Goal: Task Accomplishment & Management: Manage account settings

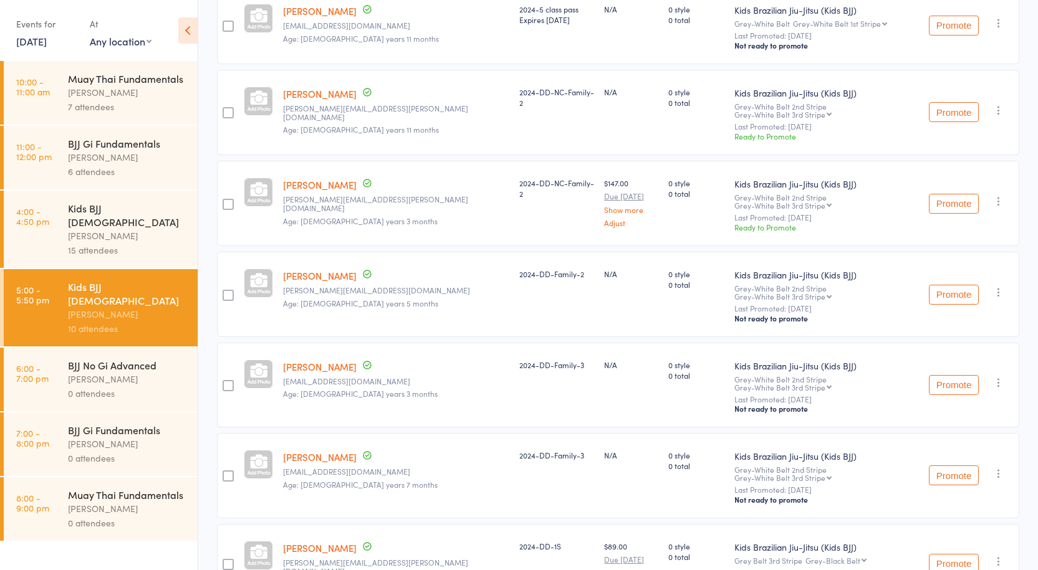
click at [127, 358] on div "BJJ No Gi Advanced" at bounding box center [127, 365] width 119 height 14
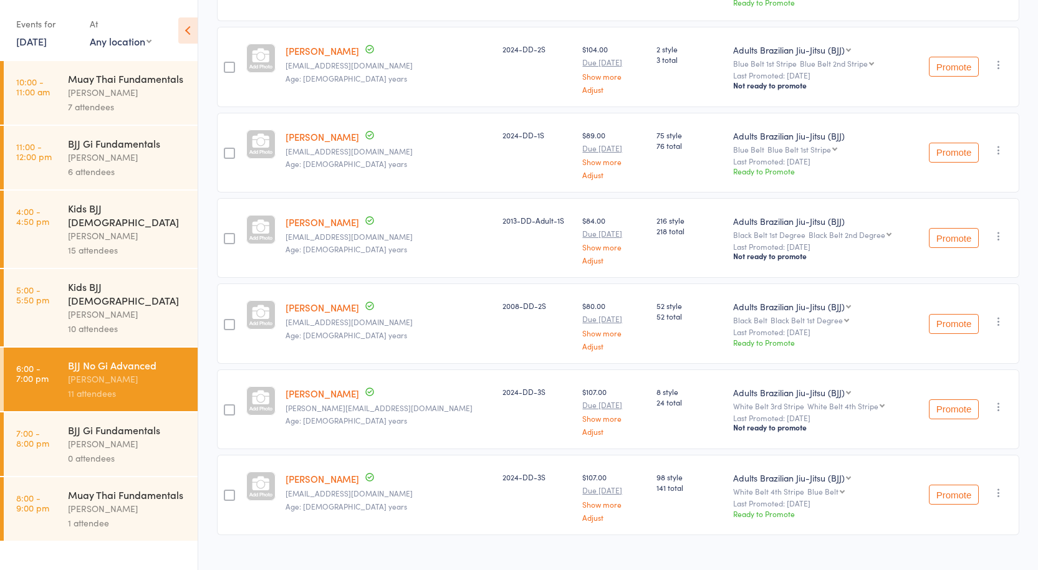
scroll to position [617, 0]
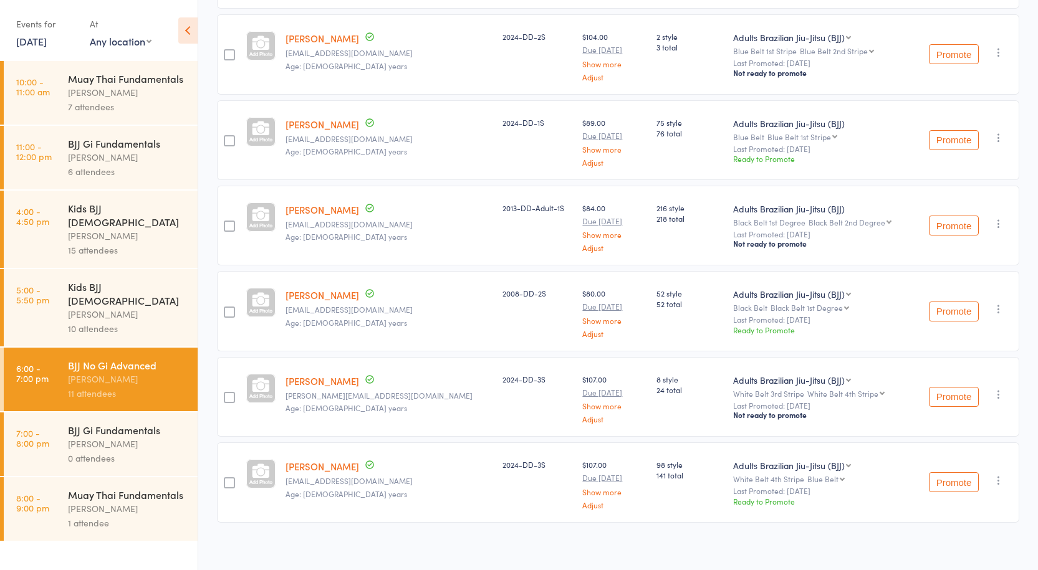
click at [160, 488] on div "Muay Thai Fundamentals" at bounding box center [127, 495] width 119 height 14
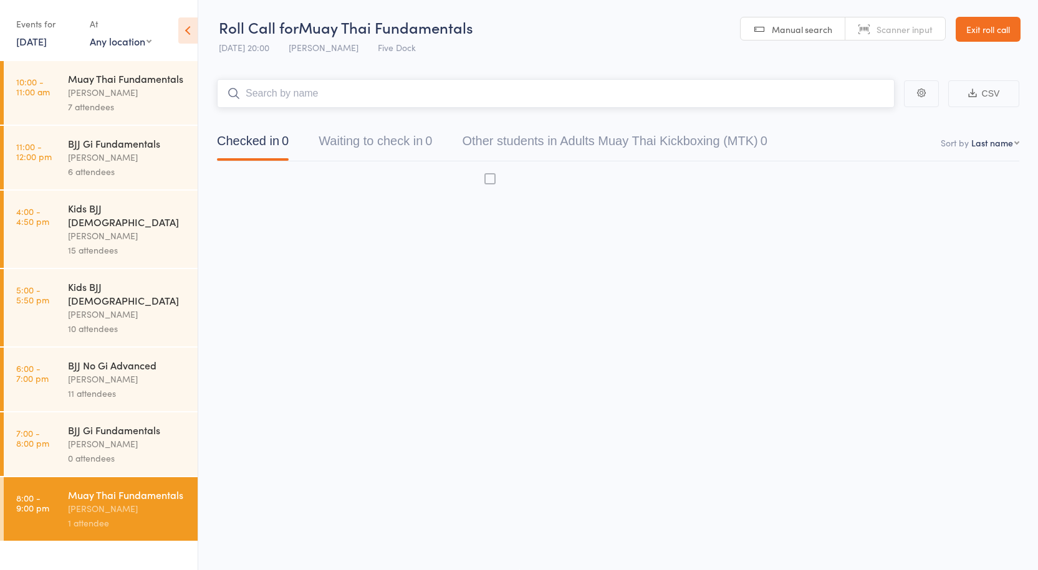
scroll to position [1, 0]
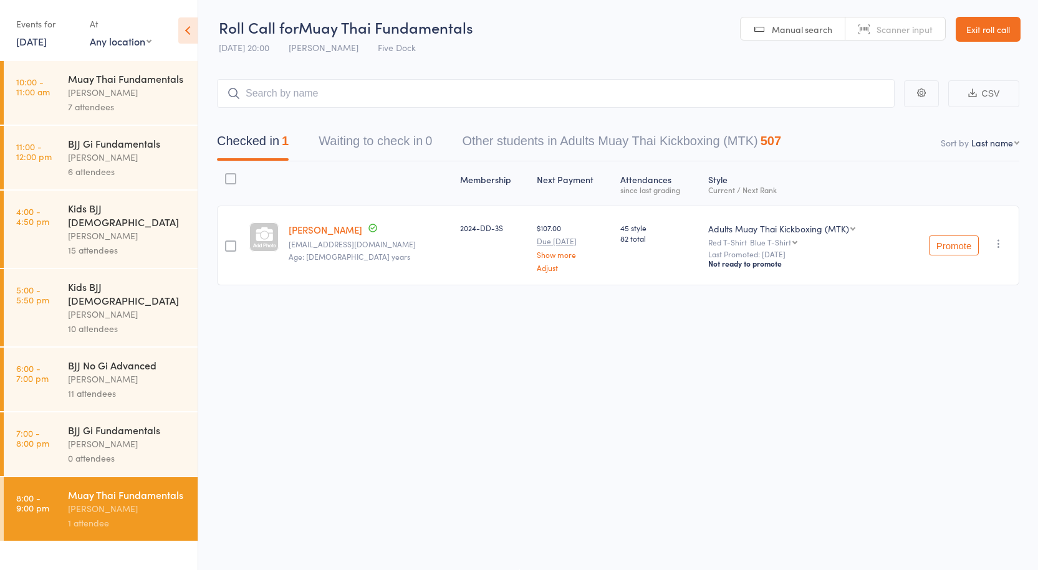
click at [99, 372] on div "[PERSON_NAME]" at bounding box center [127, 379] width 119 height 14
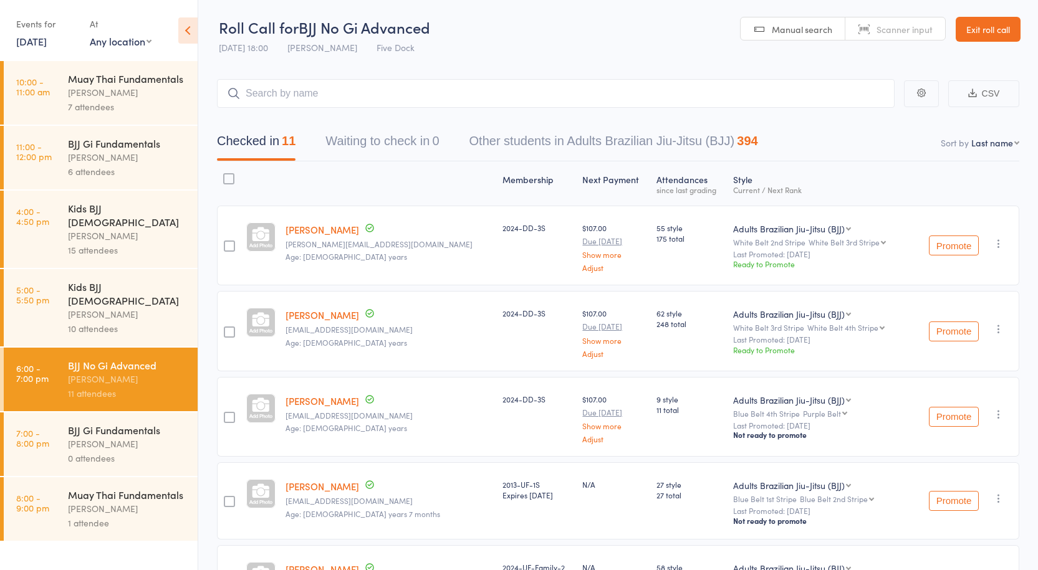
click at [127, 488] on div "Muay Thai Fundamentals" at bounding box center [127, 495] width 119 height 14
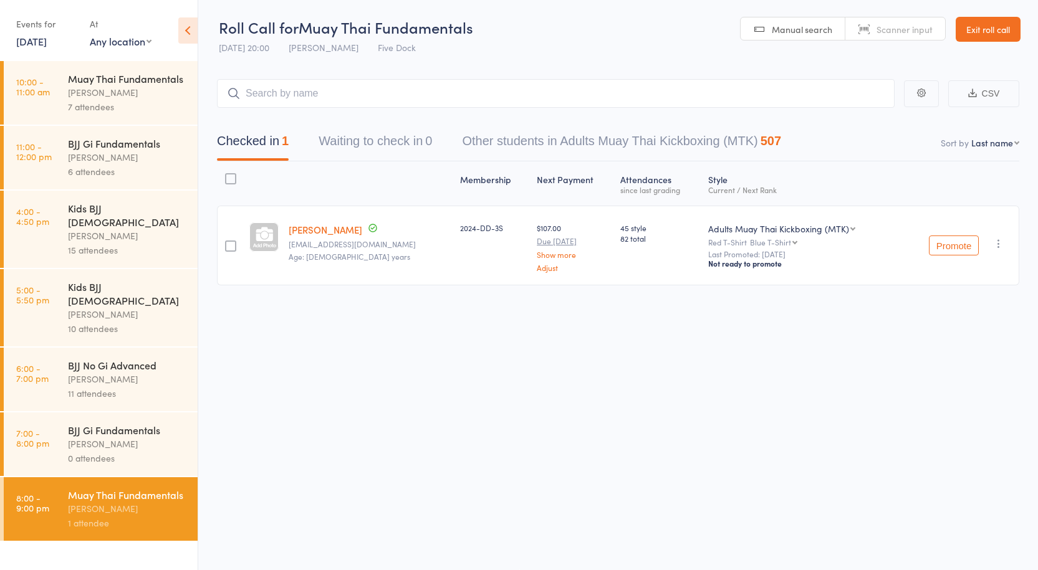
click at [93, 387] on div "11 attendees" at bounding box center [127, 394] width 119 height 14
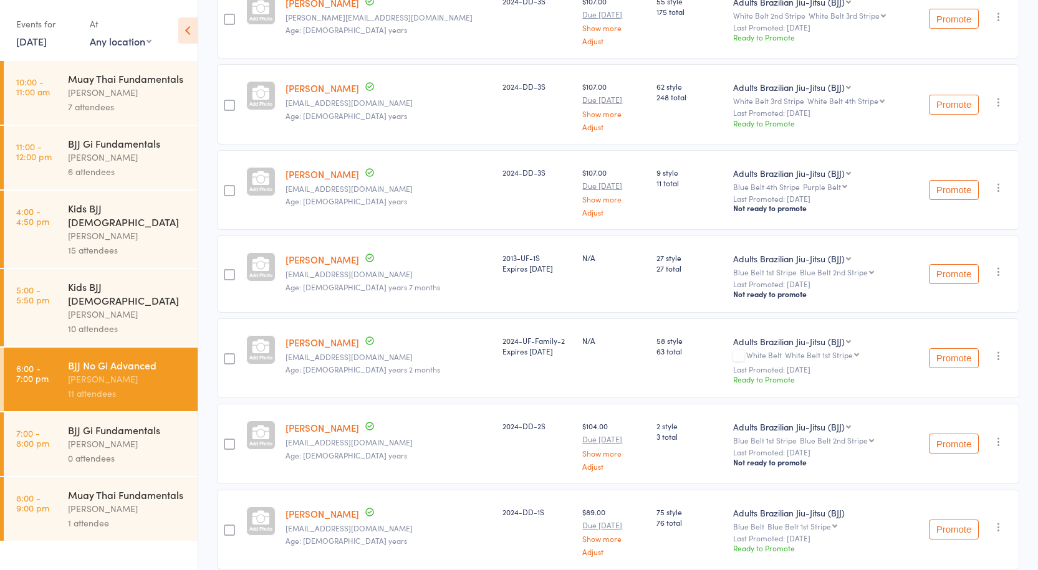
scroll to position [249, 0]
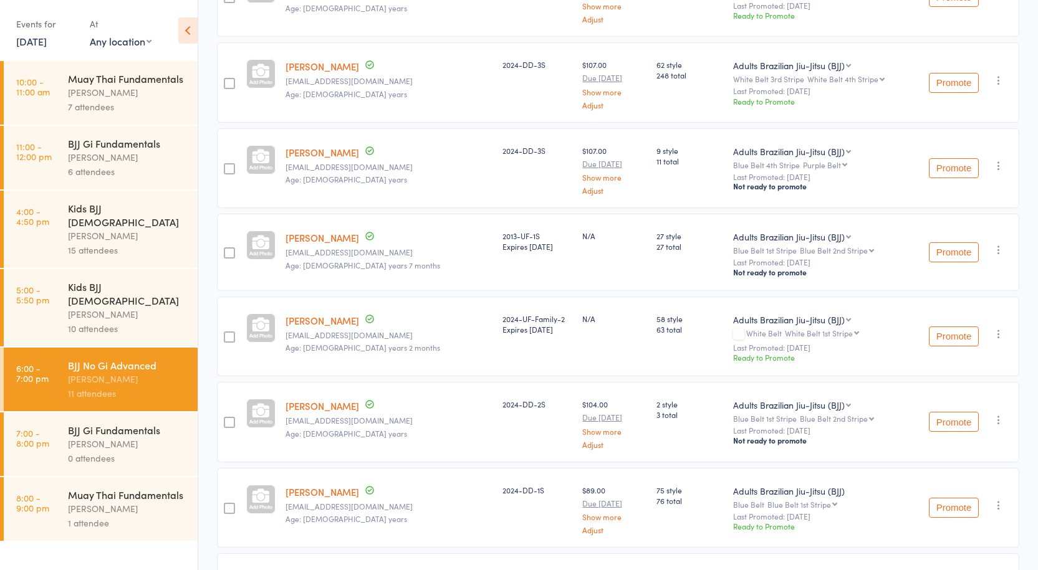
click at [325, 241] on link "Kobe Harb" at bounding box center [323, 237] width 74 height 13
click at [98, 502] on div "Anthony Perosh" at bounding box center [127, 509] width 119 height 14
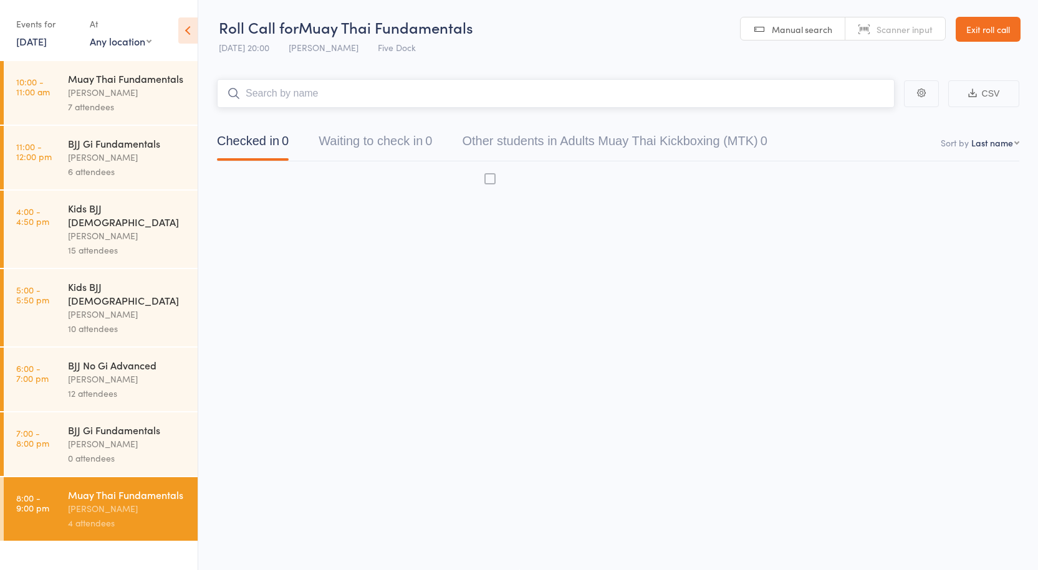
scroll to position [1, 0]
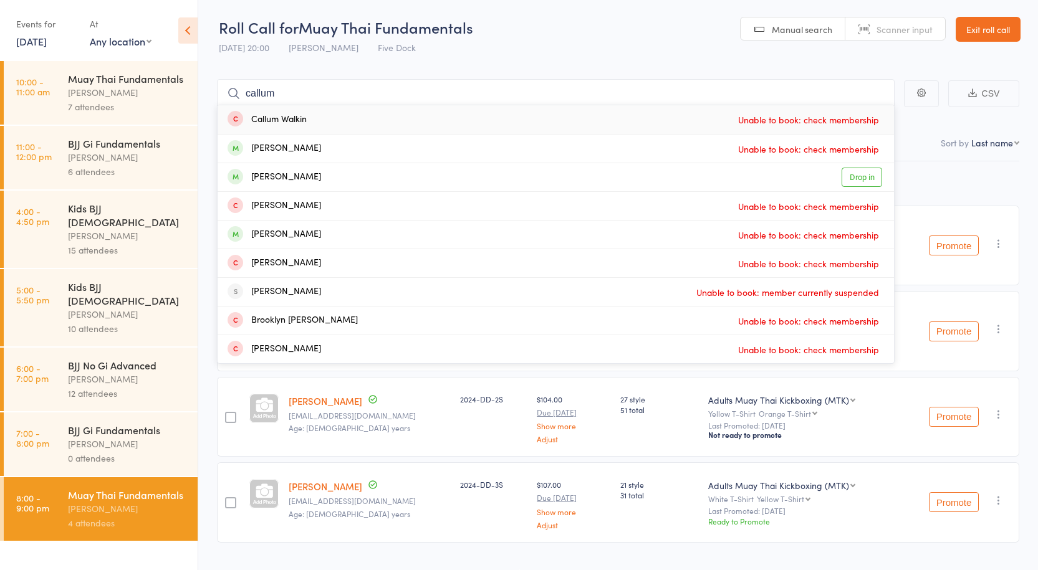
click at [561, 44] on header "Roll Call for Muay Thai Fundamentals 11 Sep 20:00 Anthony Perosh Five Dock Manu…" at bounding box center [618, 29] width 840 height 61
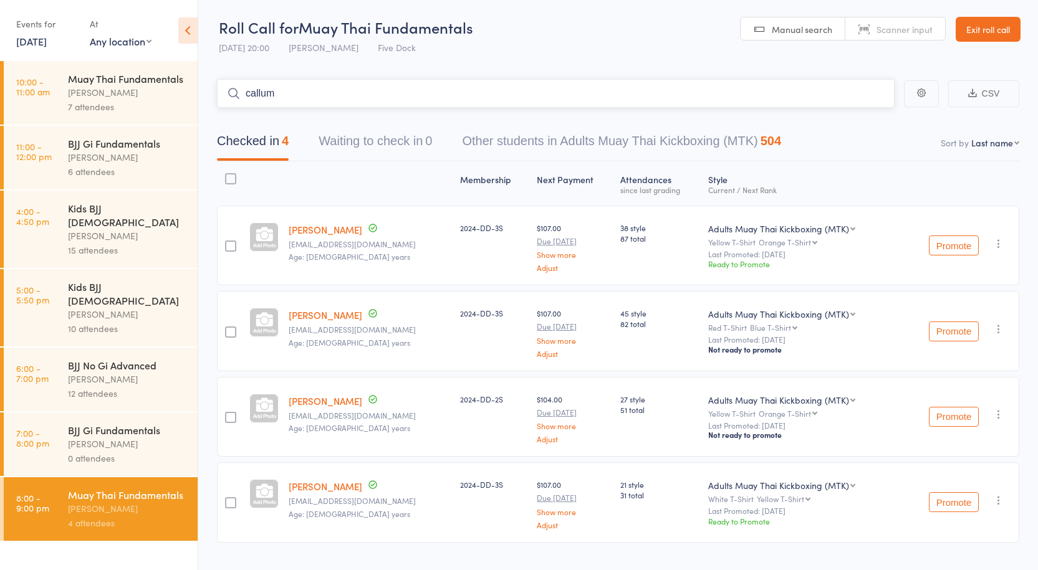
click at [330, 90] on input "callum" at bounding box center [556, 93] width 678 height 29
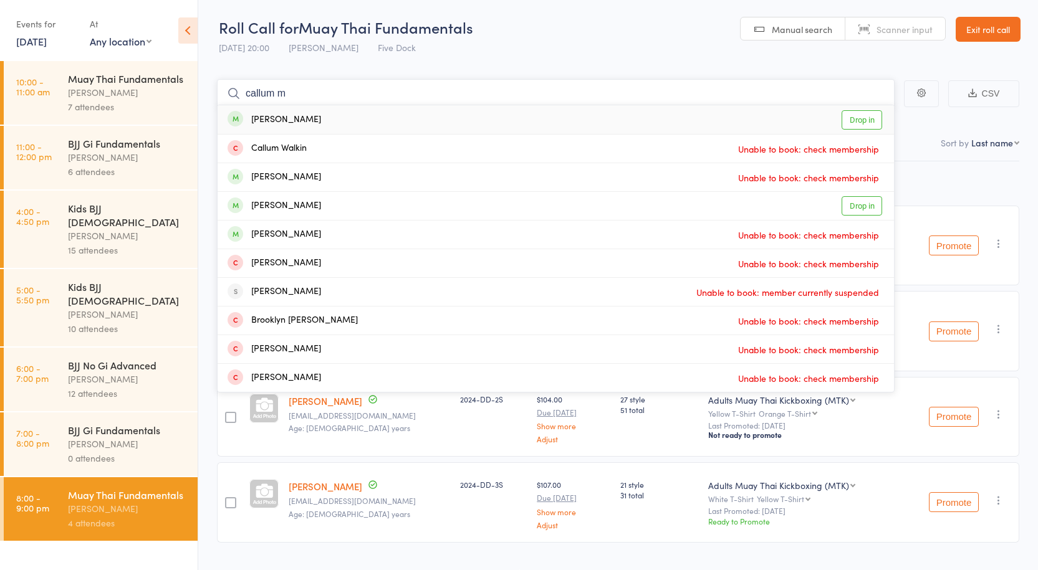
type input "callum m"
click at [855, 122] on link "Drop in" at bounding box center [862, 119] width 41 height 19
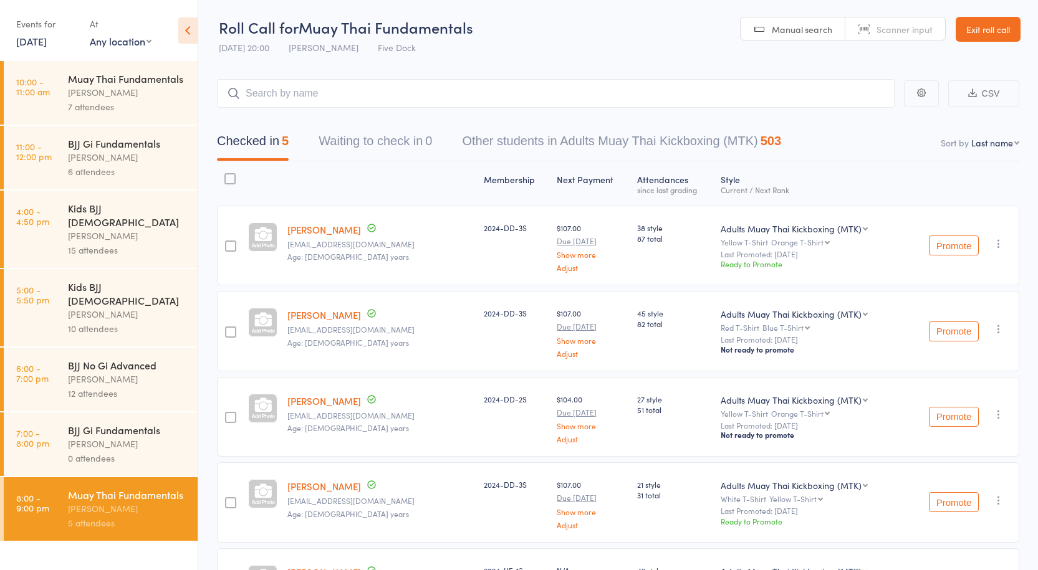
click at [151, 451] on div "0 attendees" at bounding box center [127, 458] width 119 height 14
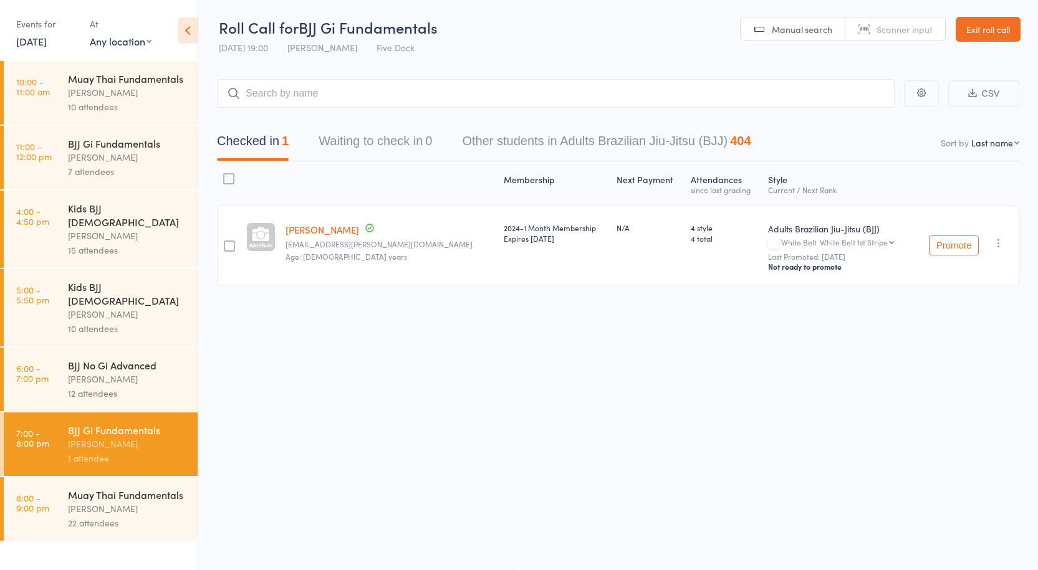
click at [225, 246] on div at bounding box center [229, 246] width 24 height 80
click at [230, 246] on div at bounding box center [229, 246] width 11 height 11
click at [226, 243] on input "checkbox" at bounding box center [226, 243] width 0 height 0
click at [900, 540] on button "Remove" at bounding box center [901, 545] width 56 height 26
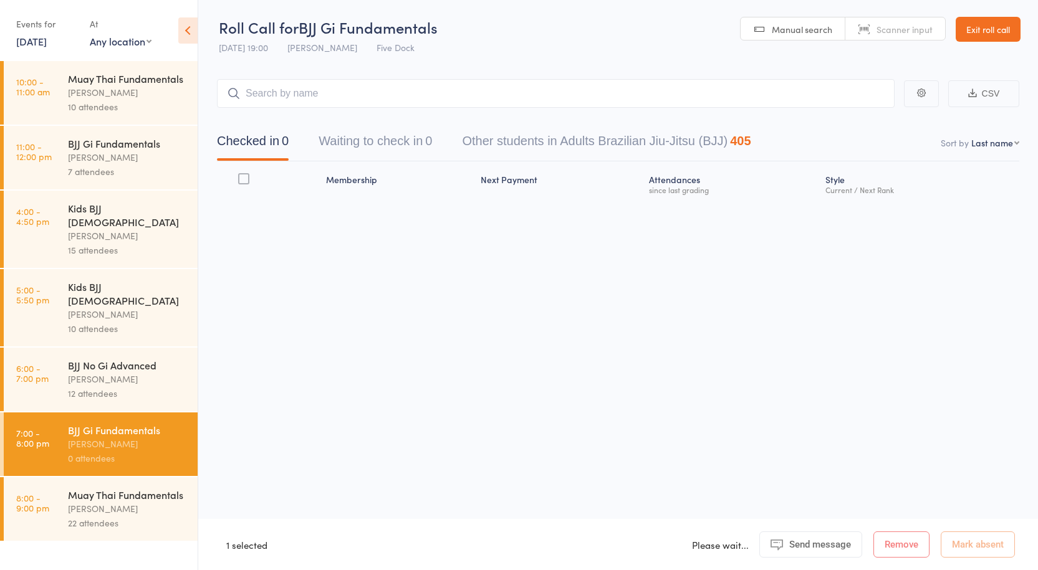
click at [109, 502] on div "Anthony Perosh" at bounding box center [127, 509] width 119 height 14
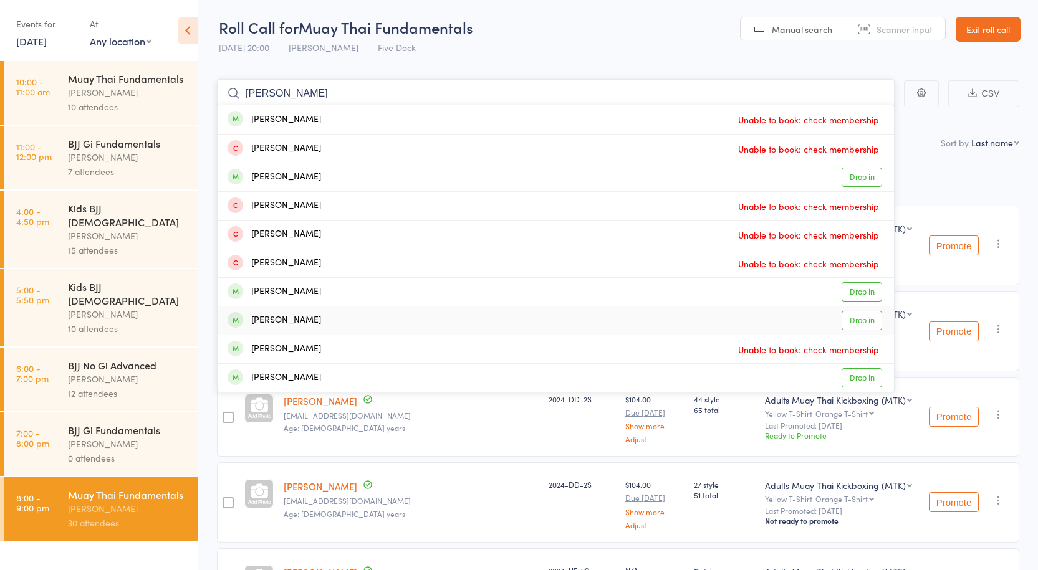
type input "george"
click at [859, 324] on link "Drop in" at bounding box center [862, 320] width 41 height 19
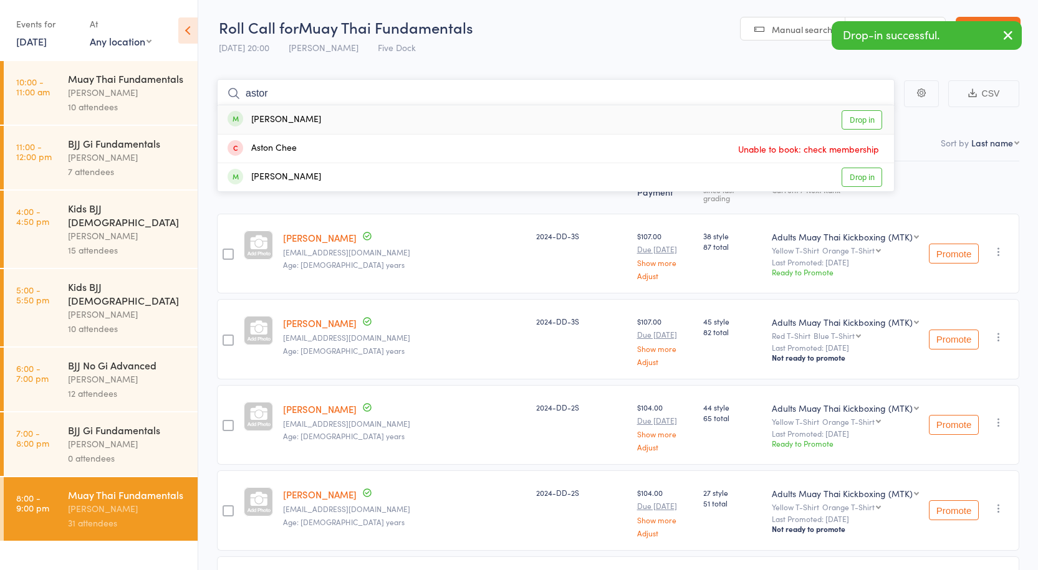
type input "astor"
click at [870, 115] on link "Drop in" at bounding box center [862, 119] width 41 height 19
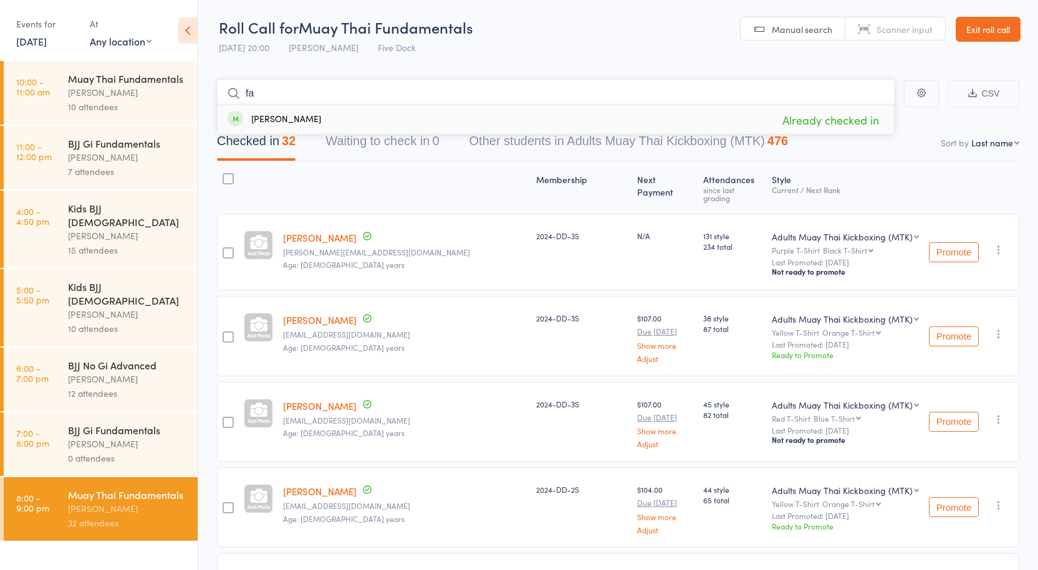
type input "f"
click at [993, 148] on select "First name Last name Birthday today? Behind on payments? Check in time Next pay…" at bounding box center [995, 143] width 48 height 12
select select "4"
click at [971, 137] on select "First name Last name Birthday today? Behind on payments? Check in time Next pay…" at bounding box center [995, 143] width 48 height 12
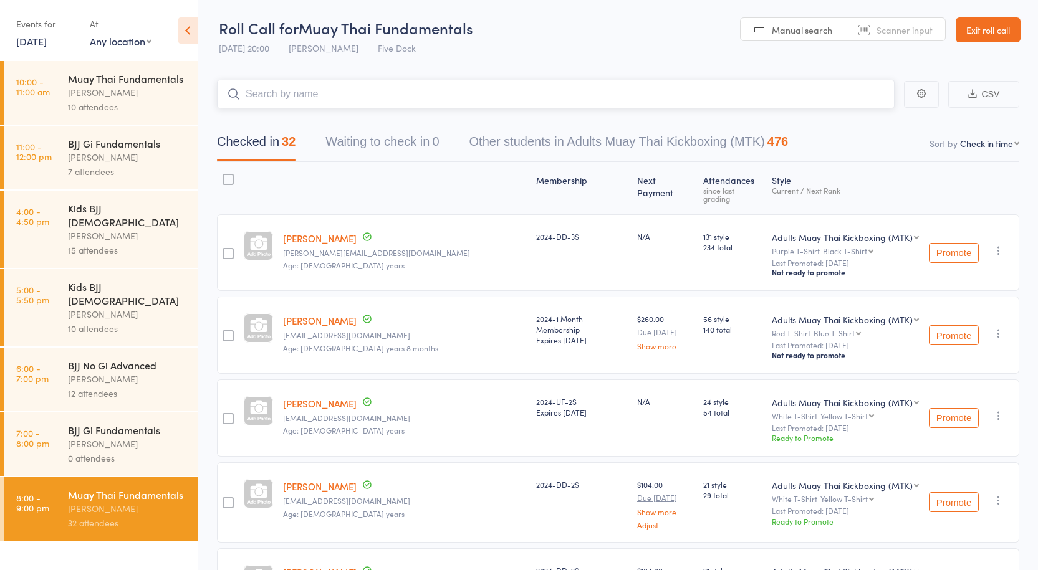
click at [324, 85] on input "search" at bounding box center [556, 94] width 678 height 29
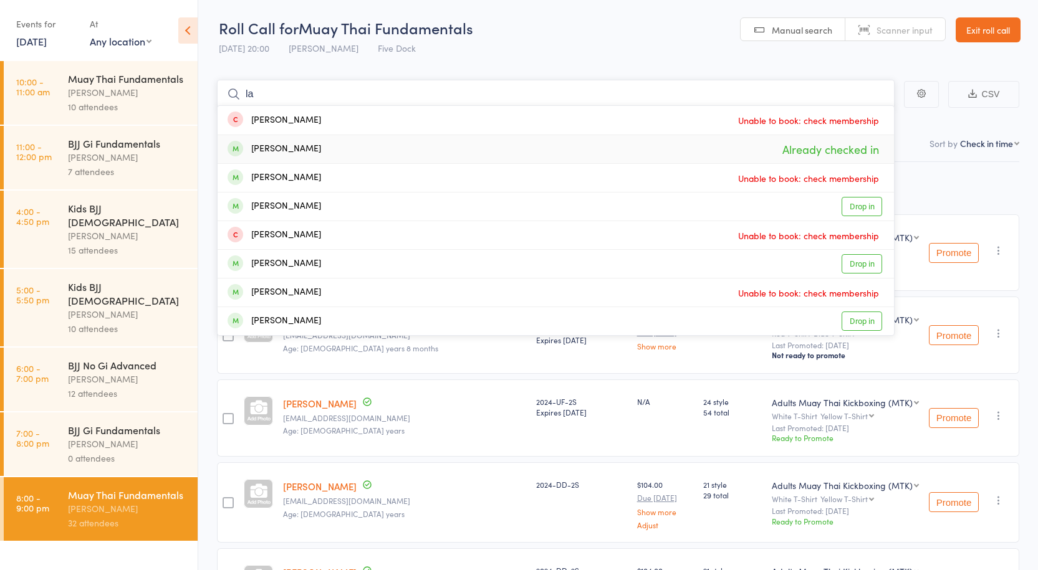
type input "l"
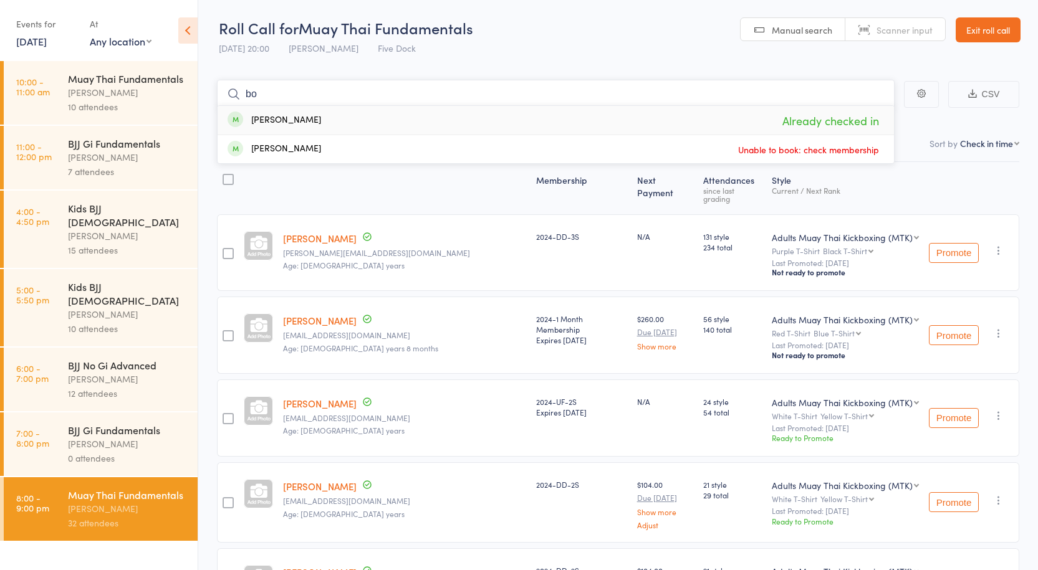
type input "b"
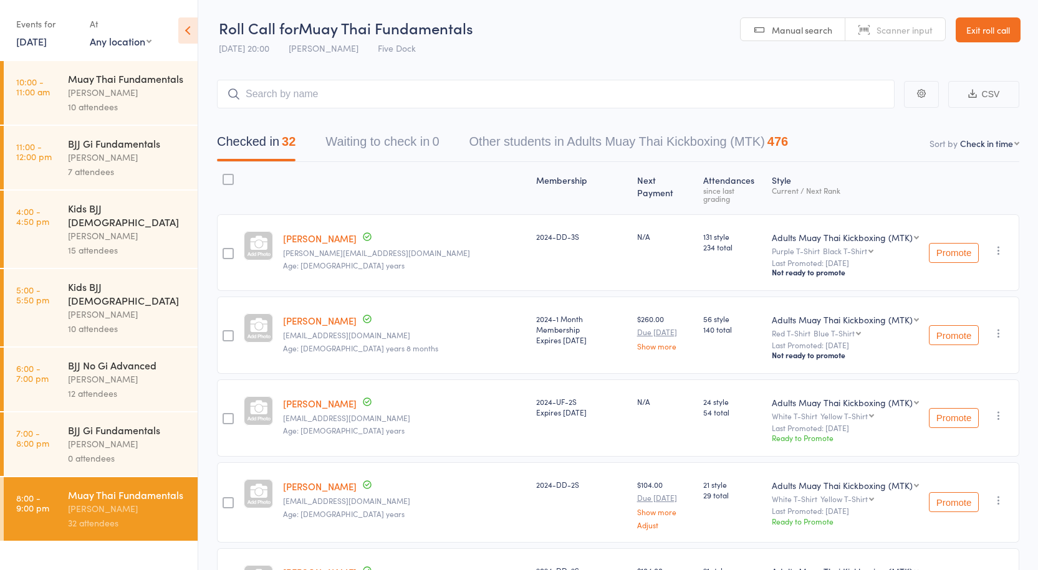
click at [149, 108] on div "10 attendees" at bounding box center [127, 107] width 119 height 14
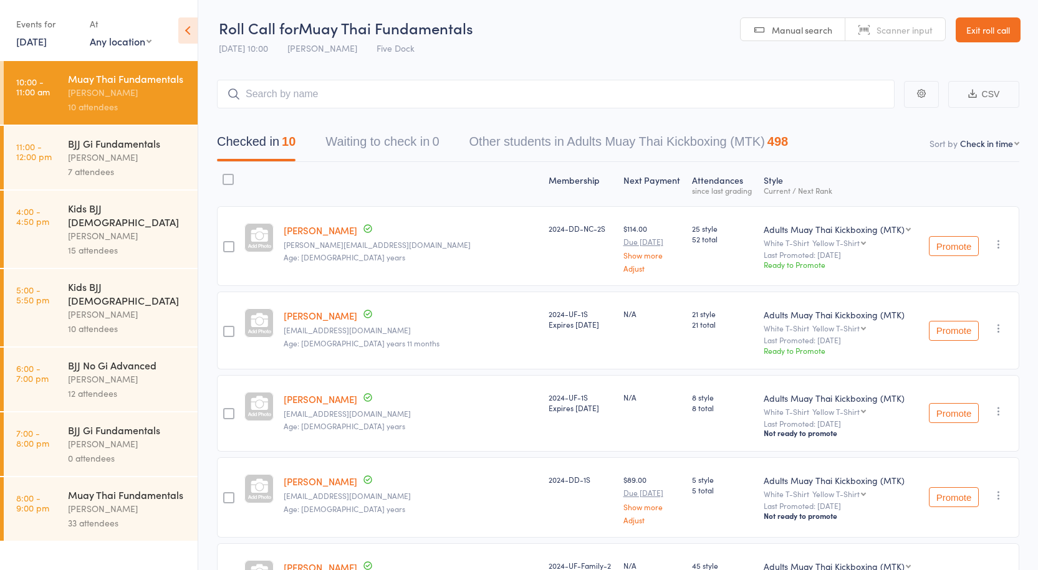
click at [123, 516] on div "33 attendees" at bounding box center [127, 523] width 119 height 14
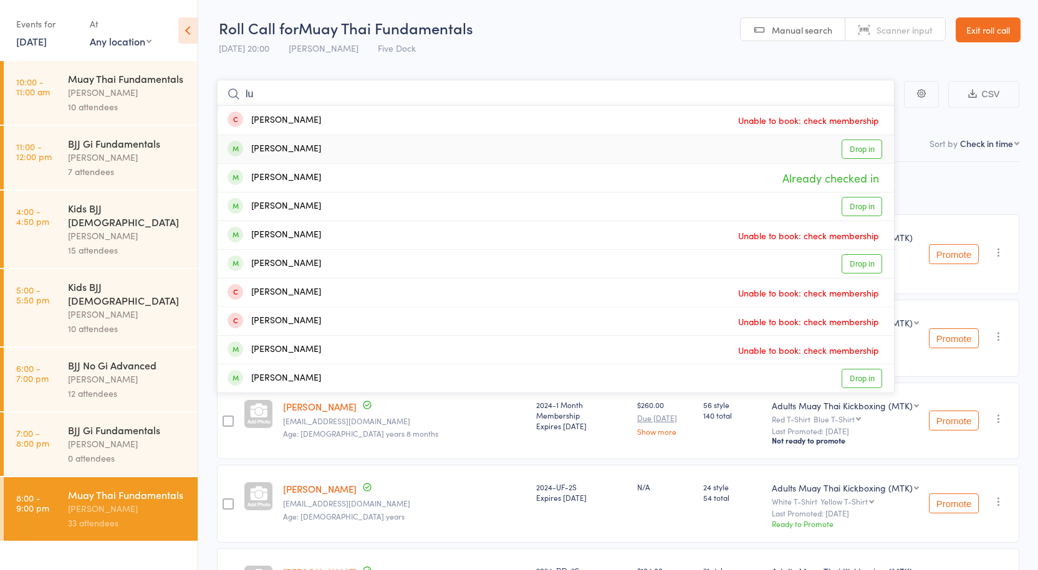
type input "l"
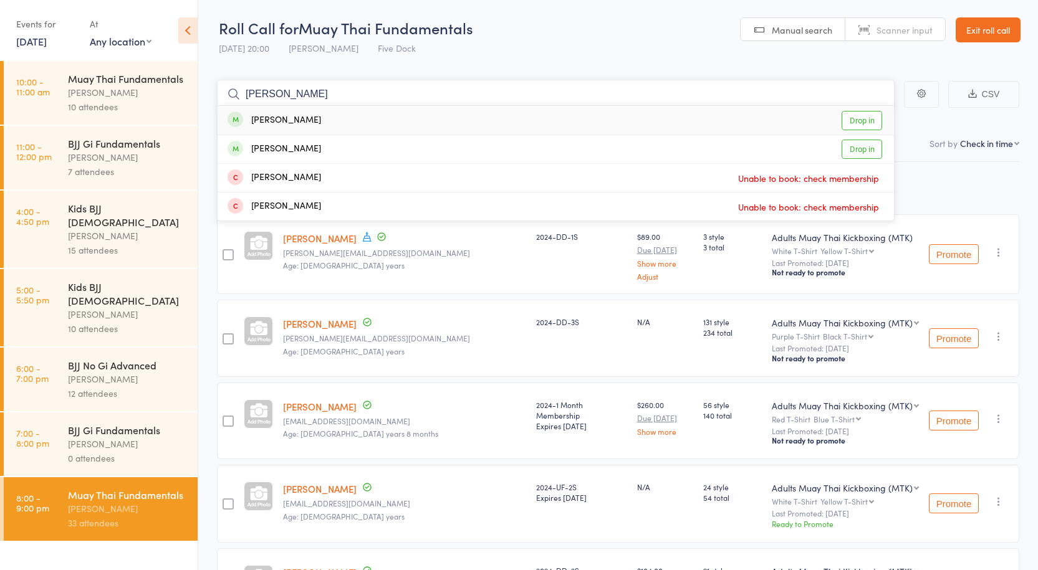
type input "isaac"
click at [860, 118] on link "Drop in" at bounding box center [862, 120] width 41 height 19
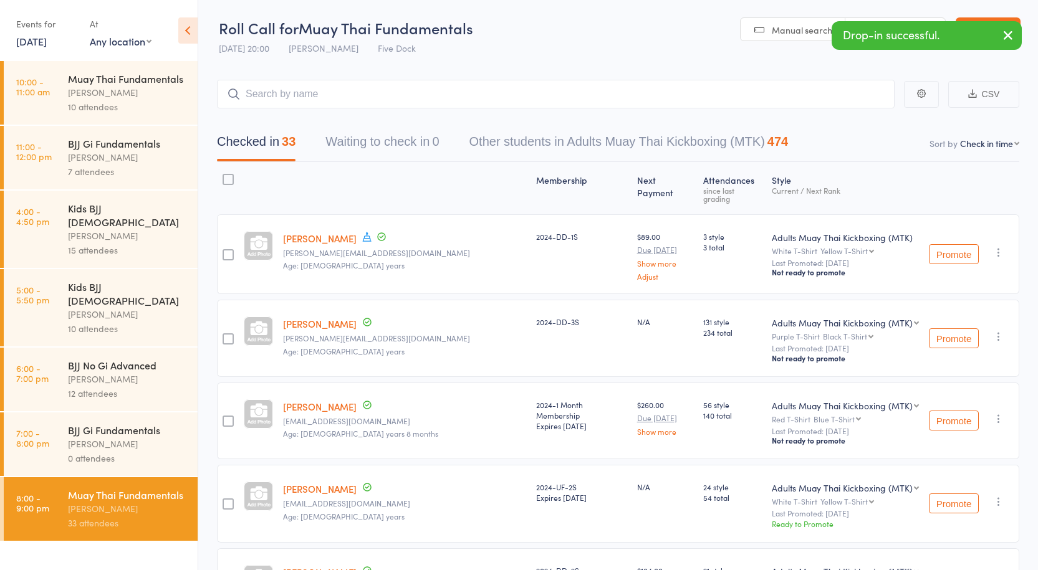
click at [108, 84] on div "Muay Thai Fundamentals" at bounding box center [127, 79] width 119 height 14
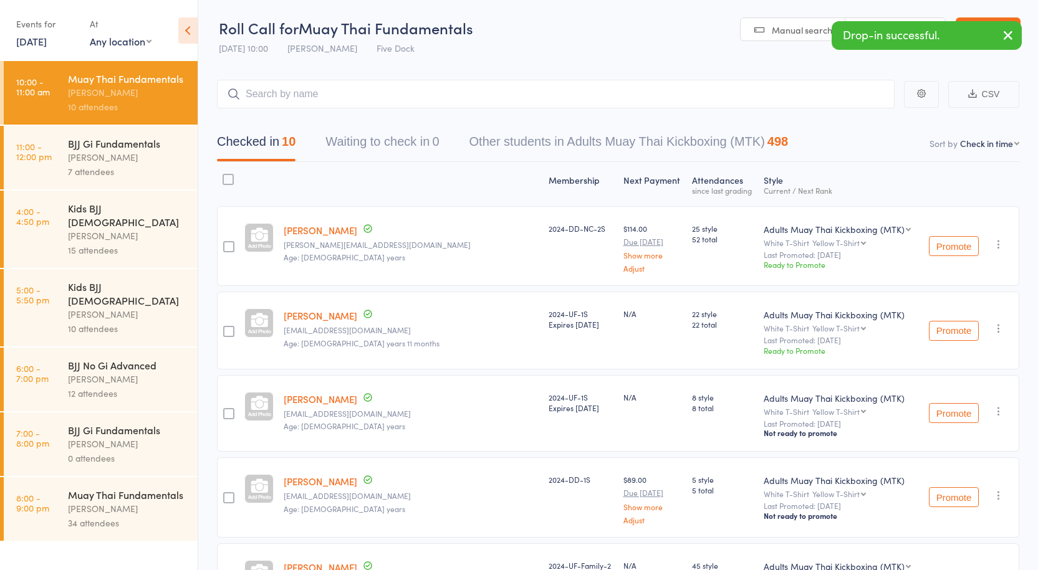
click at [128, 488] on div "Muay Thai Fundamentals" at bounding box center [127, 495] width 119 height 14
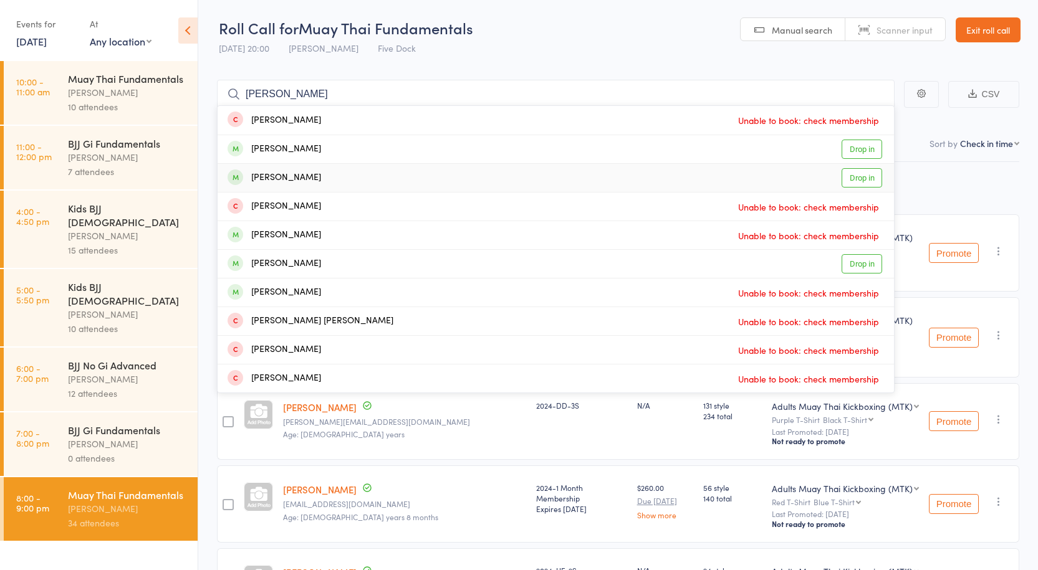
type input "peter"
click at [859, 182] on link "Drop in" at bounding box center [862, 177] width 41 height 19
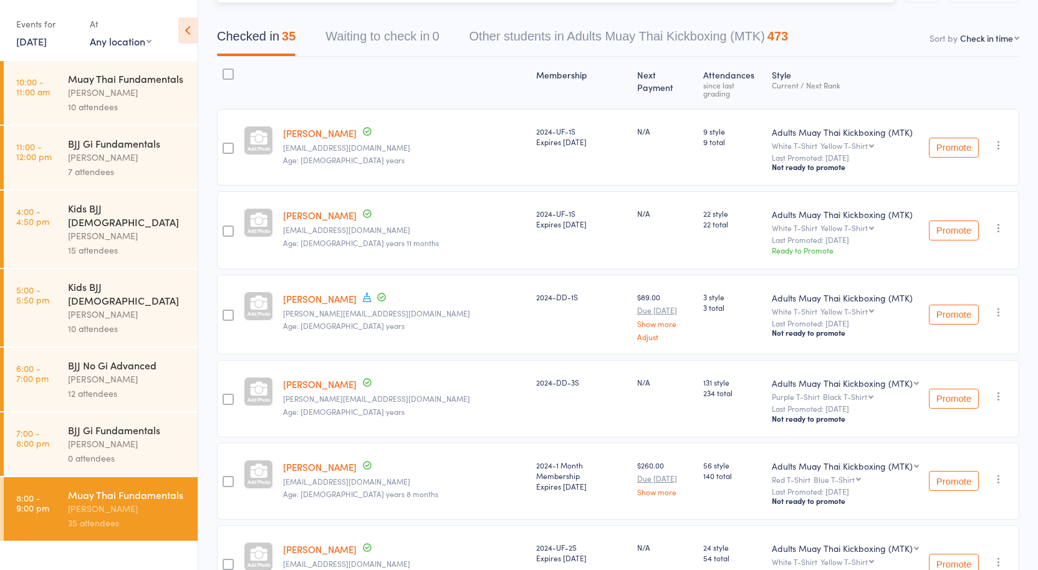
scroll to position [125, 0]
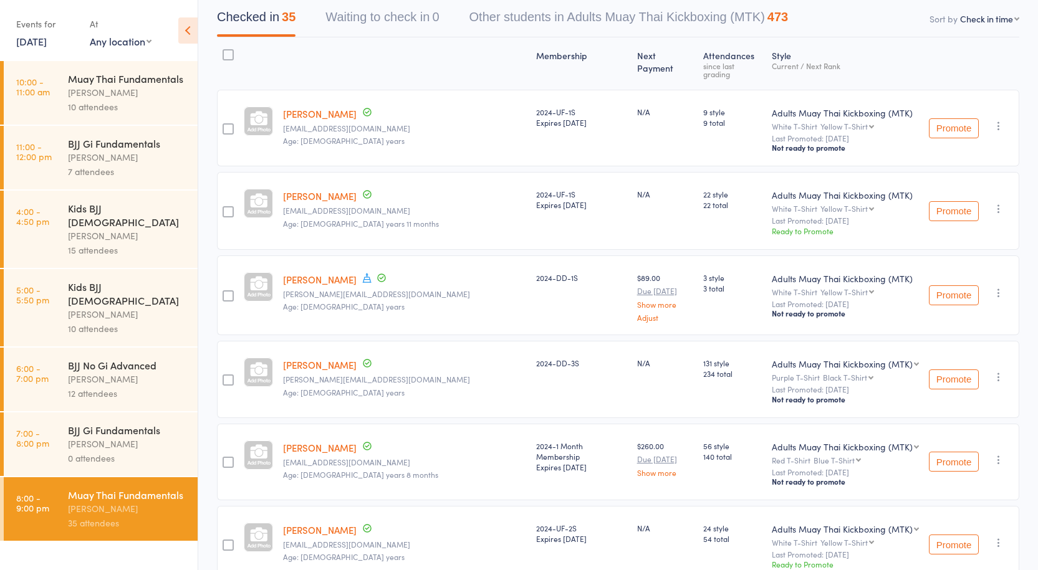
click at [100, 451] on div "0 attendees" at bounding box center [127, 458] width 119 height 14
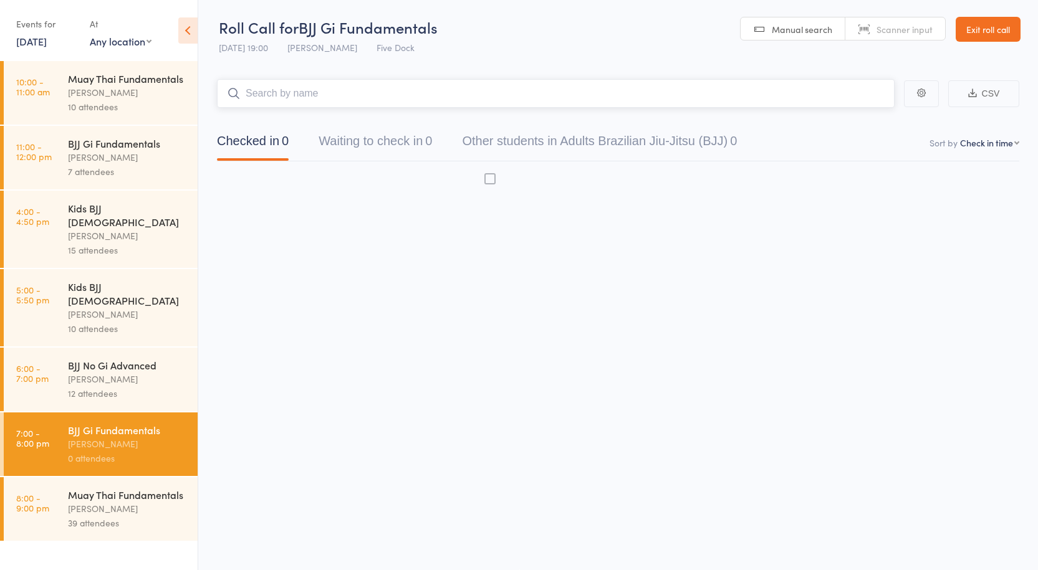
scroll to position [1, 0]
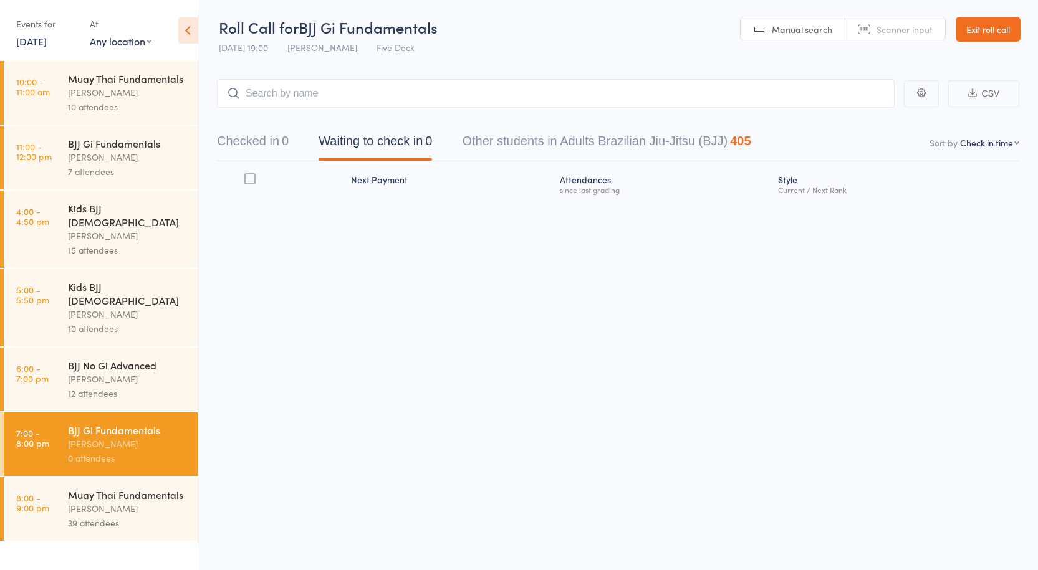
click at [129, 502] on div "Anthony Perosh" at bounding box center [127, 509] width 119 height 14
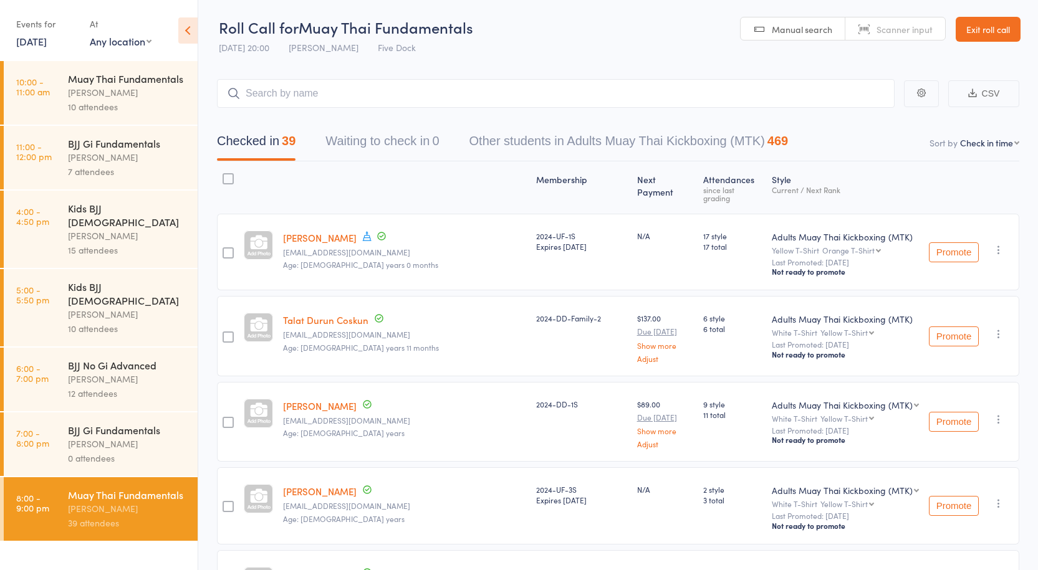
click at [225, 247] on div at bounding box center [228, 252] width 11 height 11
click at [225, 249] on input "checkbox" at bounding box center [225, 249] width 0 height 0
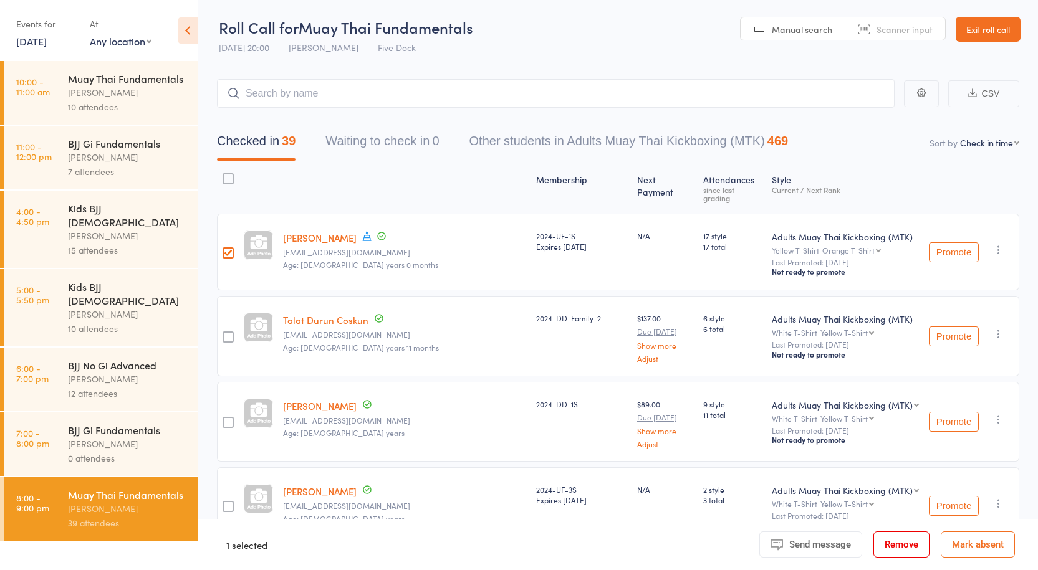
click at [913, 551] on button "Remove" at bounding box center [901, 545] width 56 height 26
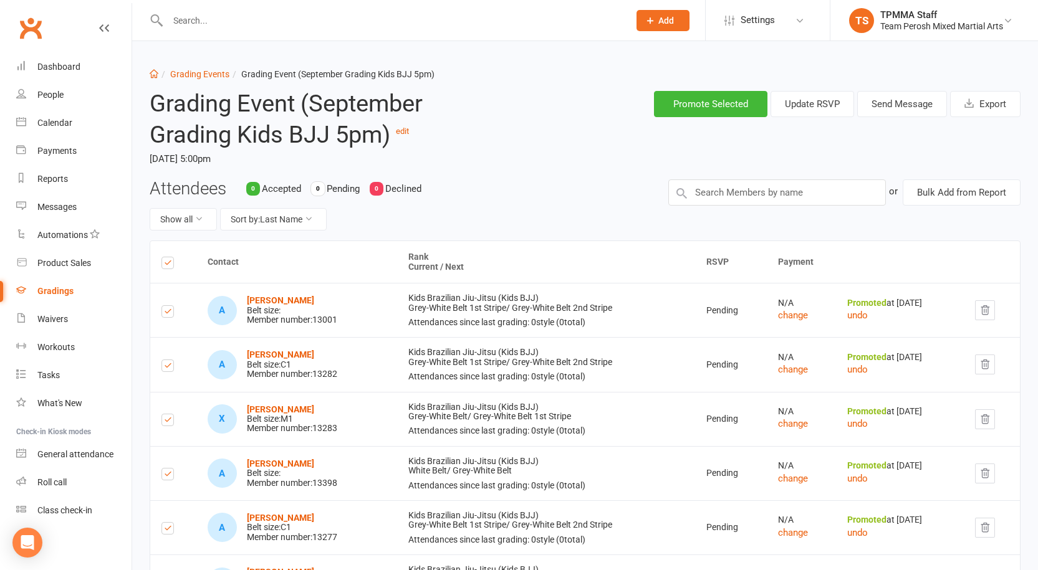
click at [224, 18] on input "text" at bounding box center [392, 20] width 456 height 17
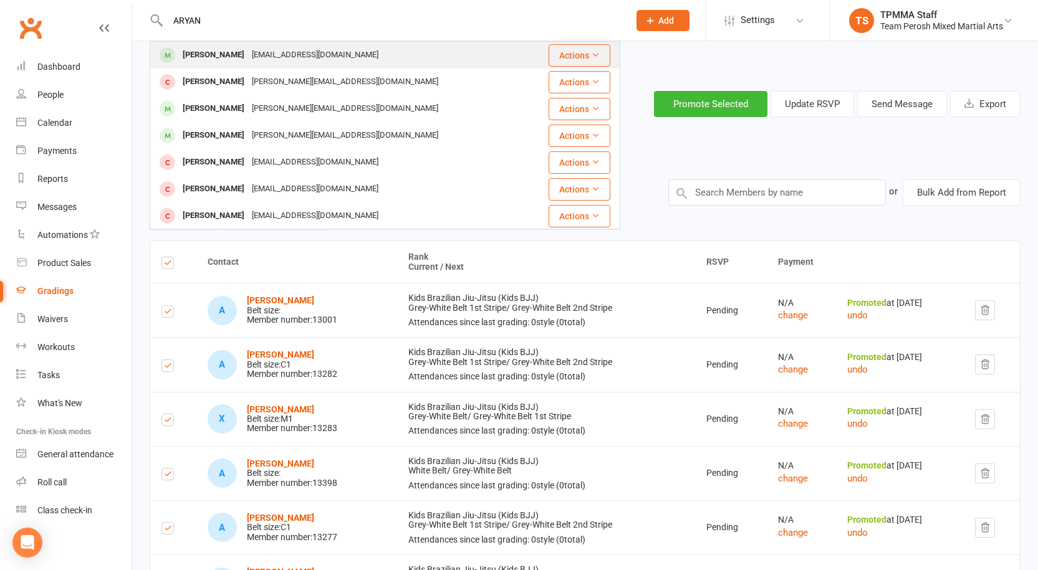
type input "ARYAN"
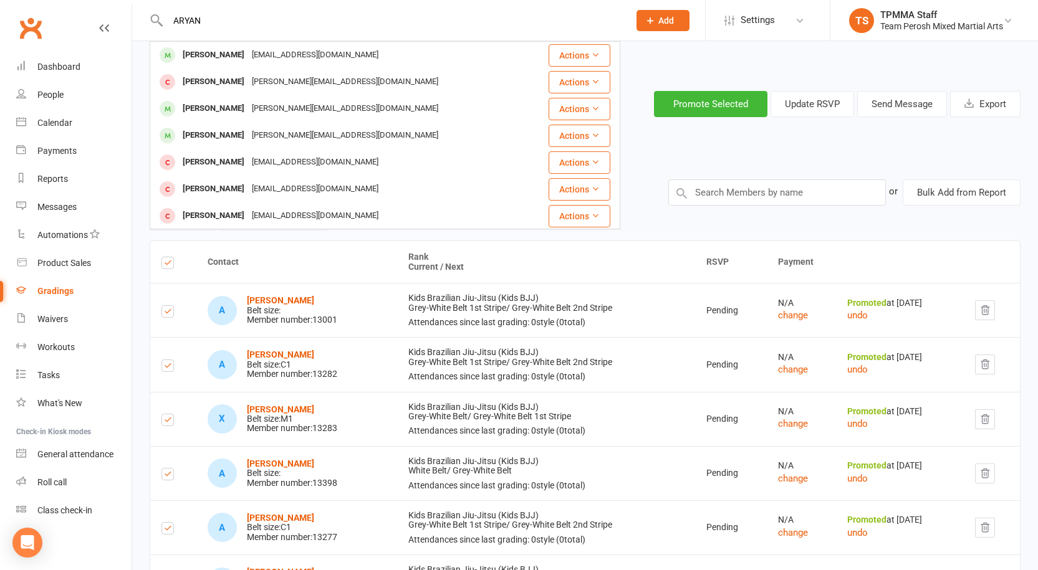
drag, startPoint x: 251, startPoint y: 48, endPoint x: 211, endPoint y: 49, distance: 39.9
click at [211, 49] on div "Aryan Singh" at bounding box center [213, 55] width 69 height 18
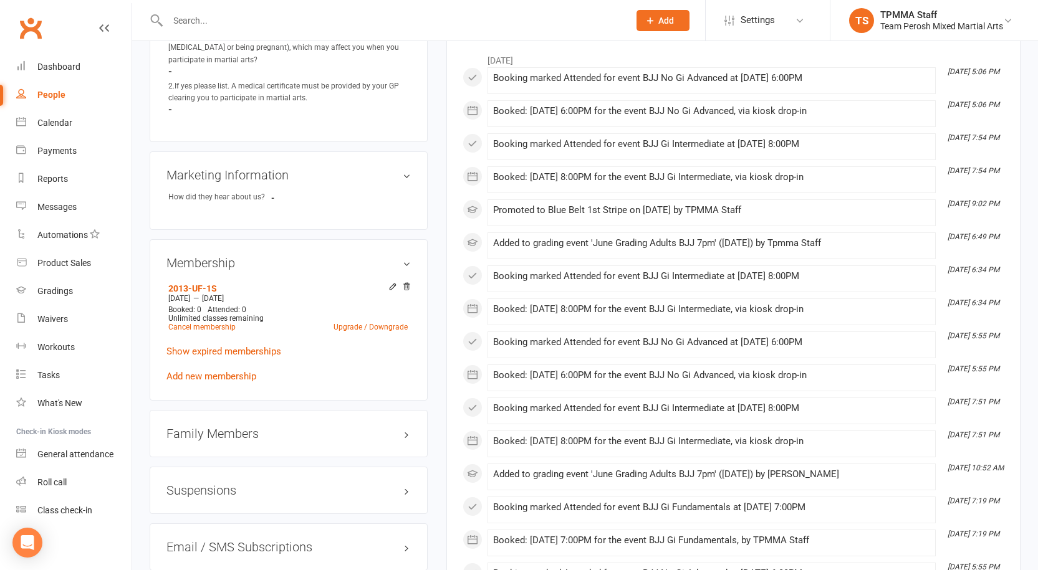
scroll to position [873, 0]
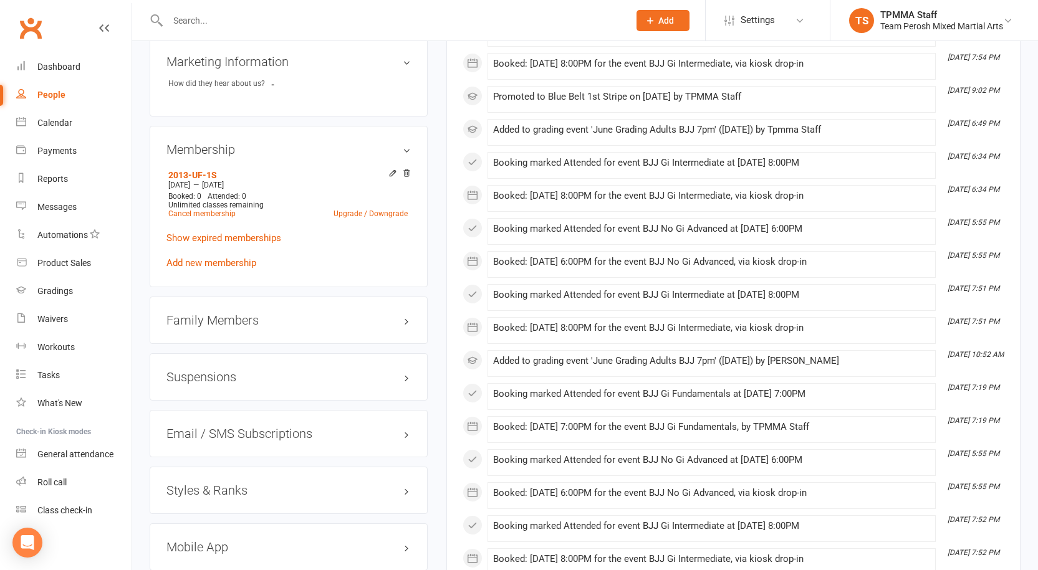
click at [216, 370] on h3 "Suspensions" at bounding box center [288, 377] width 244 height 14
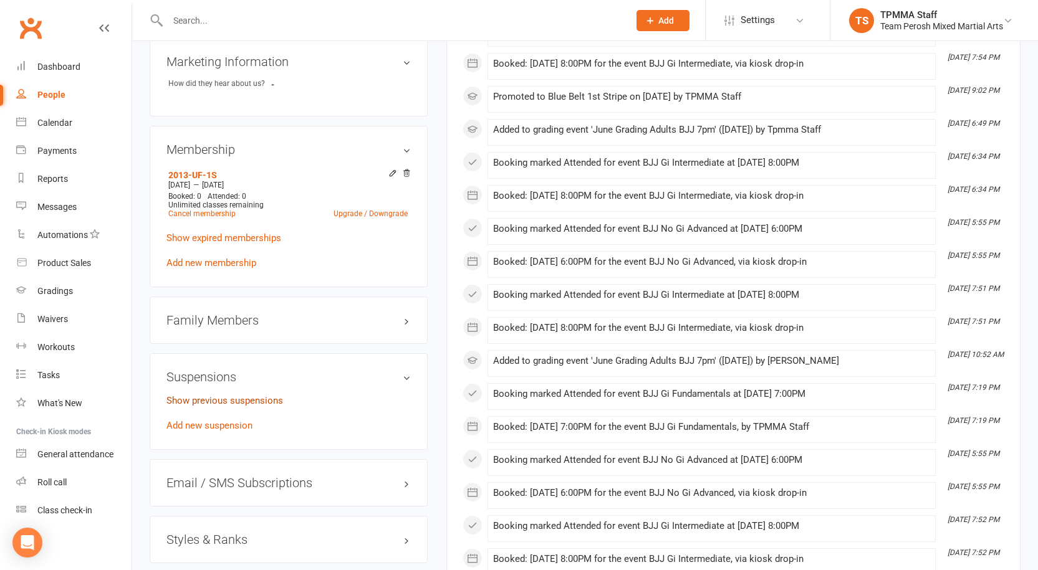
click at [251, 395] on link "Show previous suspensions" at bounding box center [224, 400] width 117 height 11
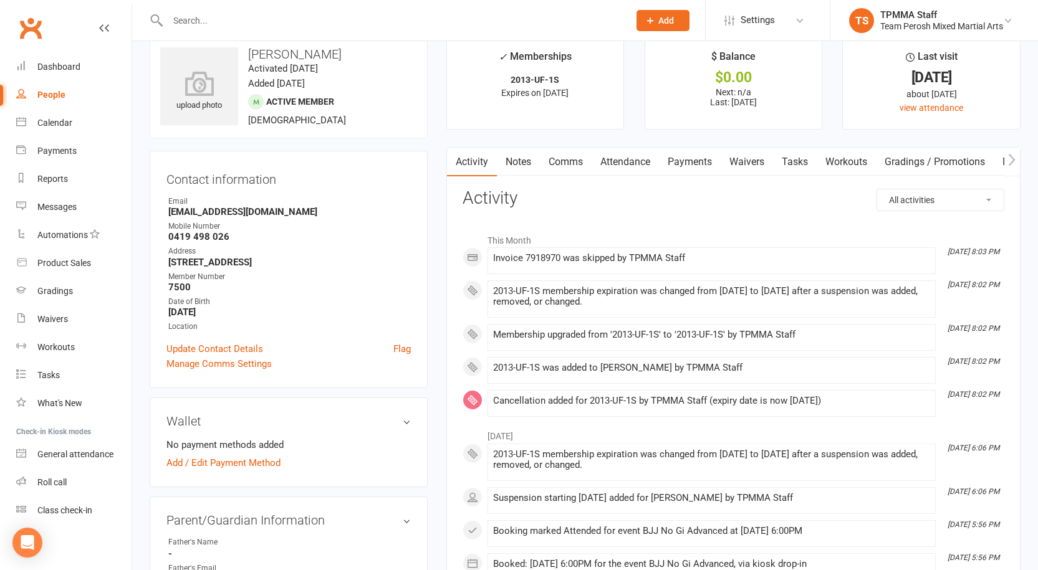
scroll to position [0, 0]
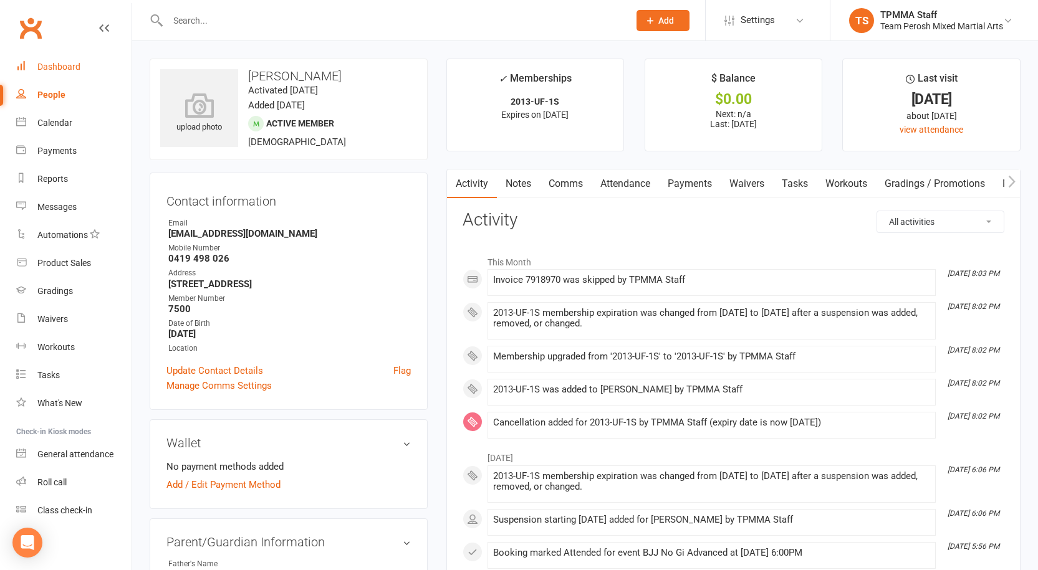
click at [57, 62] on div "Dashboard" at bounding box center [58, 67] width 43 height 10
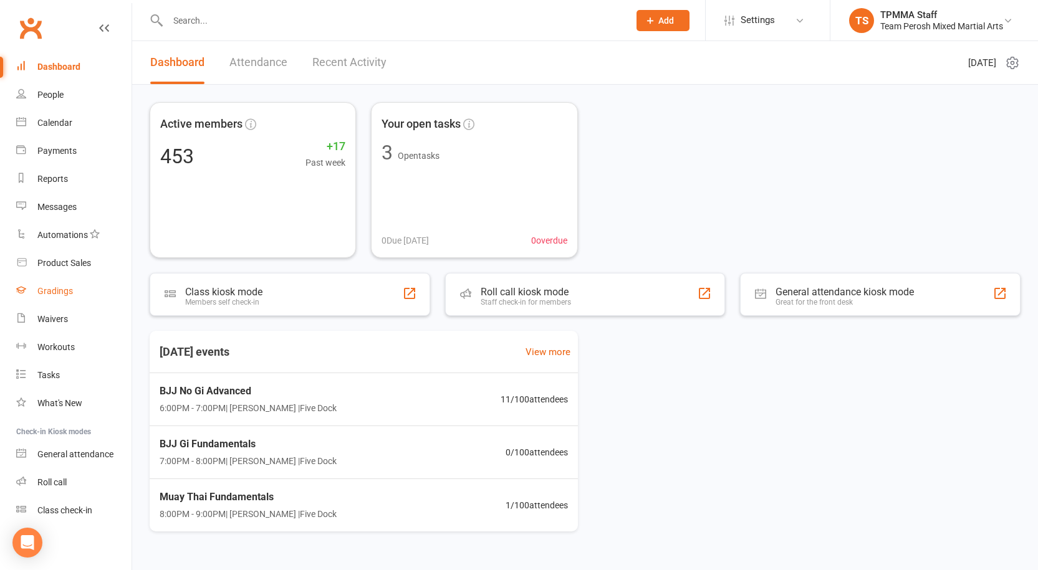
click at [63, 284] on link "Gradings" at bounding box center [73, 291] width 115 height 28
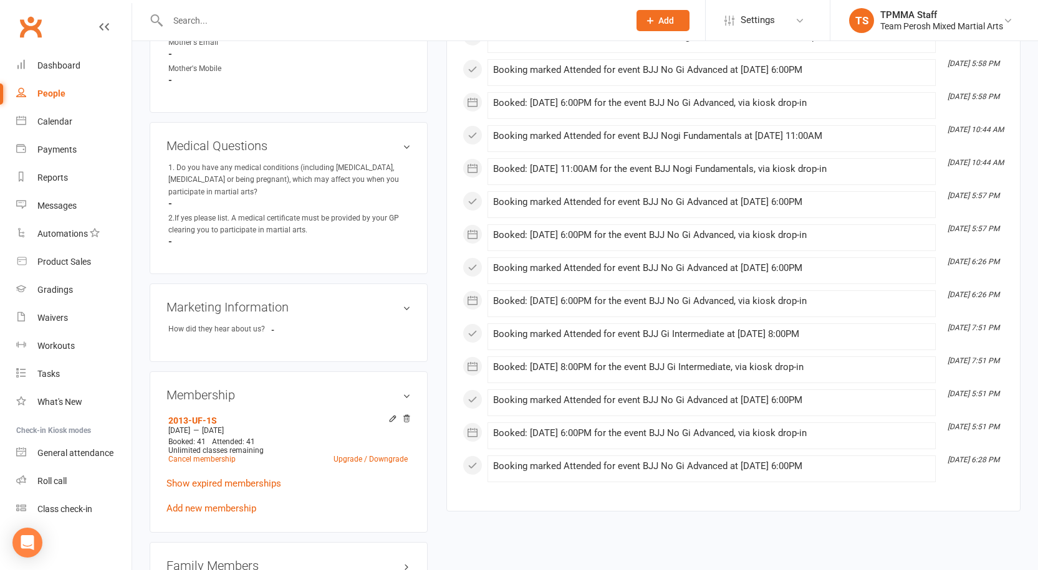
scroll to position [873, 0]
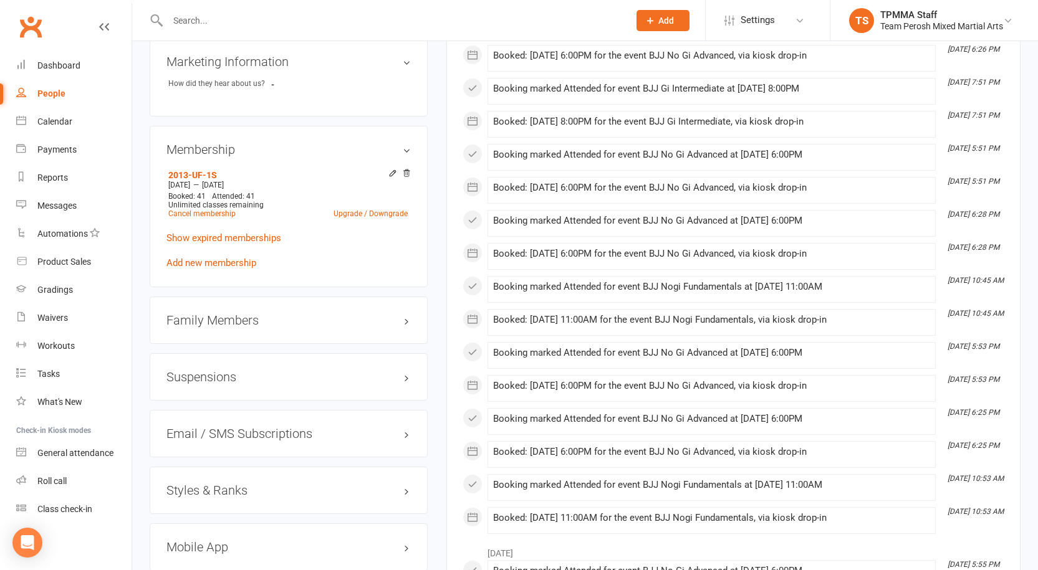
click at [243, 370] on h3 "Suspensions" at bounding box center [288, 377] width 244 height 14
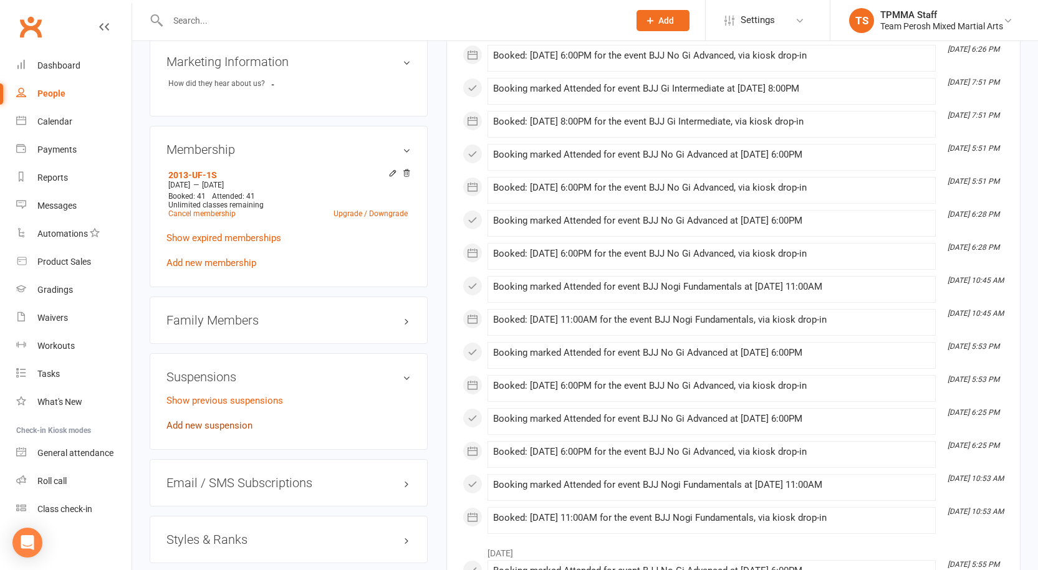
click at [213, 420] on link "Add new suspension" at bounding box center [209, 425] width 86 height 11
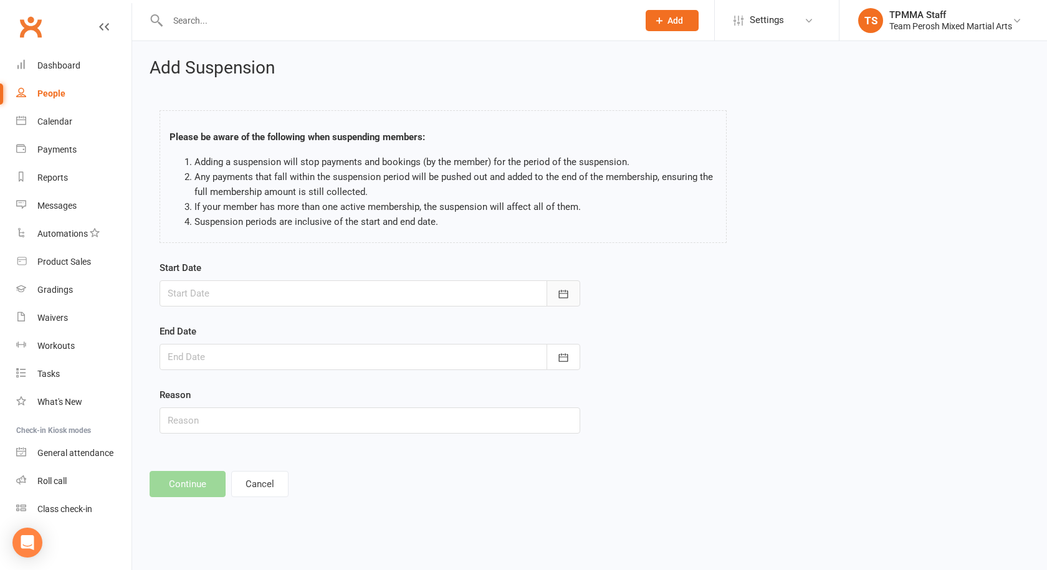
click at [563, 289] on icon "button" at bounding box center [563, 294] width 12 height 12
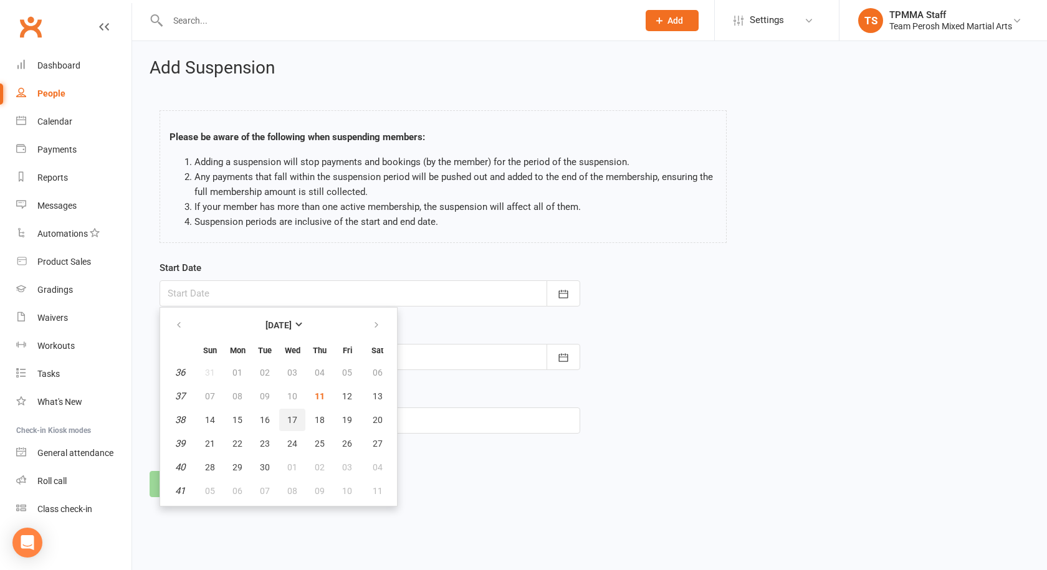
click at [284, 420] on button "17" at bounding box center [292, 420] width 26 height 22
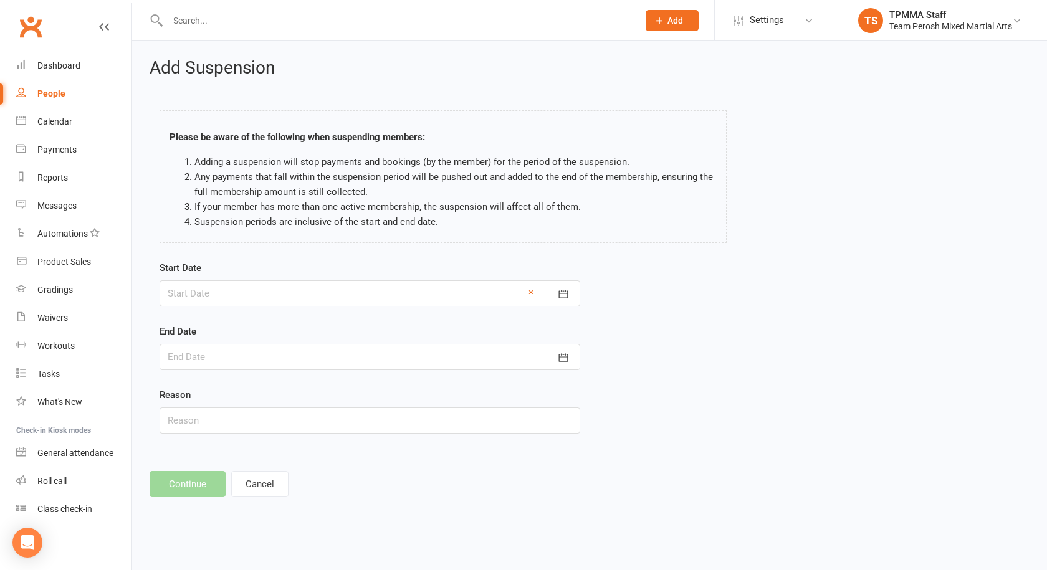
type input "17 Sep 2025"
click at [562, 352] on icon "button" at bounding box center [563, 358] width 12 height 12
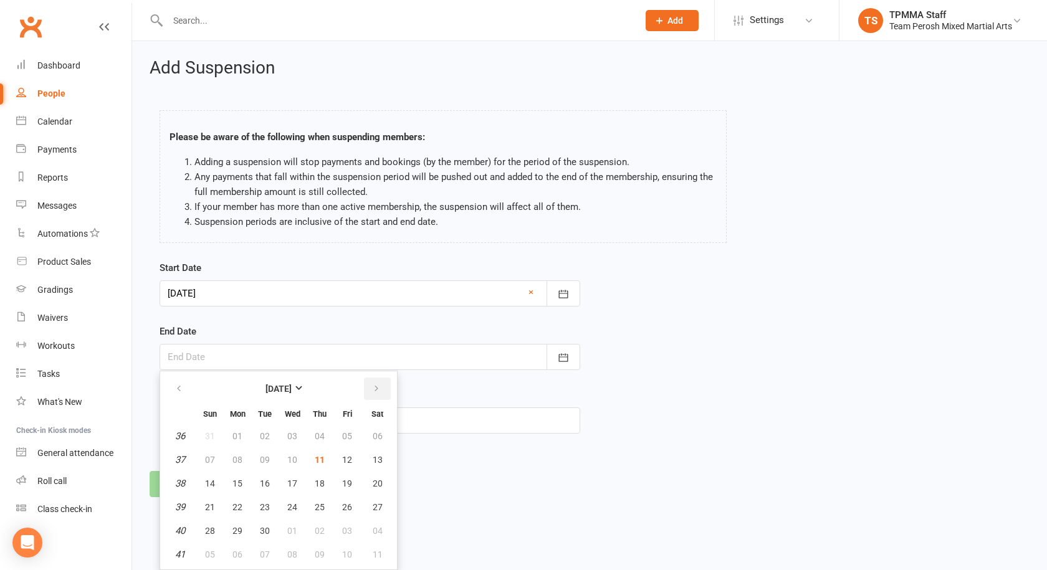
click at [382, 382] on button "button" at bounding box center [377, 389] width 27 height 22
click at [350, 480] on span "17" at bounding box center [347, 484] width 10 height 10
type input "17 Oct 2025"
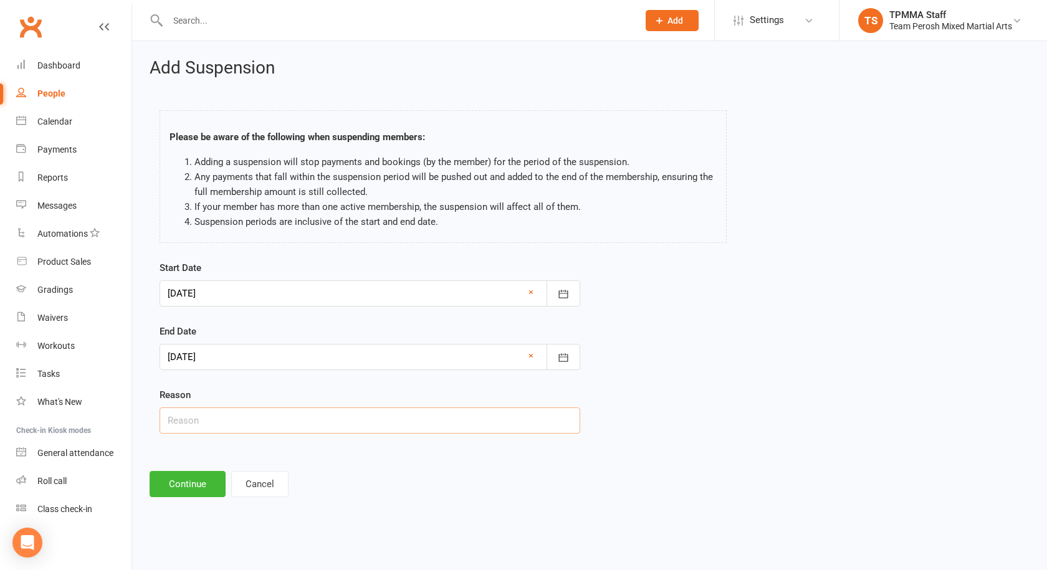
click at [203, 422] on input "text" at bounding box center [370, 421] width 421 height 26
type input "Holiday"
click at [177, 479] on button "Continue" at bounding box center [188, 484] width 76 height 26
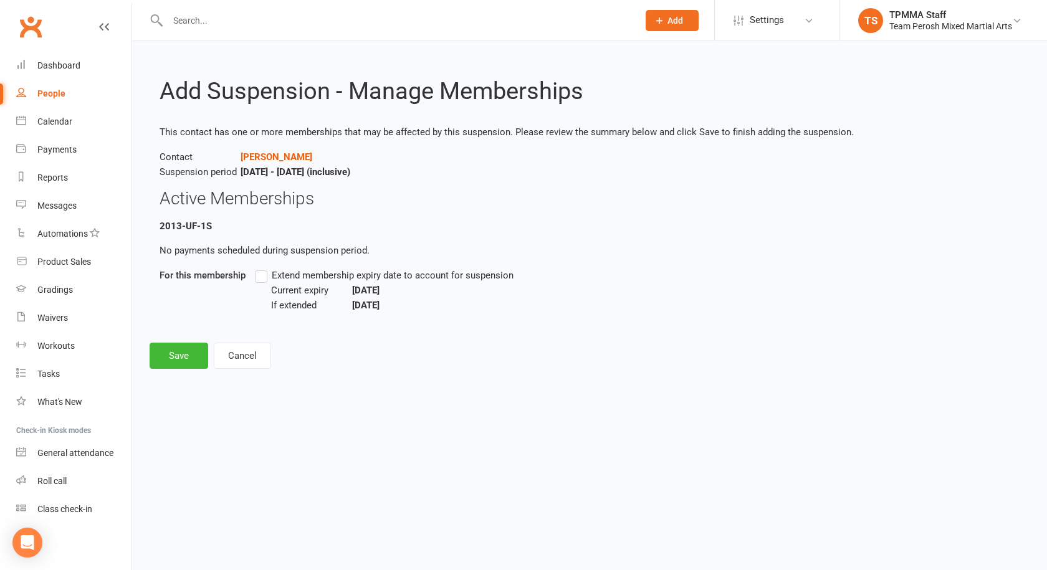
click at [255, 277] on label "Extend membership expiry date to account for suspension" at bounding box center [384, 275] width 259 height 15
click at [255, 268] on input "Extend membership expiry date to account for suspension" at bounding box center [259, 268] width 8 height 0
click at [187, 357] on button "Save" at bounding box center [179, 356] width 59 height 26
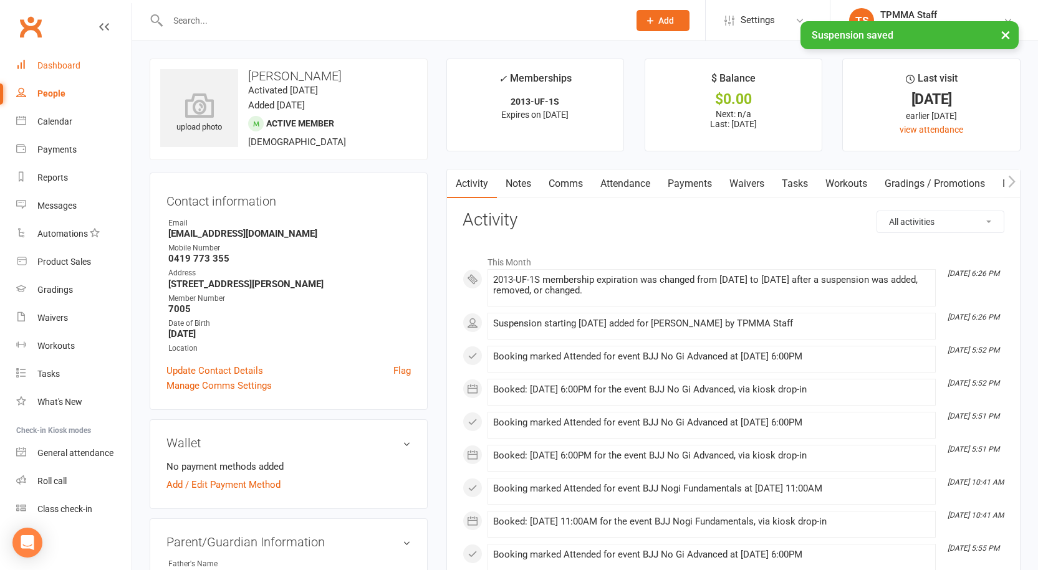
click at [59, 77] on link "Dashboard" at bounding box center [73, 66] width 115 height 28
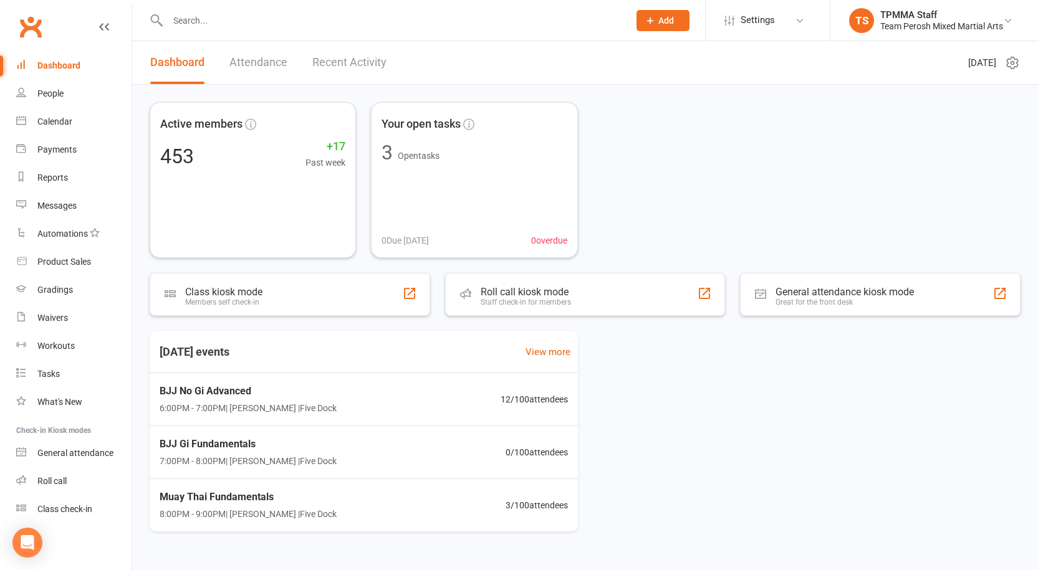
click at [289, 17] on input "text" at bounding box center [392, 20] width 456 height 17
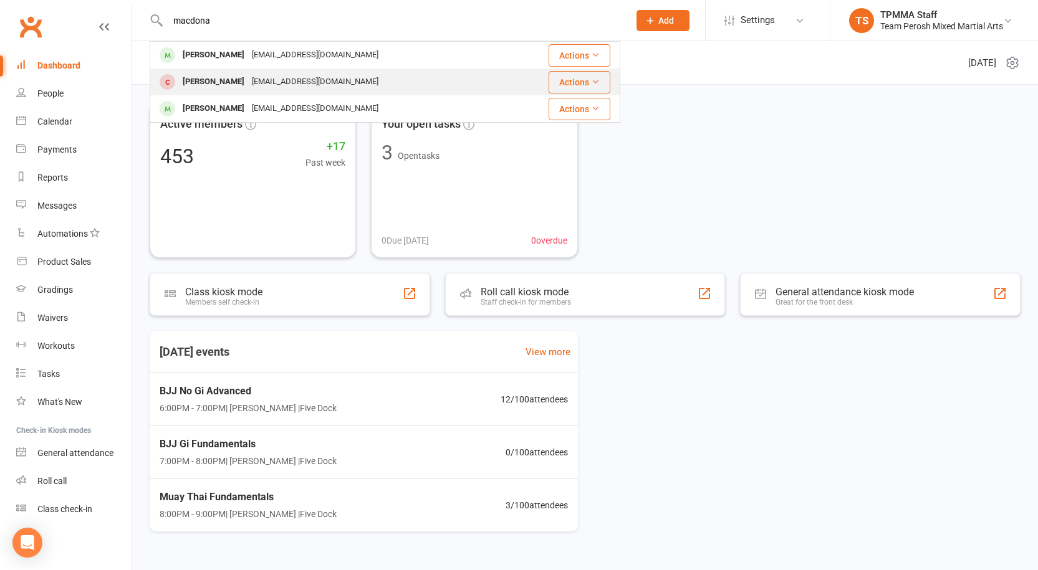
type input "macdona"
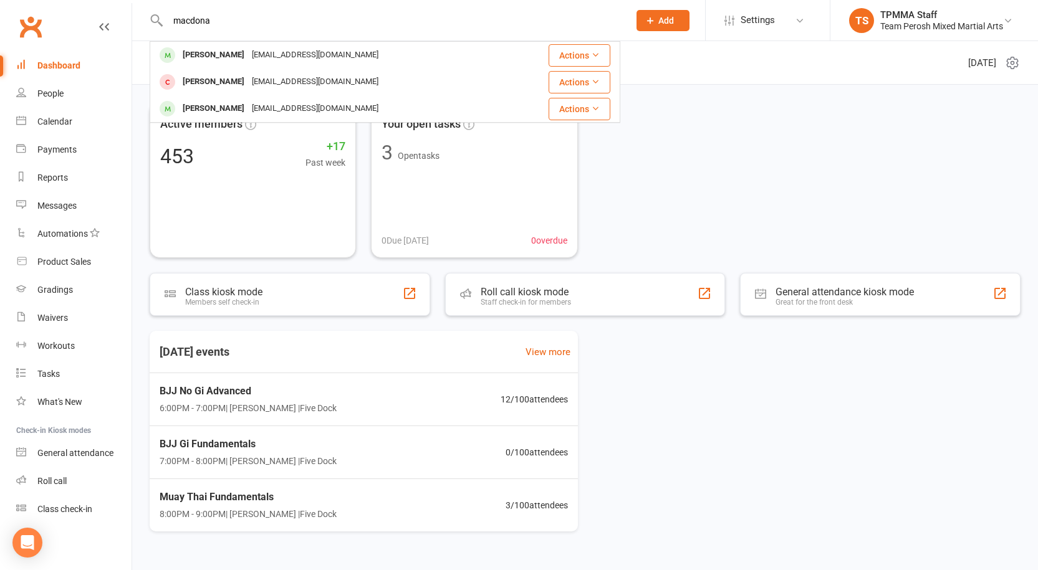
click at [251, 69] on div "Callum Macdonald calmac227@icloud.com" at bounding box center [330, 82] width 359 height 26
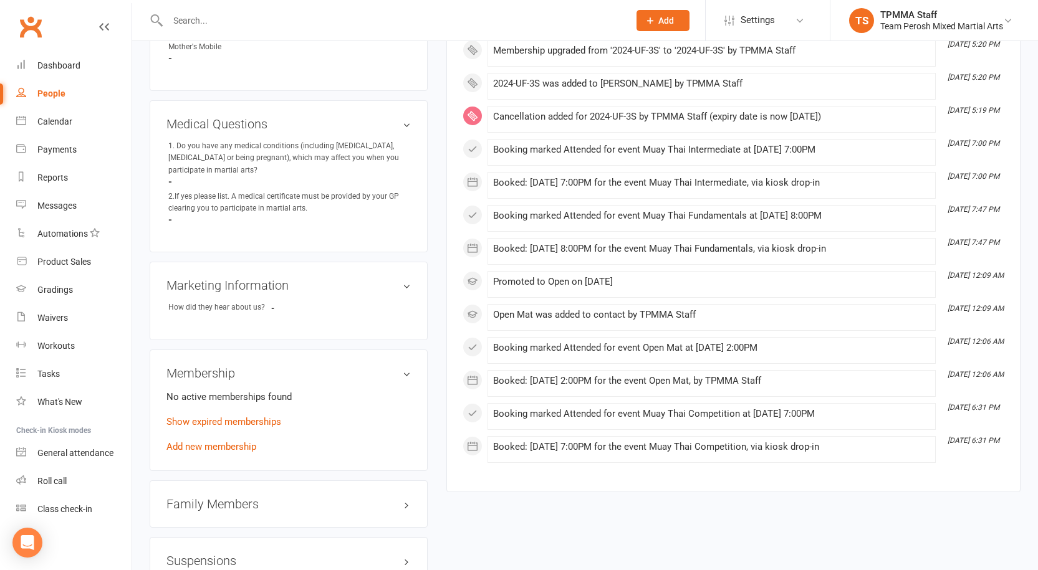
scroll to position [810, 0]
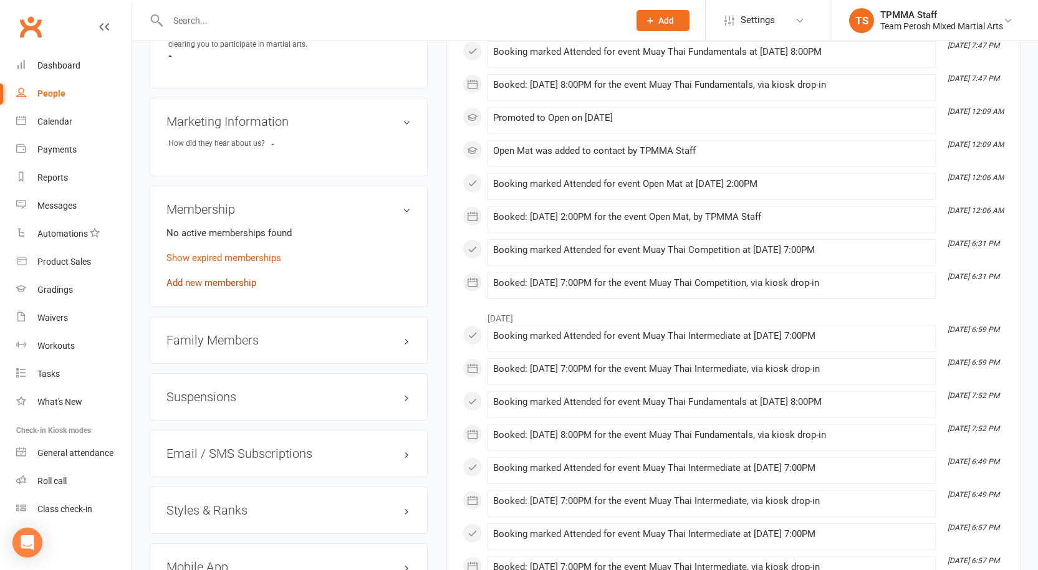
click at [218, 277] on link "Add new membership" at bounding box center [211, 282] width 90 height 11
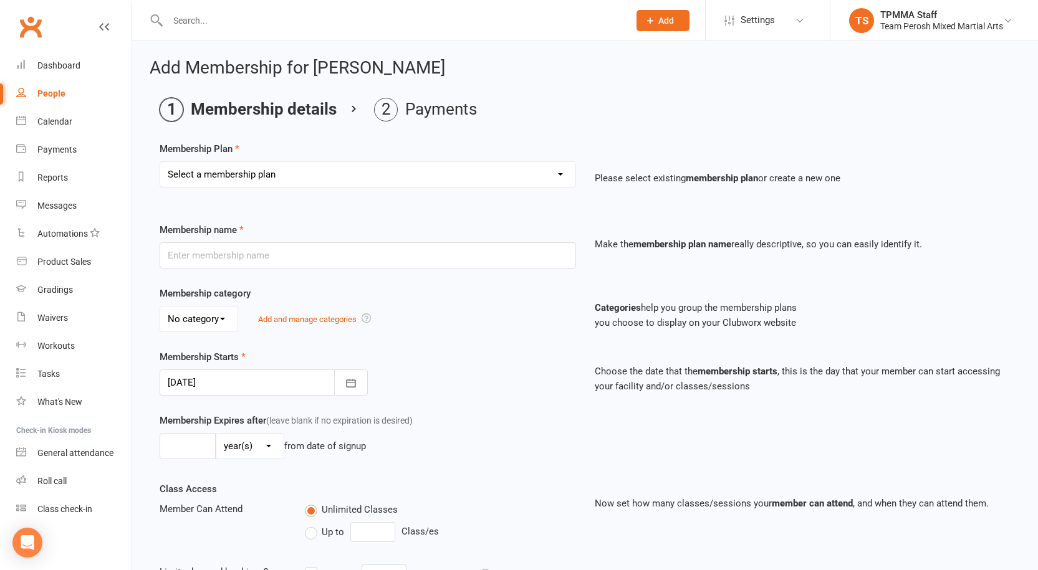
click at [375, 173] on select "Select a membership plan Create new Membership Plan 2008-DD-1S 2008-DD-2S 2008-…" at bounding box center [367, 174] width 415 height 25
click at [320, 174] on select "Select a membership plan Create new Membership Plan 2008-DD-1S 2008-DD-2S 2008-…" at bounding box center [367, 174] width 415 height 25
select select "19"
click at [160, 162] on select "Select a membership plan Create new Membership Plan 2008-DD-1S 2008-DD-2S 2008-…" at bounding box center [367, 174] width 415 height 25
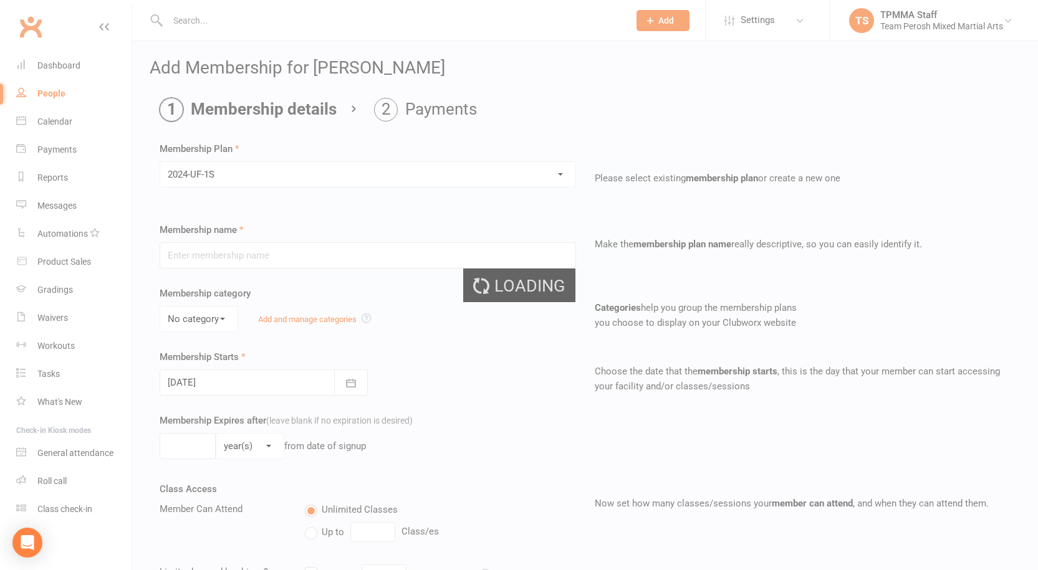
type input "2024-UF-1S"
select select "2"
type input "1"
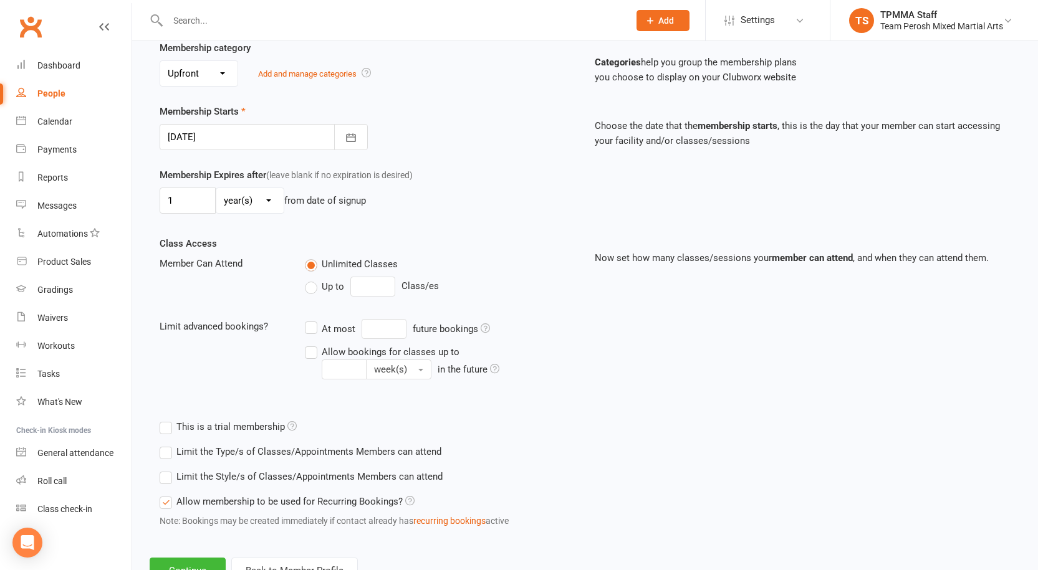
scroll to position [295, 0]
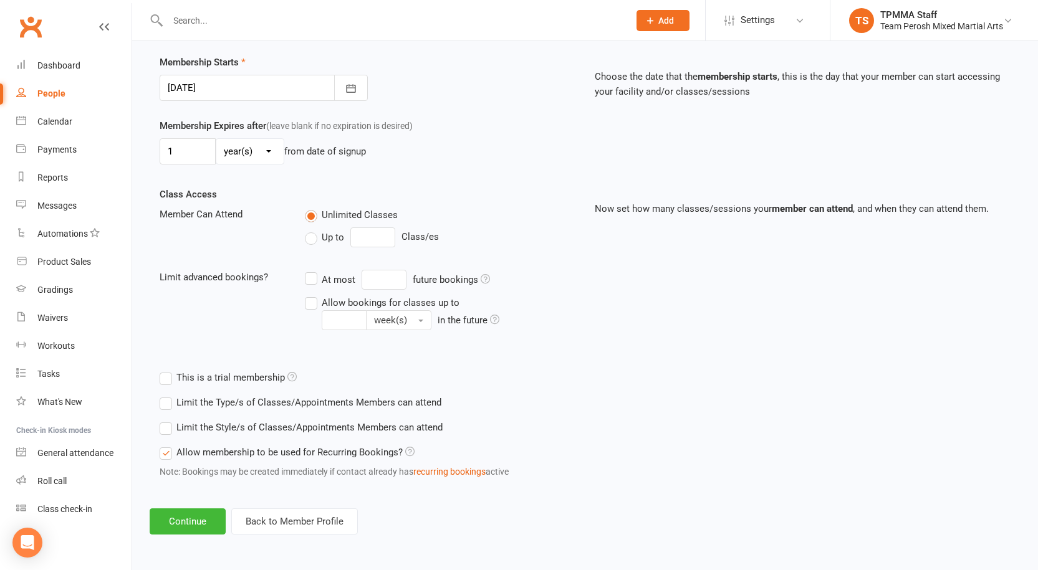
click at [166, 428] on label "Limit the Style/s of Classes/Appointments Members can attend" at bounding box center [301, 427] width 283 height 15
click at [166, 420] on input "Limit the Style/s of Classes/Appointments Members can attend" at bounding box center [164, 420] width 8 height 0
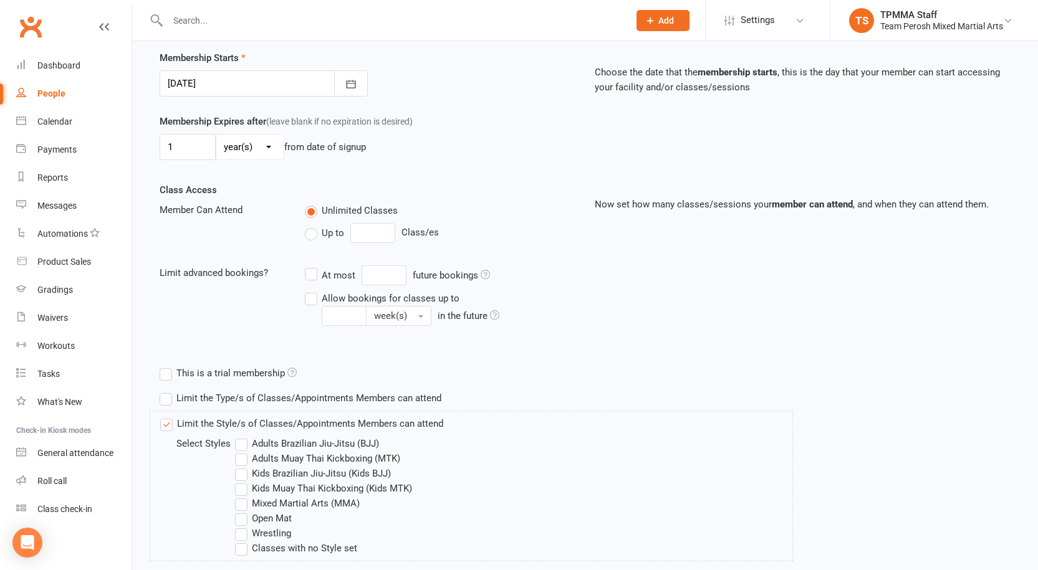
scroll to position [358, 0]
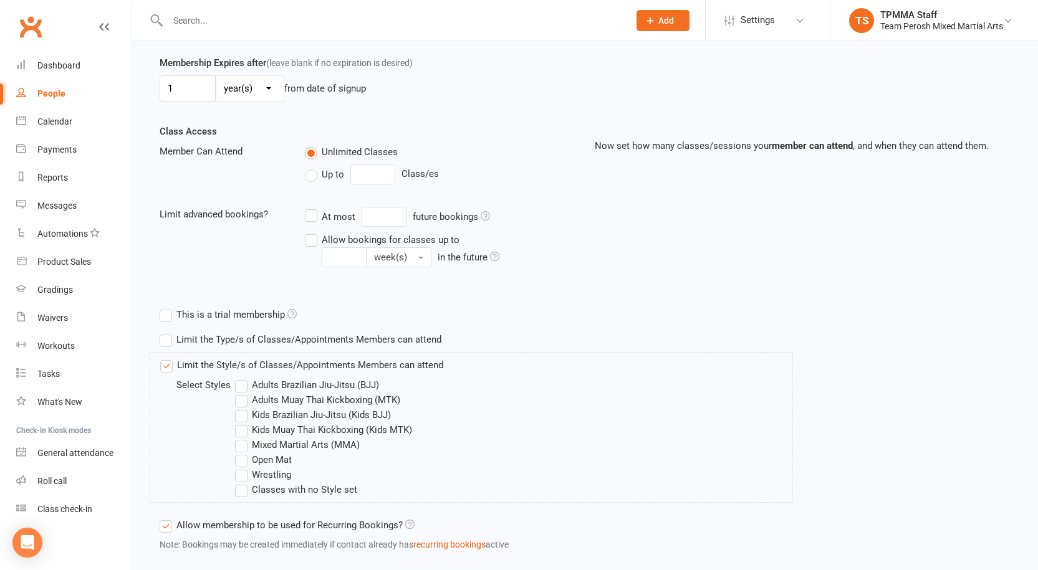
click at [240, 395] on label "Adults Muay Thai Kickboxing (MTK)" at bounding box center [317, 400] width 165 height 15
click at [240, 393] on input "Adults Muay Thai Kickboxing (MTK)" at bounding box center [239, 393] width 8 height 0
click at [238, 458] on label "Open Mat" at bounding box center [263, 460] width 57 height 15
click at [238, 453] on input "Open Mat" at bounding box center [239, 453] width 8 height 0
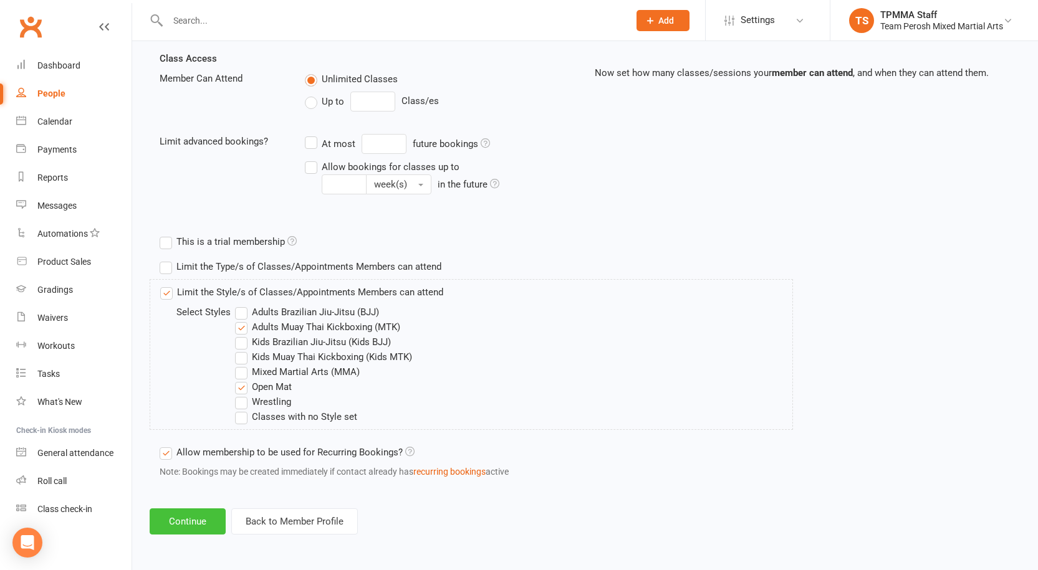
click at [183, 517] on button "Continue" at bounding box center [188, 522] width 76 height 26
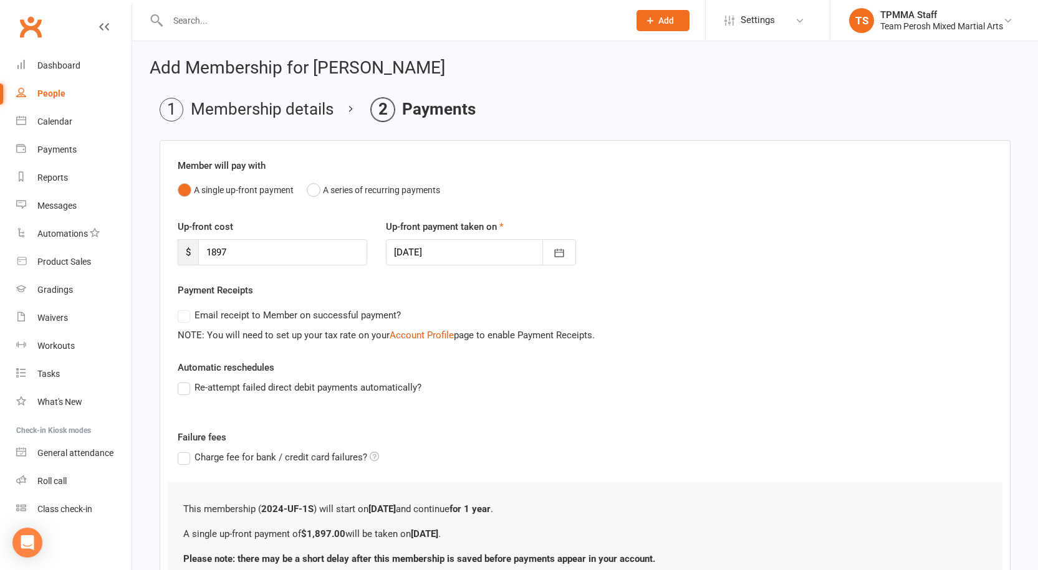
scroll to position [108, 0]
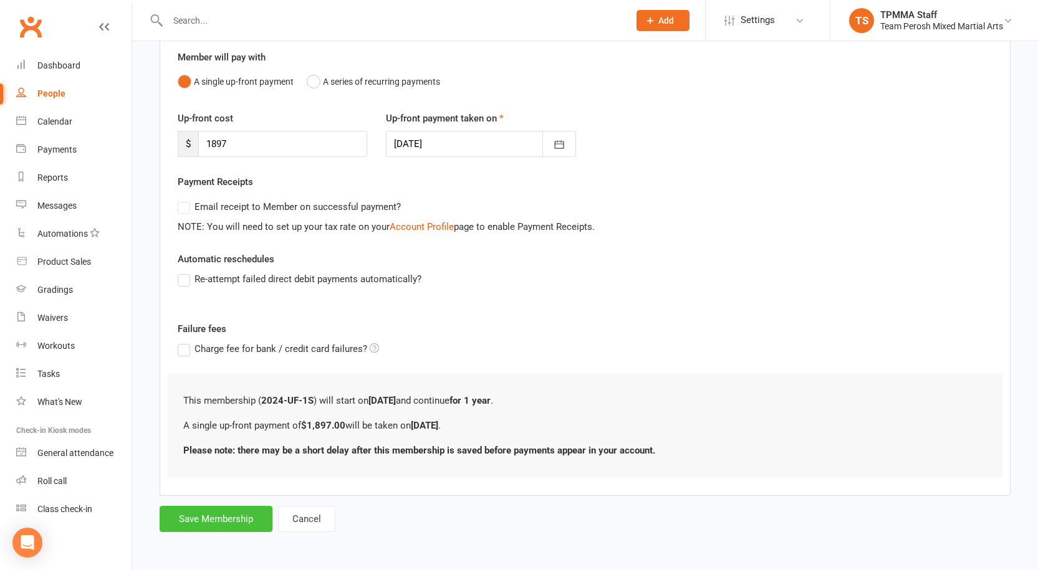
click at [216, 522] on button "Save Membership" at bounding box center [216, 519] width 113 height 26
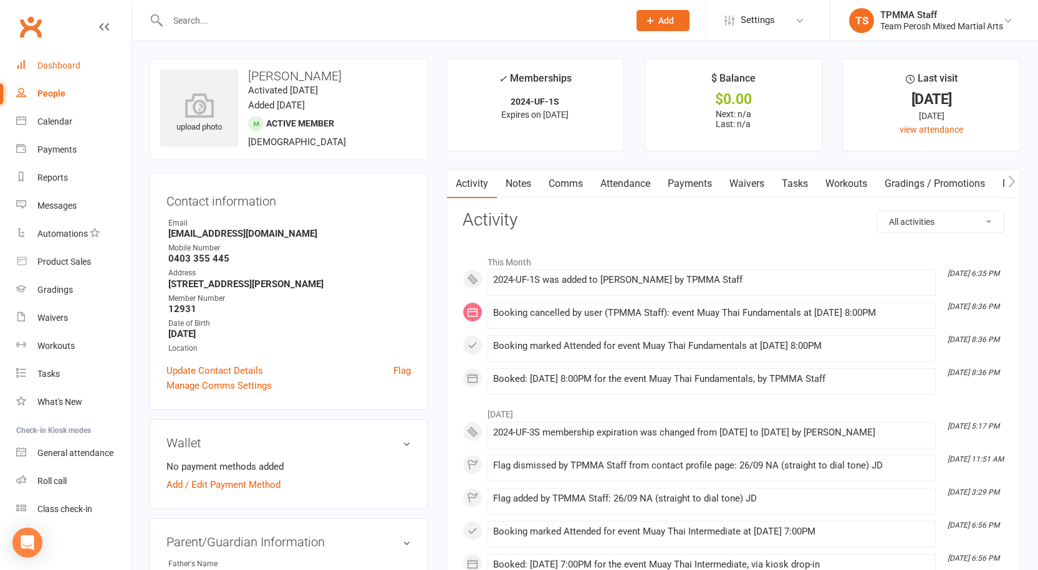
click at [76, 60] on link "Dashboard" at bounding box center [73, 66] width 115 height 28
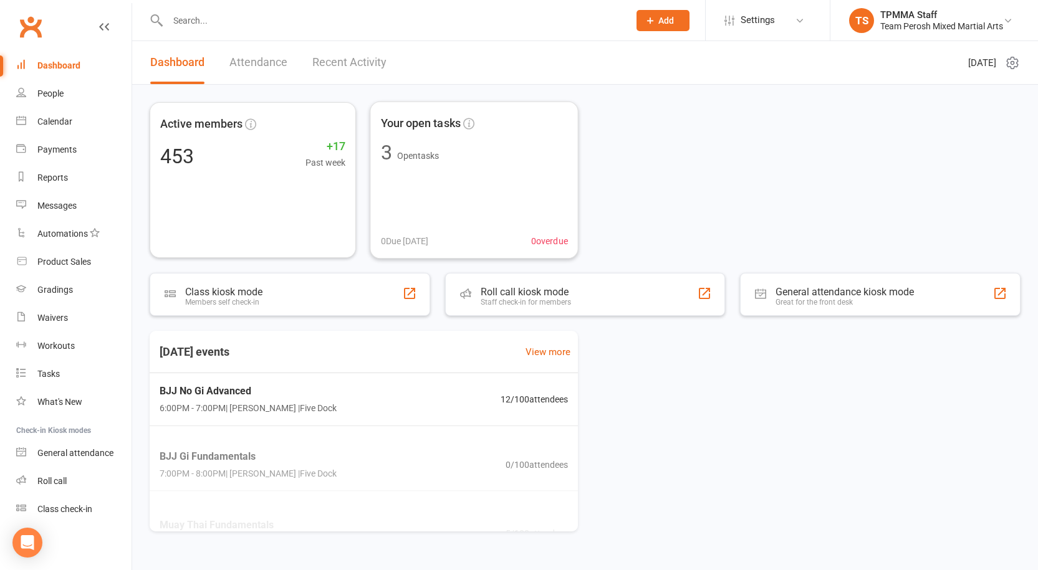
click at [326, 60] on link "Recent Activity" at bounding box center [349, 62] width 74 height 43
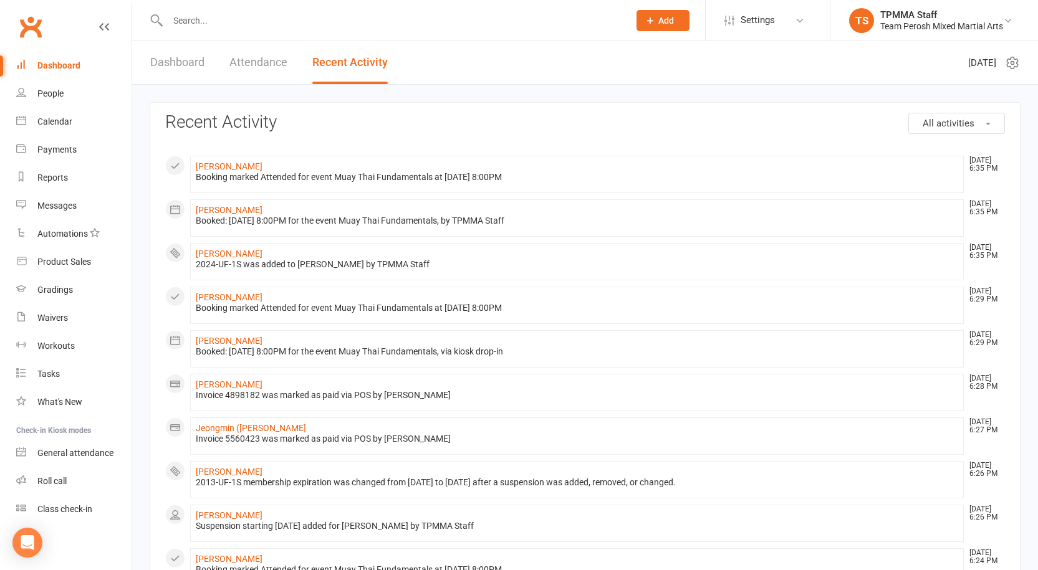
click at [254, 55] on link "Attendance" at bounding box center [258, 62] width 58 height 43
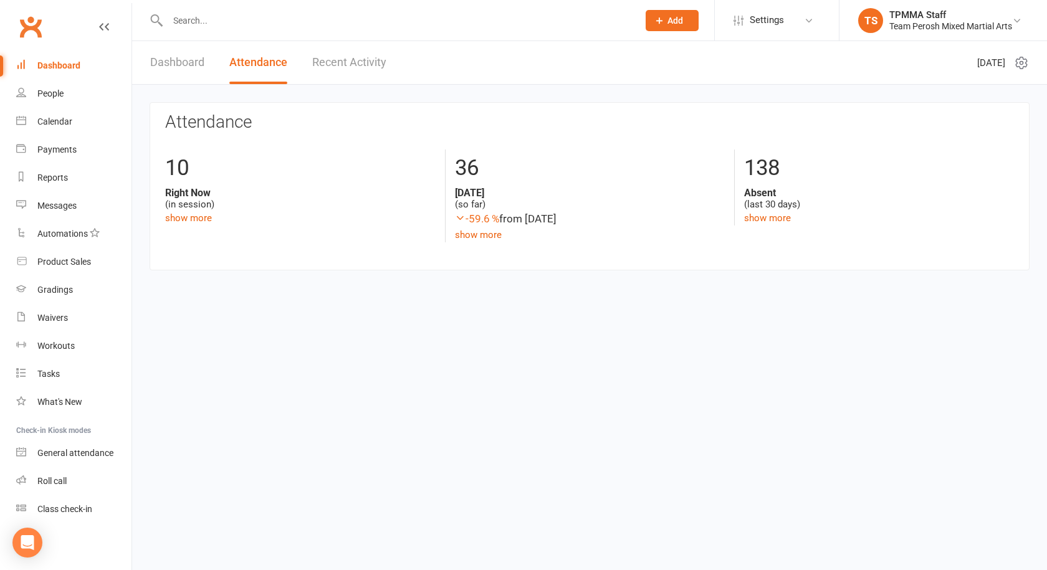
click at [347, 60] on link "Recent Activity" at bounding box center [349, 62] width 74 height 43
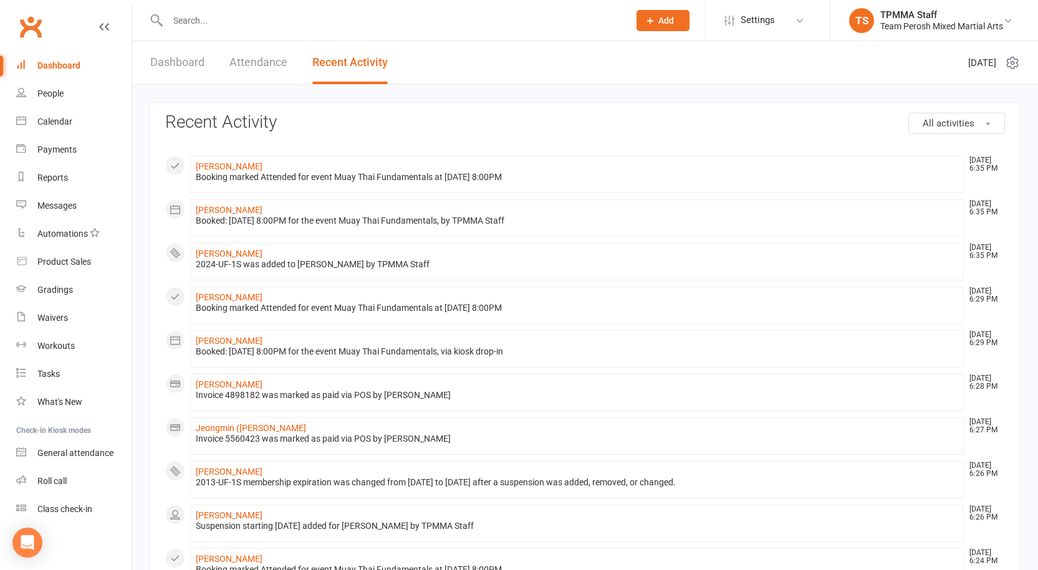
click at [249, 58] on link "Attendance" at bounding box center [258, 62] width 58 height 43
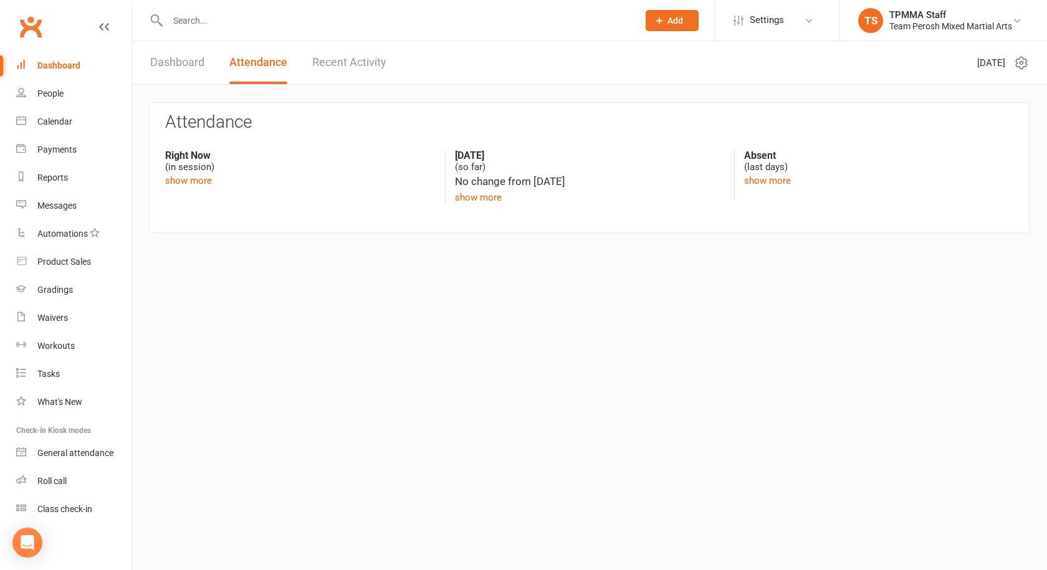
click at [377, 66] on link "Recent Activity" at bounding box center [349, 62] width 74 height 43
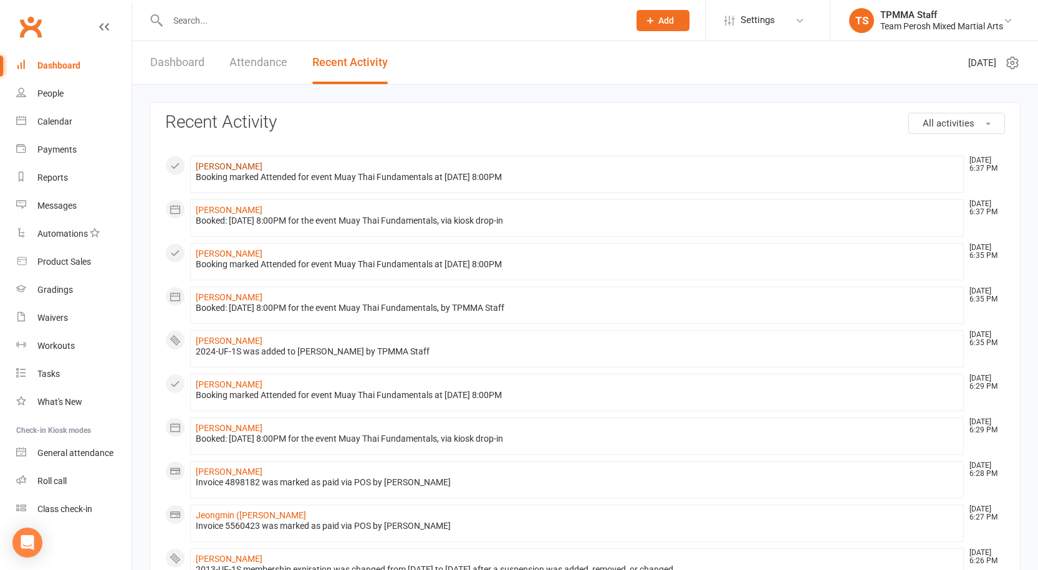
click at [231, 164] on link "[PERSON_NAME]" at bounding box center [229, 166] width 67 height 10
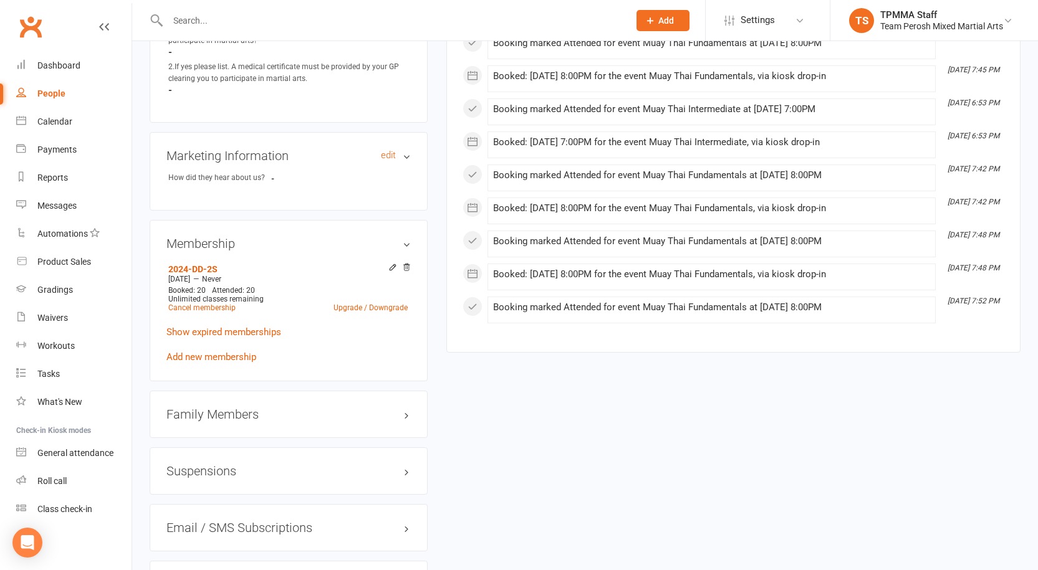
scroll to position [873, 0]
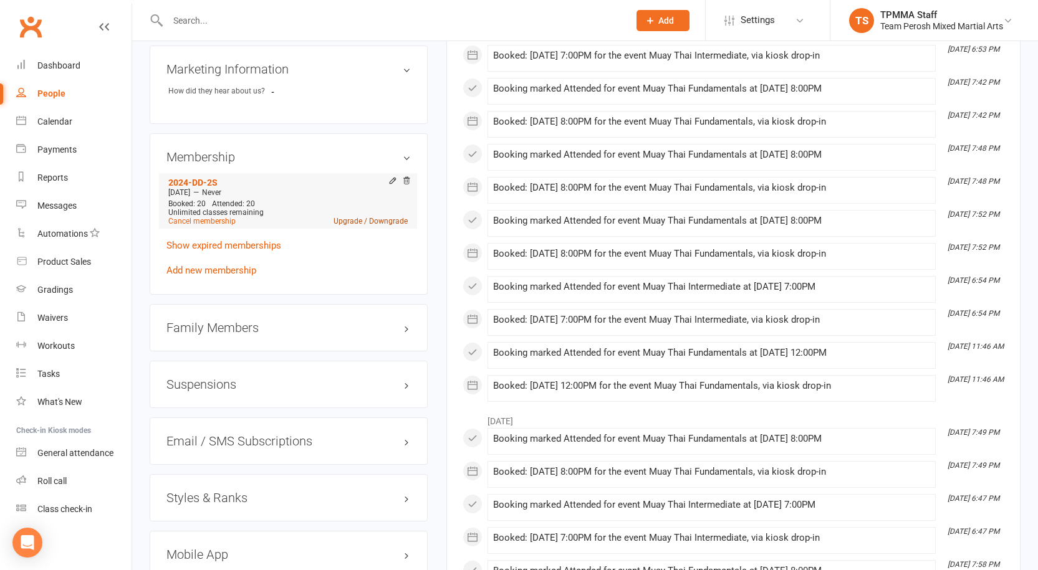
click at [352, 217] on link "Upgrade / Downgrade" at bounding box center [371, 221] width 74 height 9
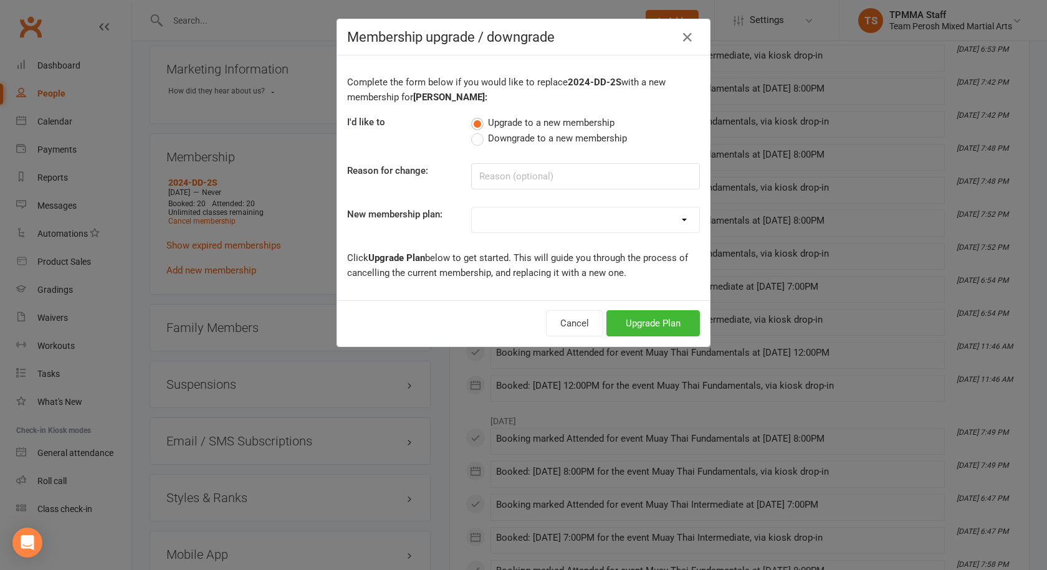
click at [599, 223] on select "2008-DD-1S 2008-DD-2S 2008-UF-1S 2013-DD-Adult-1S 2013-DD-Adult-2S 2024-DD-1S 2…" at bounding box center [586, 220] width 228 height 25
select select "7"
click at [472, 208] on select "2008-DD-1S 2008-DD-2S 2008-UF-1S 2013-DD-Adult-1S 2013-DD-Adult-2S 2024-DD-1S 2…" at bounding box center [586, 220] width 228 height 25
click at [646, 320] on button "Upgrade Plan" at bounding box center [654, 323] width 94 height 26
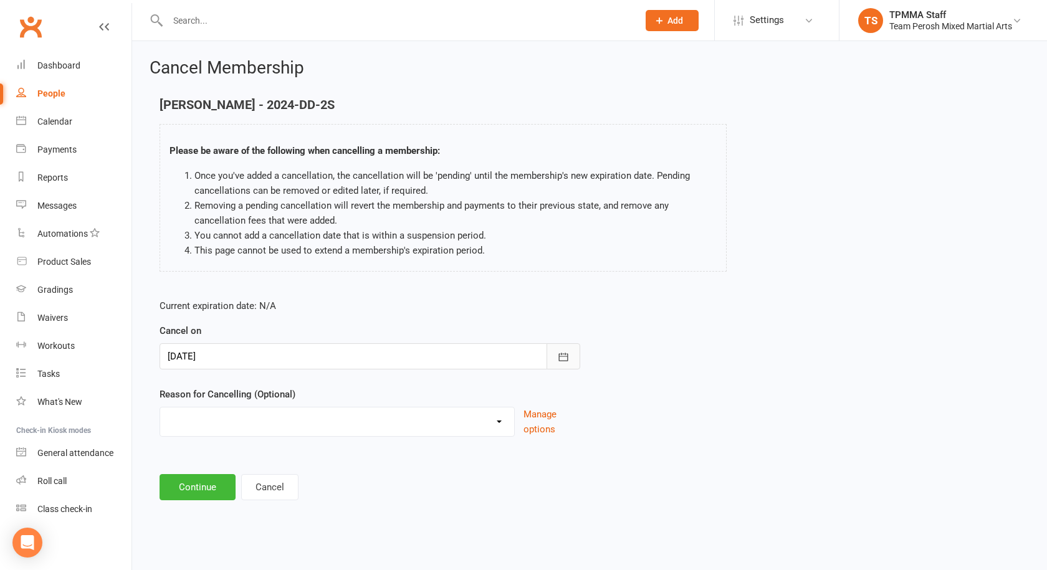
click at [557, 356] on button "button" at bounding box center [564, 356] width 34 height 26
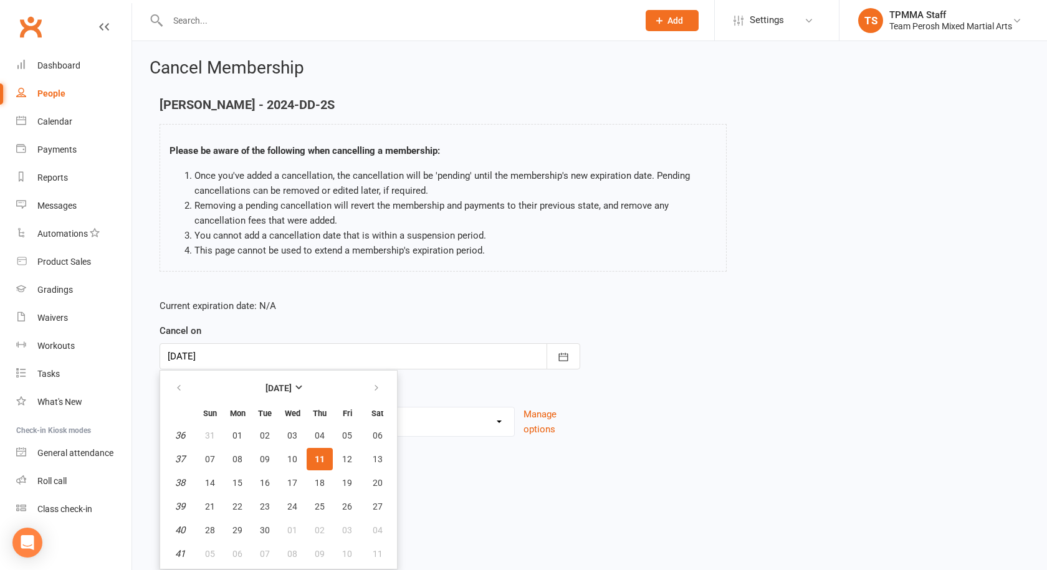
click at [548, 277] on div "Patrick Sawaya - 2024-DD-2S Please be aware of the following when cancelling a …" at bounding box center [443, 193] width 586 height 191
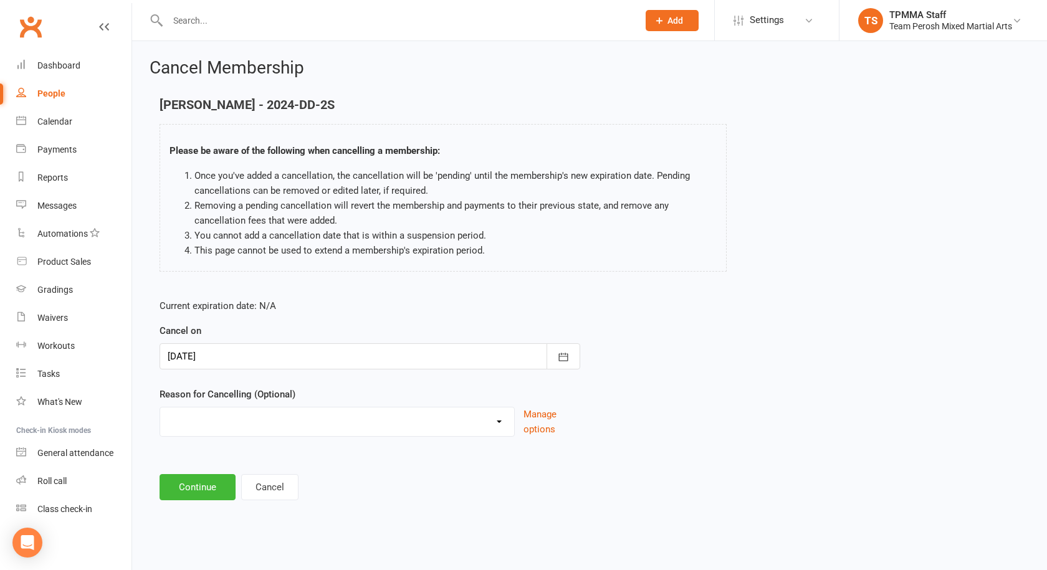
click at [416, 432] on select "Became a member Excessive failed payments Financial Inactive Inactive Casual In…" at bounding box center [337, 420] width 354 height 25
select select "9"
click at [160, 408] on select "Became a member Excessive failed payments Financial Inactive Inactive Casual In…" at bounding box center [337, 420] width 354 height 25
click at [188, 493] on button "Continue" at bounding box center [198, 487] width 76 height 26
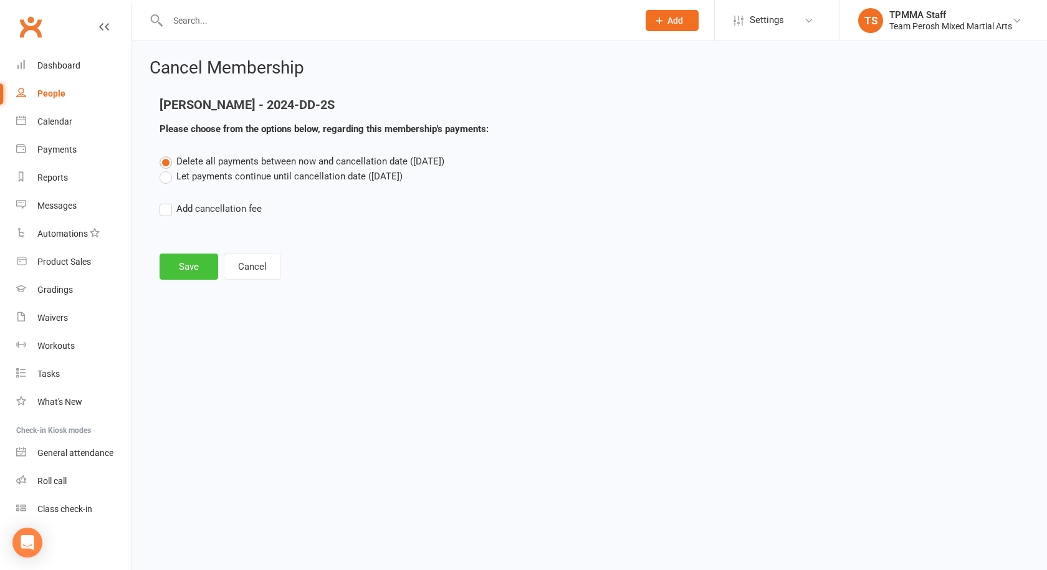
click at [186, 264] on button "Save" at bounding box center [189, 267] width 59 height 26
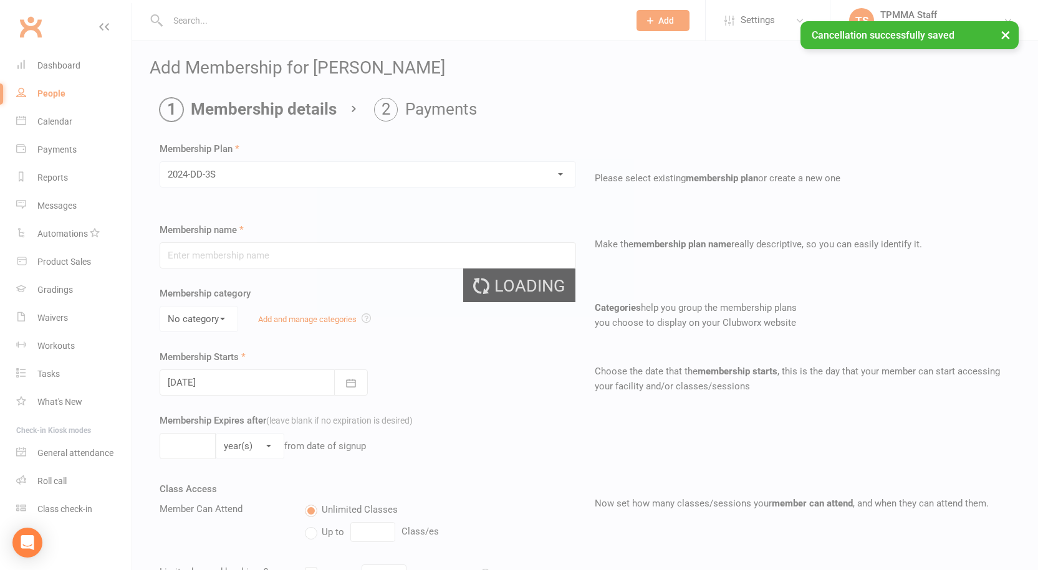
type input "2024-DD-3S"
select select "0"
type input "0"
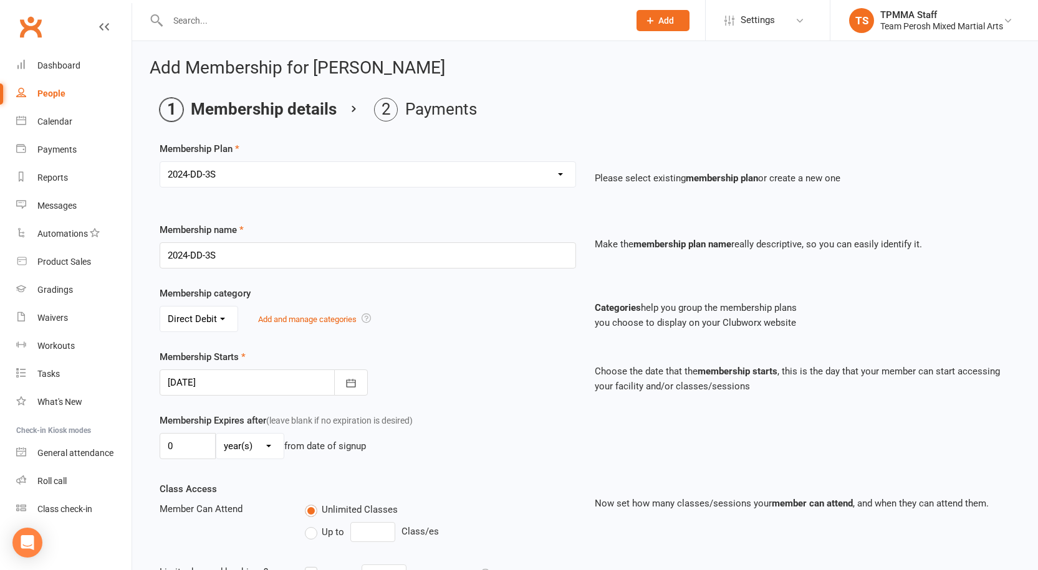
scroll to position [295, 0]
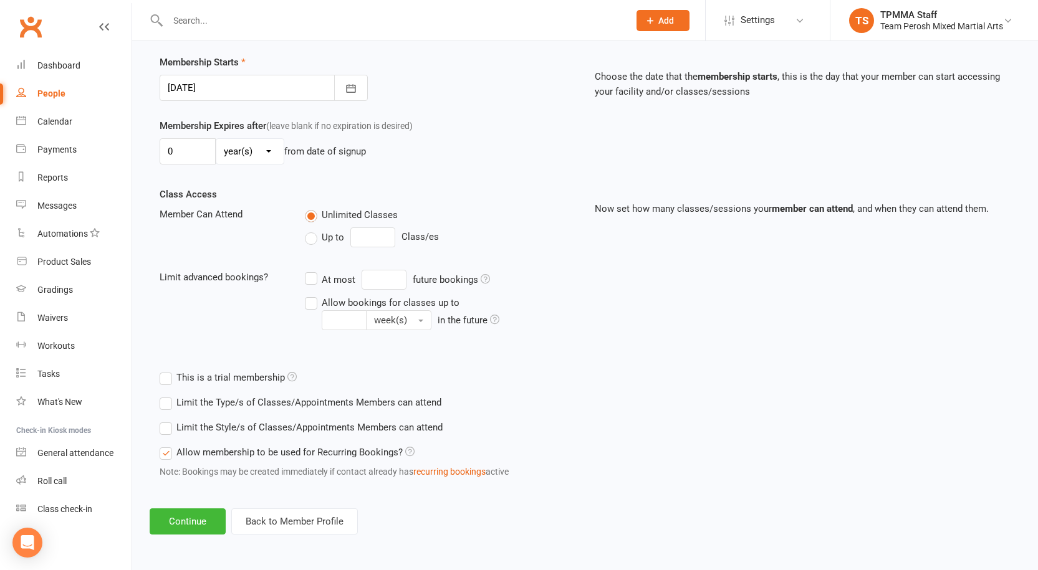
click at [166, 426] on label "Limit the Style/s of Classes/Appointments Members can attend" at bounding box center [301, 427] width 283 height 15
click at [166, 420] on input "Limit the Style/s of Classes/Appointments Members can attend" at bounding box center [164, 420] width 8 height 0
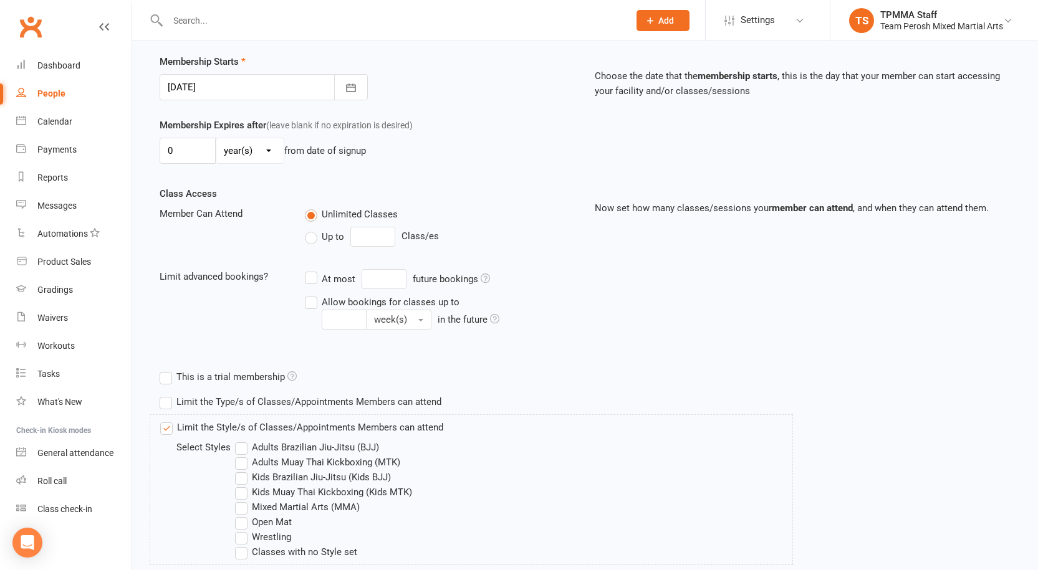
click at [246, 462] on label "Adults Muay Thai Kickboxing (MTK)" at bounding box center [317, 462] width 165 height 15
click at [243, 455] on input "Adults Muay Thai Kickboxing (MTK)" at bounding box center [239, 455] width 8 height 0
click at [242, 447] on label "Adults Brazilian Jiu-Jitsu (BJJ)" at bounding box center [307, 447] width 144 height 15
click at [242, 440] on input "Adults Brazilian Jiu-Jitsu (BJJ)" at bounding box center [239, 440] width 8 height 0
click at [241, 503] on label "Mixed Martial Arts (MMA)" at bounding box center [297, 507] width 125 height 15
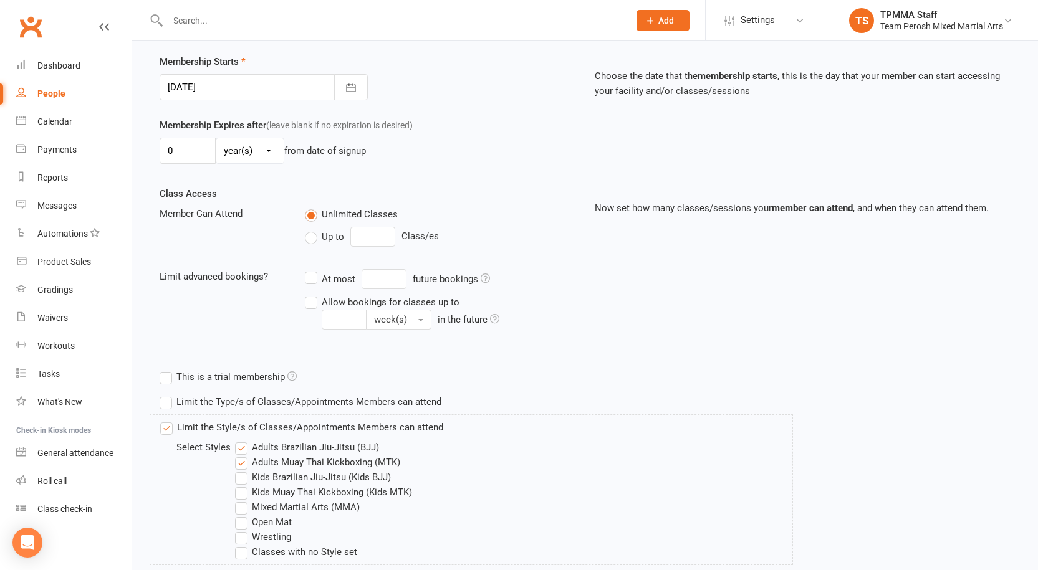
click at [241, 500] on input "Mixed Martial Arts (MMA)" at bounding box center [239, 500] width 8 height 0
click at [240, 519] on label "Open Mat" at bounding box center [263, 522] width 57 height 15
click at [240, 515] on input "Open Mat" at bounding box center [239, 515] width 8 height 0
click at [239, 544] on label "Wrestling" at bounding box center [263, 537] width 56 height 15
click at [239, 530] on input "Wrestling" at bounding box center [239, 530] width 8 height 0
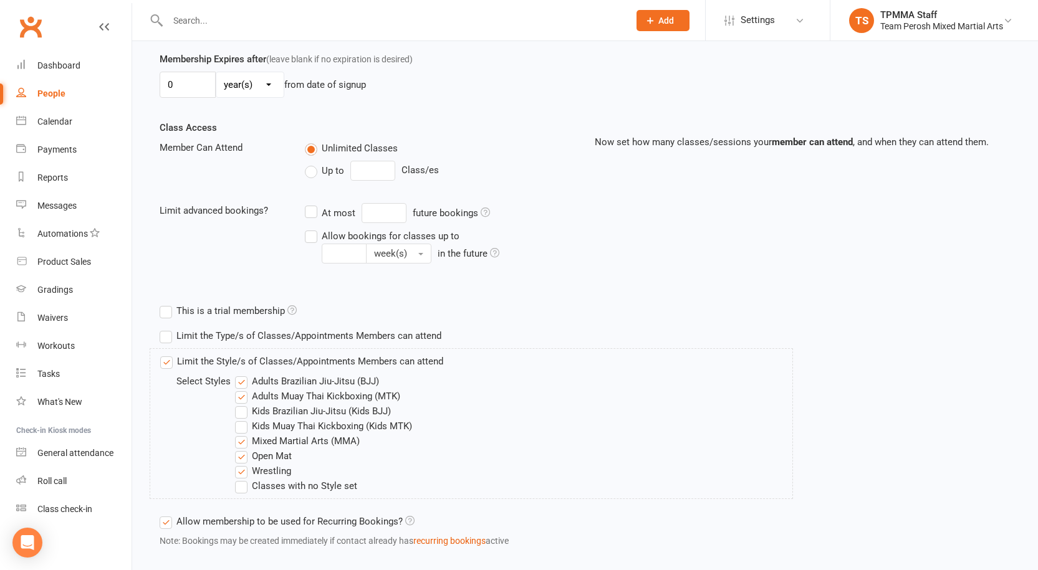
scroll to position [431, 0]
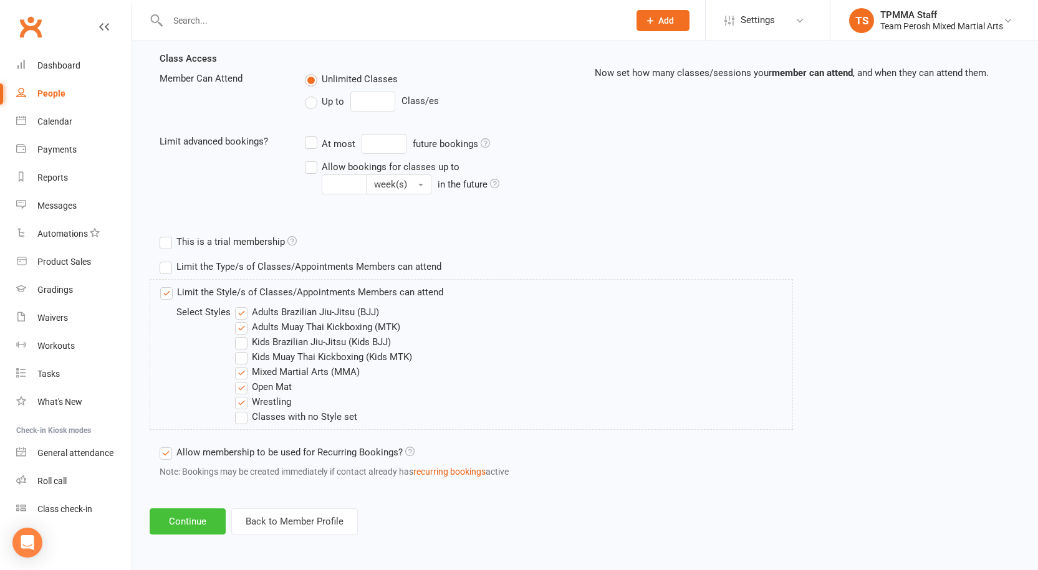
click at [199, 512] on button "Continue" at bounding box center [188, 522] width 76 height 26
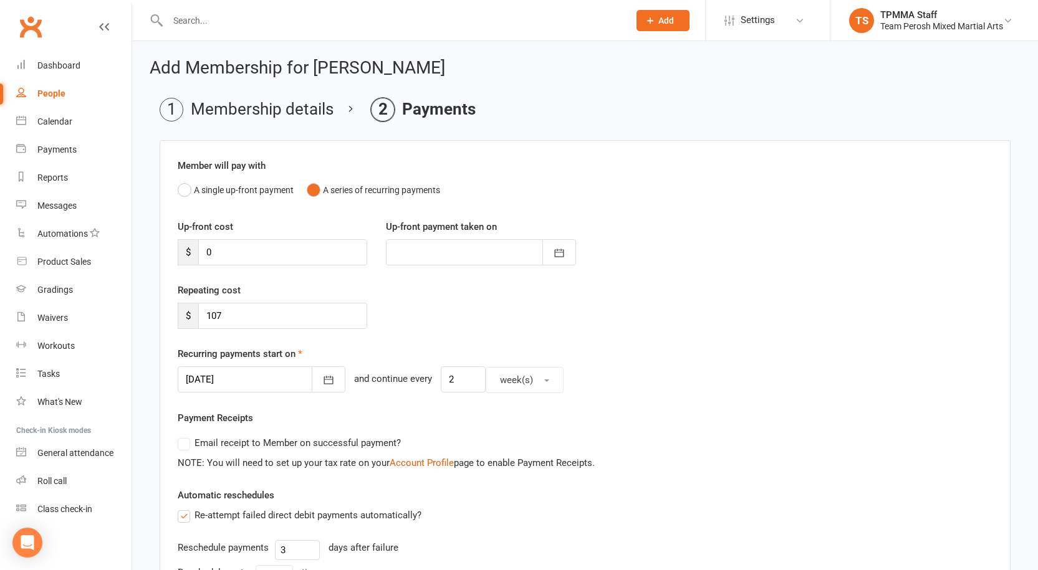
scroll to position [286, 0]
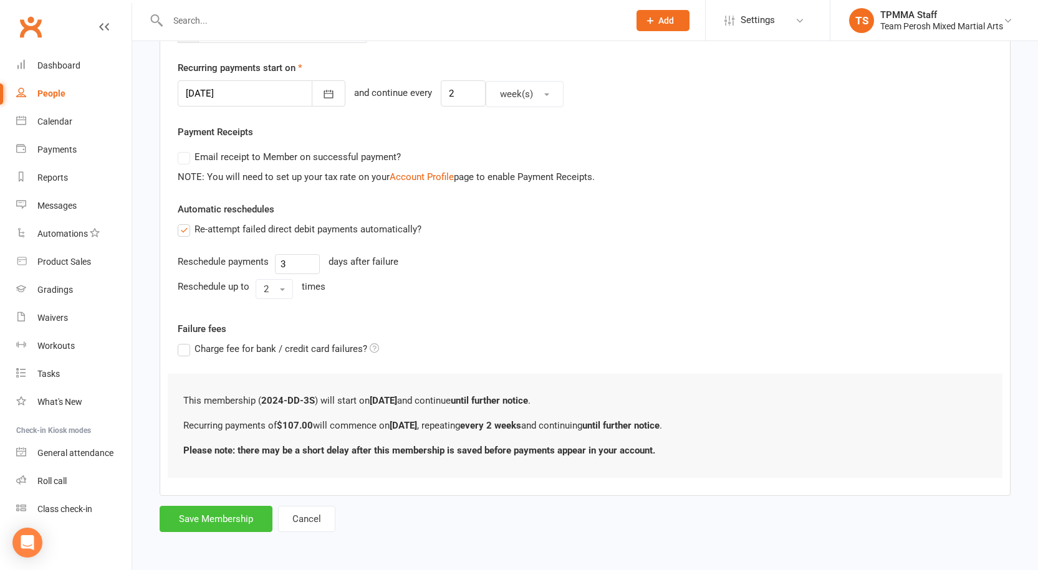
click at [237, 512] on button "Save Membership" at bounding box center [216, 519] width 113 height 26
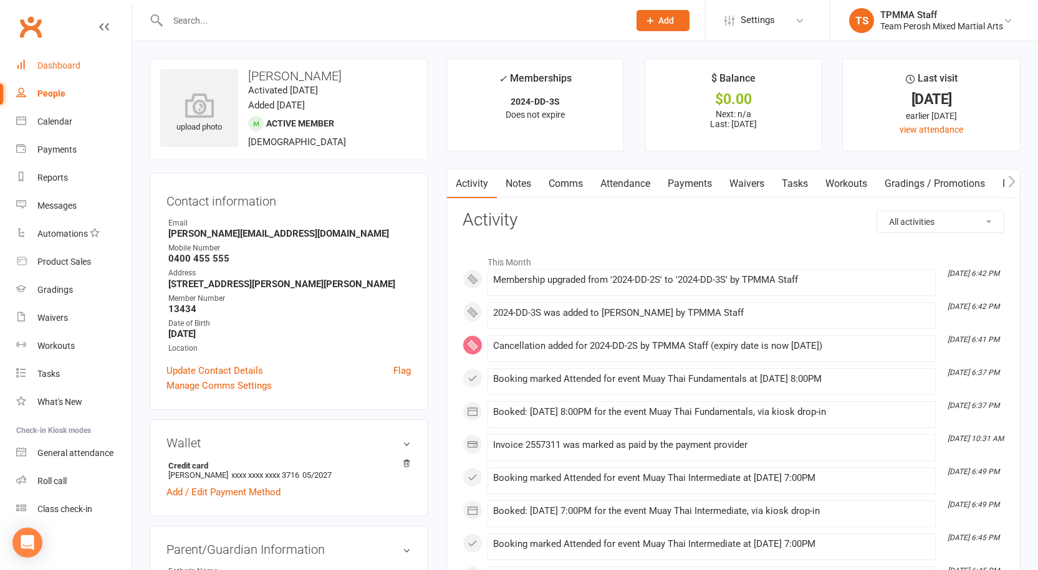
click at [42, 72] on link "Dashboard" at bounding box center [73, 66] width 115 height 28
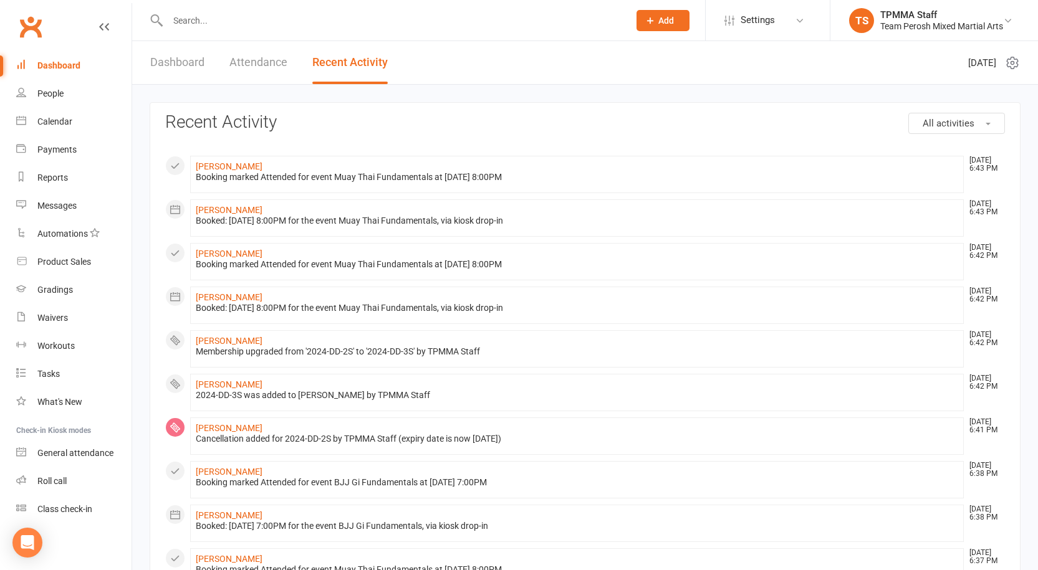
drag, startPoint x: 234, startPoint y: 65, endPoint x: 241, endPoint y: 65, distance: 7.5
click at [234, 65] on link "Attendance" at bounding box center [258, 62] width 58 height 43
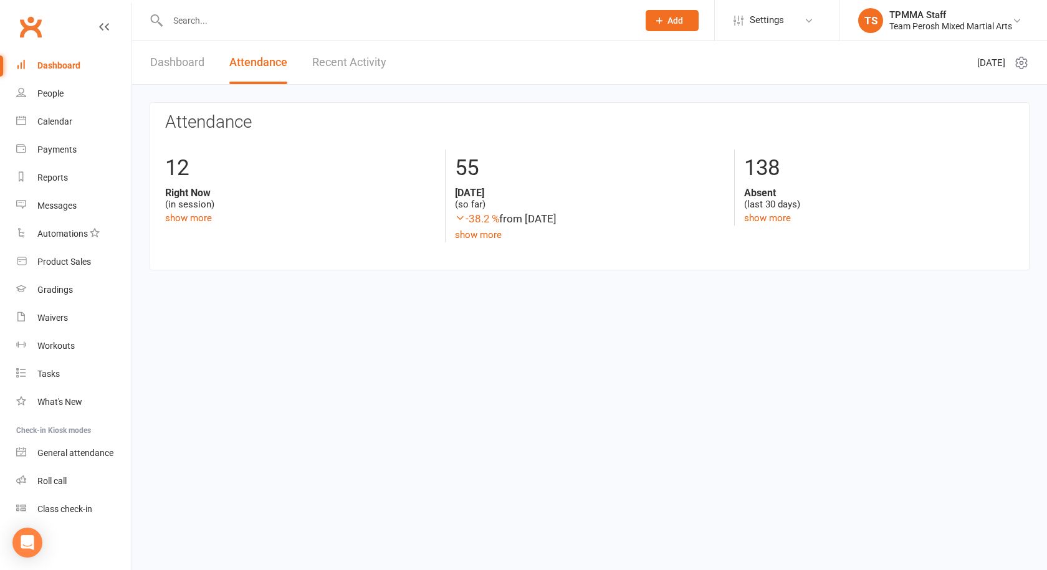
click at [358, 62] on link "Recent Activity" at bounding box center [349, 62] width 74 height 43
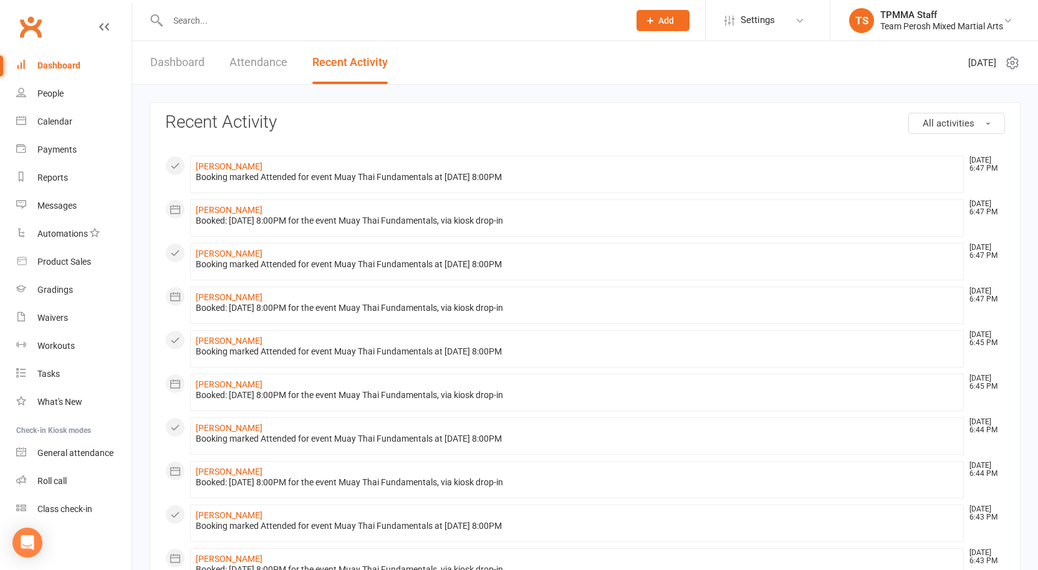
click at [271, 67] on link "Attendance" at bounding box center [258, 62] width 58 height 43
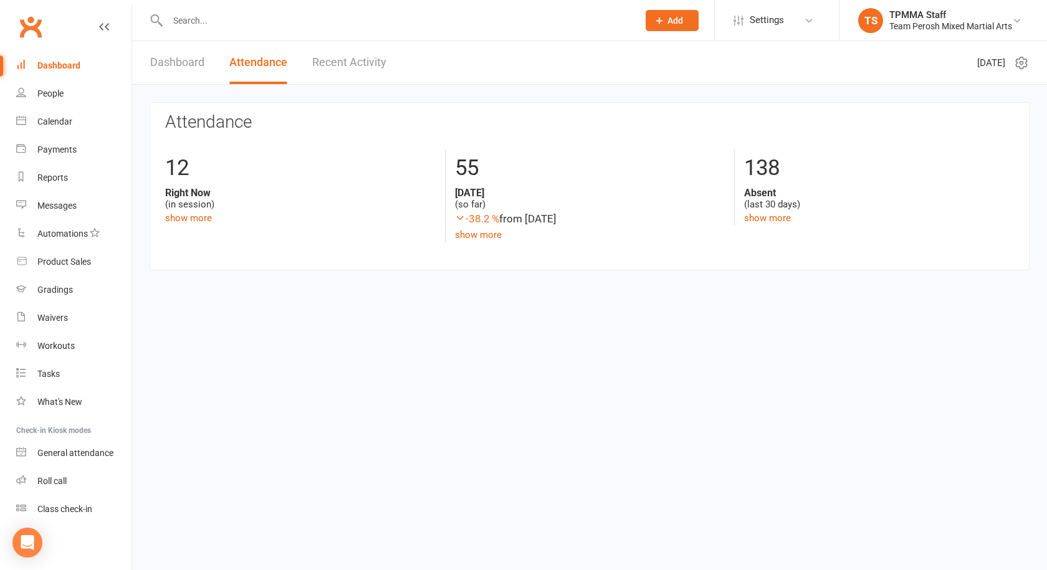
click at [337, 64] on link "Recent Activity" at bounding box center [349, 62] width 74 height 43
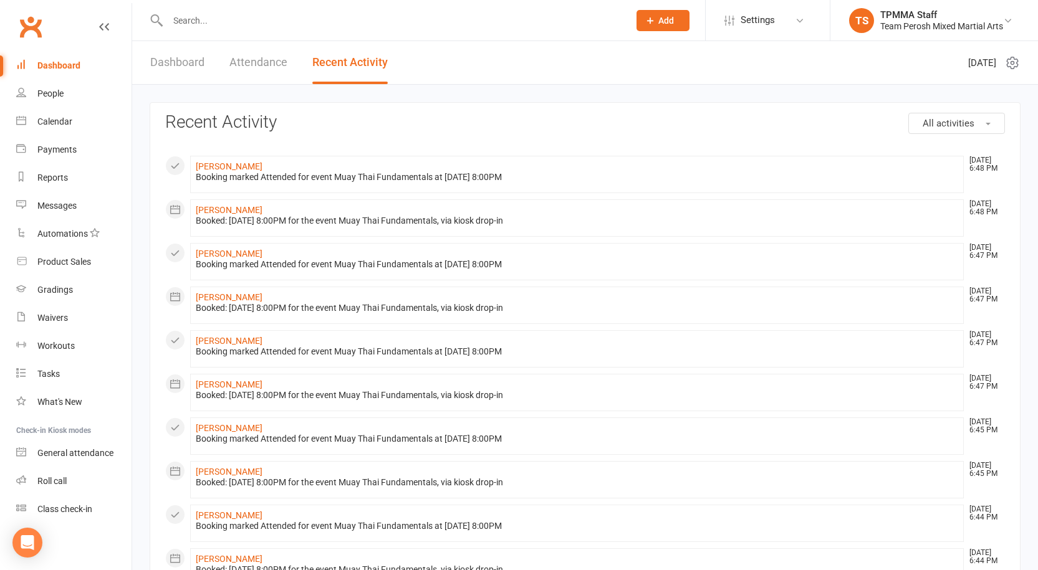
click at [257, 64] on link "Attendance" at bounding box center [258, 62] width 58 height 43
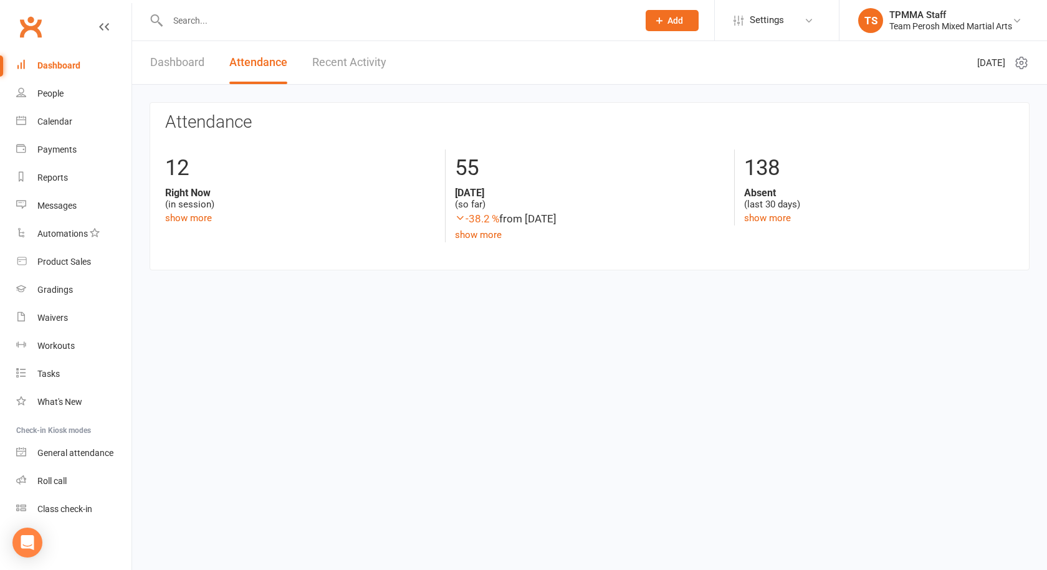
click at [367, 65] on link "Recent Activity" at bounding box center [349, 62] width 74 height 43
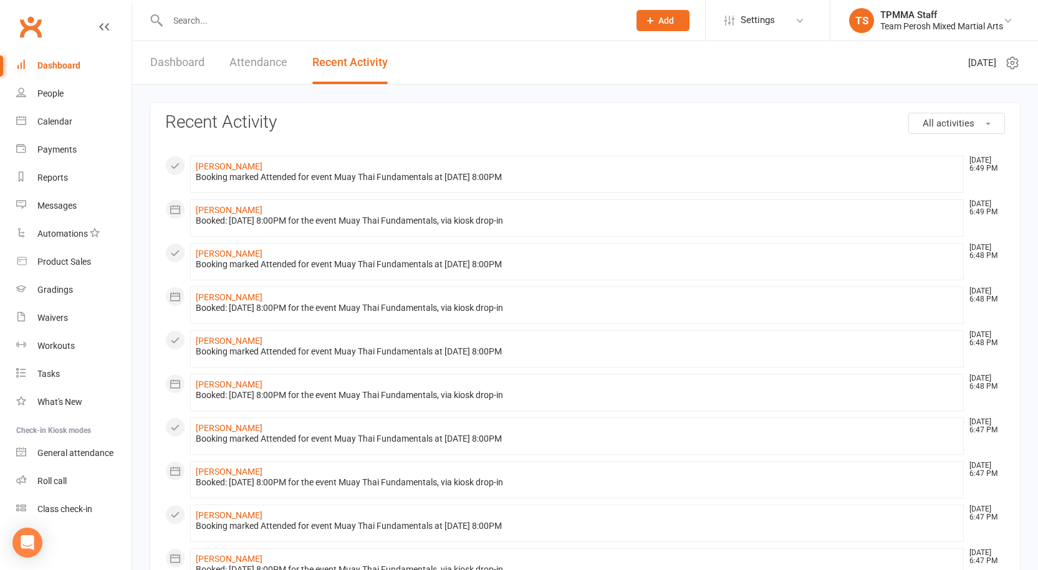
click at [265, 60] on link "Attendance" at bounding box center [258, 62] width 58 height 43
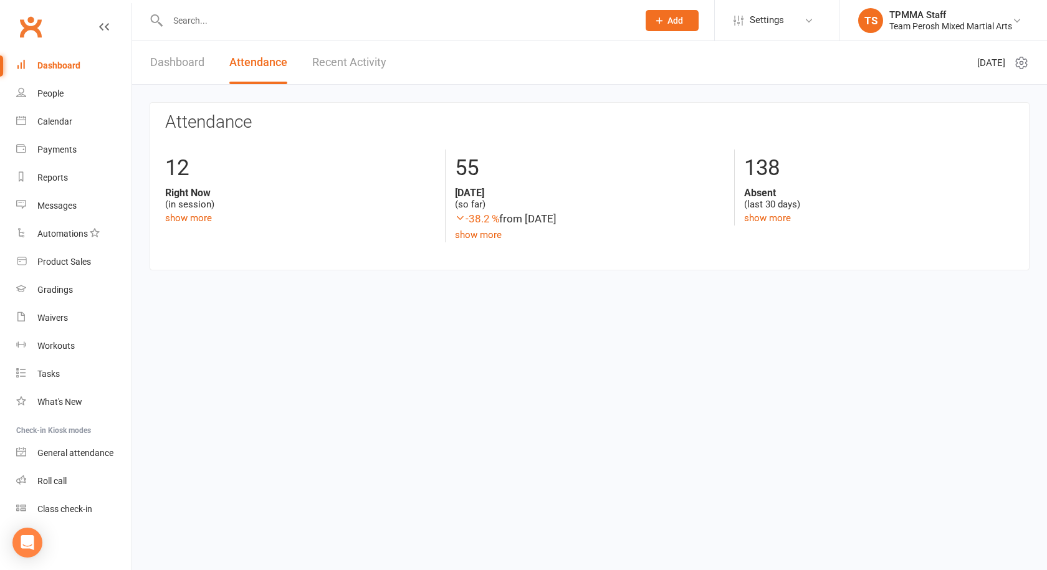
click at [347, 62] on link "Recent Activity" at bounding box center [349, 62] width 74 height 43
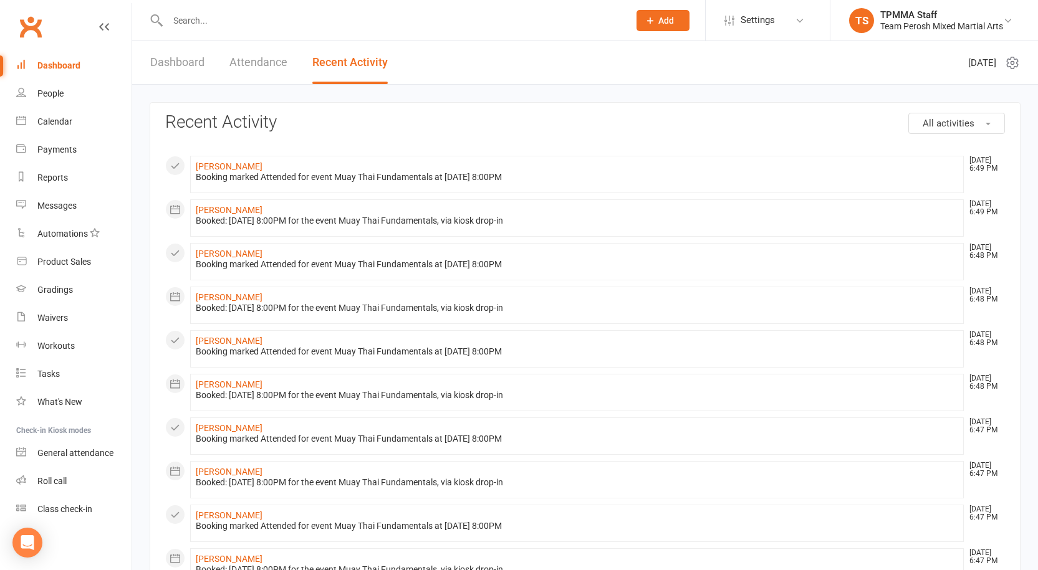
click at [297, 64] on div "Dashboard Attendance Recent Activity" at bounding box center [269, 62] width 274 height 43
click at [280, 65] on link "Attendance" at bounding box center [258, 62] width 58 height 43
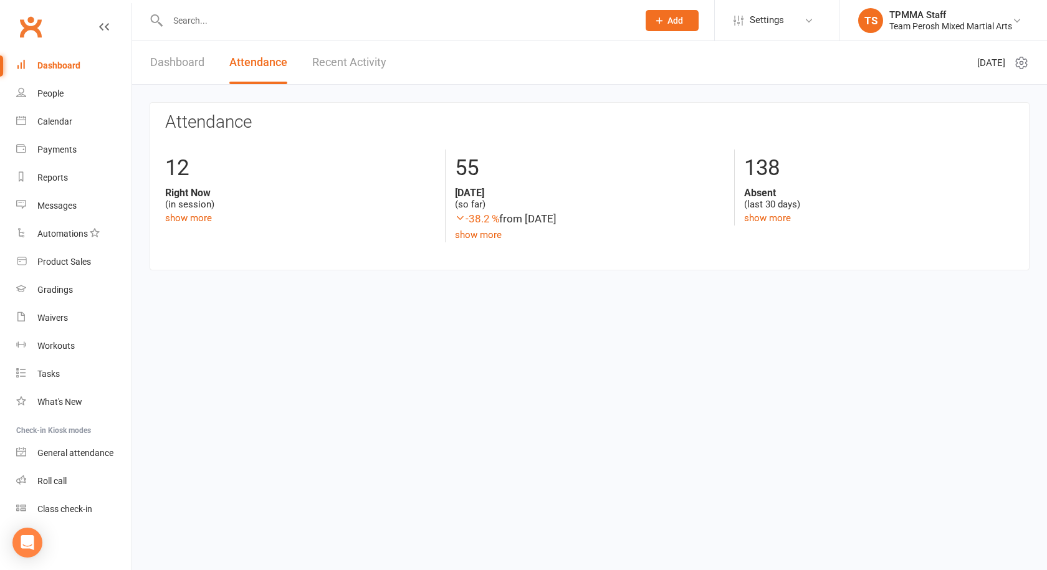
click at [352, 62] on link "Recent Activity" at bounding box center [349, 62] width 74 height 43
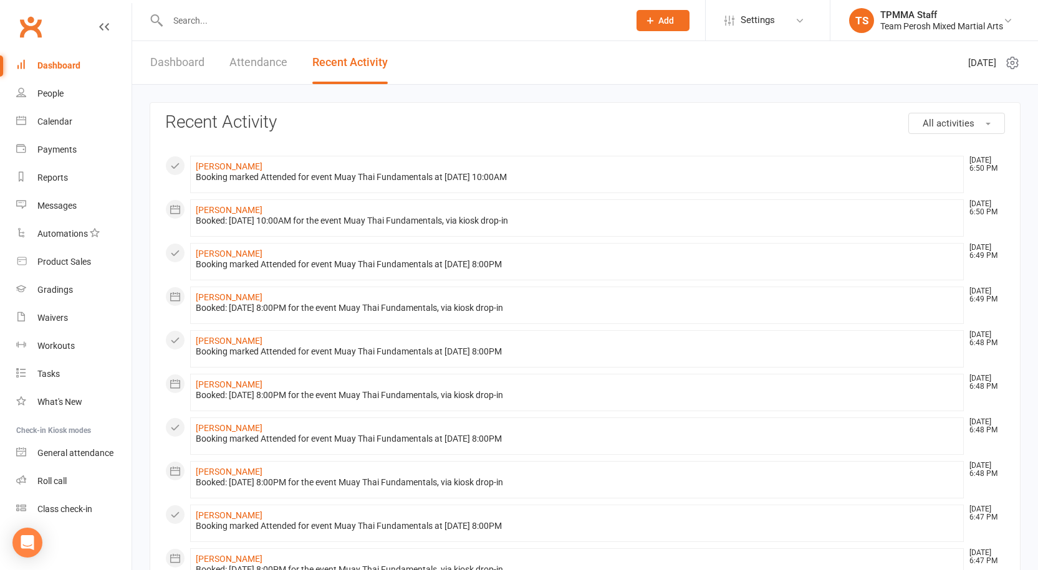
click at [263, 68] on link "Attendance" at bounding box center [258, 62] width 58 height 43
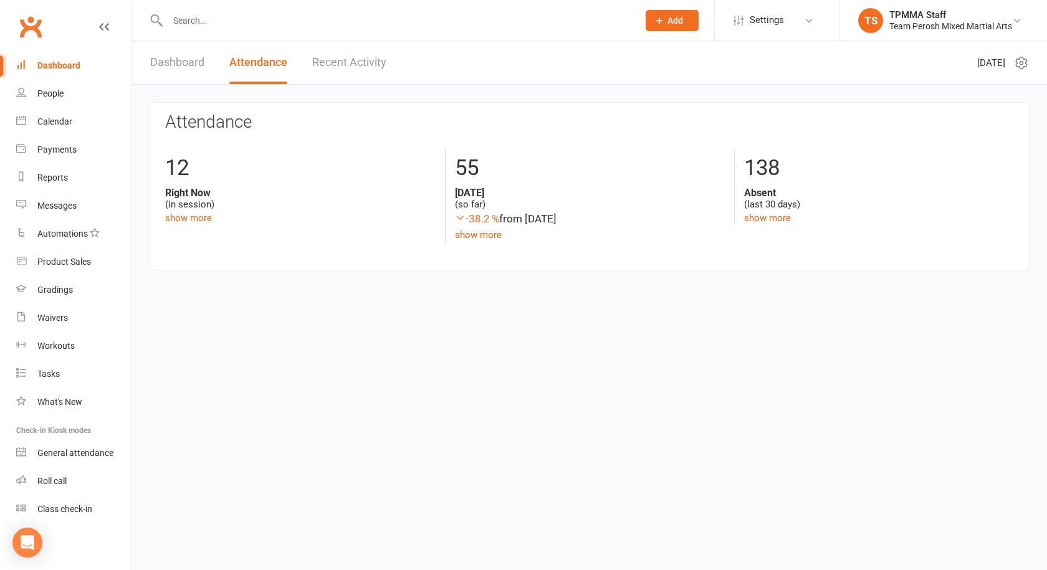
click at [310, 65] on div "Dashboard Attendance Recent Activity" at bounding box center [268, 62] width 272 height 43
click at [342, 67] on link "Recent Activity" at bounding box center [349, 62] width 74 height 43
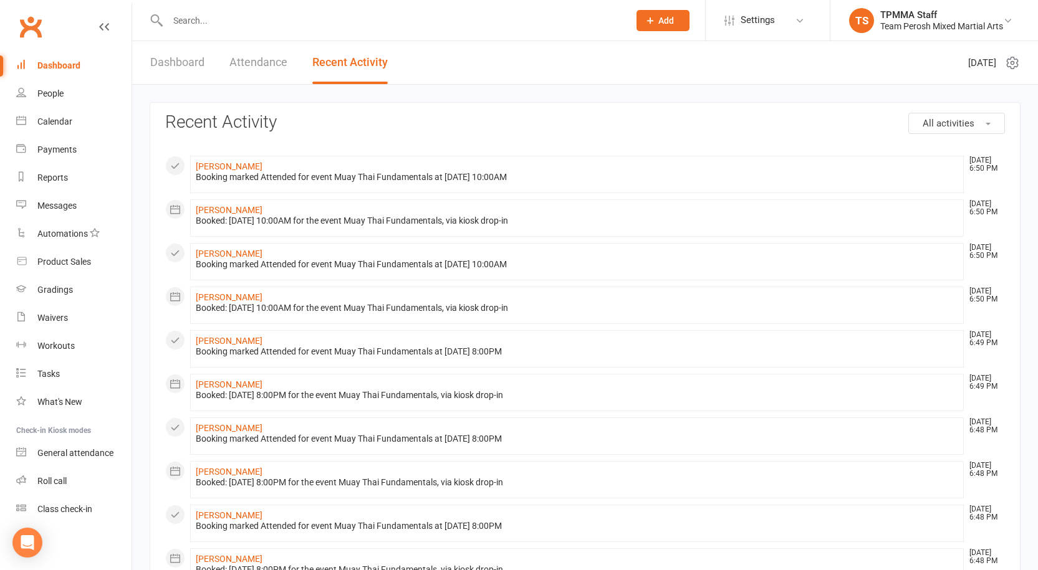
click at [251, 67] on link "Attendance" at bounding box center [258, 62] width 58 height 43
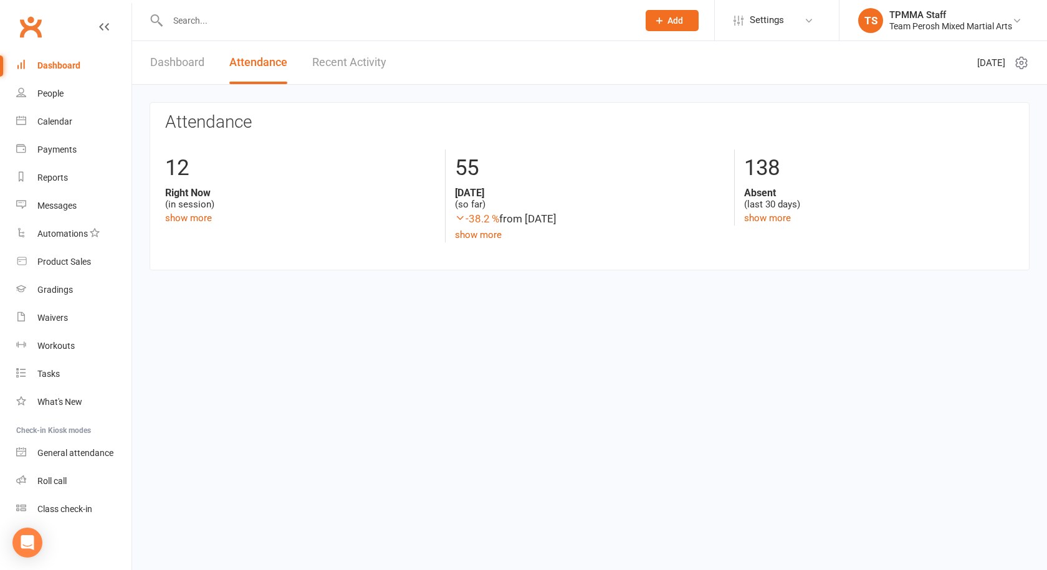
click at [325, 66] on link "Recent Activity" at bounding box center [349, 62] width 74 height 43
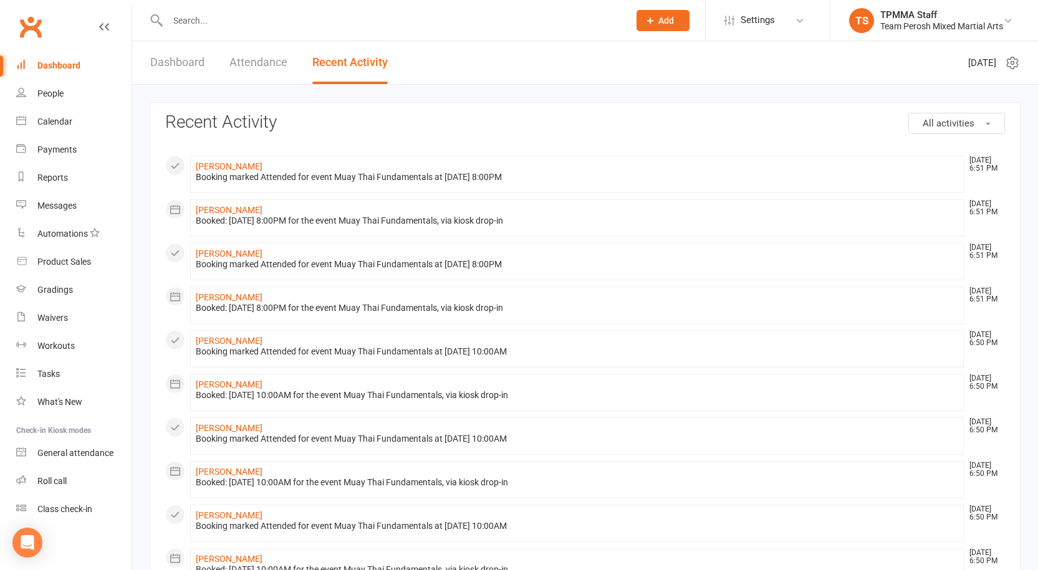
click at [285, 32] on div at bounding box center [385, 20] width 471 height 41
click at [303, 21] on input "text" at bounding box center [392, 20] width 456 height 17
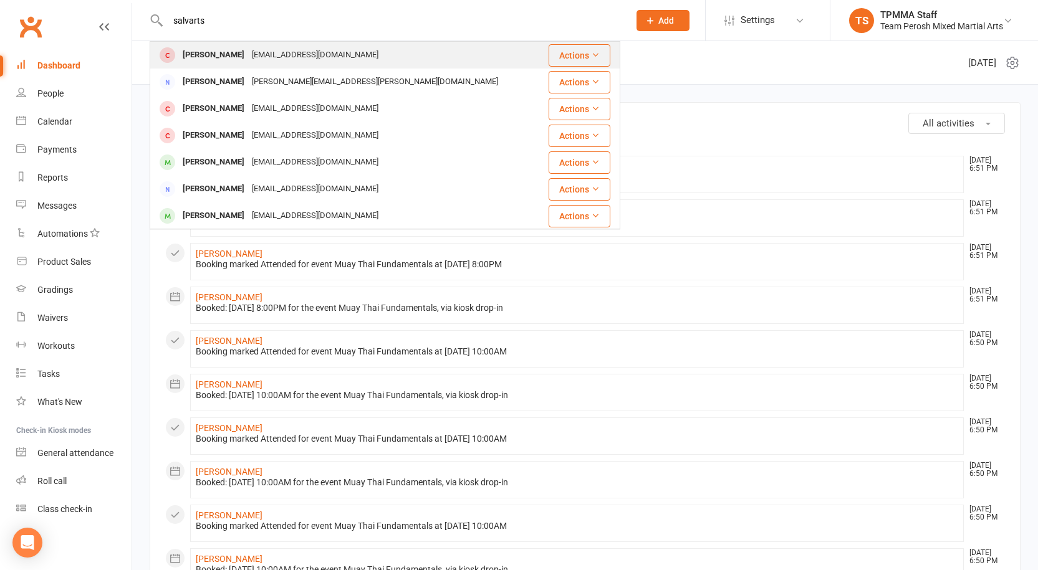
type input "salvarts"
click at [294, 49] on div "msalvartsis12@hotmail.com" at bounding box center [315, 55] width 134 height 18
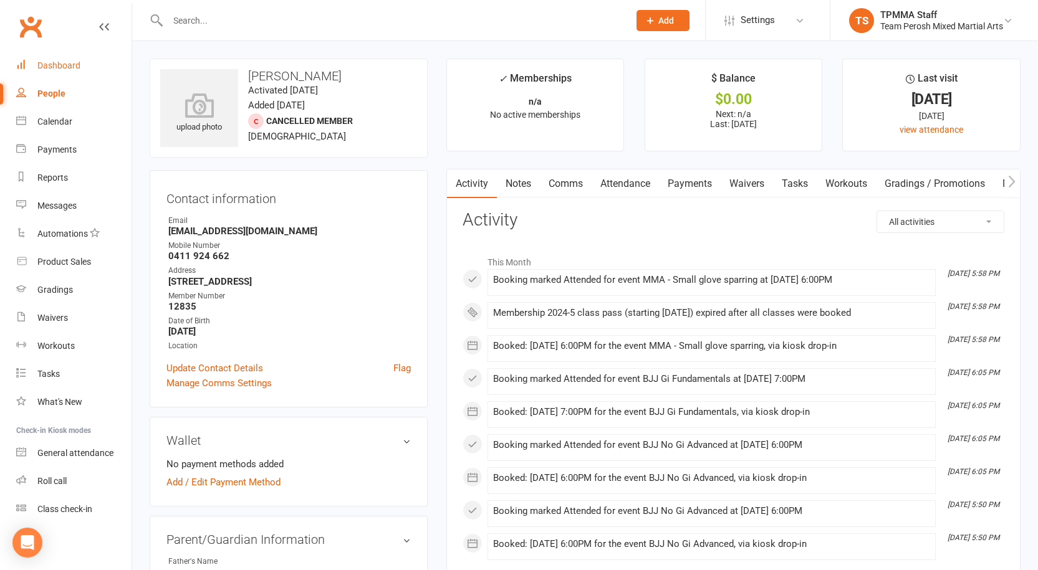
click at [74, 68] on div "Dashboard" at bounding box center [58, 65] width 43 height 10
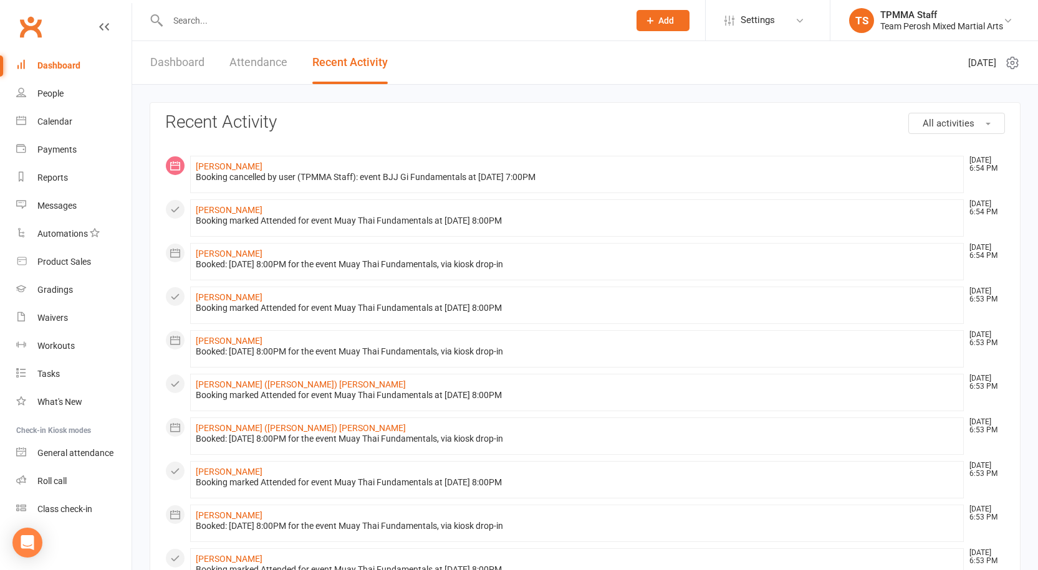
click at [254, 55] on link "Attendance" at bounding box center [258, 62] width 58 height 43
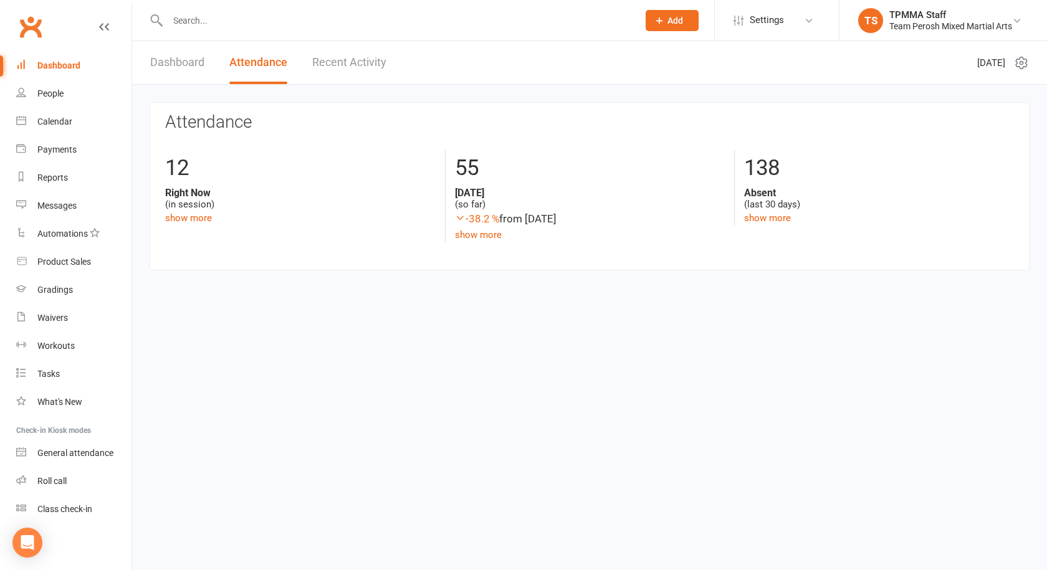
click at [365, 60] on link "Recent Activity" at bounding box center [349, 62] width 74 height 43
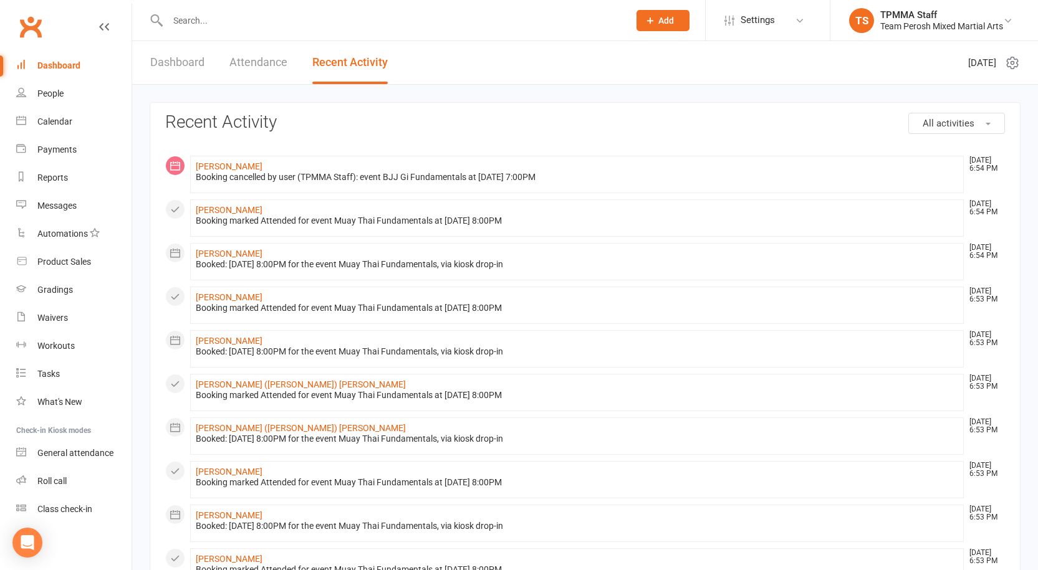
click at [256, 41] on div "Prospect Member Non-attending contact Grading event Task Membership plan Bulk m…" at bounding box center [519, 20] width 1038 height 41
click at [259, 55] on link "Attendance" at bounding box center [258, 62] width 58 height 43
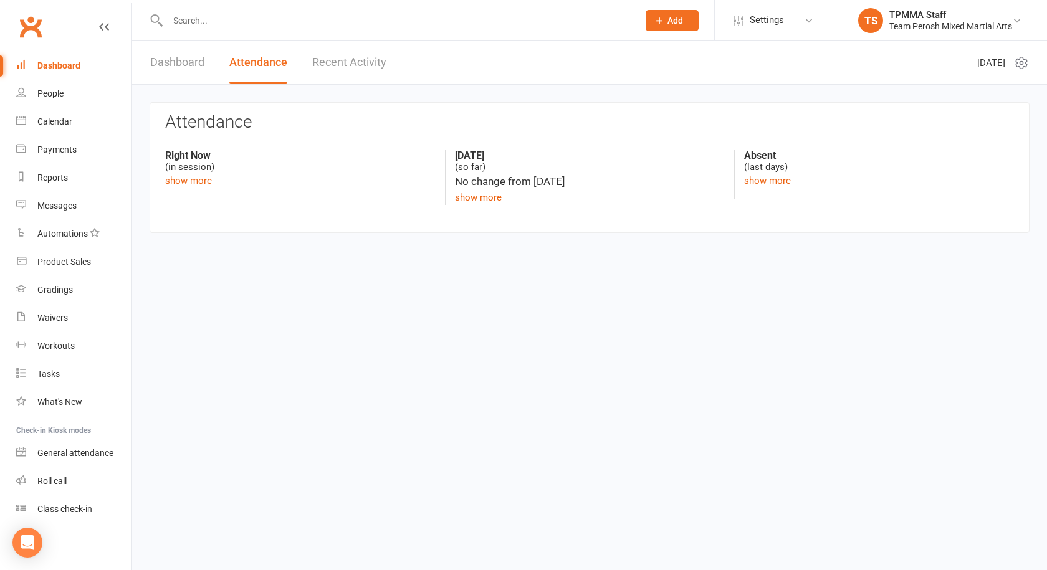
click at [390, 57] on div "Dashboard Attendance Recent Activity" at bounding box center [268, 62] width 272 height 43
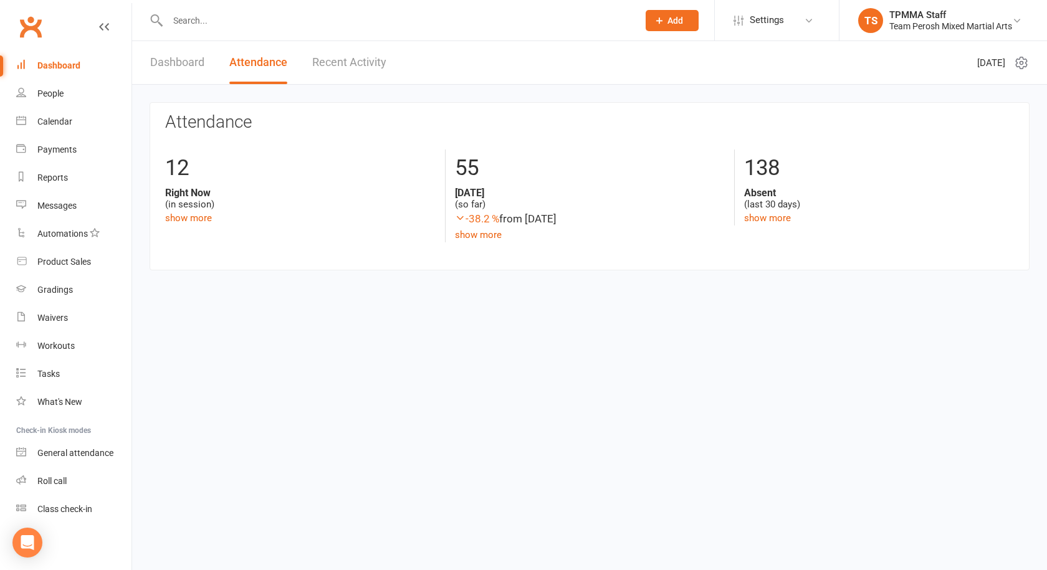
click at [324, 54] on link "Recent Activity" at bounding box center [349, 62] width 74 height 43
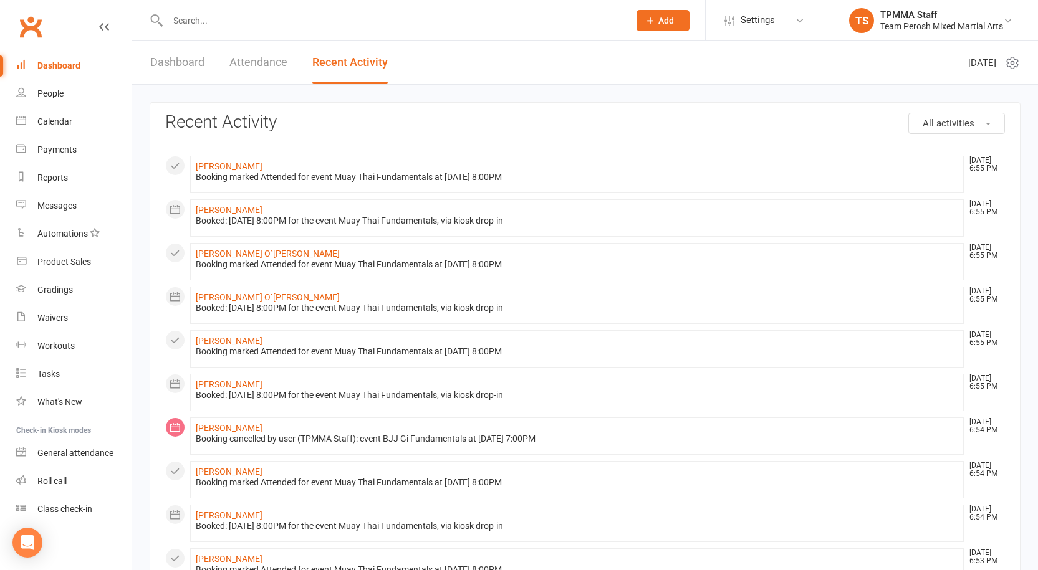
click at [305, 26] on input "text" at bounding box center [392, 20] width 456 height 17
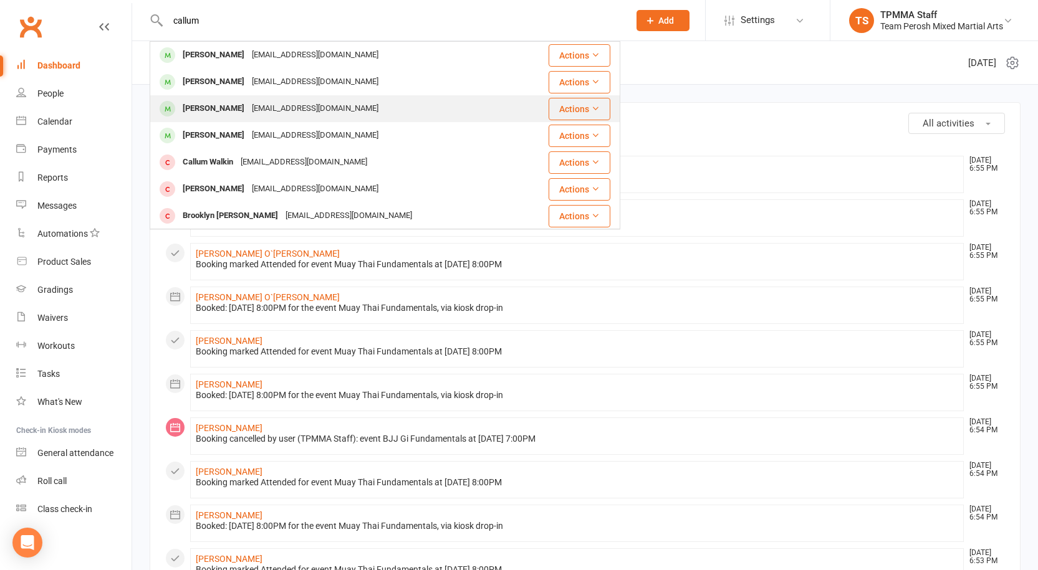
type input "callum"
click at [269, 105] on div "calmac227@icloud.com" at bounding box center [315, 109] width 134 height 18
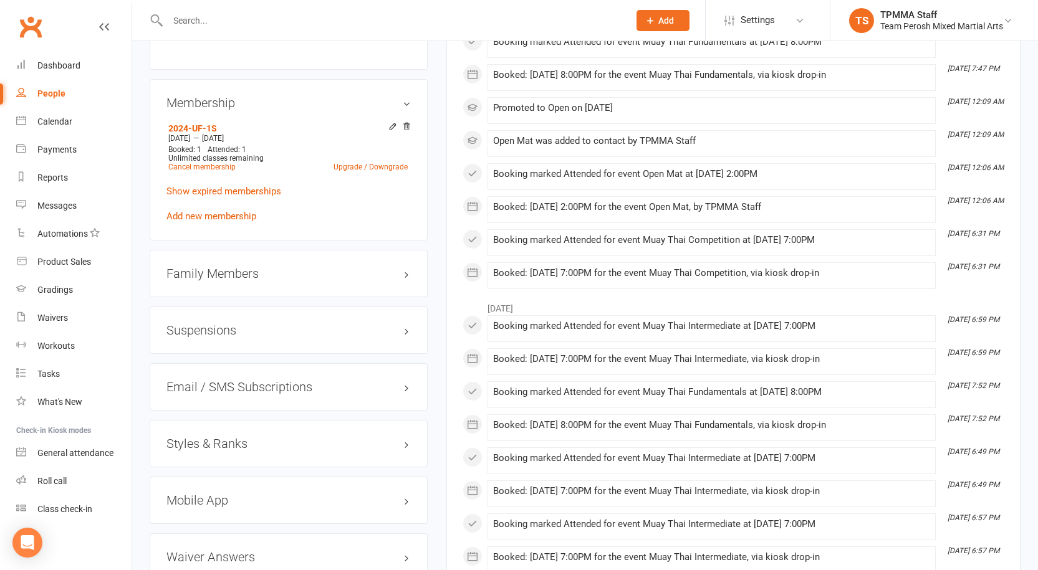
scroll to position [997, 0]
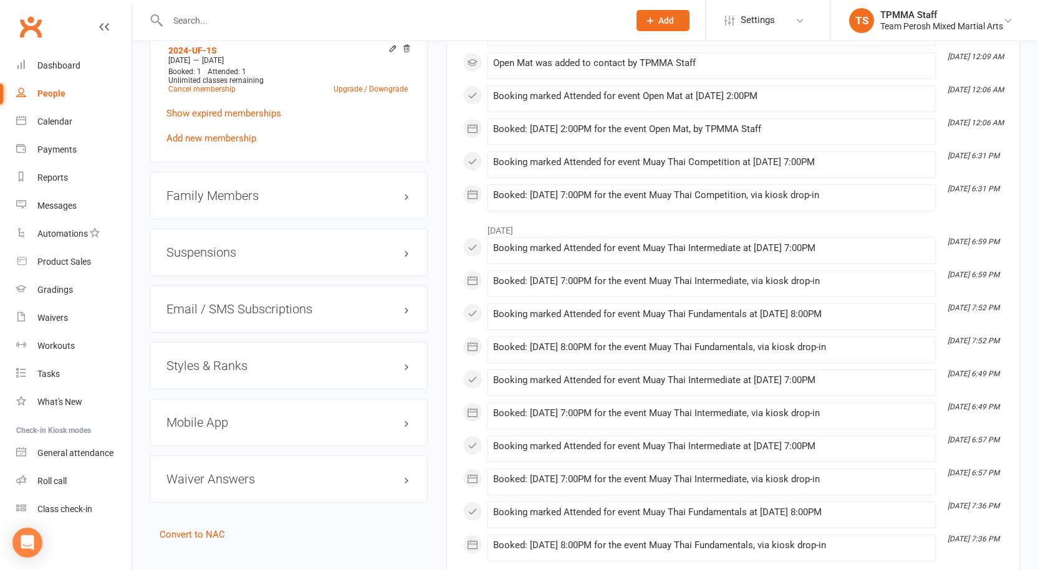
click at [291, 359] on h3 "Styles & Ranks" at bounding box center [288, 366] width 244 height 14
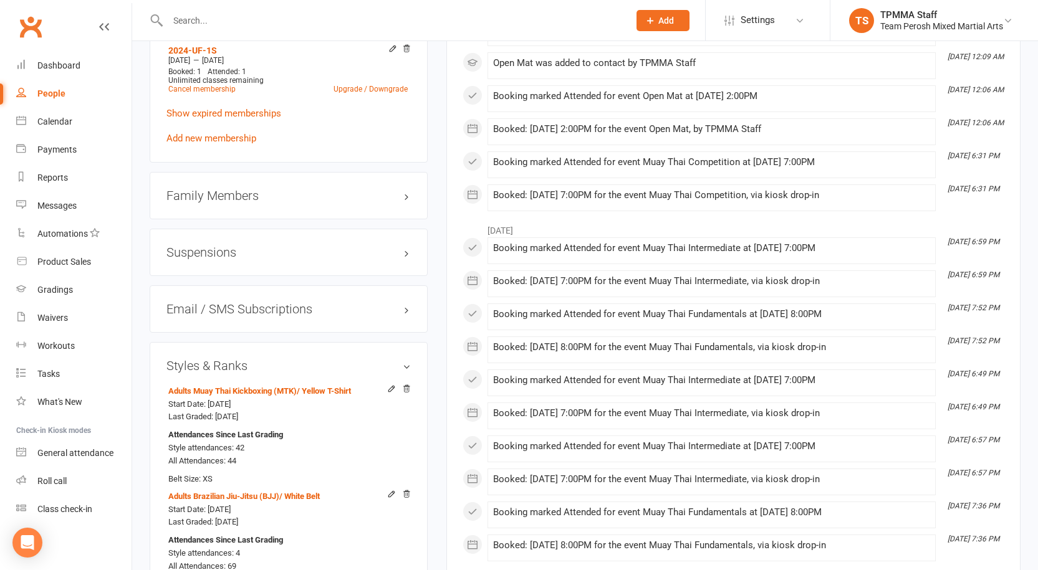
scroll to position [499, 0]
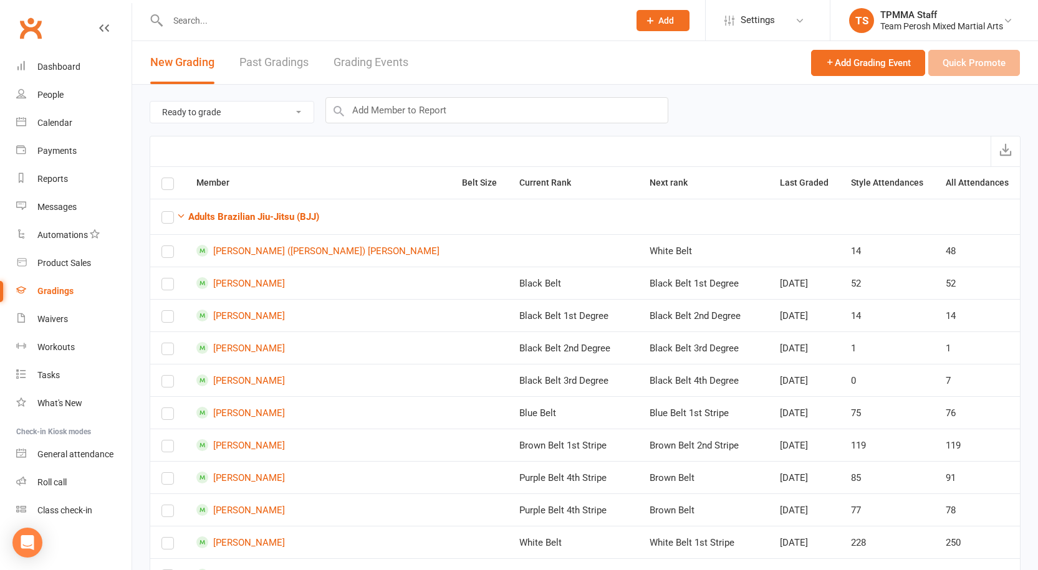
click at [258, 19] on input "text" at bounding box center [392, 20] width 456 height 17
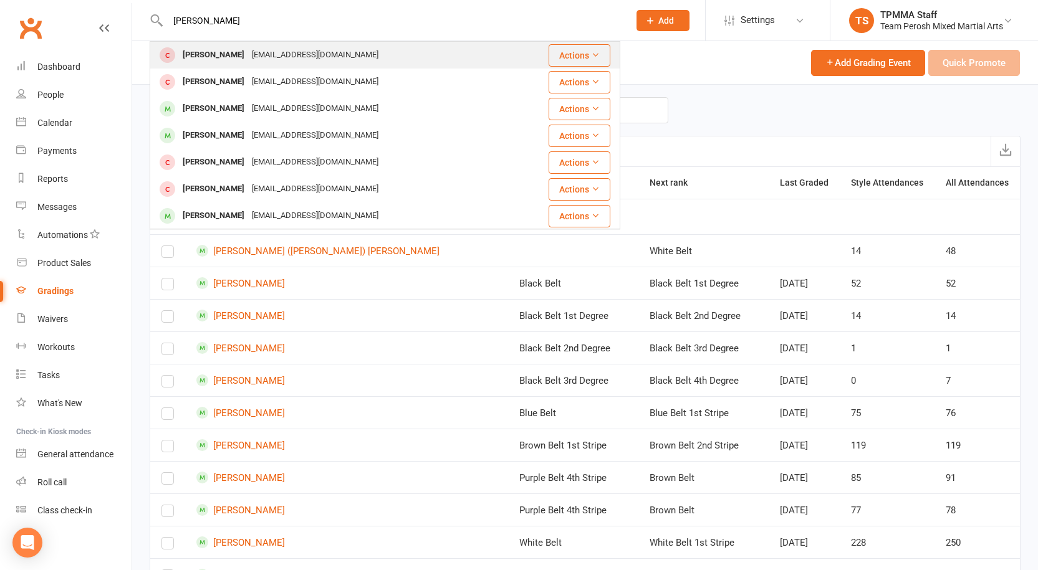
type input "george salvc"
click at [278, 56] on div "[EMAIL_ADDRESS][DOMAIN_NAME]" at bounding box center [315, 55] width 134 height 18
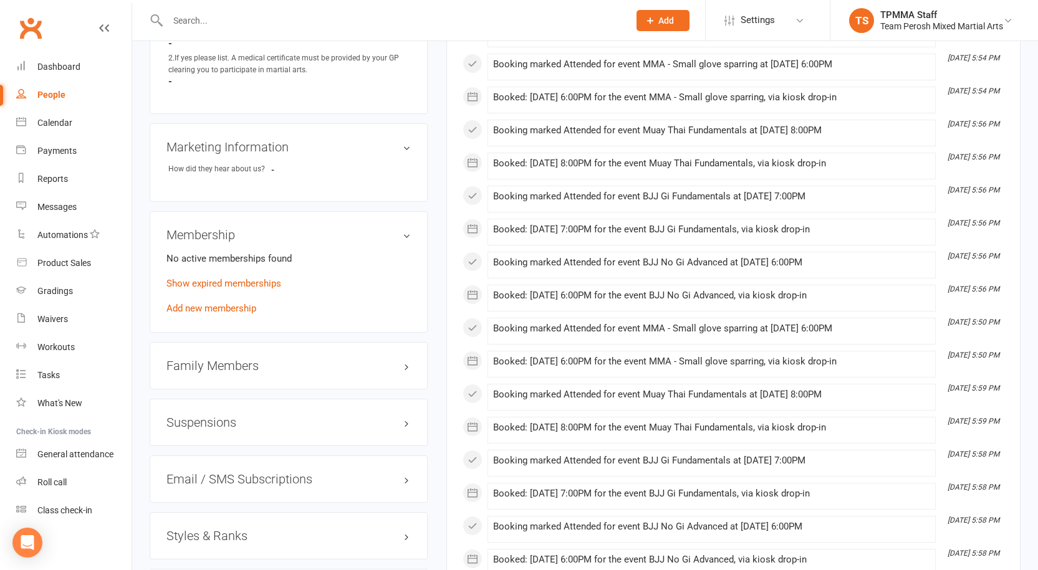
scroll to position [873, 0]
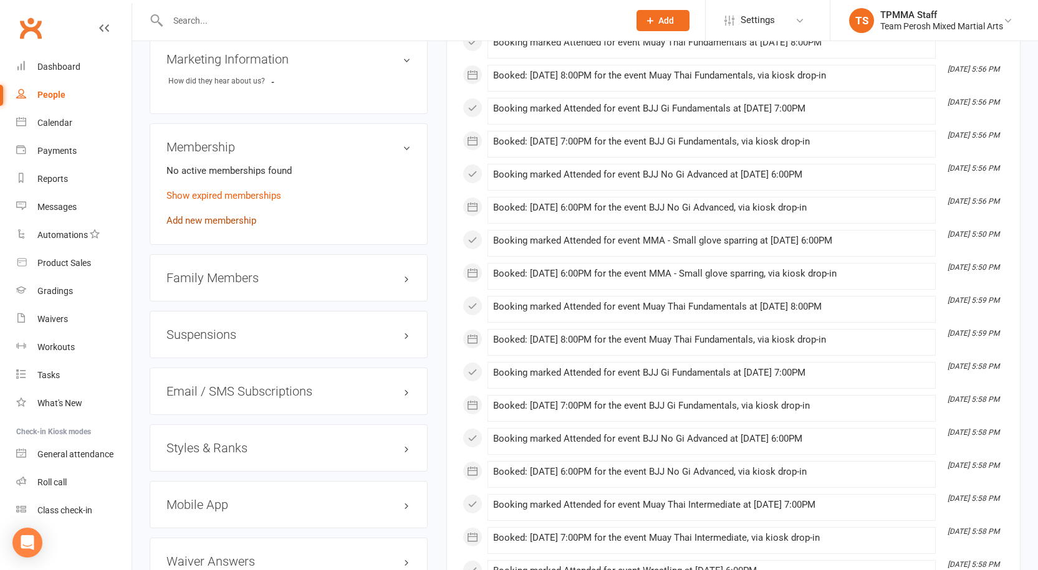
click at [236, 215] on link "Add new membership" at bounding box center [211, 220] width 90 height 11
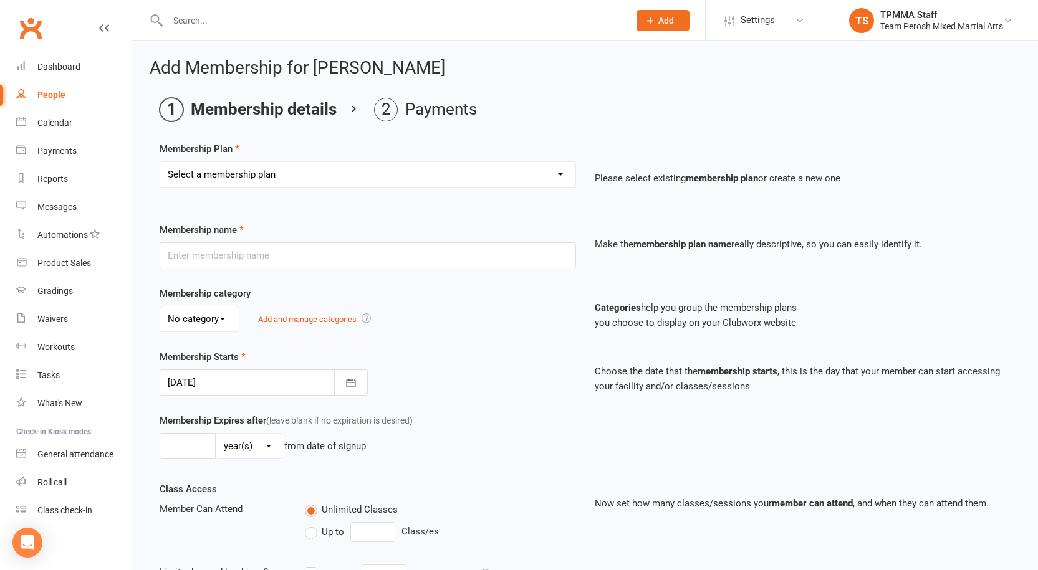
click at [305, 169] on select "Select a membership plan Create new Membership Plan 2008-DD-1S 2008-DD-2S 2008-…" at bounding box center [367, 174] width 415 height 25
select select "26"
click at [160, 162] on select "Select a membership plan Create new Membership Plan 2008-DD-1S 2008-DD-2S 2008-…" at bounding box center [367, 174] width 415 height 25
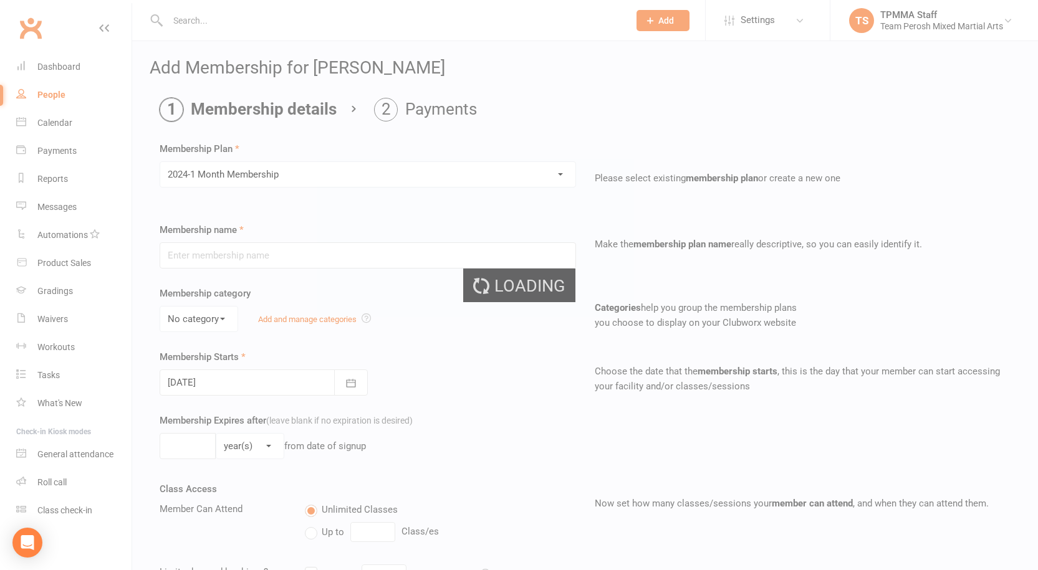
type input "2024-1 Month Membership"
select select "1"
type input "1"
select select "2"
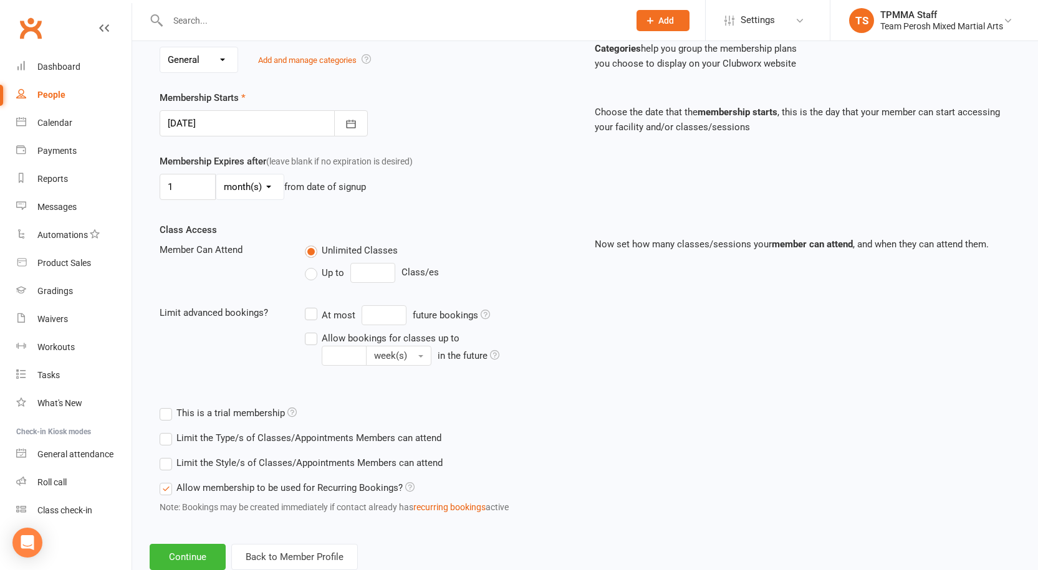
scroll to position [295, 0]
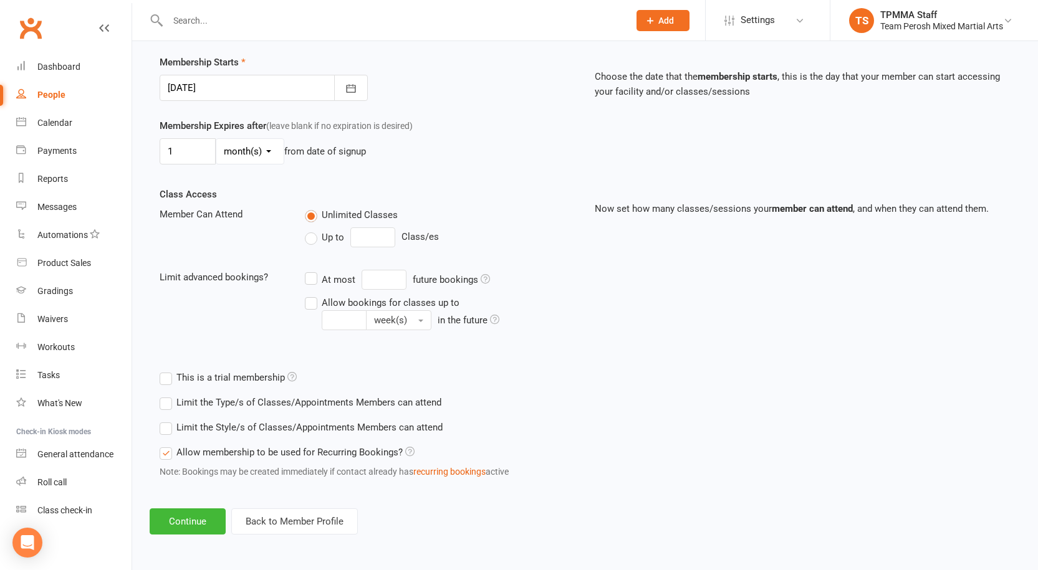
click at [168, 433] on label "Limit the Style/s of Classes/Appointments Members can attend" at bounding box center [301, 427] width 283 height 15
click at [168, 420] on input "Limit the Style/s of Classes/Appointments Members can attend" at bounding box center [164, 420] width 8 height 0
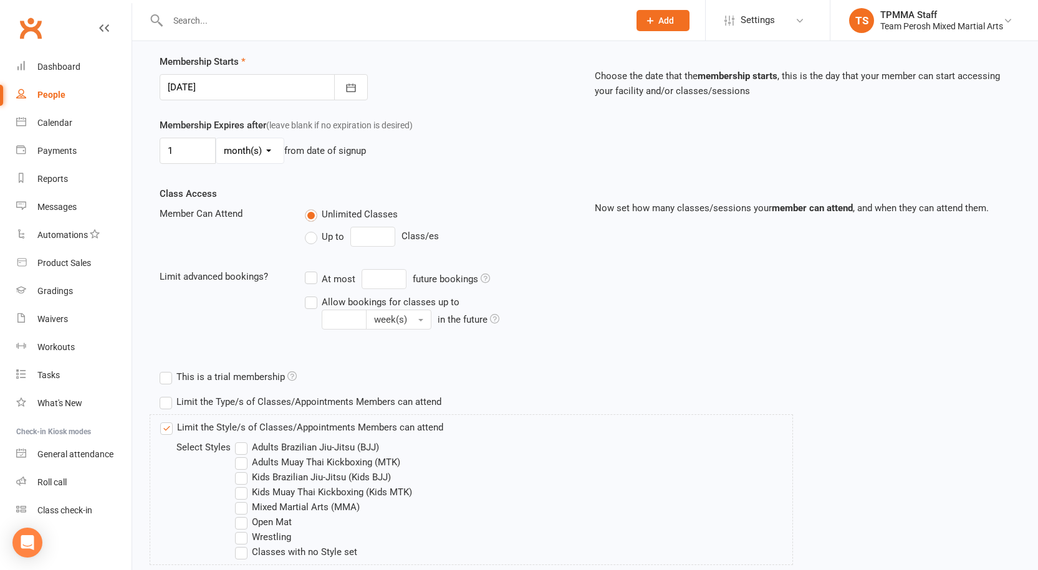
click at [243, 446] on label "Adults Brazilian Jiu-Jitsu (BJJ)" at bounding box center [307, 447] width 144 height 15
click at [243, 440] on input "Adults Brazilian Jiu-Jitsu (BJJ)" at bounding box center [239, 440] width 8 height 0
click at [239, 458] on label "Adults Muay Thai Kickboxing (MTK)" at bounding box center [317, 462] width 165 height 15
click at [239, 455] on input "Adults Muay Thai Kickboxing (MTK)" at bounding box center [239, 455] width 8 height 0
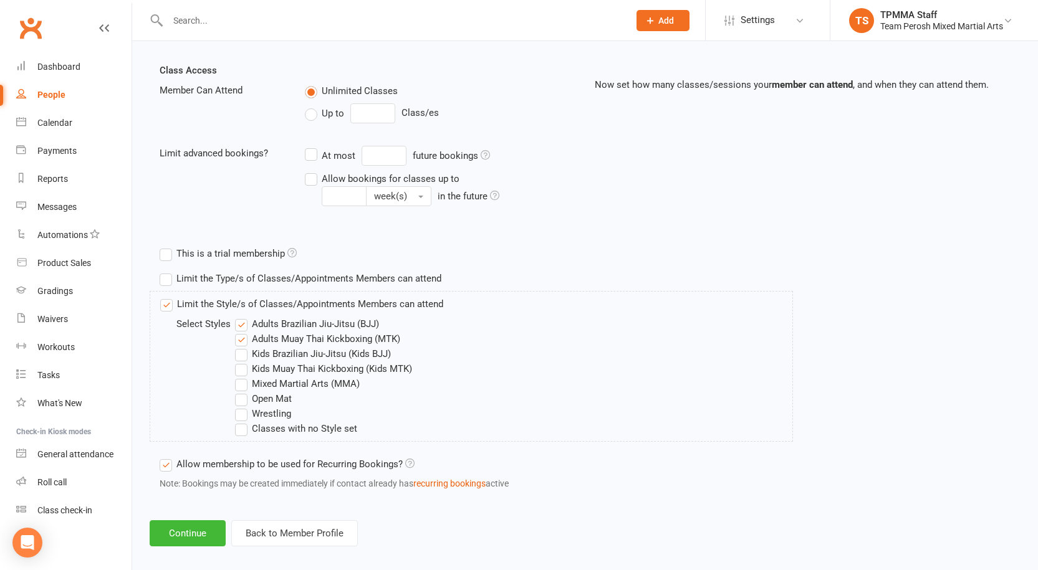
scroll to position [431, 0]
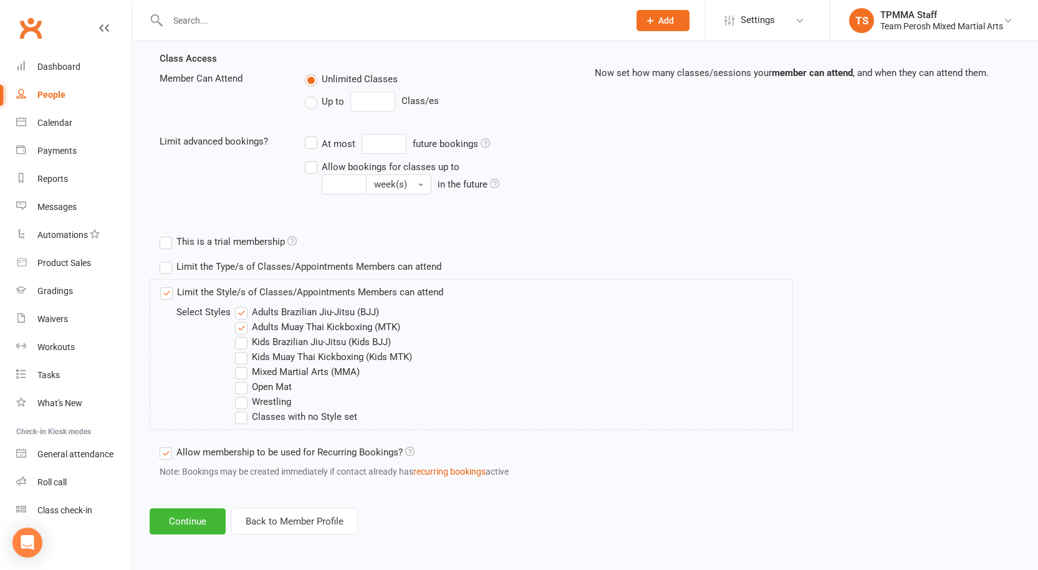
click at [239, 374] on label "Mixed Martial Arts (MMA)" at bounding box center [297, 372] width 125 height 15
click at [239, 365] on input "Mixed Martial Arts (MMA)" at bounding box center [239, 365] width 8 height 0
click at [243, 387] on label "Open Mat" at bounding box center [263, 387] width 57 height 15
click at [243, 380] on input "Open Mat" at bounding box center [239, 380] width 8 height 0
click at [241, 397] on label "Wrestling" at bounding box center [263, 402] width 56 height 15
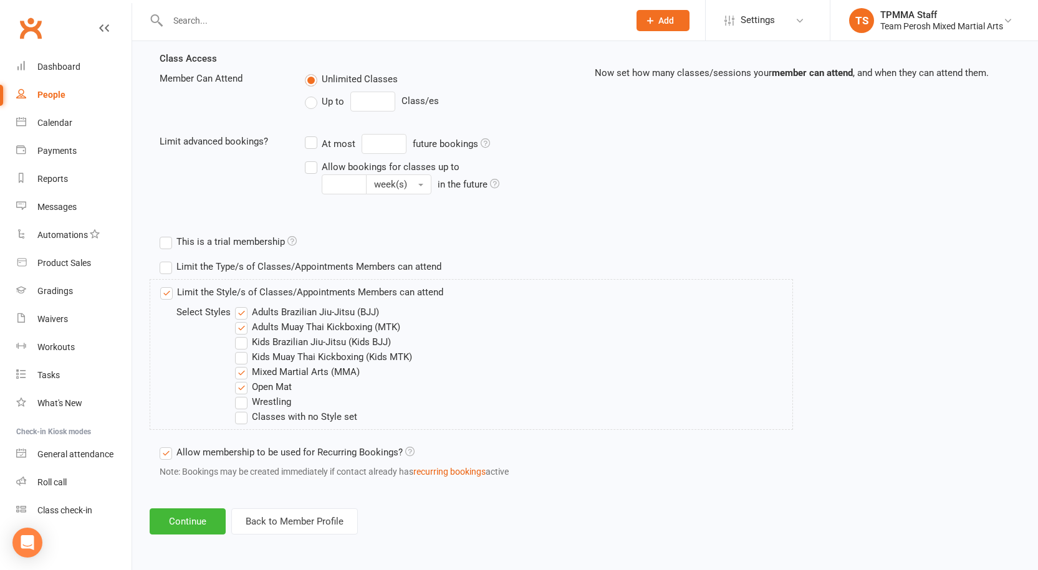
click at [241, 395] on input "Wrestling" at bounding box center [239, 395] width 8 height 0
click at [198, 527] on button "Continue" at bounding box center [188, 522] width 76 height 26
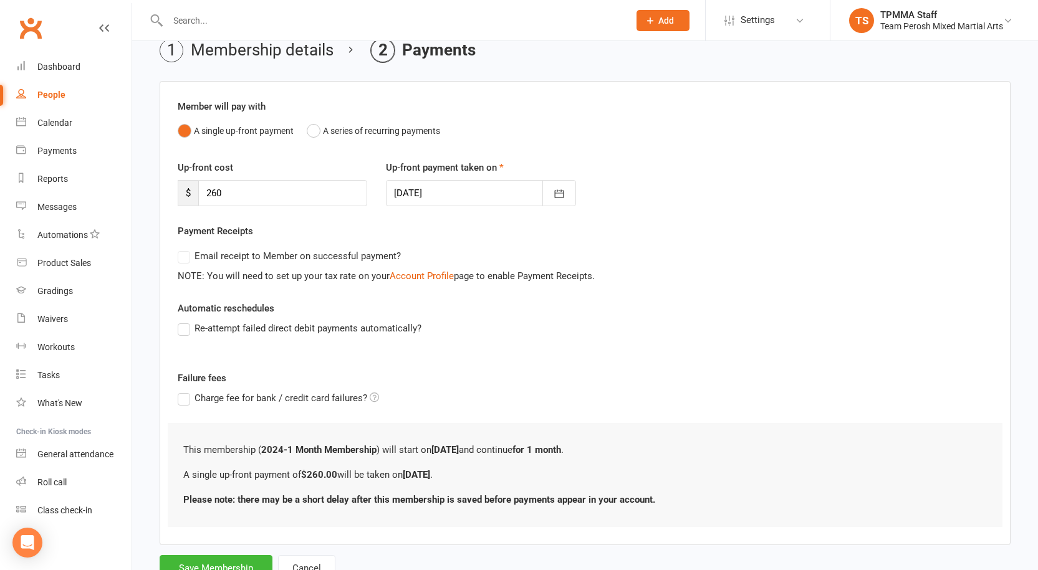
scroll to position [108, 0]
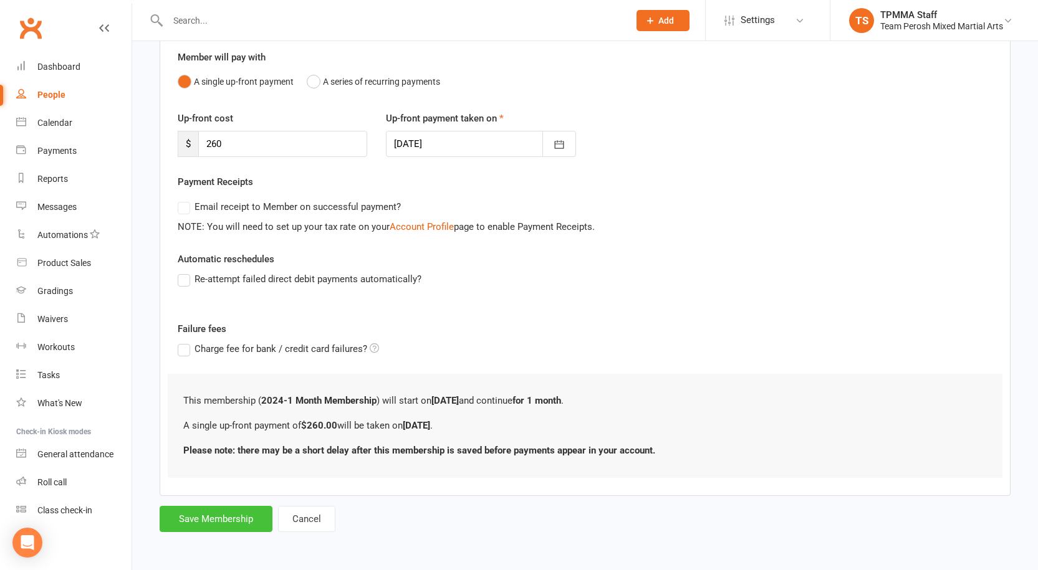
click at [217, 514] on button "Save Membership" at bounding box center [216, 519] width 113 height 26
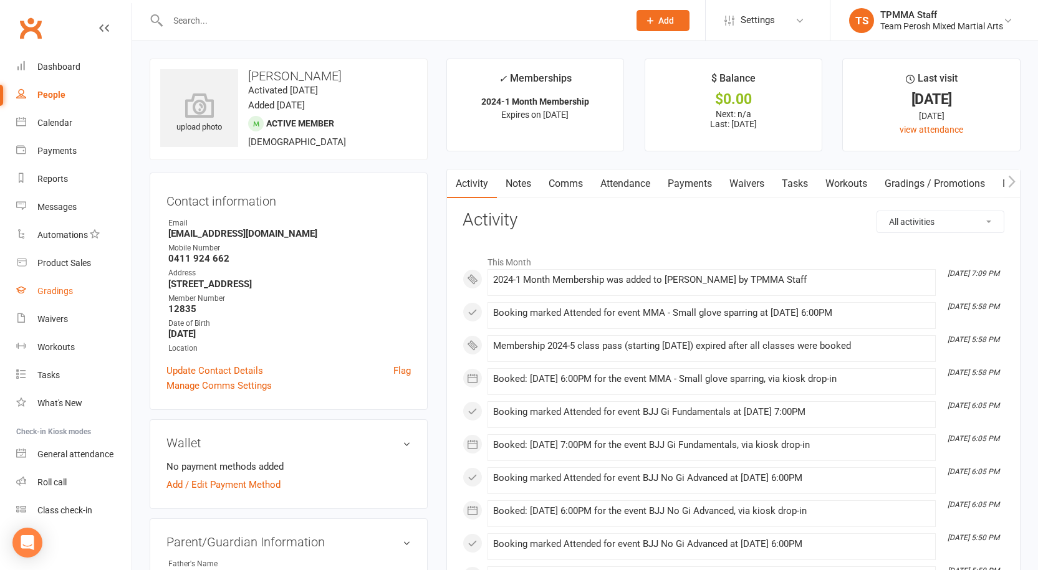
click at [83, 297] on link "Gradings" at bounding box center [73, 291] width 115 height 28
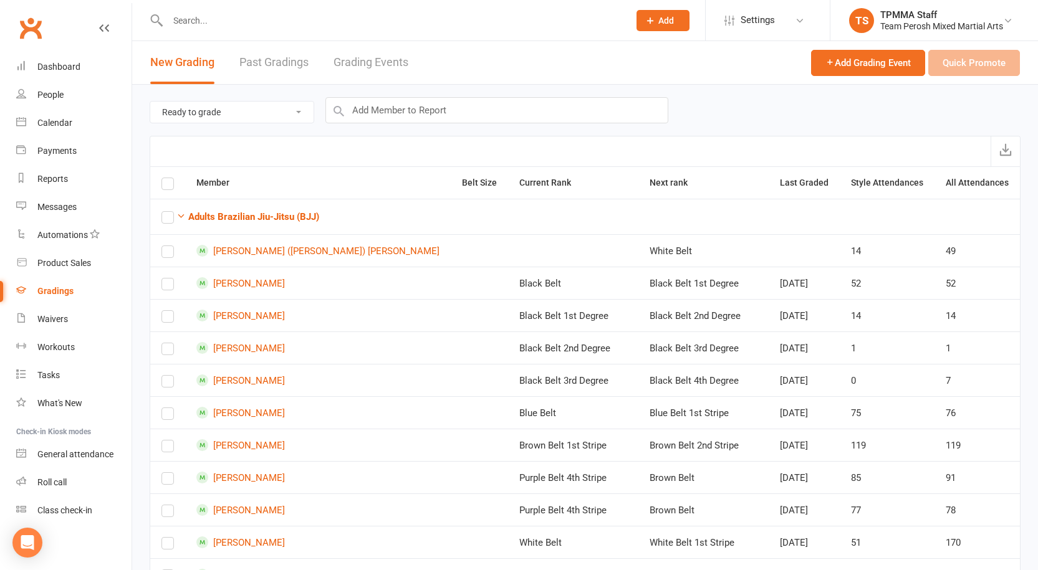
click at [375, 52] on link "Grading Events" at bounding box center [371, 62] width 75 height 43
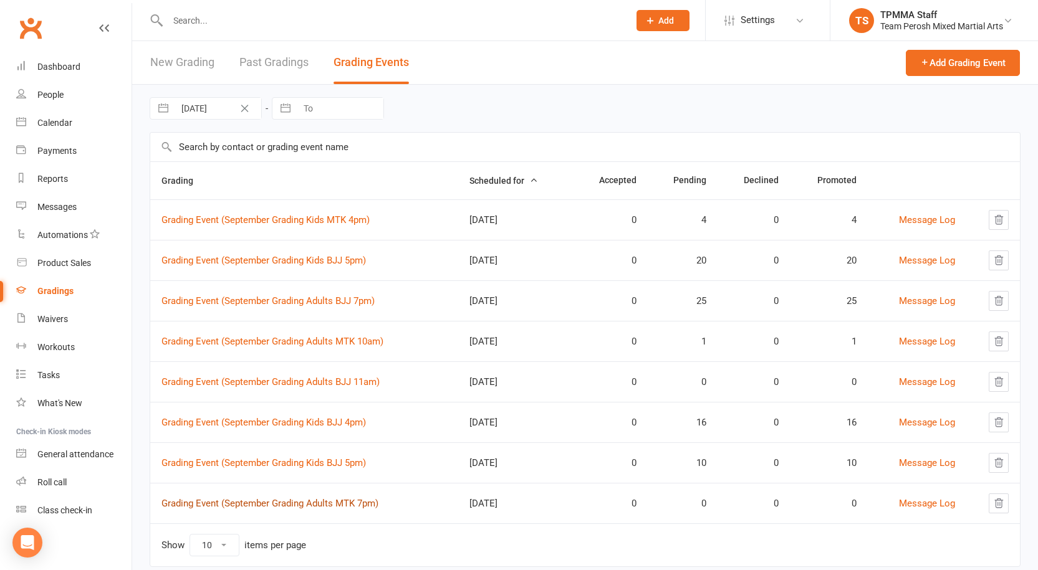
click at [339, 502] on link "Grading Event (September Grading Adults MTK 7pm)" at bounding box center [269, 503] width 217 height 11
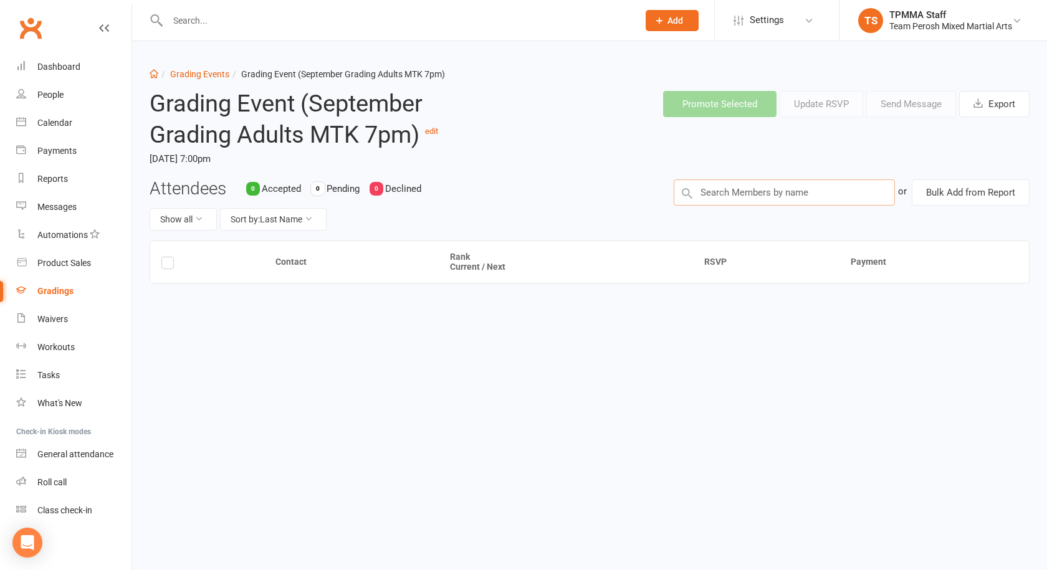
click at [777, 196] on input "text" at bounding box center [784, 193] width 221 height 26
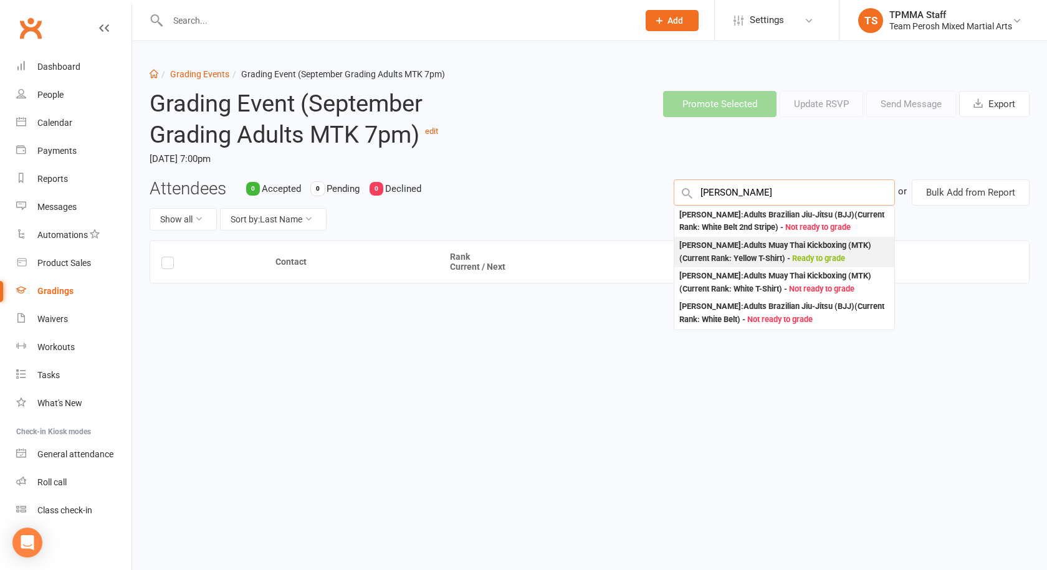
type input "gabriel b"
click at [773, 262] on div "Gabriel Bennett : Adults Muay Thai Kickboxing (MTK) (Current Rank: Yellow T-Shi…" at bounding box center [785, 252] width 210 height 26
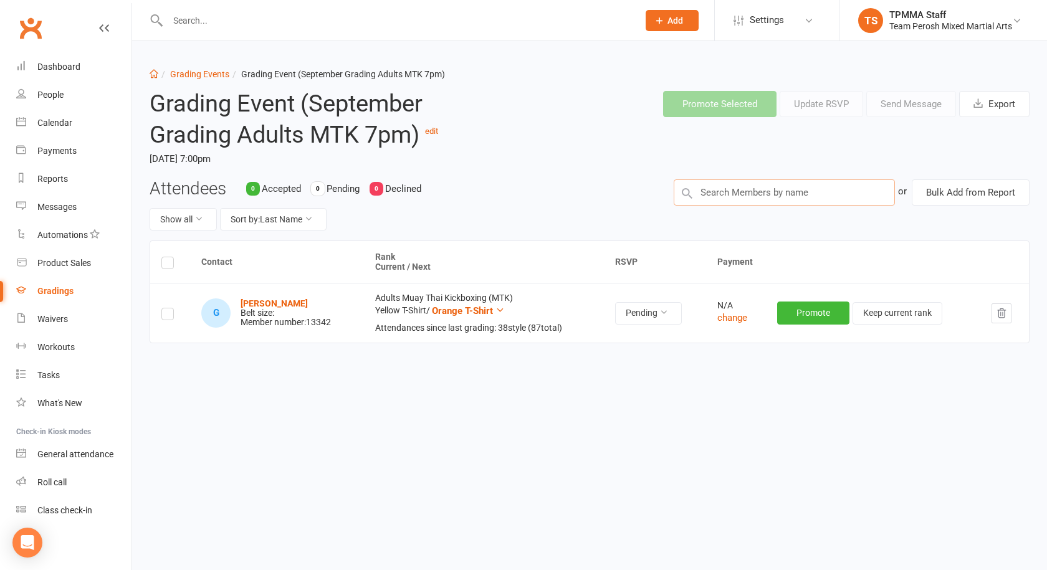
click at [757, 195] on input "text" at bounding box center [784, 193] width 221 height 26
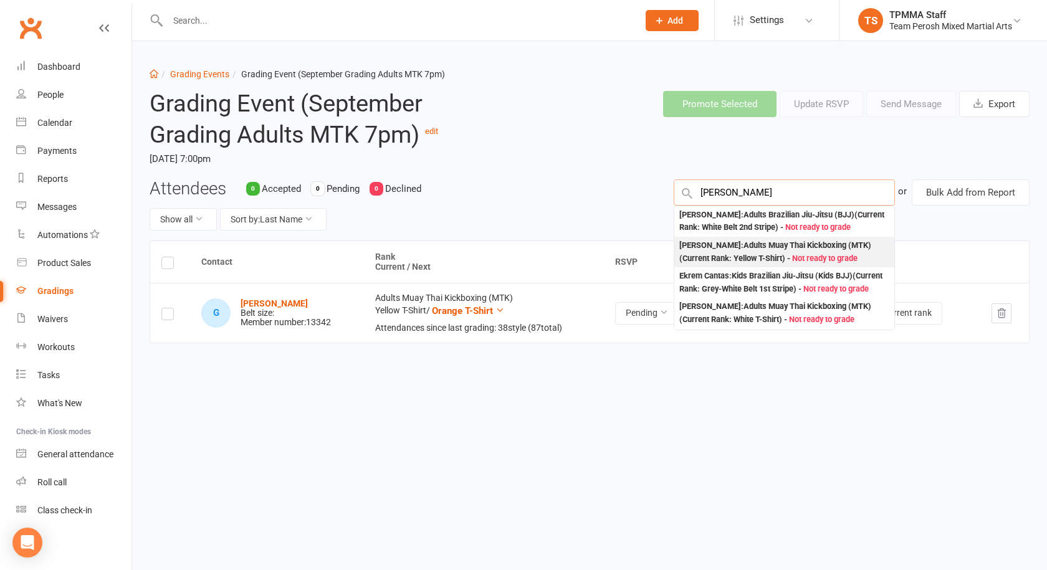
type input "emma c"
click at [831, 257] on span "Not ready to grade" at bounding box center [824, 258] width 65 height 9
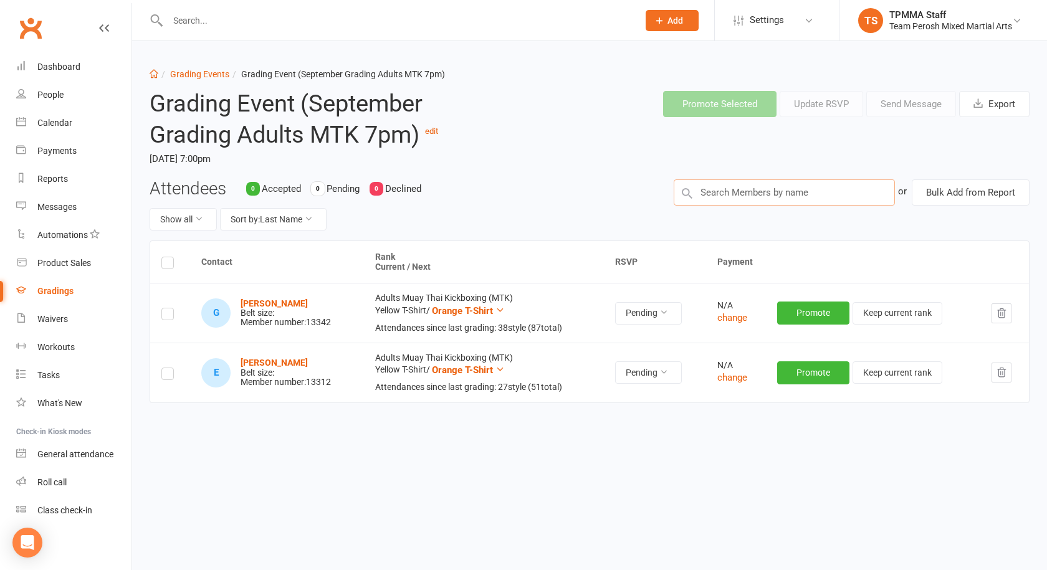
click at [747, 196] on input "text" at bounding box center [784, 193] width 221 height 26
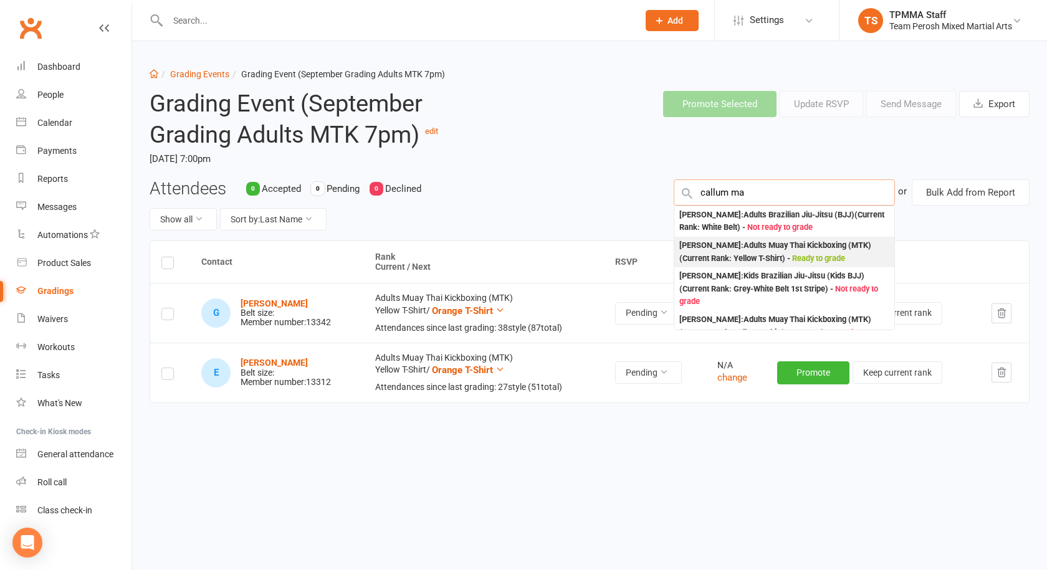
type input "callum ma"
click at [810, 254] on div "Callum Macdonald : Adults Muay Thai Kickboxing (MTK) (Current Rank: Yellow T-Sh…" at bounding box center [785, 252] width 210 height 26
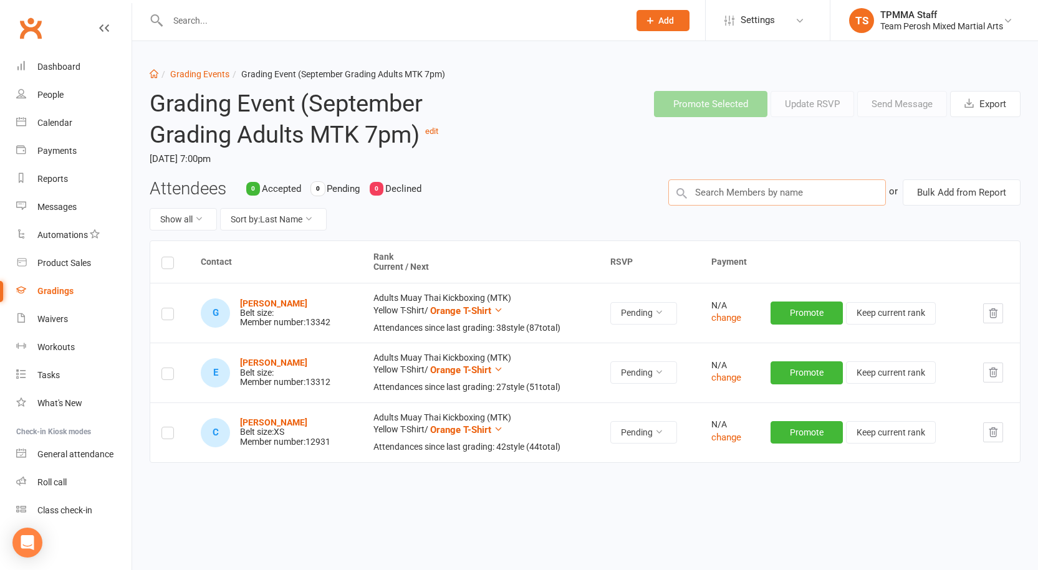
click at [777, 197] on input "text" at bounding box center [777, 193] width 218 height 26
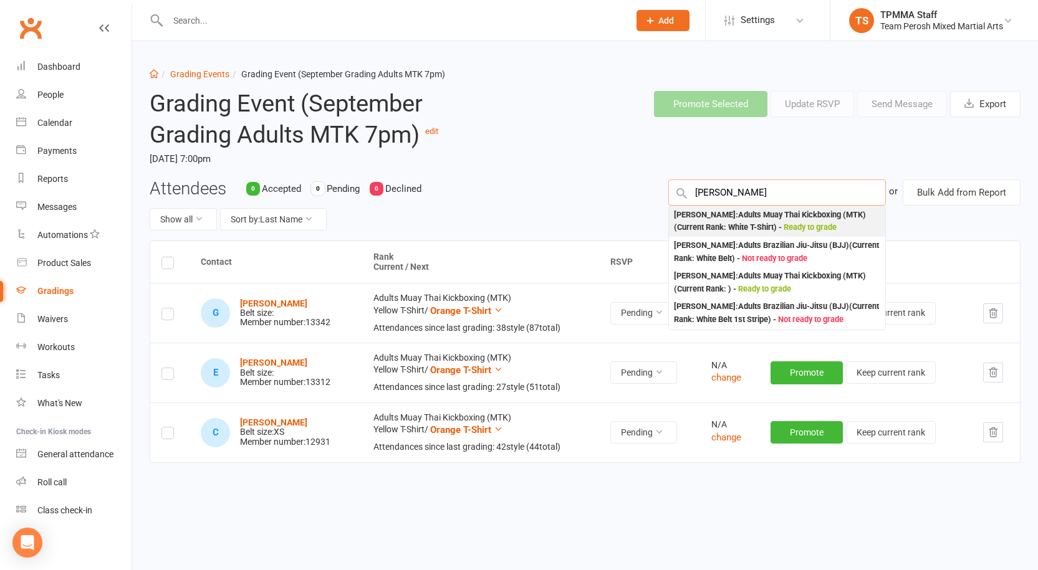
type input "jorge"
click at [793, 218] on div "Jorge-pierre Eid : Adults Muay Thai Kickboxing (MTK) (Current Rank: White T-Shi…" at bounding box center [777, 222] width 206 height 26
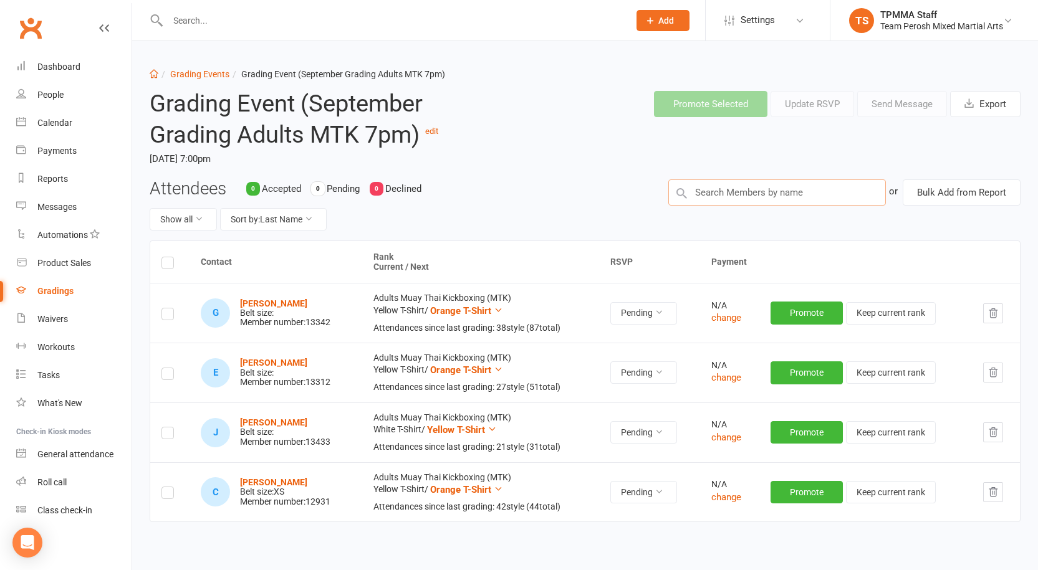
click at [736, 196] on input "text" at bounding box center [777, 193] width 218 height 26
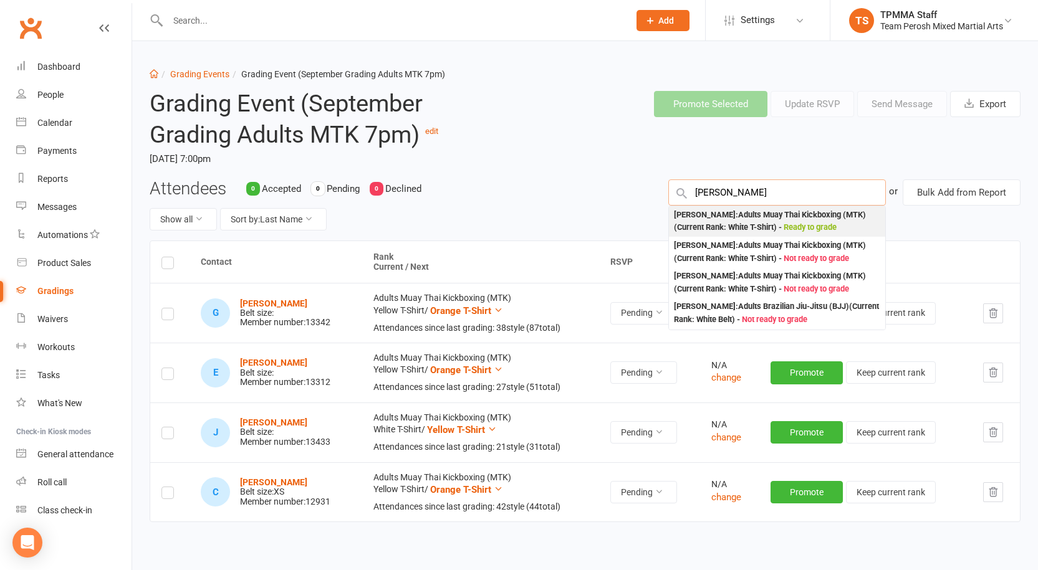
type input "patrick saw"
click at [826, 226] on span "Ready to grade" at bounding box center [810, 227] width 53 height 9
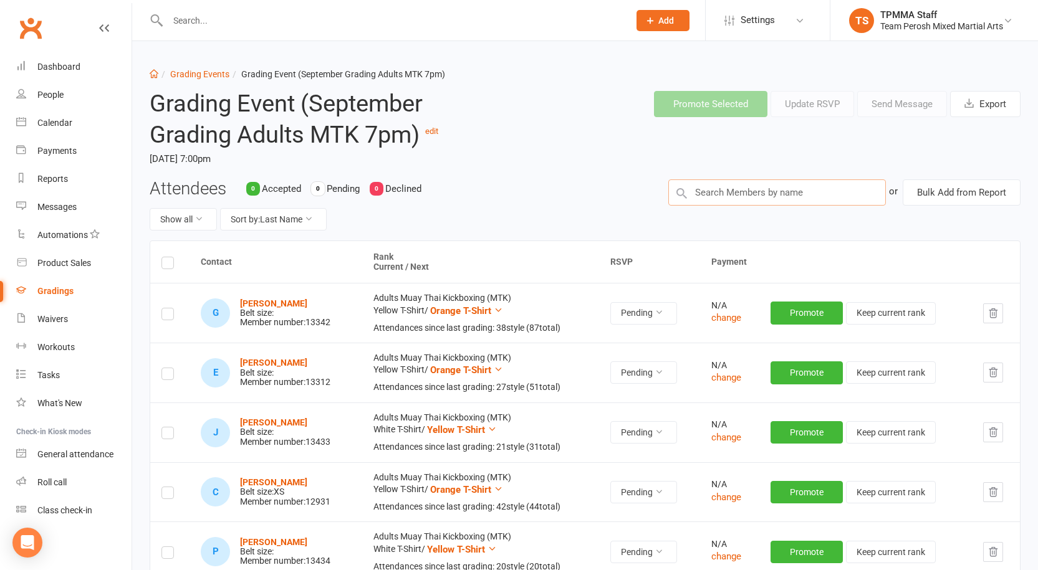
click at [749, 191] on input "text" at bounding box center [777, 193] width 218 height 26
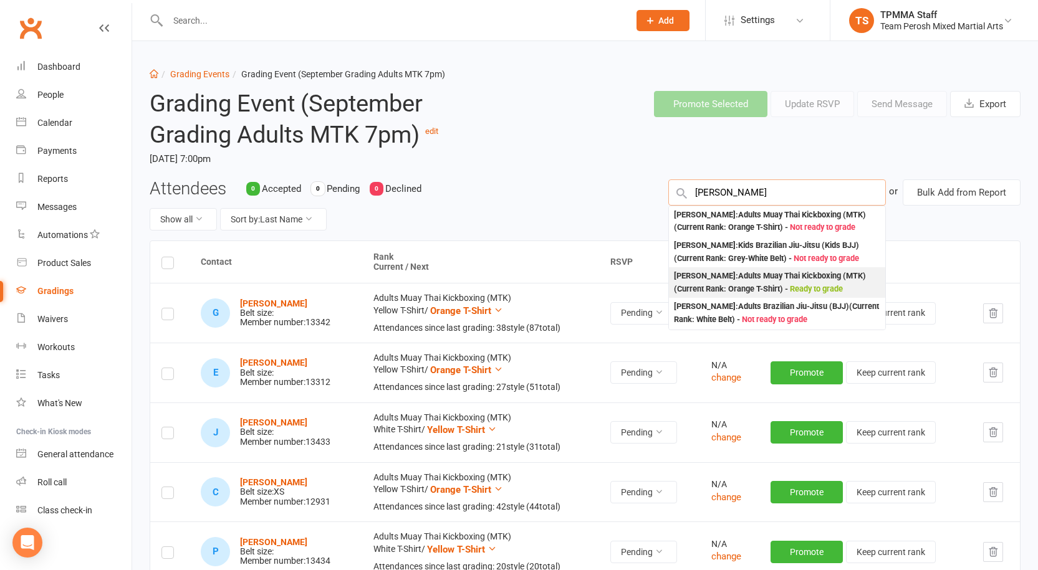
type input "anton"
click at [781, 295] on div "Anton Sattrukalsinghe : Adults Muay Thai Kickboxing (MTK) (Current Rank: Orange…" at bounding box center [777, 283] width 206 height 26
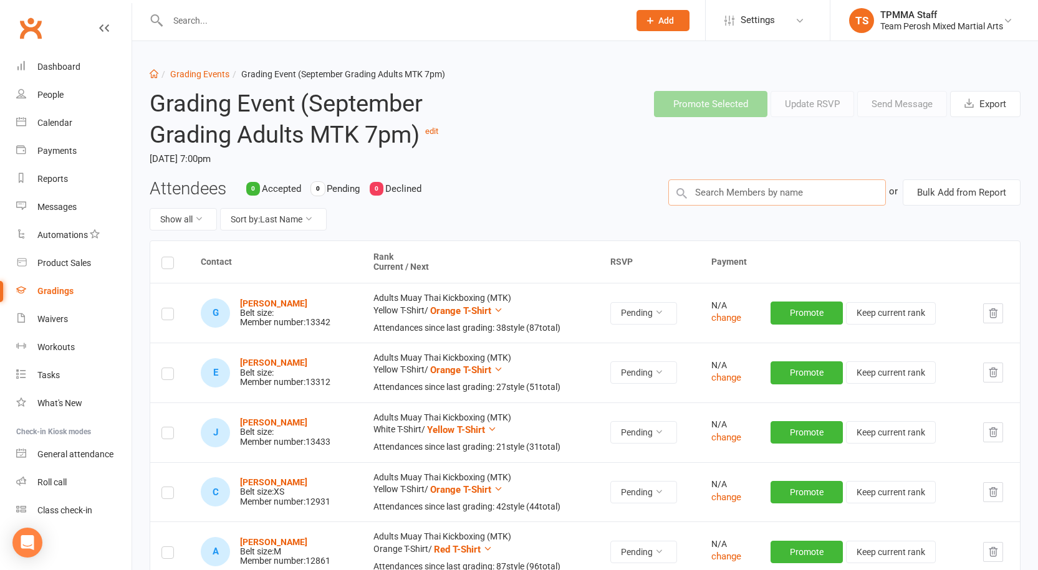
click at [791, 195] on input "text" at bounding box center [777, 193] width 218 height 26
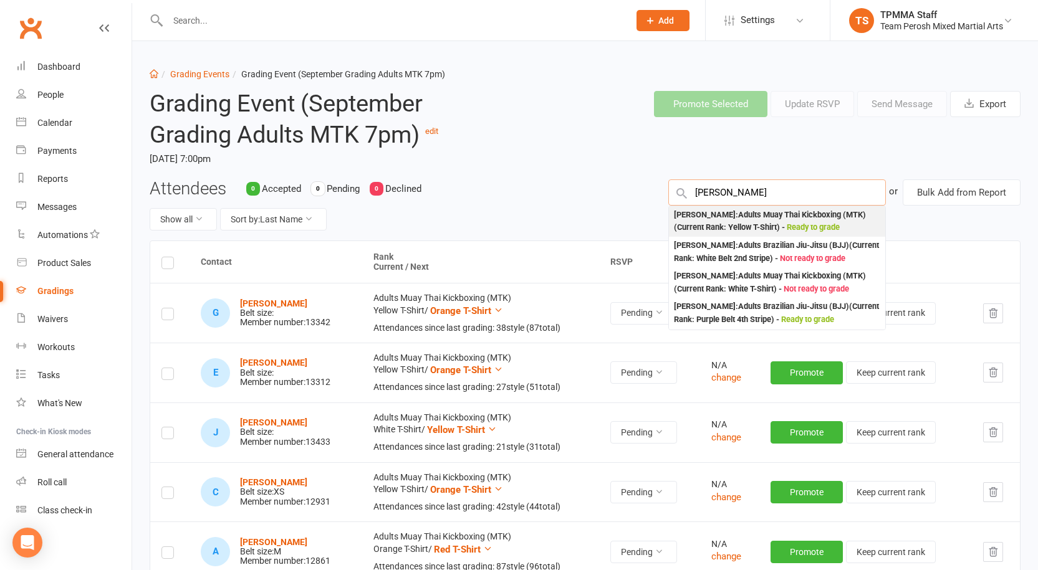
type input "james hann"
click at [840, 225] on span "Ready to grade" at bounding box center [813, 227] width 53 height 9
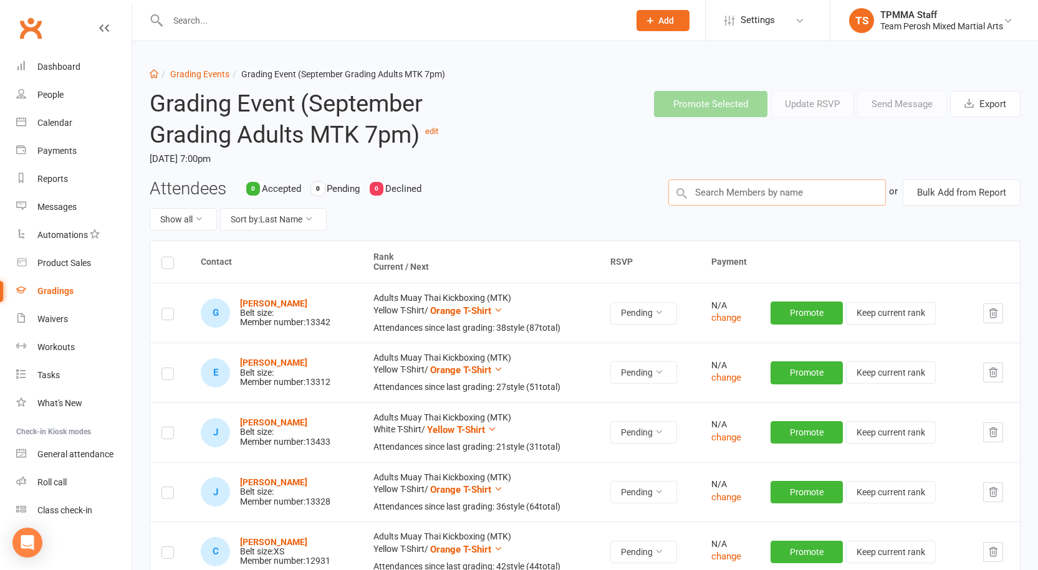
click at [711, 196] on input "text" at bounding box center [777, 193] width 218 height 26
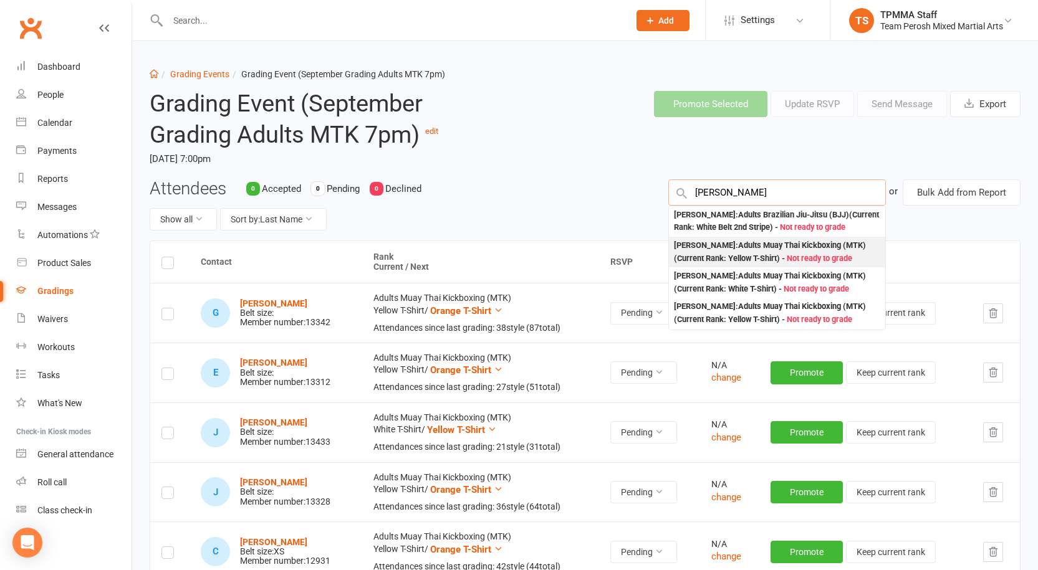
type input "alec den"
click at [811, 254] on span "Not ready to grade" at bounding box center [819, 258] width 65 height 9
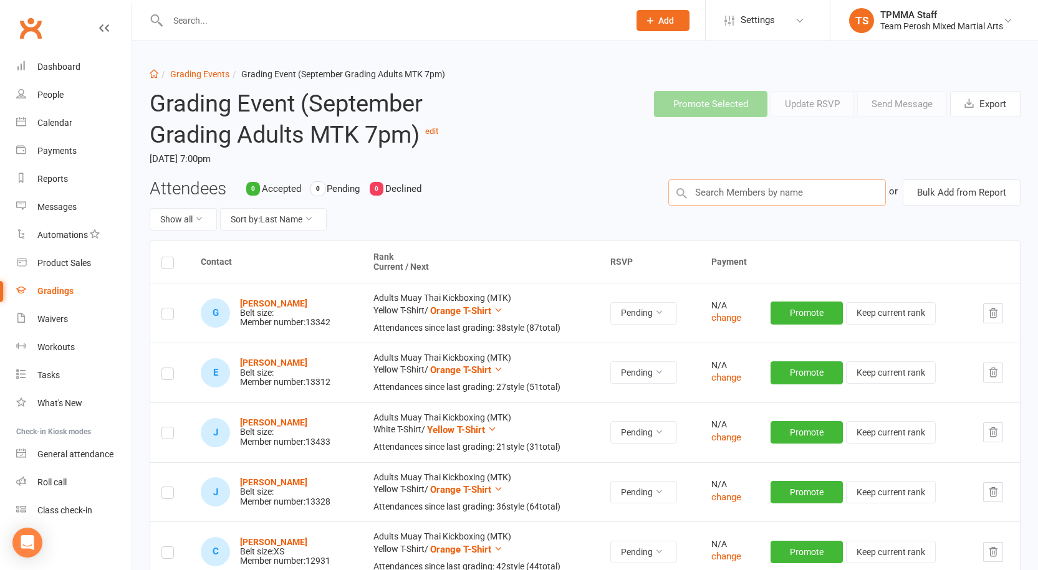
click at [786, 195] on input "text" at bounding box center [777, 193] width 218 height 26
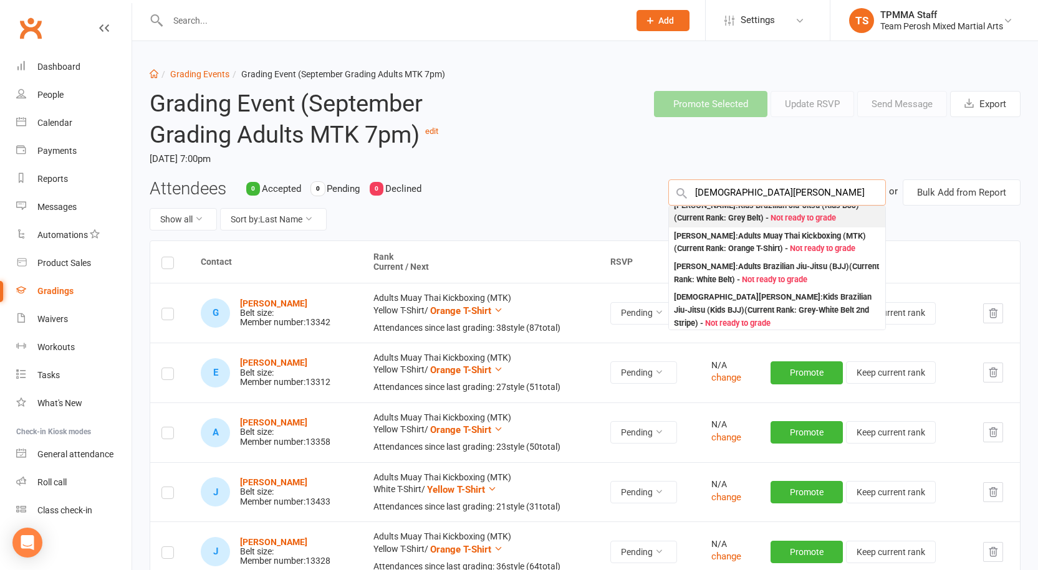
scroll to position [125, 0]
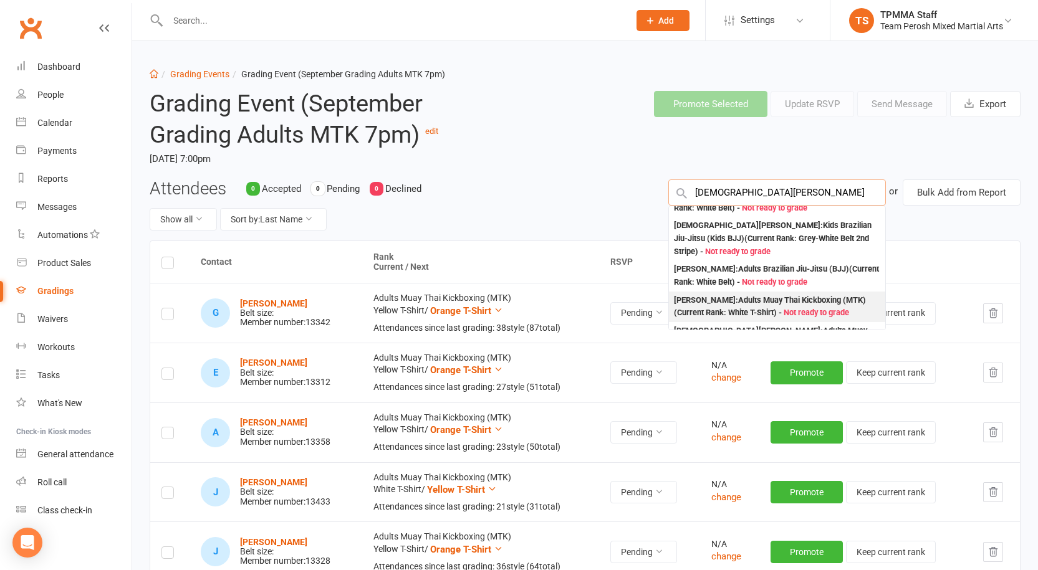
type input "christian g"
click at [788, 297] on div "Christian Gadelrabb : Adults Muay Thai Kickboxing (MTK) (Current Rank: White T-…" at bounding box center [777, 307] width 206 height 26
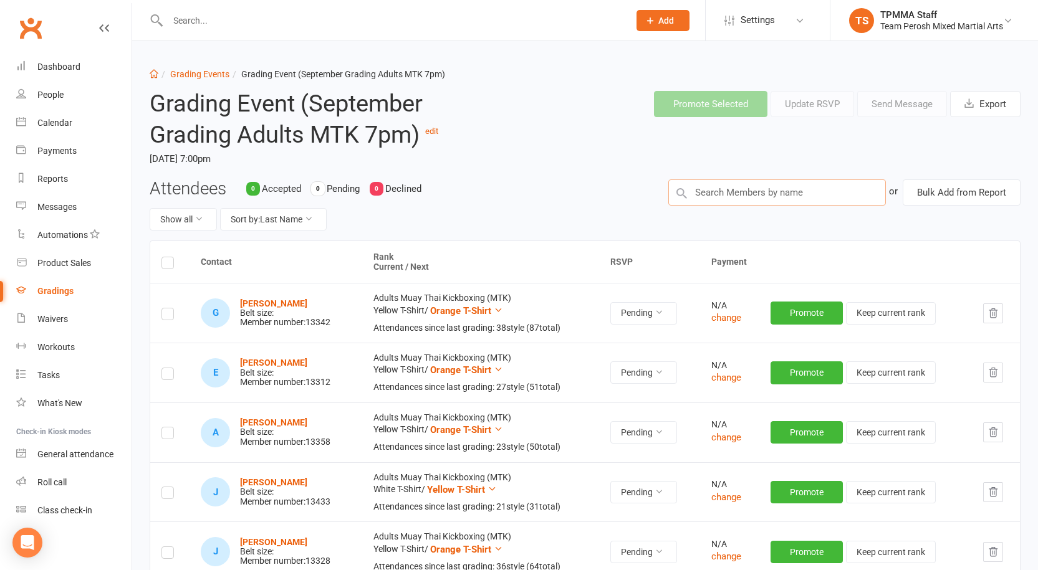
click at [781, 198] on input "text" at bounding box center [777, 193] width 218 height 26
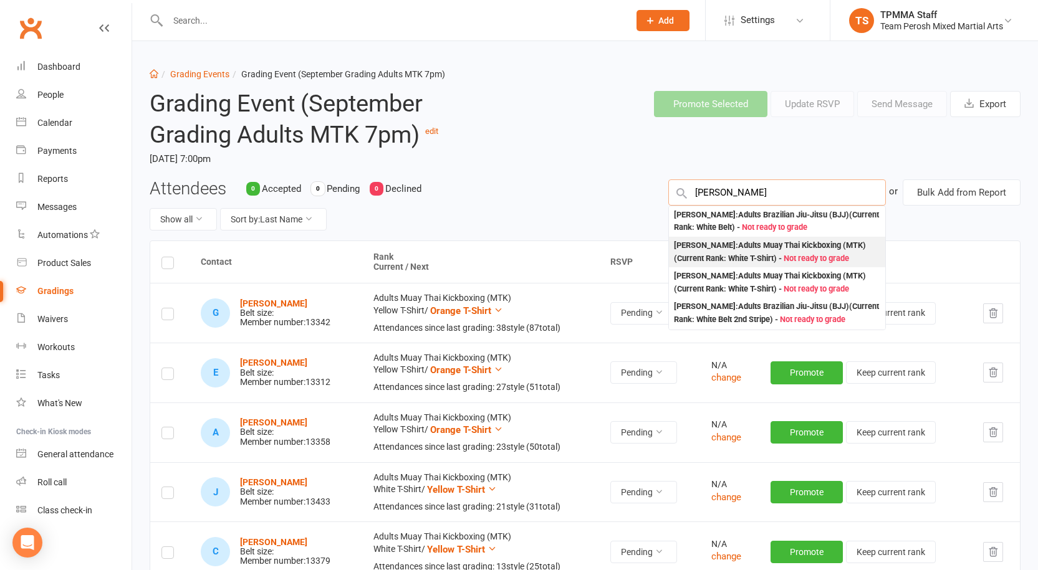
type input "jack coop"
click at [751, 247] on div "Jack Cooper : Adults Muay Thai Kickboxing (MTK) (Current Rank: White T-Shirt ) …" at bounding box center [777, 252] width 206 height 26
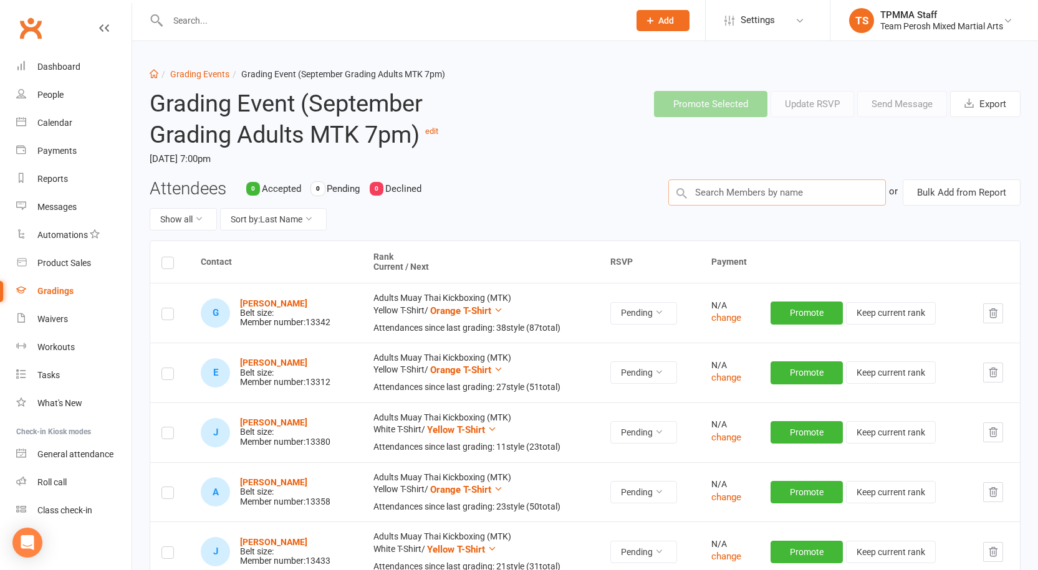
click at [774, 192] on input "text" at bounding box center [777, 193] width 218 height 26
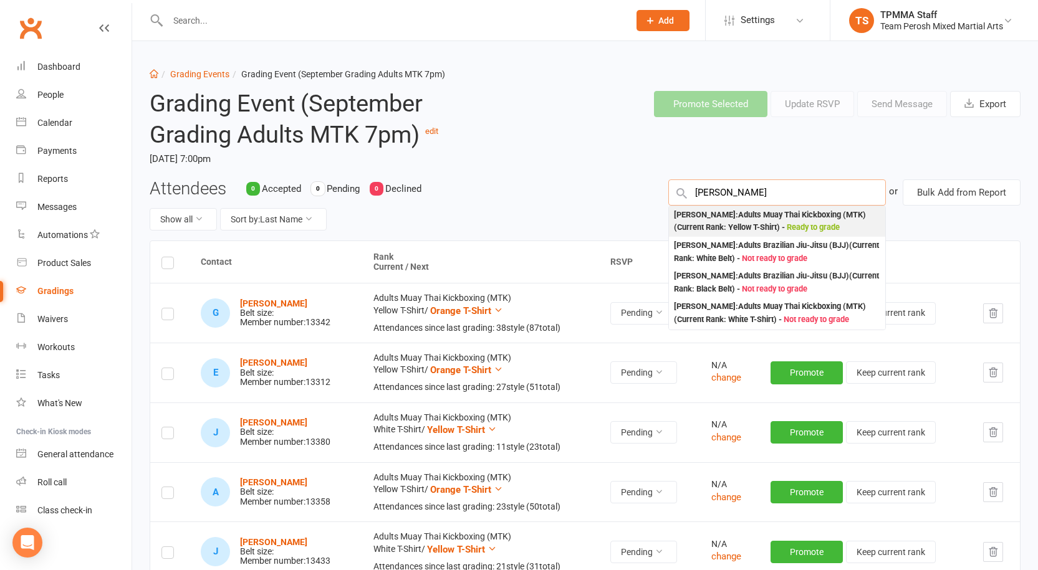
type input "mason hil"
click at [767, 217] on div "Mason Hill : Adults Muay Thai Kickboxing (MTK) (Current Rank: Yellow T-Shirt ) …" at bounding box center [777, 222] width 206 height 26
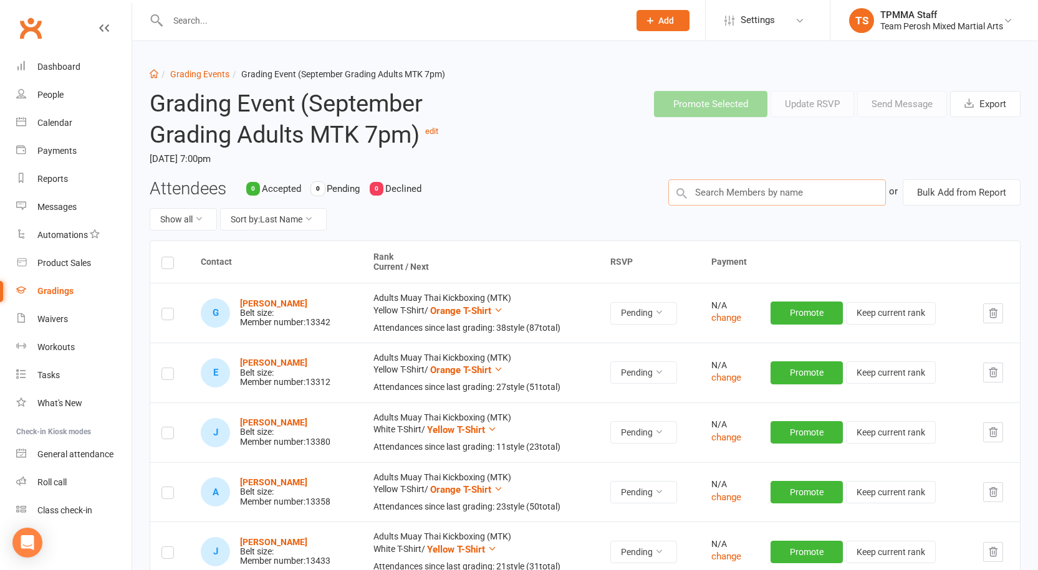
click at [774, 197] on input "text" at bounding box center [777, 193] width 218 height 26
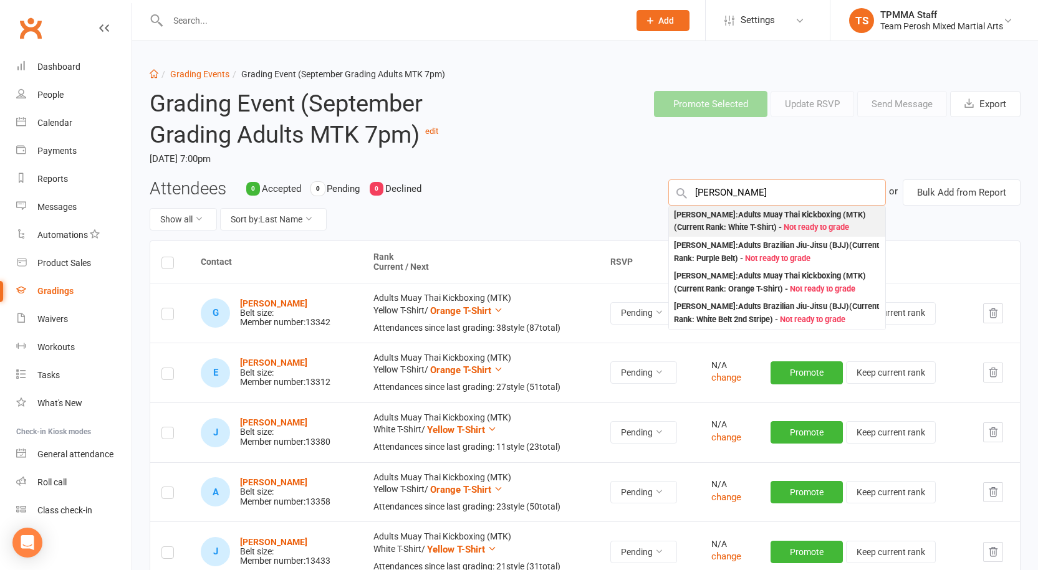
type input "peter"
click at [777, 218] on div "Peter Alexiou : Adults Muay Thai Kickboxing (MTK) (Current Rank: White T-Shirt …" at bounding box center [777, 222] width 206 height 26
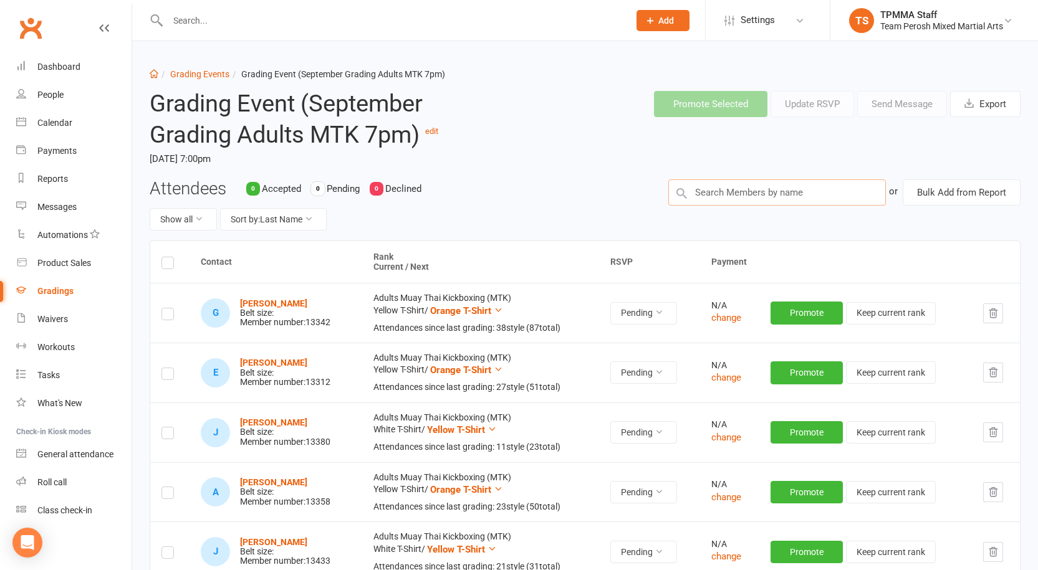
click at [771, 195] on input "text" at bounding box center [777, 193] width 218 height 26
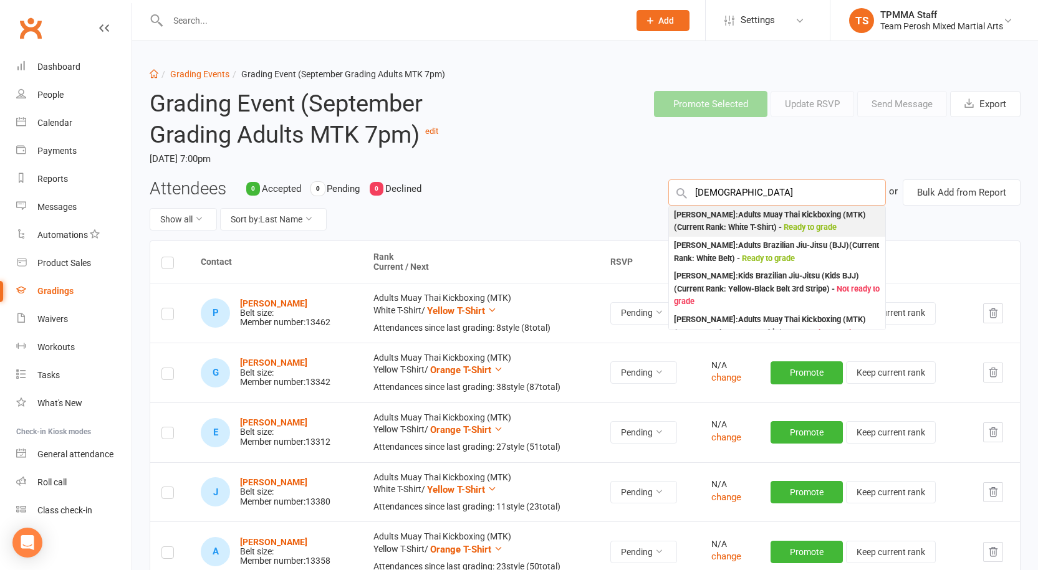
type input "isaa"
click at [804, 223] on span "Ready to grade" at bounding box center [810, 227] width 53 height 9
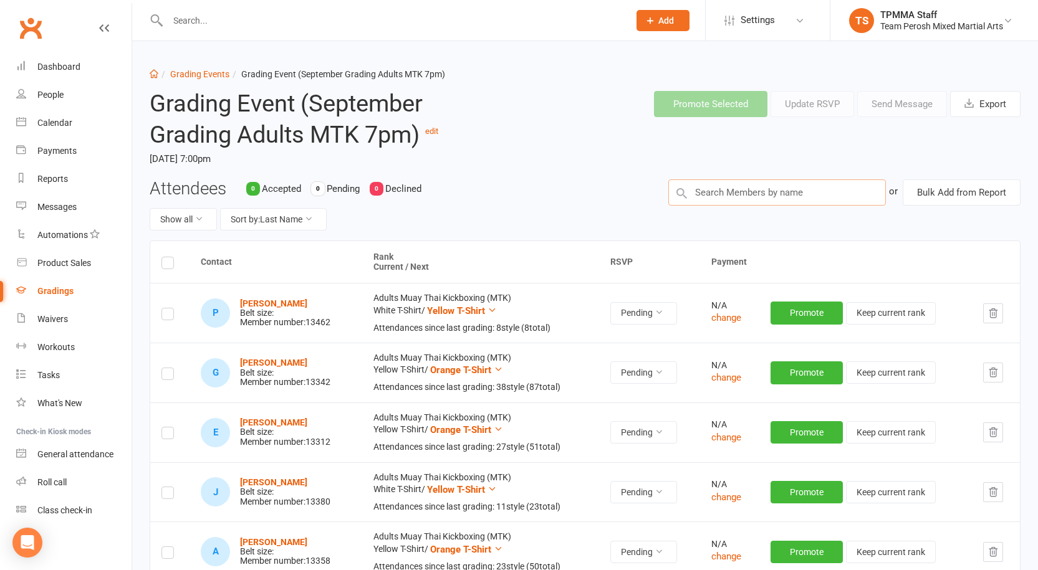
click at [781, 199] on input "text" at bounding box center [777, 193] width 218 height 26
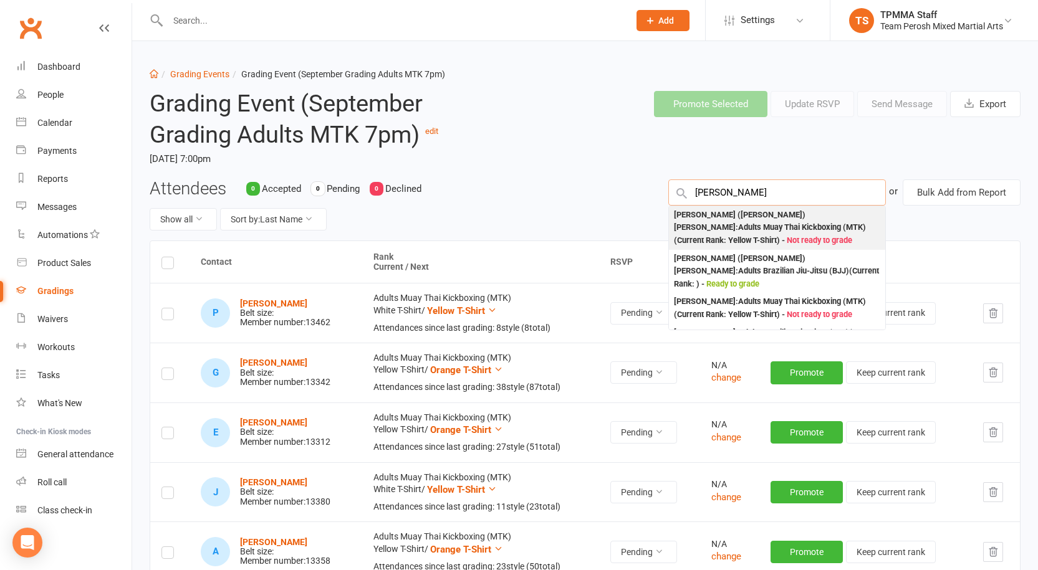
type input "katie"
click at [774, 234] on div "Katie (Kathleen) Regan : Adults Muay Thai Kickboxing (MTK) (Current Rank: Yello…" at bounding box center [777, 228] width 206 height 39
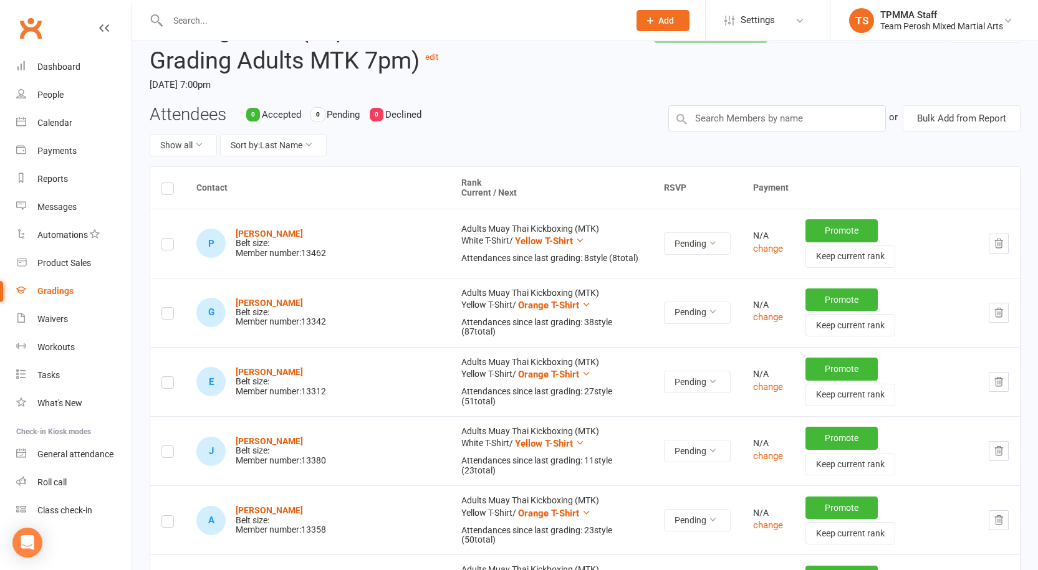
scroll to position [0, 0]
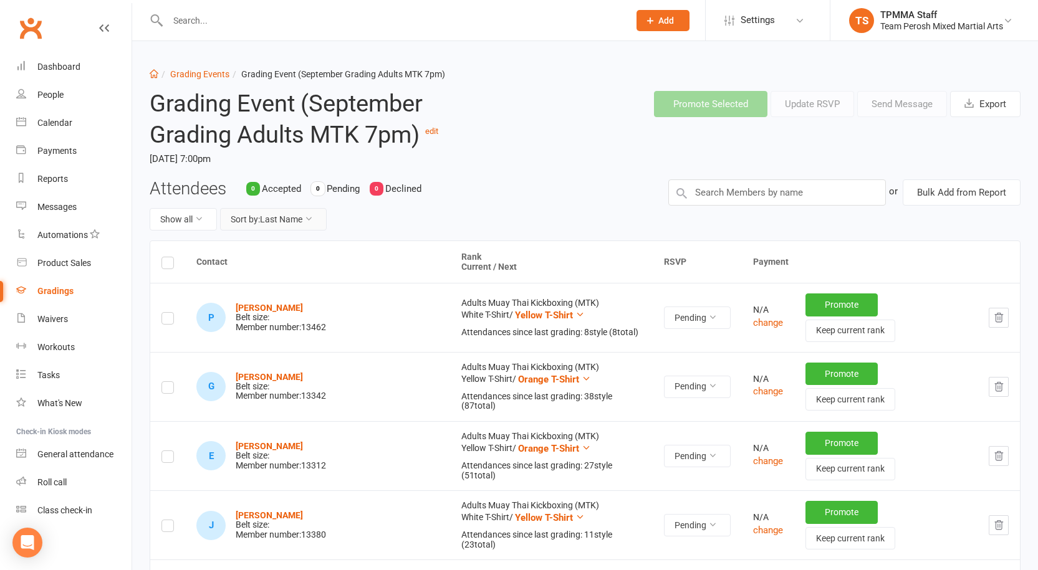
click at [305, 219] on button "Sort by: Last Name" at bounding box center [273, 219] width 107 height 22
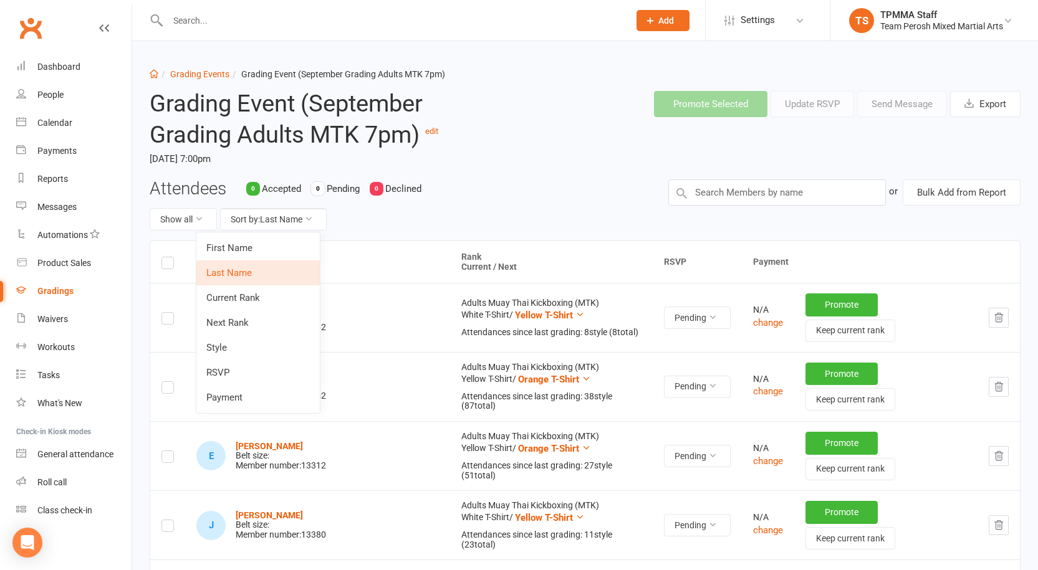
click at [422, 221] on div "Show all Sort by: Last Name" at bounding box center [400, 219] width 500 height 22
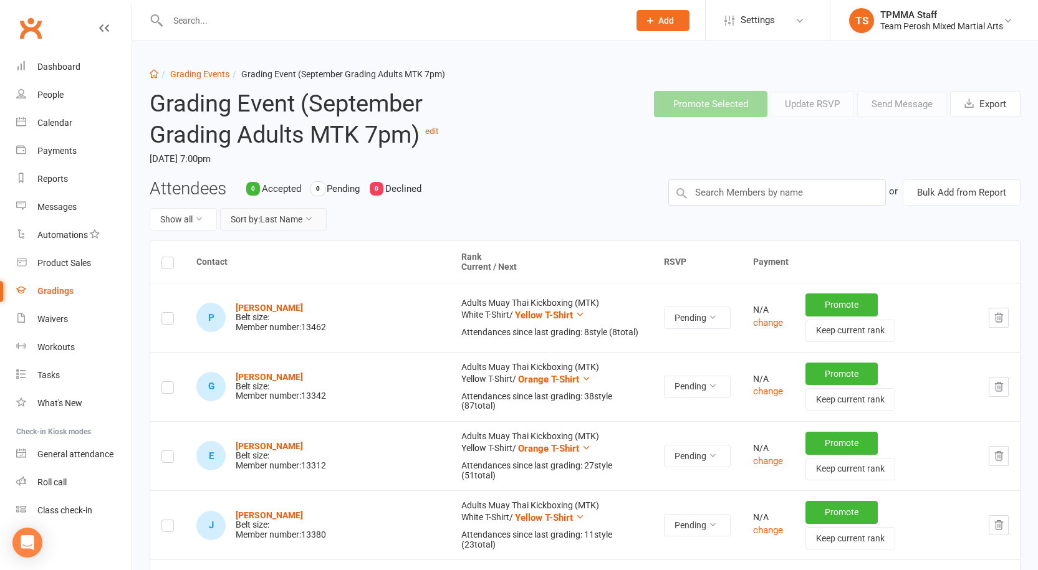
click at [309, 219] on icon at bounding box center [308, 218] width 9 height 9
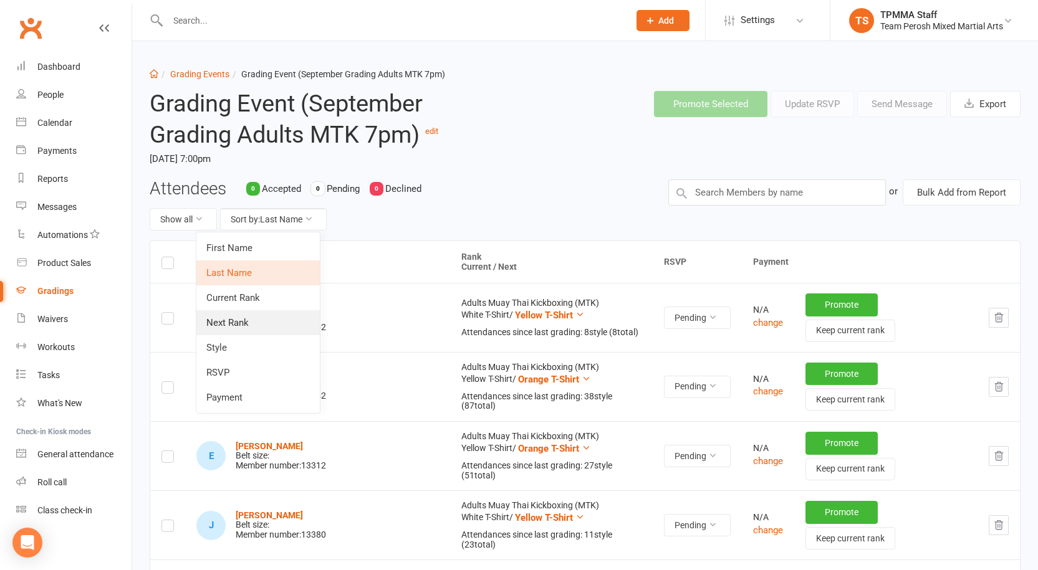
click at [287, 321] on link "Next Rank" at bounding box center [257, 322] width 123 height 25
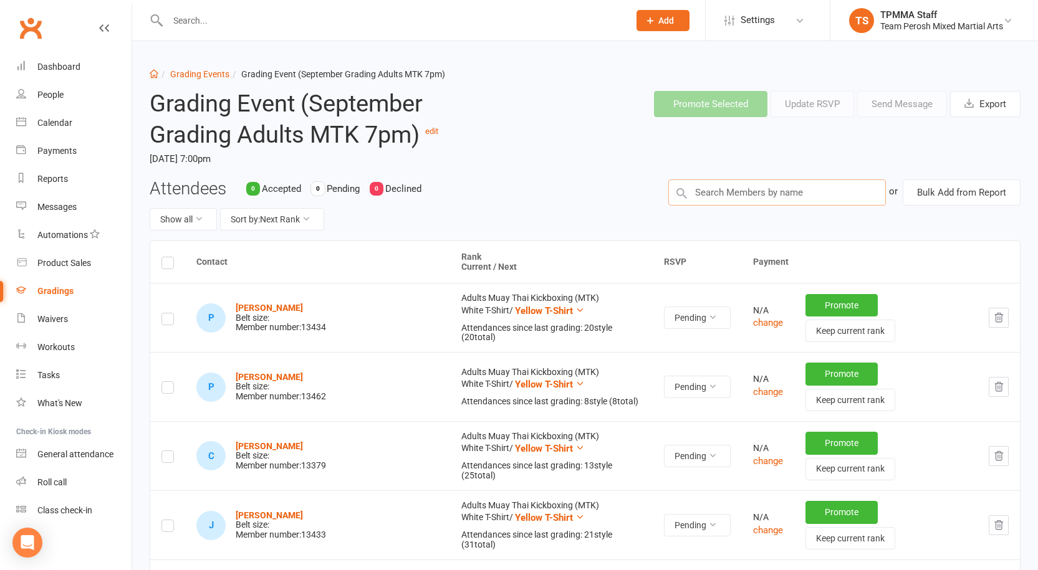
click at [813, 196] on input "text" at bounding box center [777, 193] width 218 height 26
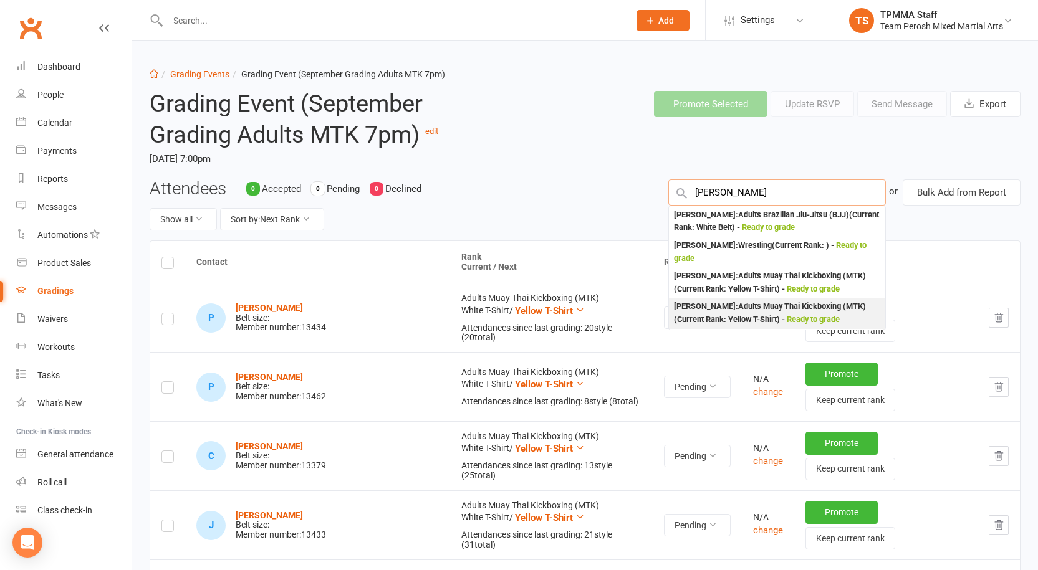
type input "thomas"
click at [820, 317] on span "Ready to grade" at bounding box center [813, 319] width 53 height 9
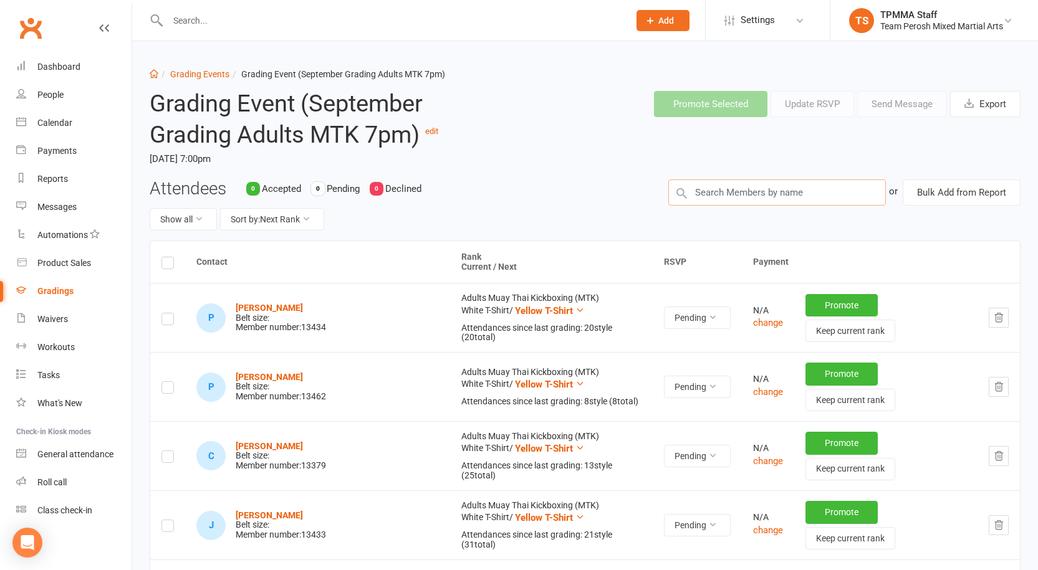
click at [769, 190] on input "text" at bounding box center [777, 193] width 218 height 26
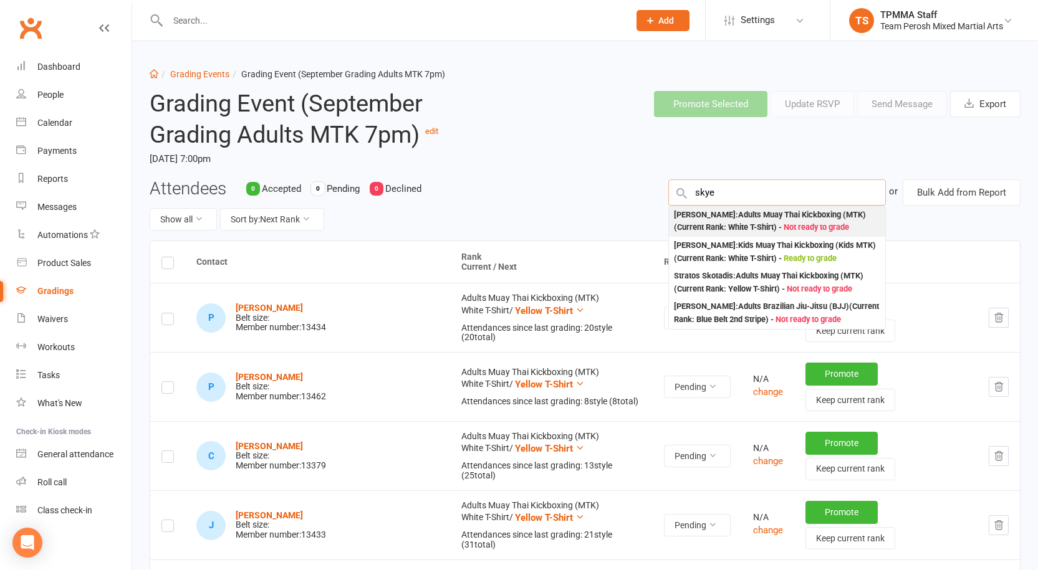
type input "skye"
click at [768, 220] on div "Skye MacDonald : Adults Muay Thai Kickboxing (MTK) (Current Rank: White T-Shirt…" at bounding box center [777, 222] width 206 height 26
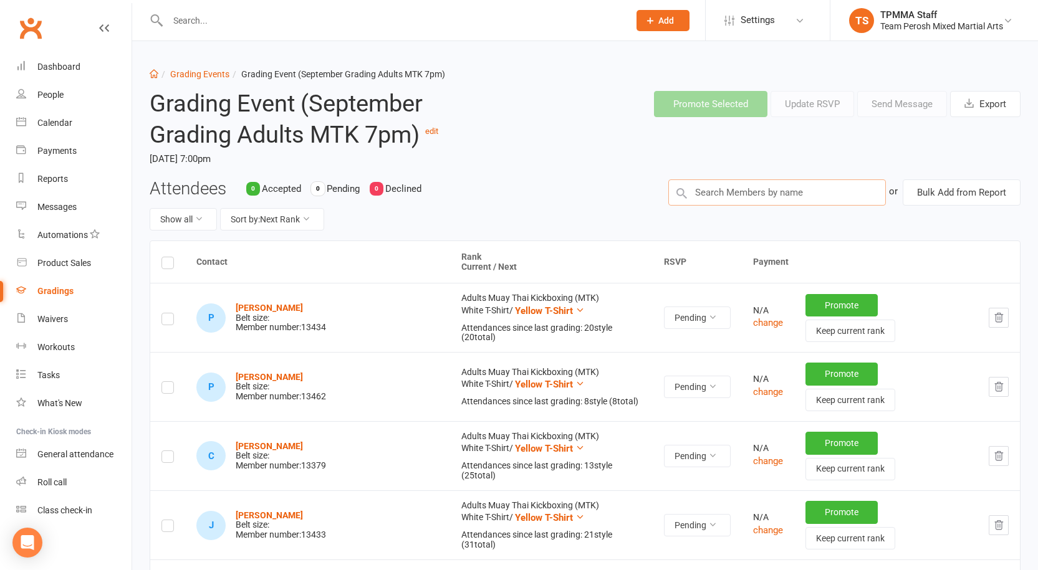
click at [772, 195] on input "text" at bounding box center [777, 193] width 218 height 26
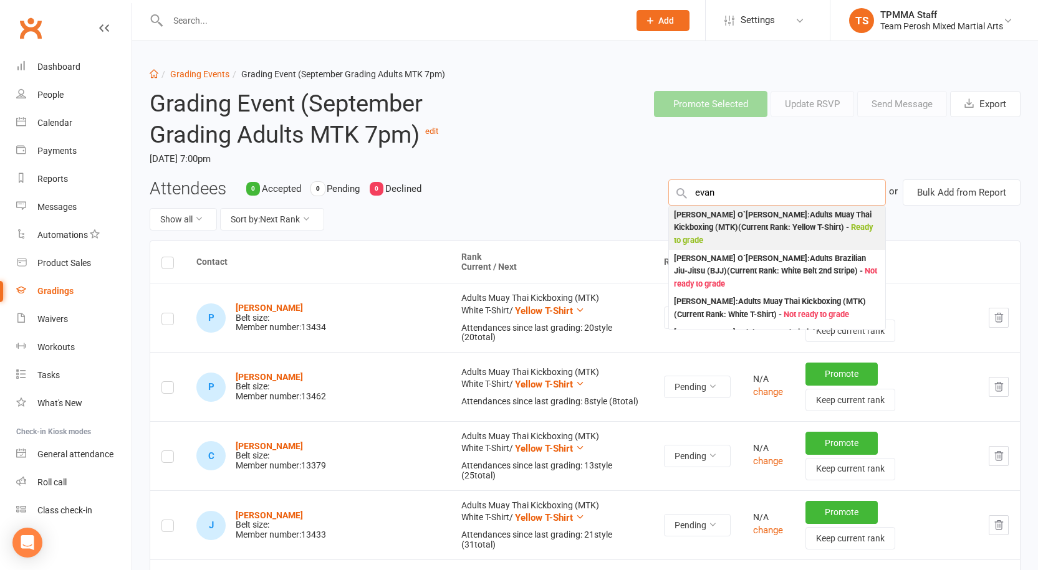
type input "evan"
click at [771, 218] on div "Evan O`Neill : Adults Muay Thai Kickboxing (MTK) (Current Rank: Yellow T-Shirt …" at bounding box center [777, 228] width 206 height 39
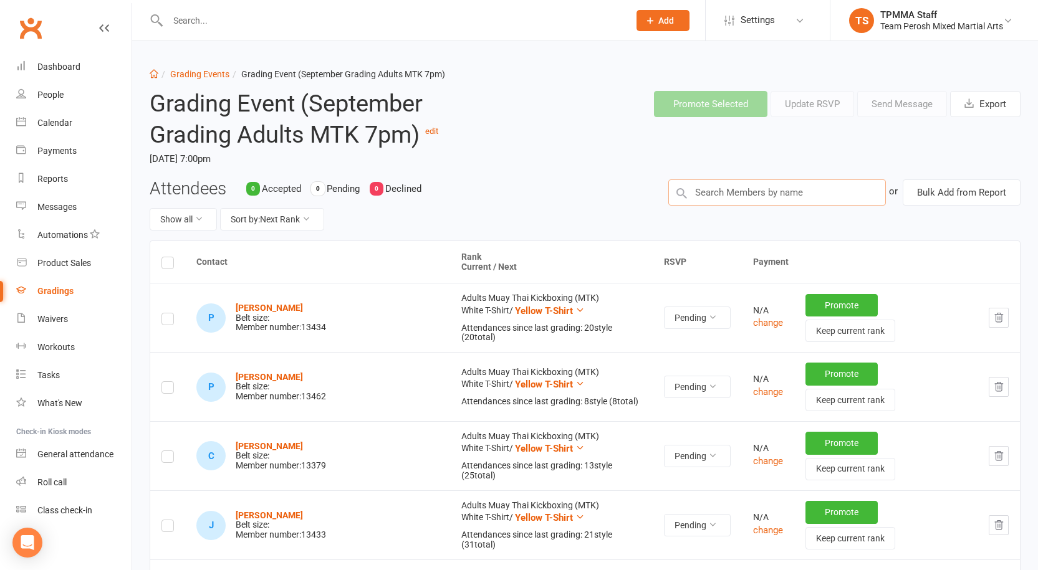
click at [766, 195] on input "text" at bounding box center [777, 193] width 218 height 26
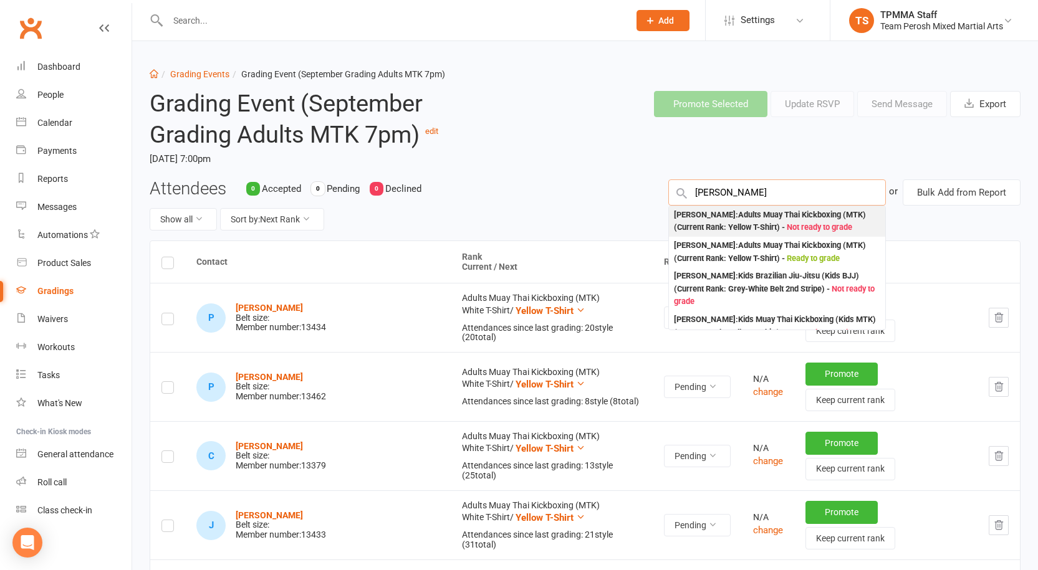
type input "alessandro"
click at [771, 216] on div "Alessandro Montenero : Adults Muay Thai Kickboxing (MTK) (Current Rank: Yellow …" at bounding box center [777, 222] width 206 height 26
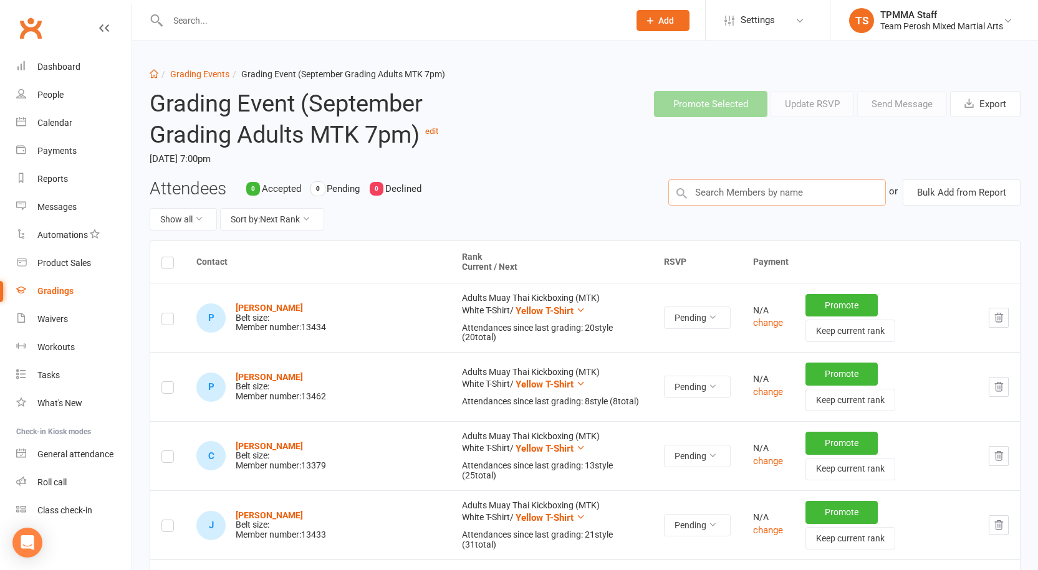
click at [785, 199] on input "text" at bounding box center [777, 193] width 218 height 26
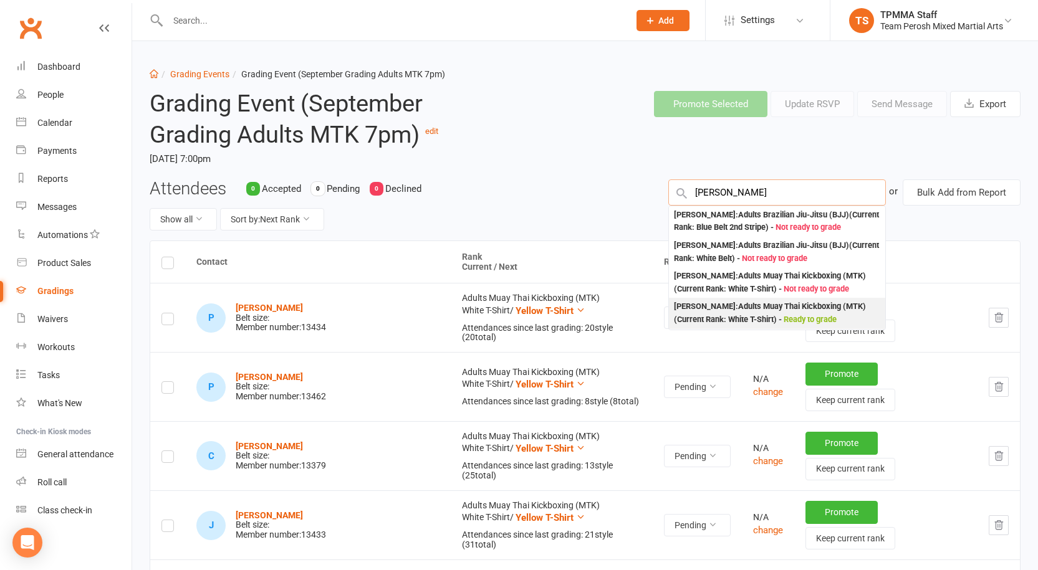
type input "luca"
click at [796, 313] on div "Luca Favotto : Adults Muay Thai Kickboxing (MTK) (Current Rank: White T-Shirt )…" at bounding box center [777, 313] width 206 height 26
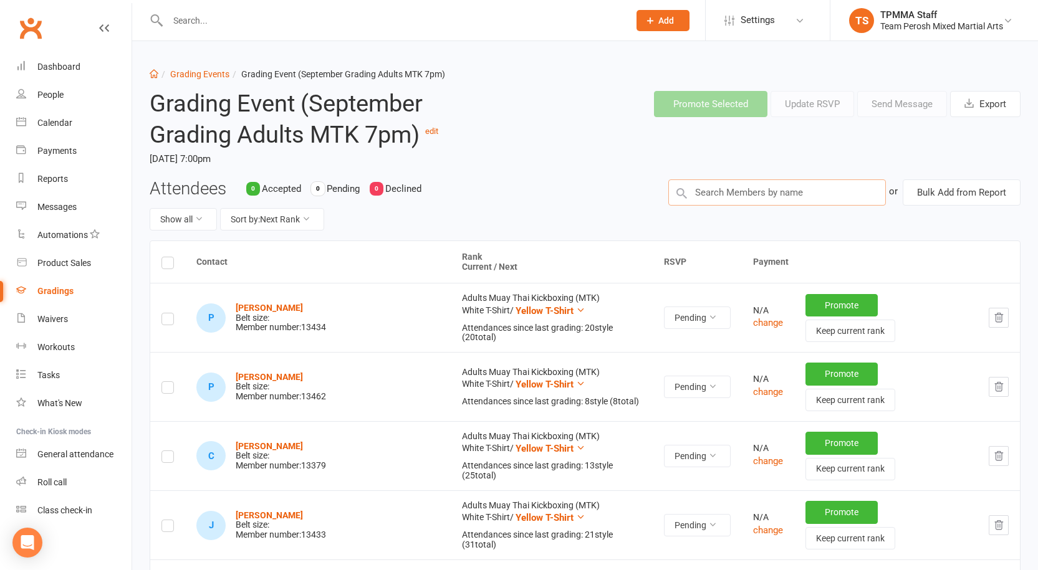
click at [779, 193] on input "text" at bounding box center [777, 193] width 218 height 26
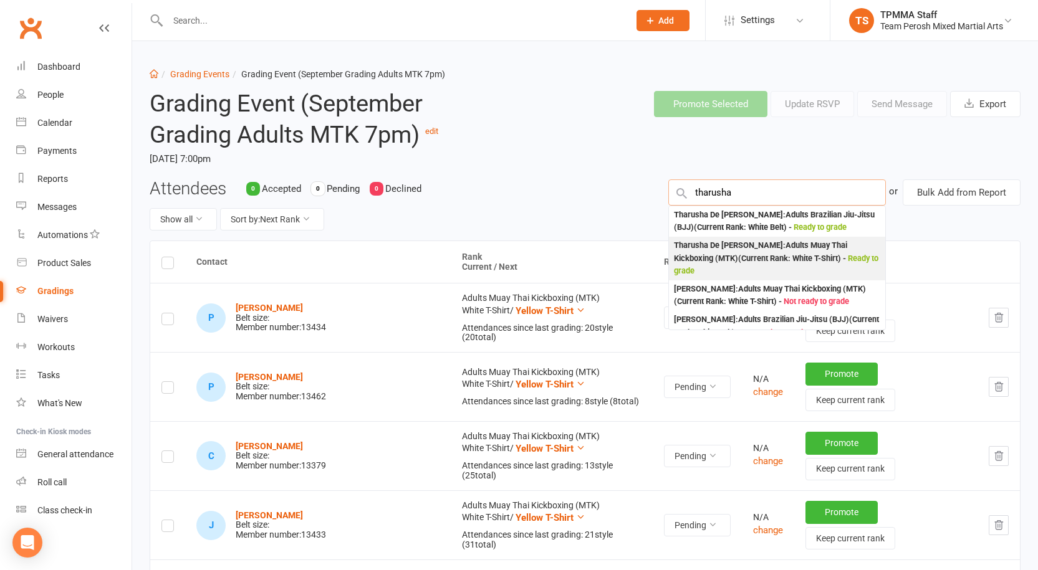
type input "tharusha"
click at [797, 247] on div "Tharusha De Mel : Adults Muay Thai Kickboxing (MTK) (Current Rank: White T-Shir…" at bounding box center [777, 258] width 206 height 39
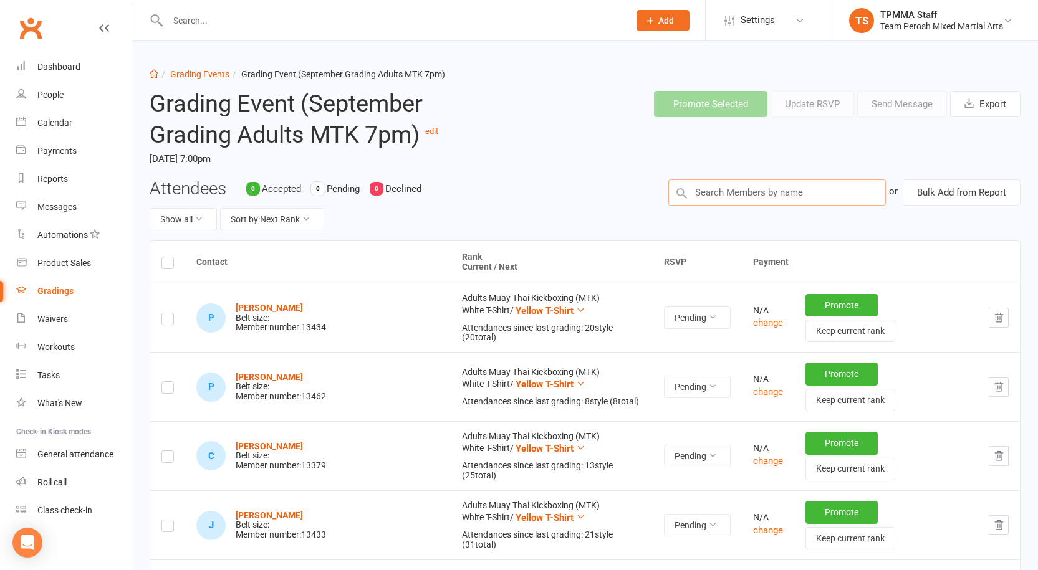
click at [785, 198] on input "text" at bounding box center [777, 193] width 218 height 26
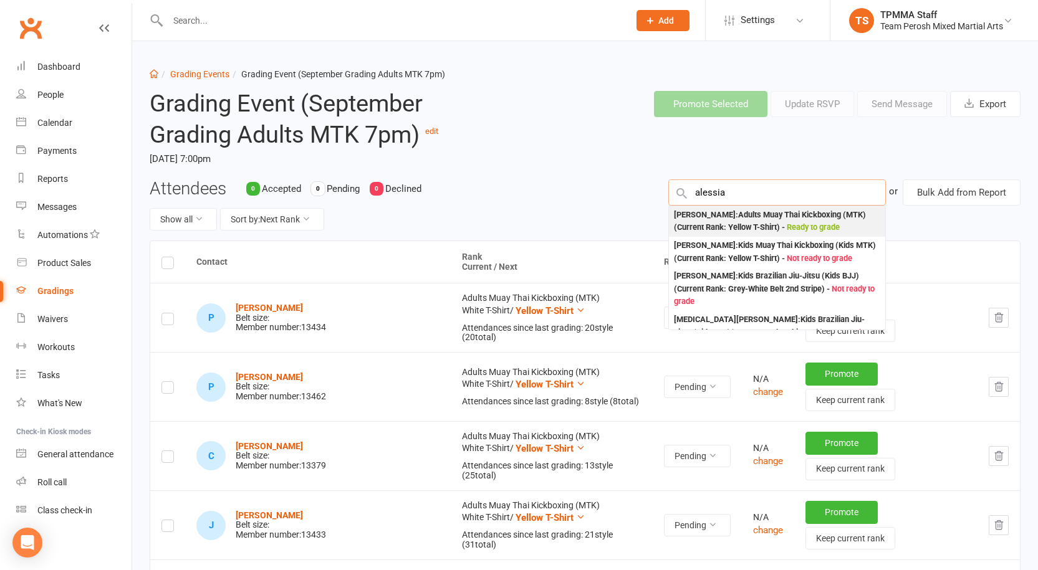
type input "alessia"
click at [786, 213] on div "Alessia Spano : Adults Muay Thai Kickboxing (MTK) (Current Rank: Yellow T-Shirt…" at bounding box center [777, 222] width 206 height 26
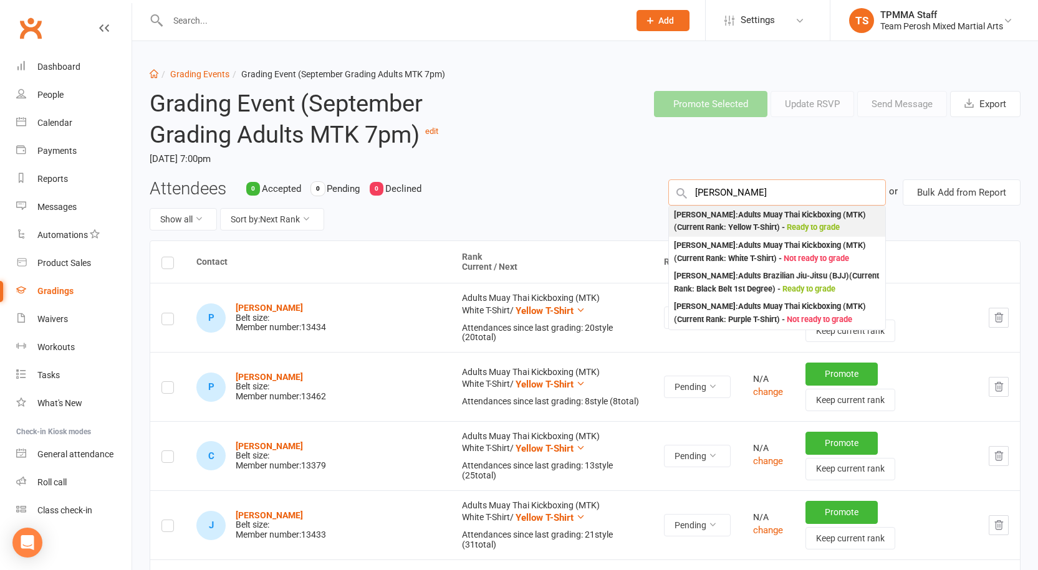
type input "kushal"
click at [783, 224] on div "Kushal Devkota : Adults Muay Thai Kickboxing (MTK) (Current Rank: Yellow T-Shir…" at bounding box center [777, 222] width 206 height 26
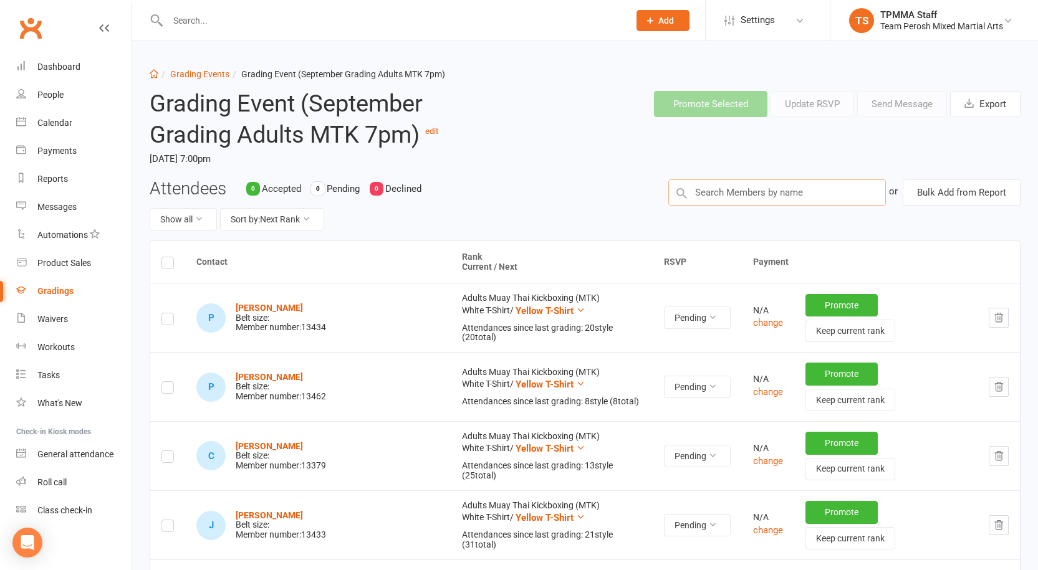
click at [784, 196] on input "text" at bounding box center [777, 193] width 218 height 26
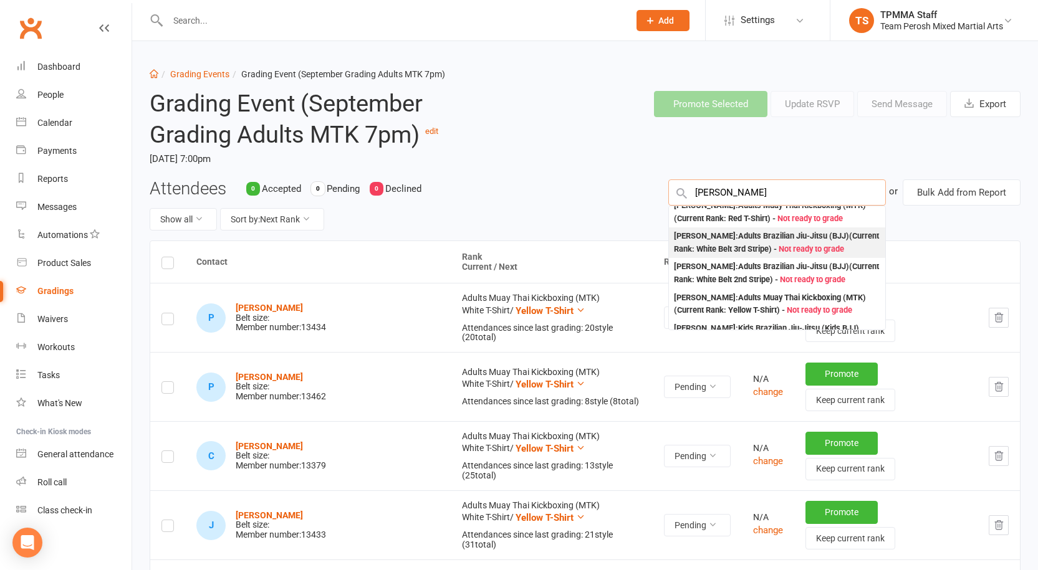
scroll to position [62, 0]
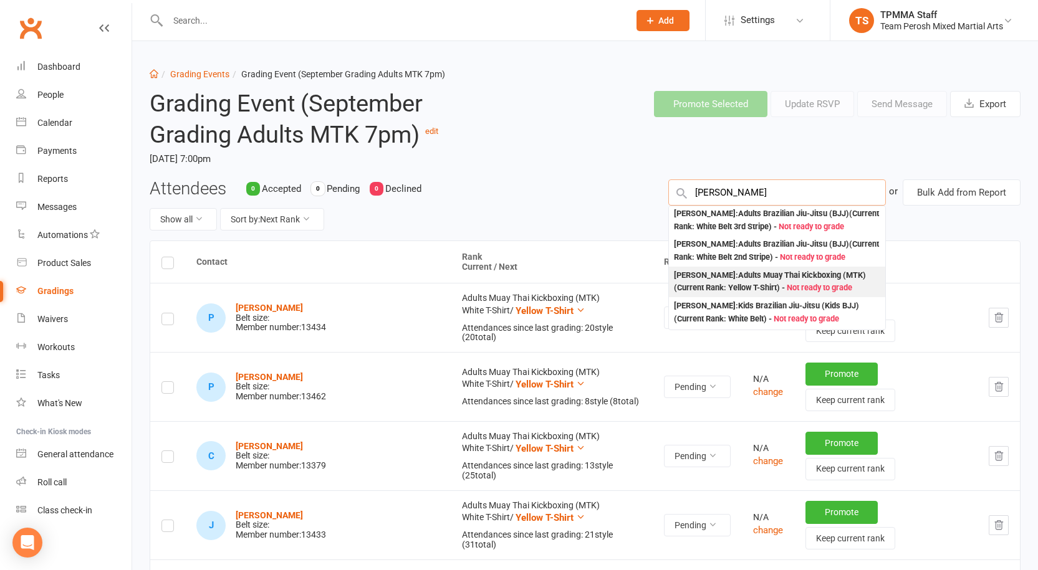
type input "zach"
click at [789, 295] on div "Zachary Zurlo : Adults Muay Thai Kickboxing (MTK) (Current Rank: Yellow T-Shirt…" at bounding box center [777, 282] width 206 height 26
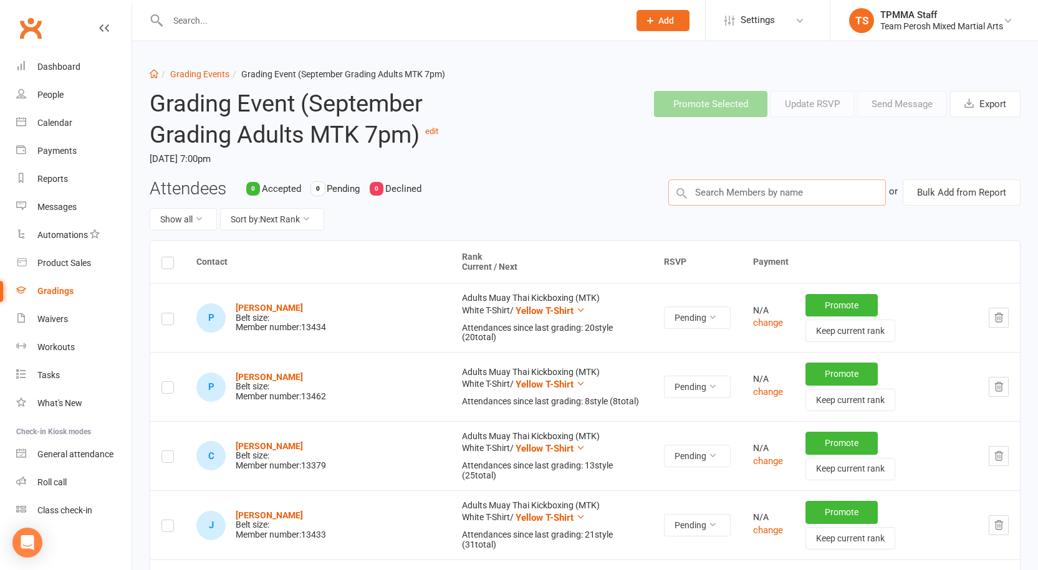
click at [719, 201] on input "text" at bounding box center [777, 193] width 218 height 26
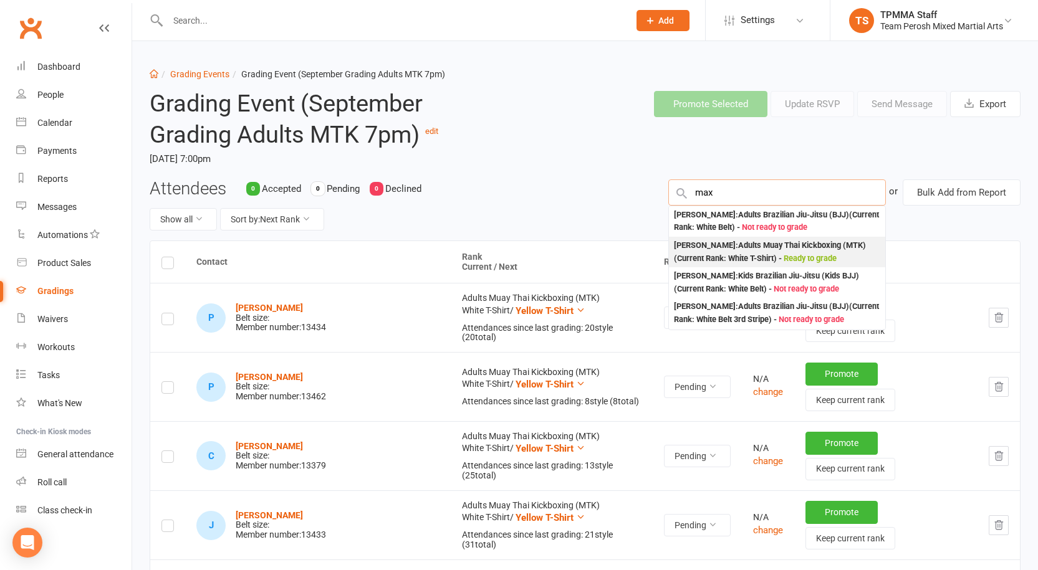
type input "max"
click at [749, 246] on div "Max Kerr : Adults Muay Thai Kickboxing (MTK) (Current Rank: White T-Shirt ) - R…" at bounding box center [777, 252] width 206 height 26
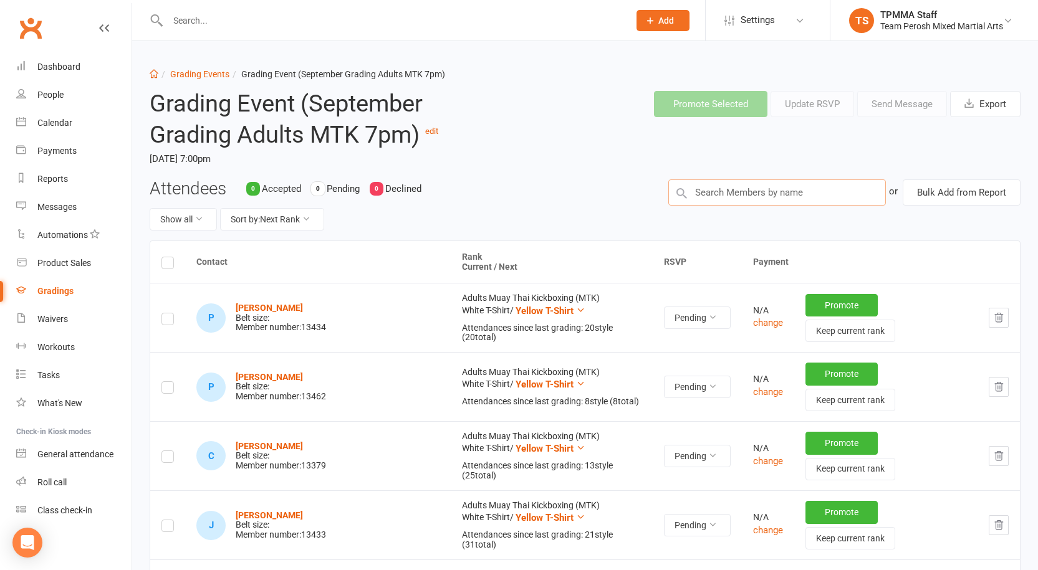
click at [752, 198] on input "text" at bounding box center [777, 193] width 218 height 26
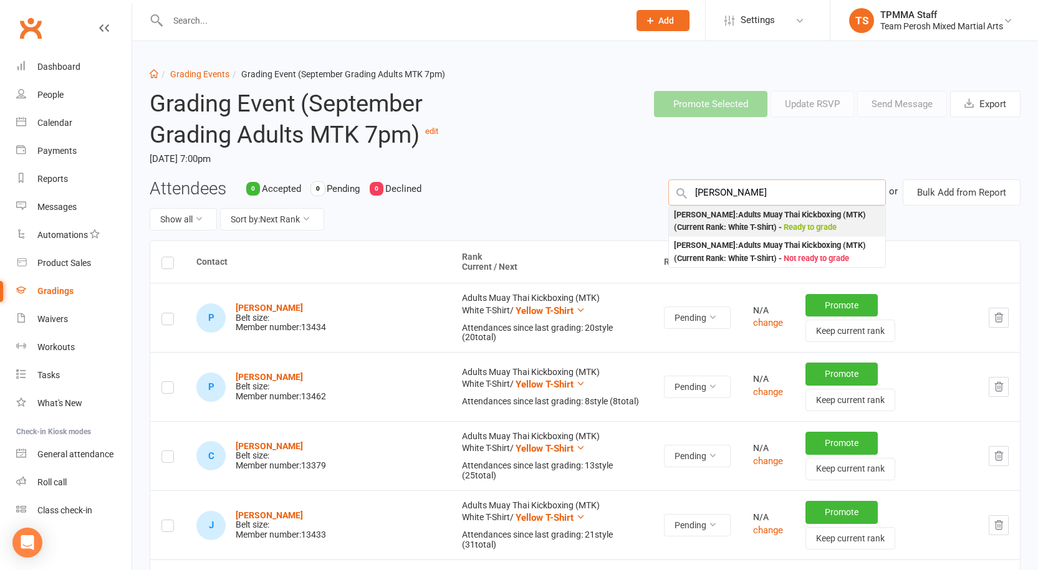
type input "kasey"
click at [759, 214] on div "Kasey Medeiros : Adults Muay Thai Kickboxing (MTK) (Current Rank: White T-Shirt…" at bounding box center [777, 222] width 206 height 26
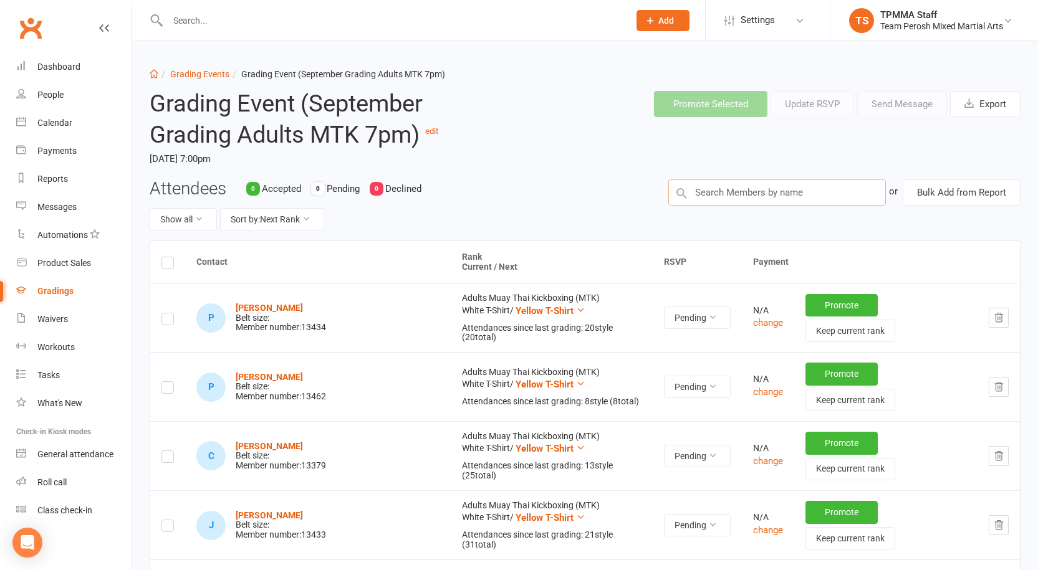
click at [762, 195] on input "text" at bounding box center [777, 193] width 218 height 26
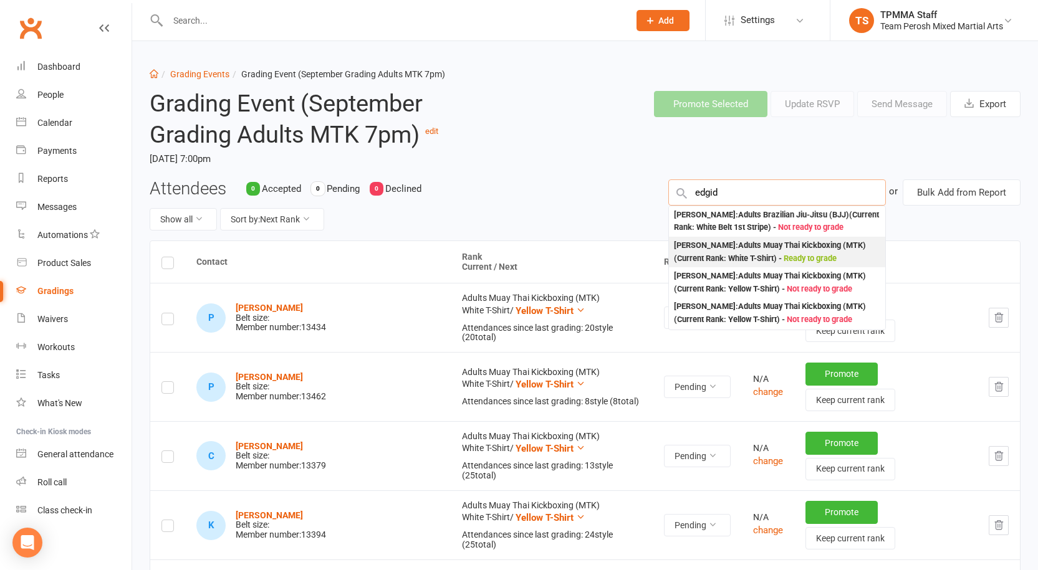
type input "edgid"
click at [766, 265] on div "Edgidio Valastro : Adults Muay Thai Kickboxing (MTK) (Current Rank: White T-Shi…" at bounding box center [777, 252] width 206 height 26
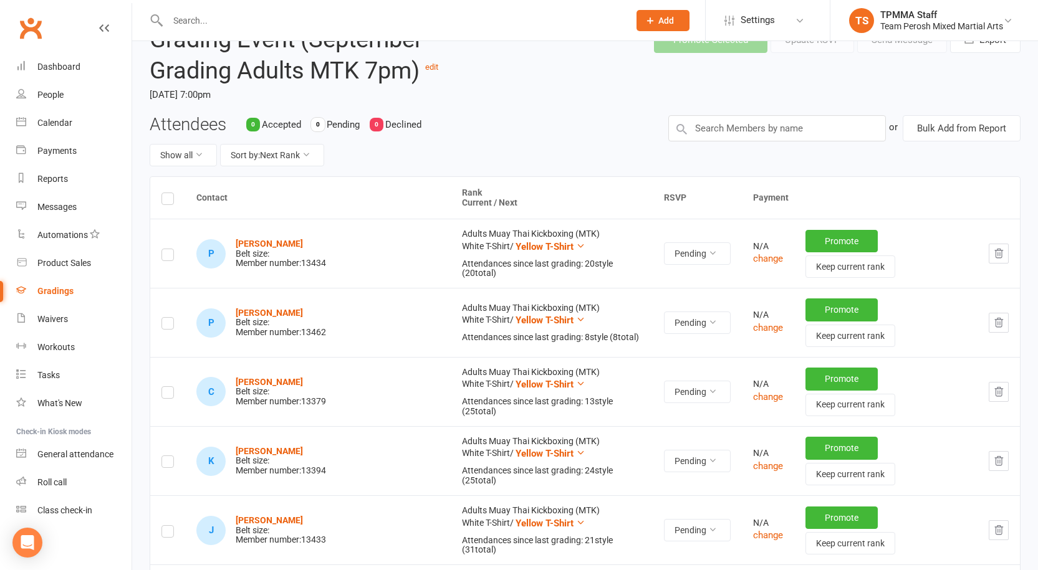
scroll to position [0, 0]
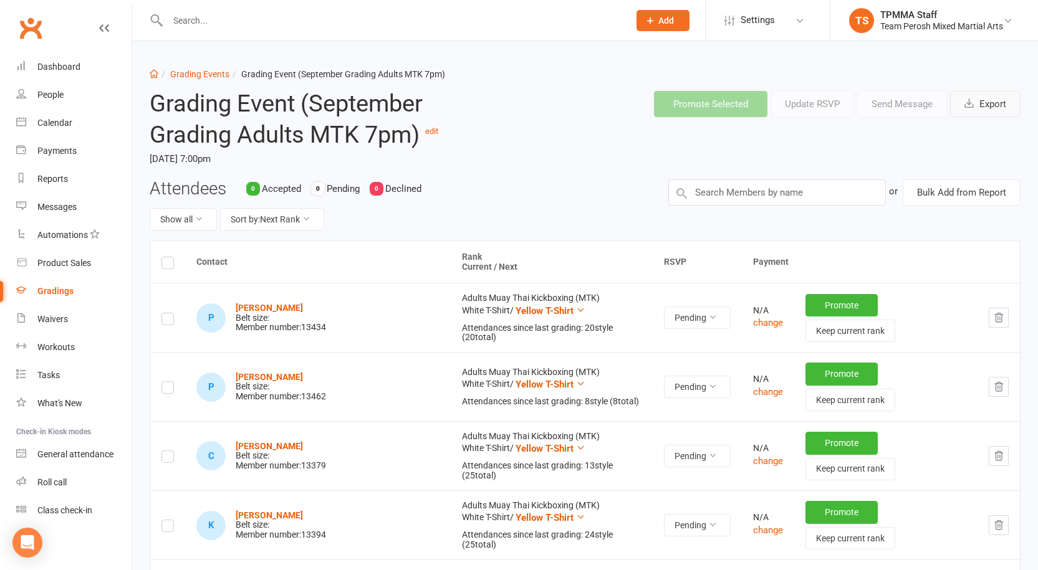
click at [982, 102] on button "Export" at bounding box center [985, 104] width 70 height 26
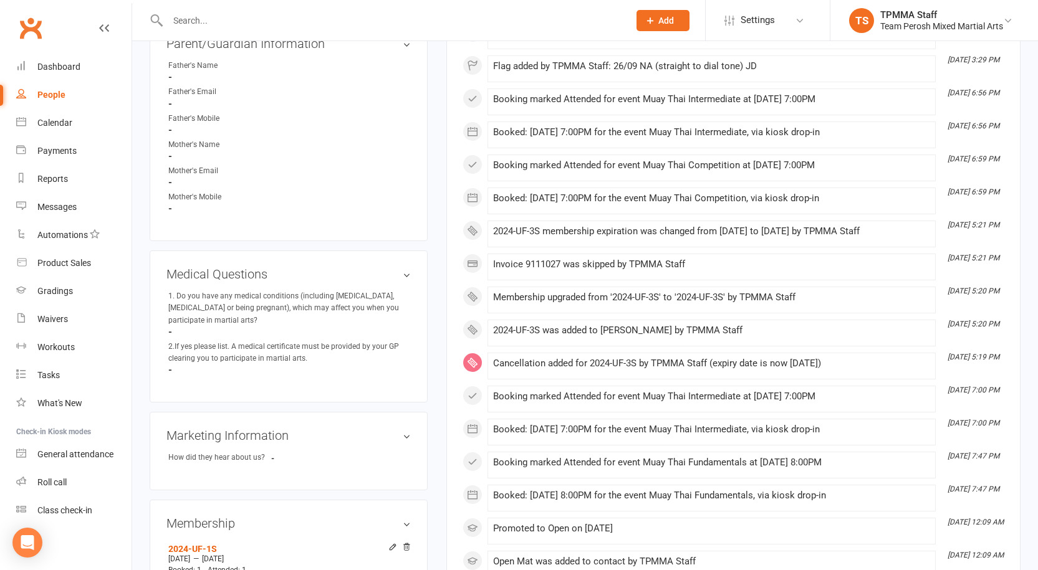
scroll to position [1, 0]
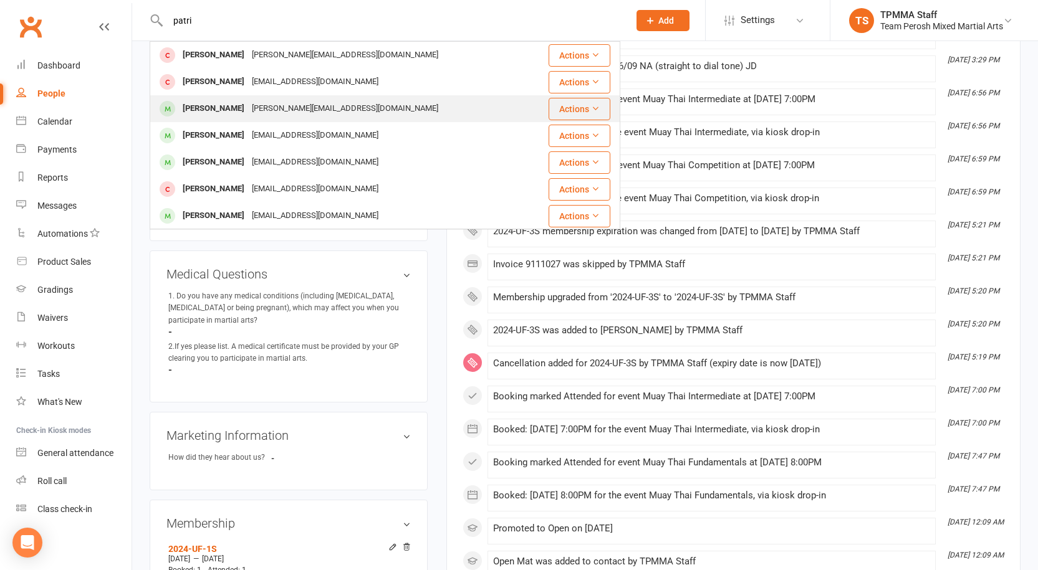
type input "patri"
click at [254, 101] on div "[PERSON_NAME][EMAIL_ADDRESS][DOMAIN_NAME]" at bounding box center [345, 109] width 194 height 18
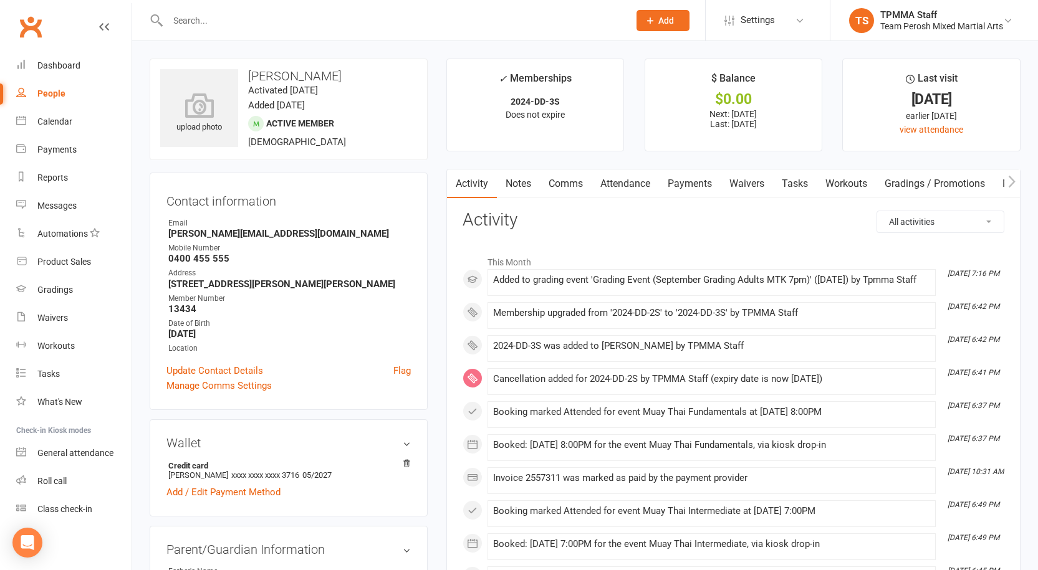
click at [227, 19] on input "text" at bounding box center [392, 20] width 456 height 17
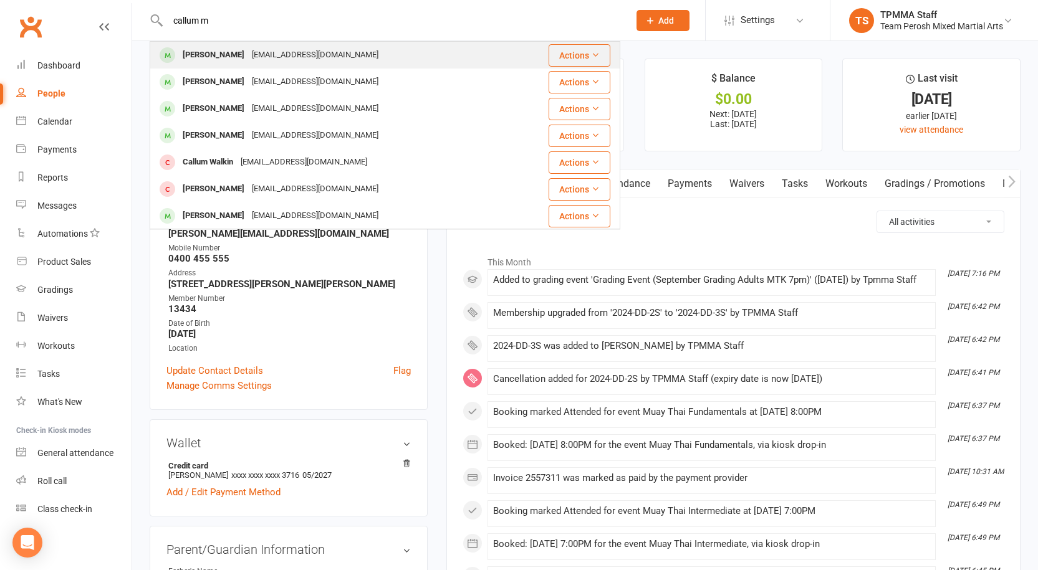
type input "callum m"
click at [229, 56] on div "[PERSON_NAME]" at bounding box center [213, 55] width 69 height 18
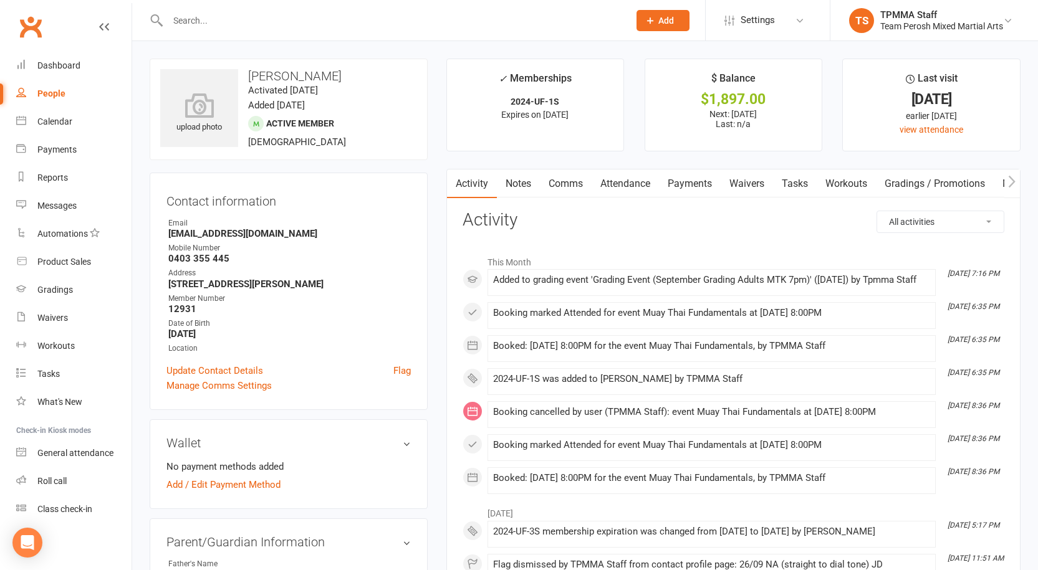
click at [275, 26] on input "text" at bounding box center [392, 20] width 456 height 17
click at [251, 19] on input "text" at bounding box center [392, 20] width 456 height 17
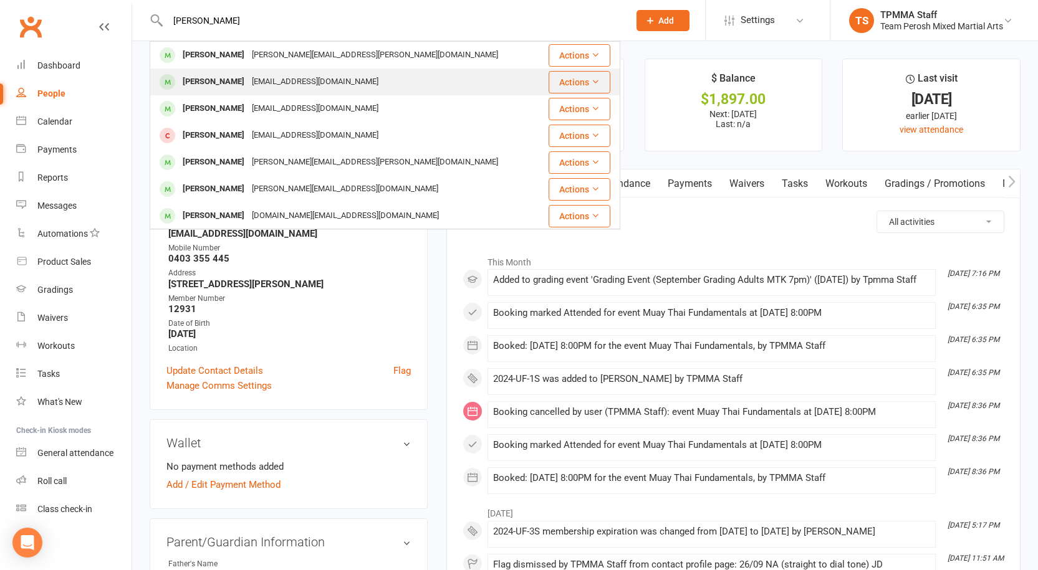
type input "[PERSON_NAME]"
click at [262, 80] on div "[EMAIL_ADDRESS][DOMAIN_NAME]" at bounding box center [315, 82] width 134 height 18
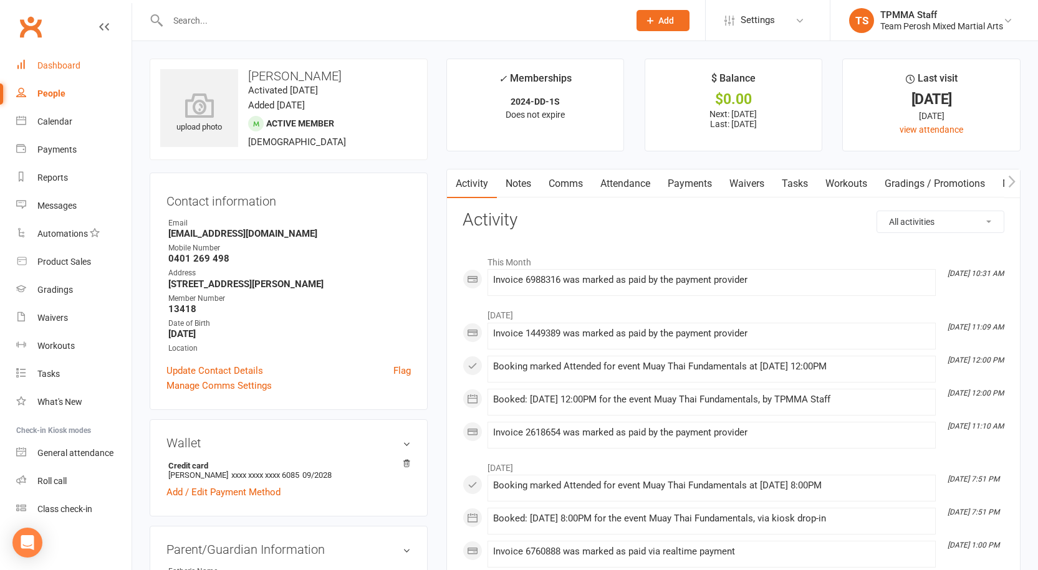
click at [60, 59] on link "Dashboard" at bounding box center [73, 66] width 115 height 28
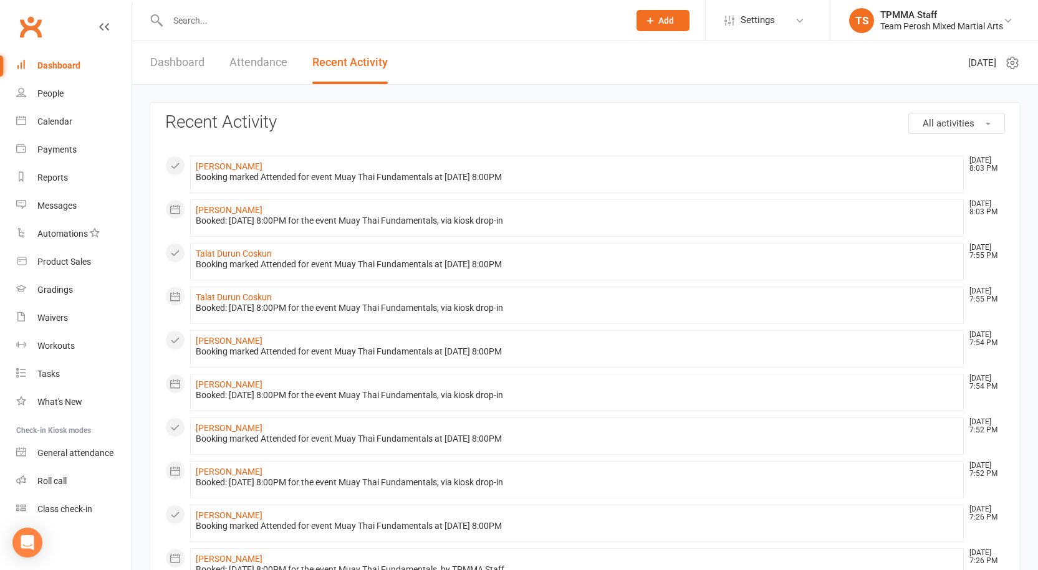
click at [73, 70] on div "Dashboard" at bounding box center [58, 65] width 43 height 10
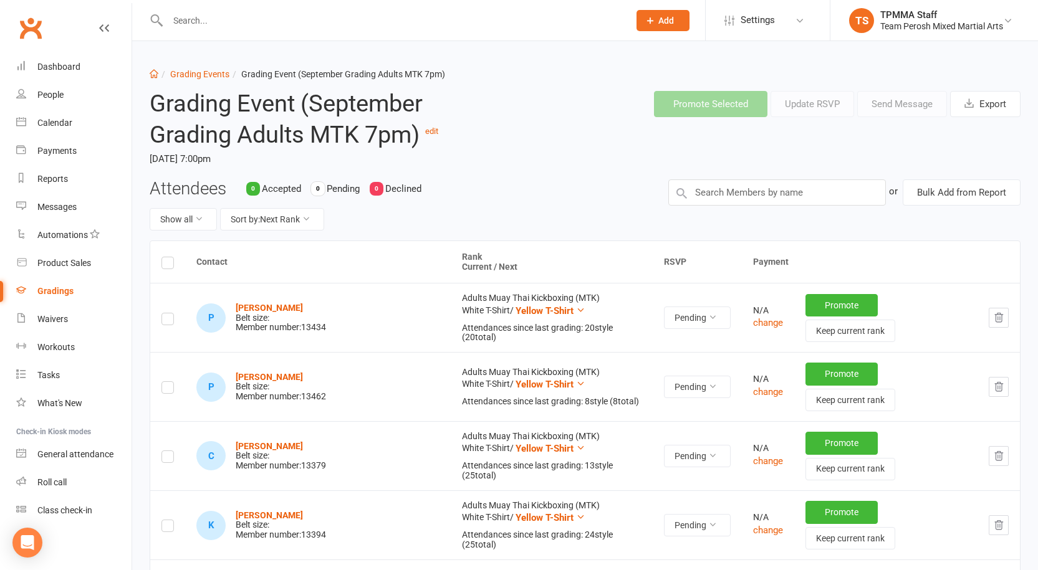
click at [167, 321] on label at bounding box center [167, 321] width 12 height 0
click at [167, 314] on input "checkbox" at bounding box center [167, 314] width 12 height 0
click at [165, 390] on label at bounding box center [167, 390] width 12 height 0
click at [165, 382] on input "checkbox" at bounding box center [167, 382] width 12 height 0
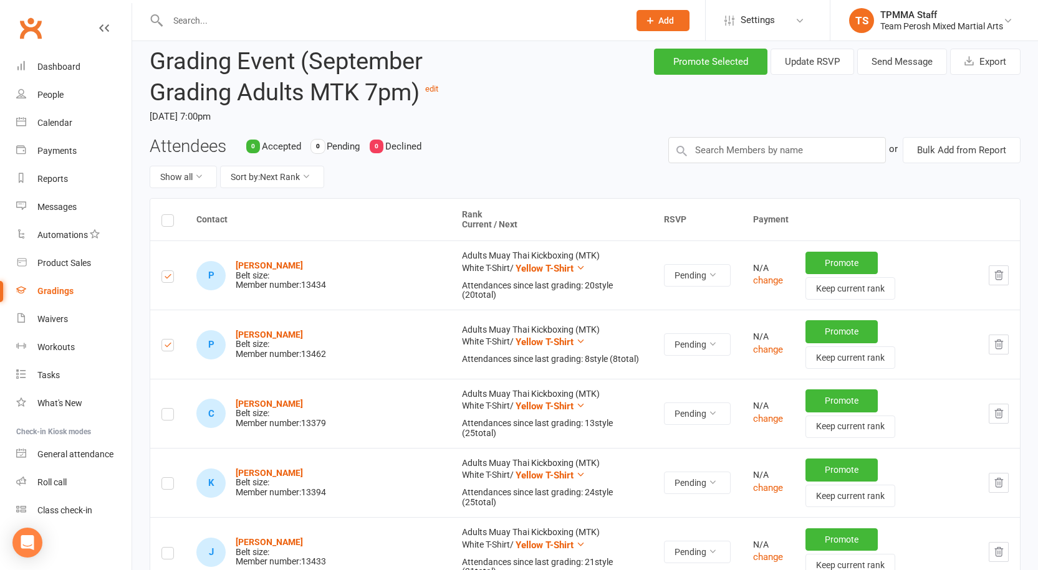
scroll to position [125, 0]
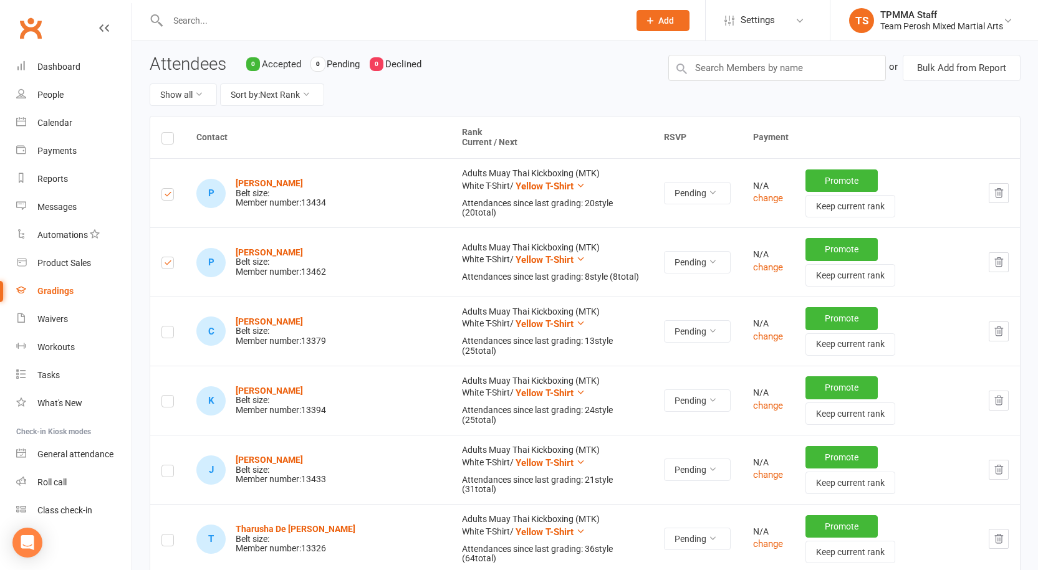
click at [168, 334] on label at bounding box center [167, 334] width 12 height 0
click at [168, 327] on input "checkbox" at bounding box center [167, 327] width 12 height 0
click at [166, 403] on label at bounding box center [167, 403] width 12 height 0
click at [166, 396] on input "checkbox" at bounding box center [167, 396] width 12 height 0
click at [170, 473] on label at bounding box center [167, 473] width 12 height 0
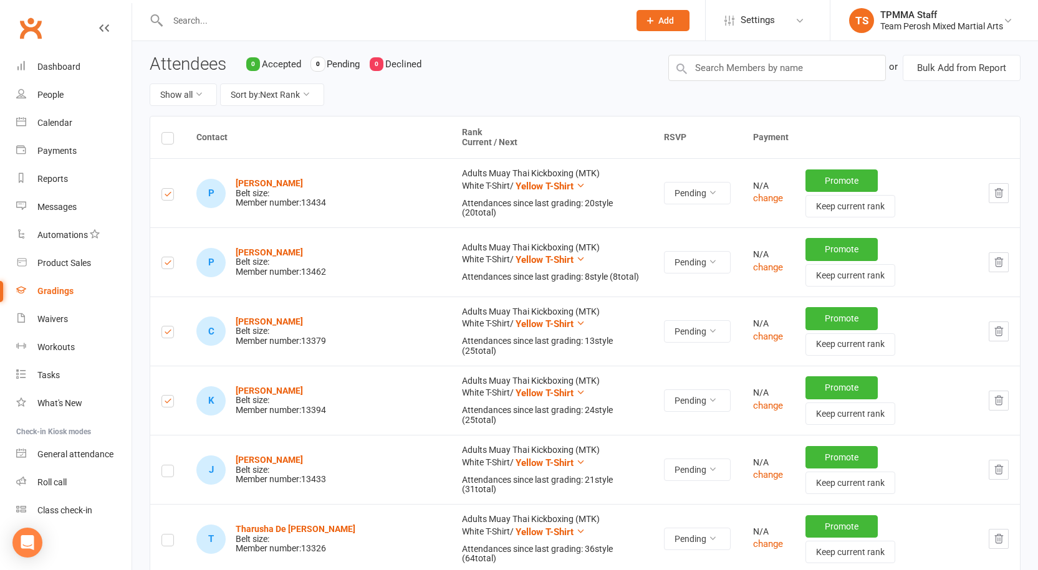
click at [170, 466] on input "checkbox" at bounding box center [167, 466] width 12 height 0
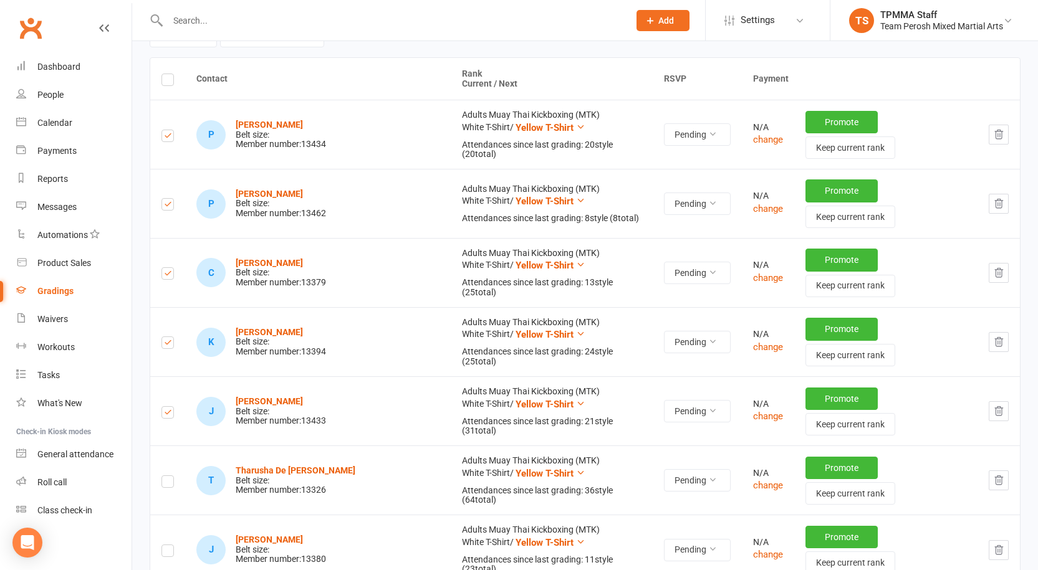
scroll to position [249, 0]
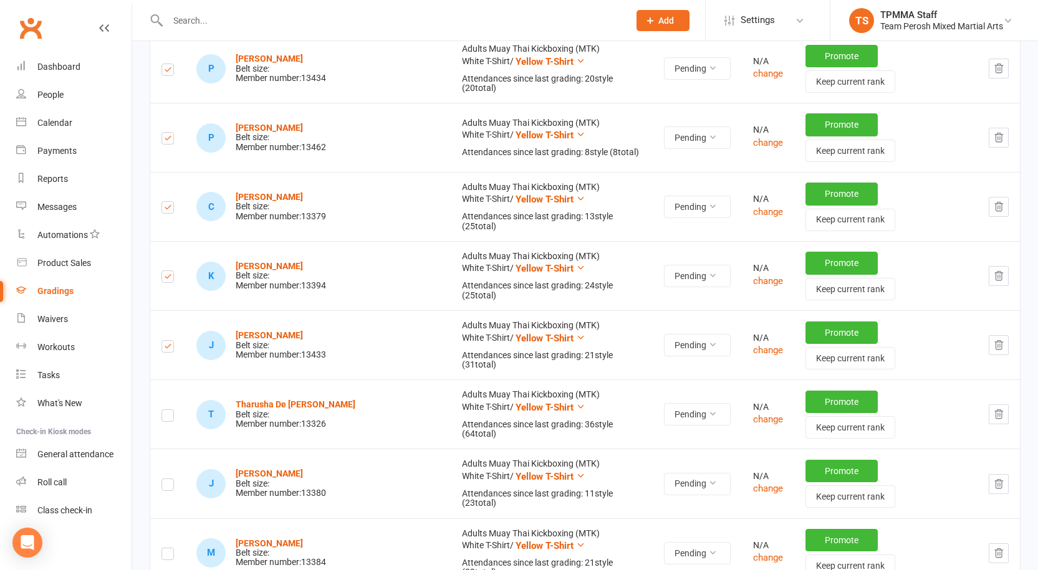
click at [161, 380] on td at bounding box center [167, 414] width 35 height 69
click at [168, 418] on label at bounding box center [167, 418] width 12 height 0
click at [168, 410] on input "checkbox" at bounding box center [167, 410] width 12 height 0
click at [173, 487] on label at bounding box center [167, 487] width 12 height 0
click at [173, 479] on input "checkbox" at bounding box center [167, 479] width 12 height 0
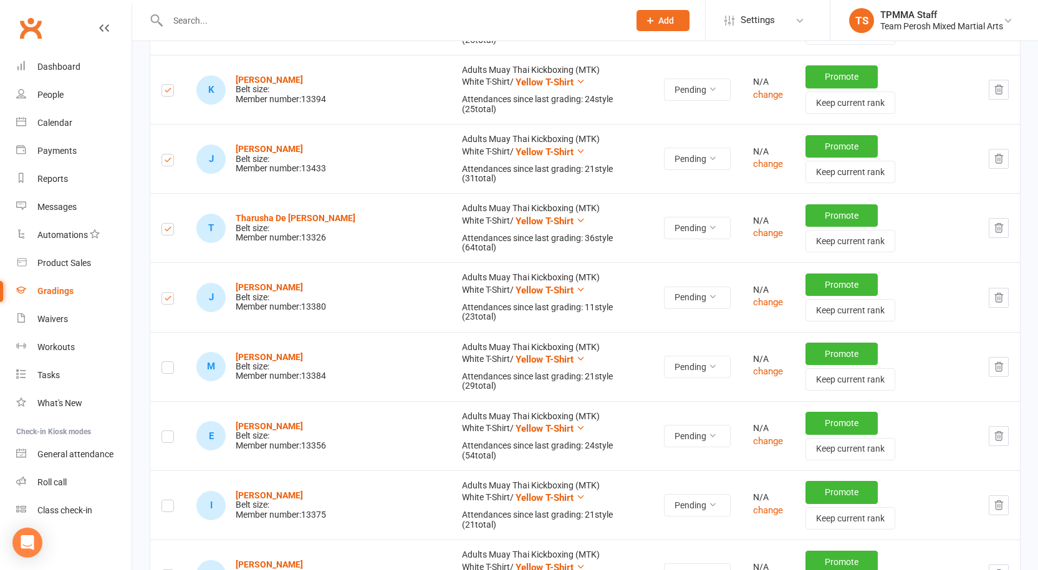
scroll to position [436, 0]
click at [163, 369] on label at bounding box center [167, 369] width 12 height 0
click at [163, 362] on input "checkbox" at bounding box center [167, 362] width 12 height 0
click at [168, 438] on label at bounding box center [167, 438] width 12 height 0
click at [168, 431] on input "checkbox" at bounding box center [167, 431] width 12 height 0
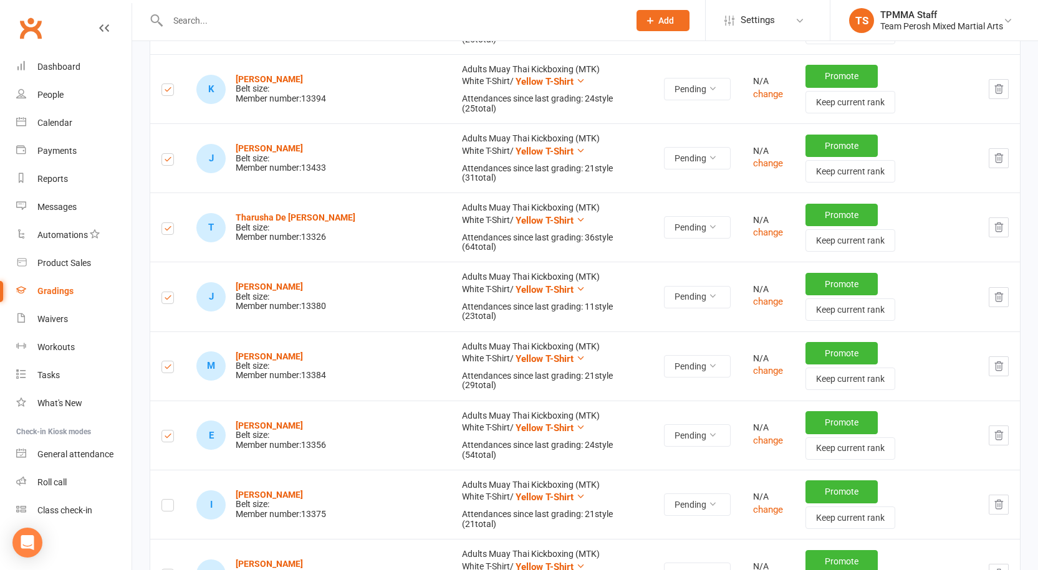
click at [169, 507] on label at bounding box center [167, 507] width 12 height 0
click at [169, 500] on input "checkbox" at bounding box center [167, 500] width 12 height 0
click at [167, 570] on label at bounding box center [167, 577] width 12 height 0
click at [167, 570] on input "checkbox" at bounding box center [167, 570] width 12 height 0
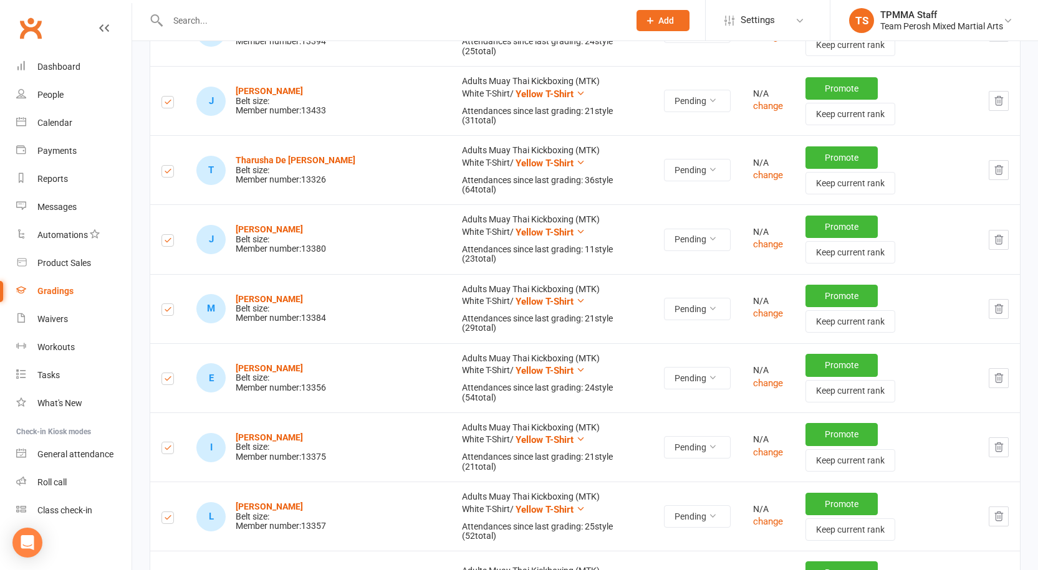
scroll to position [561, 0]
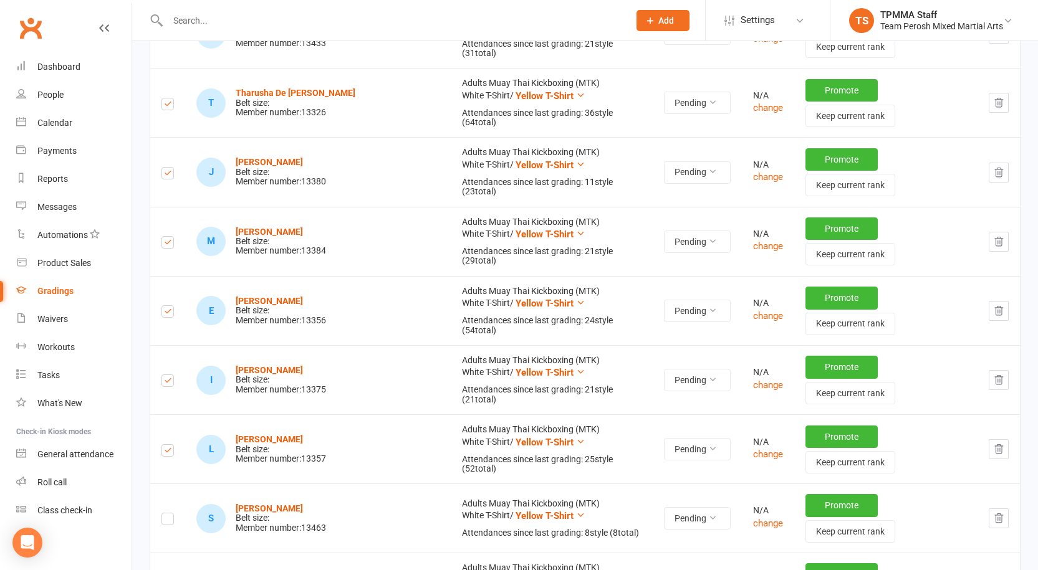
click at [171, 521] on label at bounding box center [167, 521] width 12 height 0
click at [171, 514] on input "checkbox" at bounding box center [167, 514] width 12 height 0
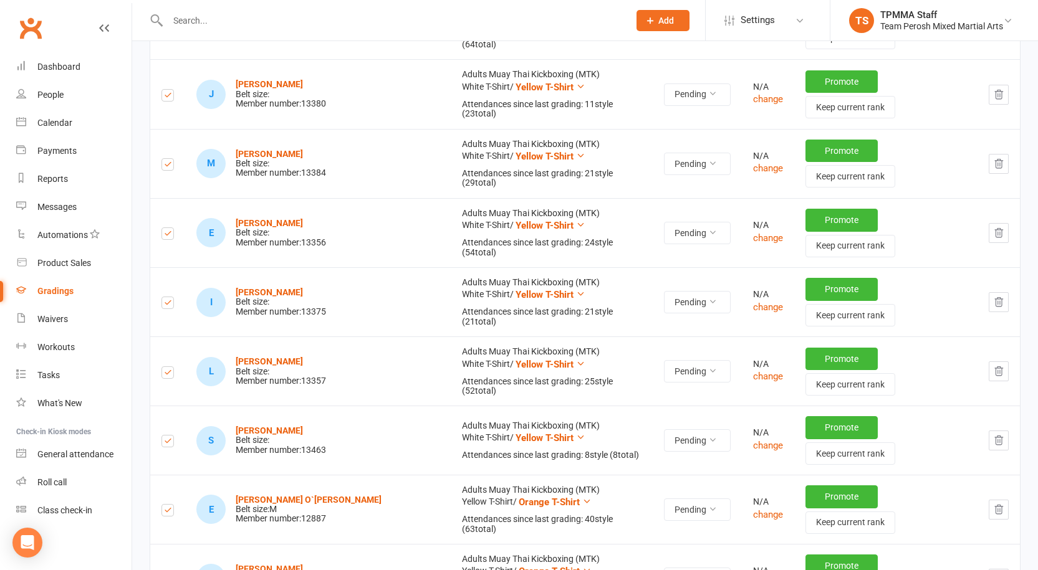
scroll to position [748, 0]
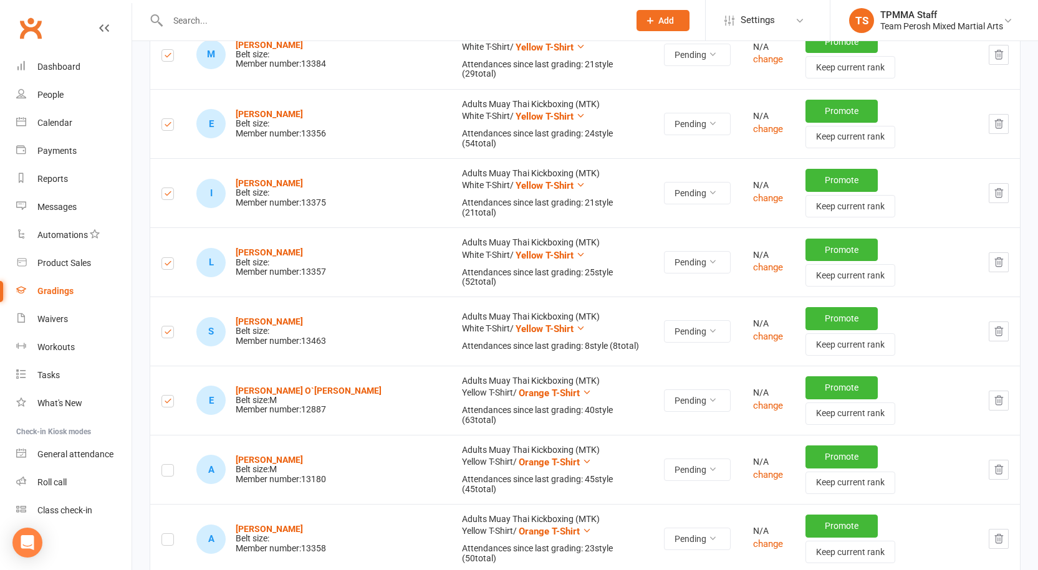
click at [166, 473] on label at bounding box center [167, 473] width 12 height 0
click at [166, 465] on input "checkbox" at bounding box center [167, 465] width 12 height 0
click at [171, 542] on label at bounding box center [167, 542] width 12 height 0
click at [171, 534] on input "checkbox" at bounding box center [167, 534] width 12 height 0
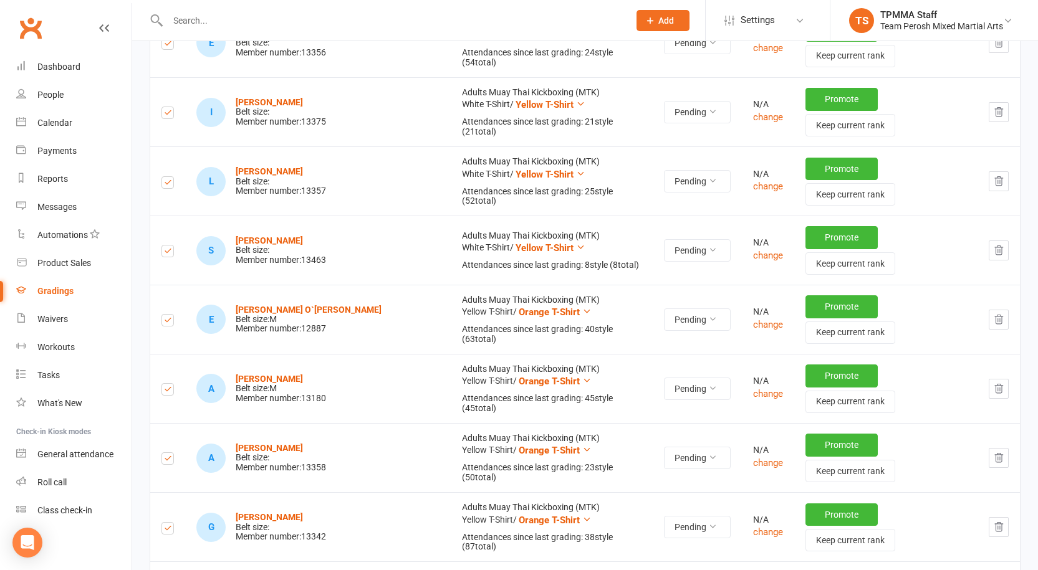
scroll to position [935, 0]
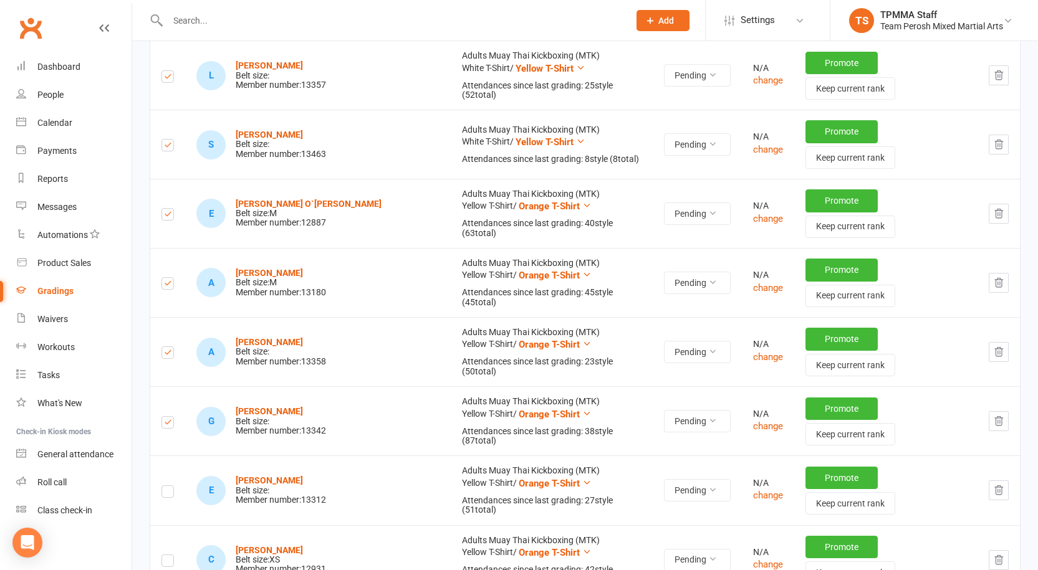
click at [166, 494] on label at bounding box center [167, 494] width 12 height 0
click at [166, 486] on input "checkbox" at bounding box center [167, 486] width 12 height 0
click at [165, 563] on label at bounding box center [167, 563] width 12 height 0
click at [165, 555] on input "checkbox" at bounding box center [167, 555] width 12 height 0
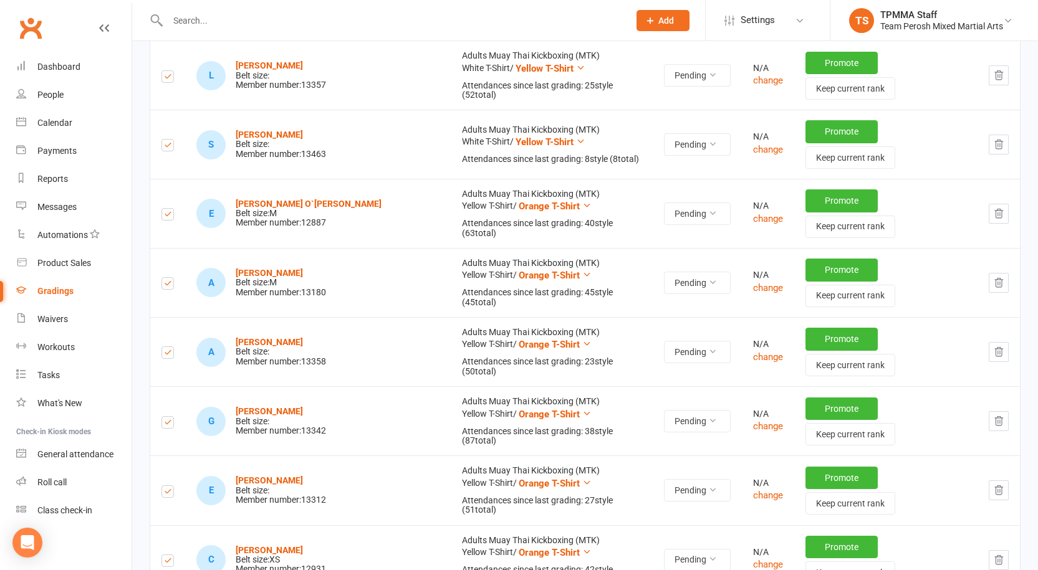
drag, startPoint x: 172, startPoint y: 510, endPoint x: 183, endPoint y: 491, distance: 21.8
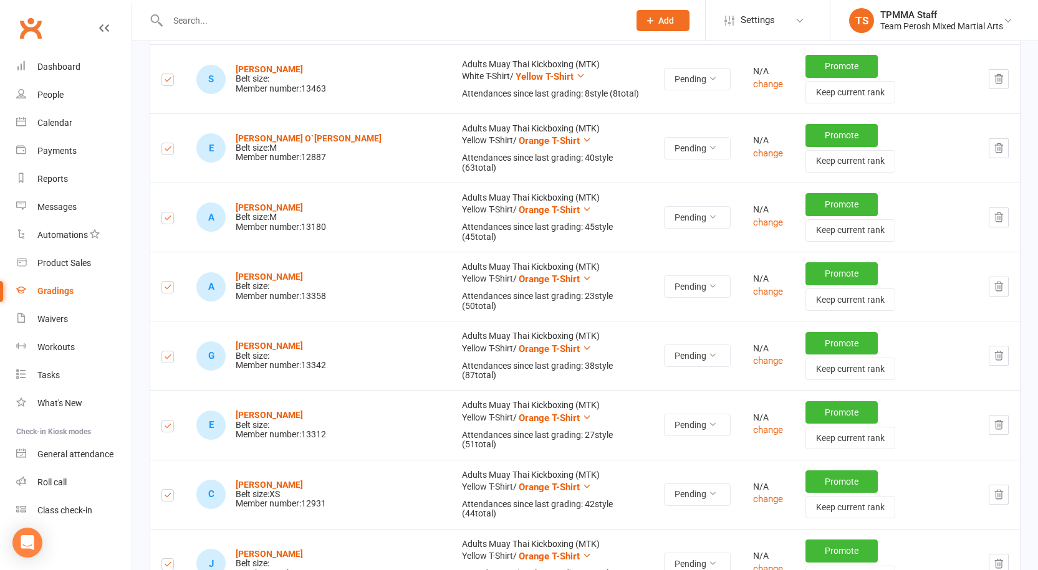
scroll to position [1060, 0]
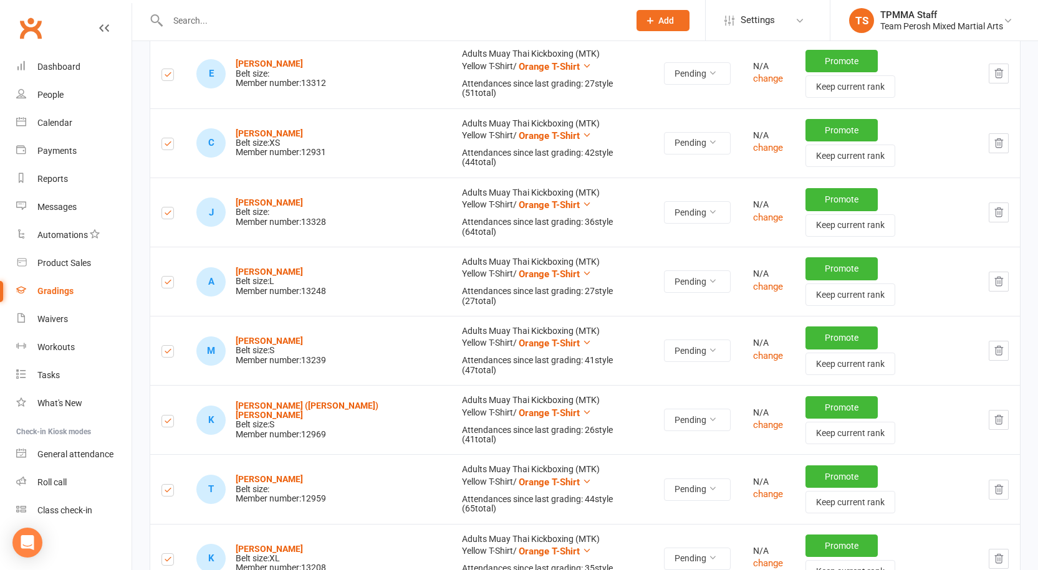
scroll to position [1371, 0]
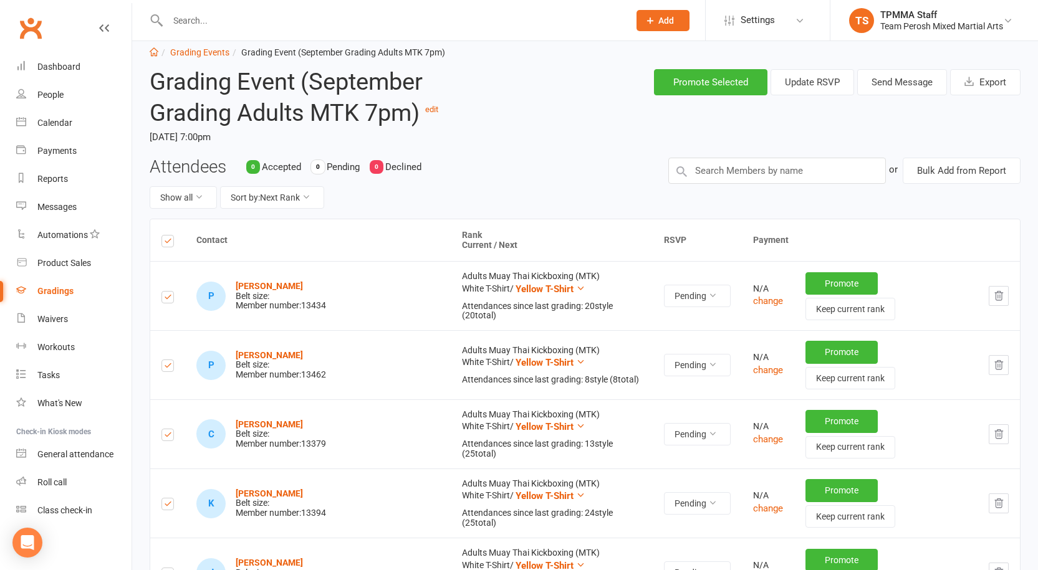
scroll to position [0, 0]
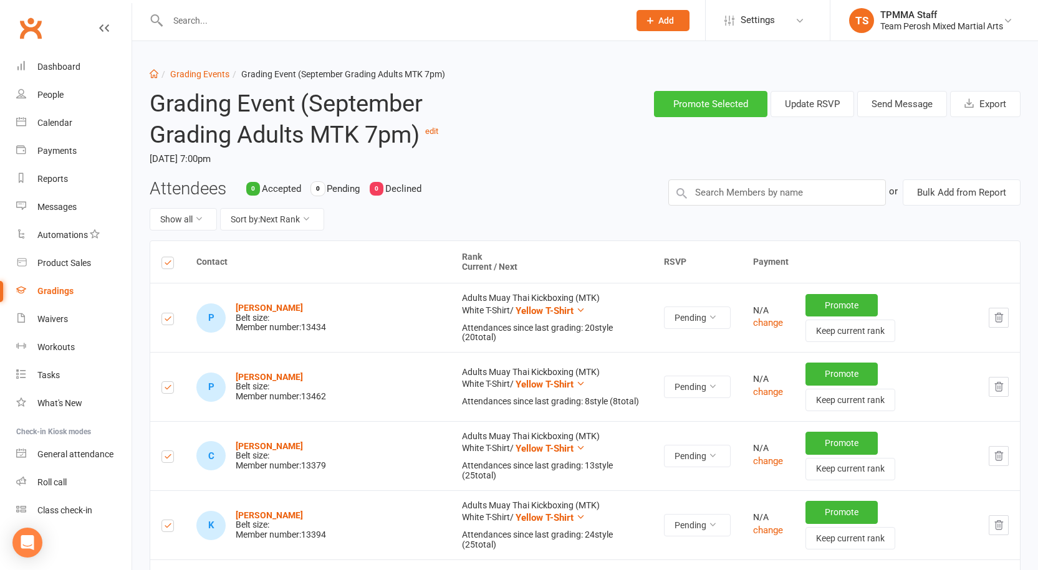
click at [696, 98] on button "Promote Selected" at bounding box center [710, 104] width 113 height 26
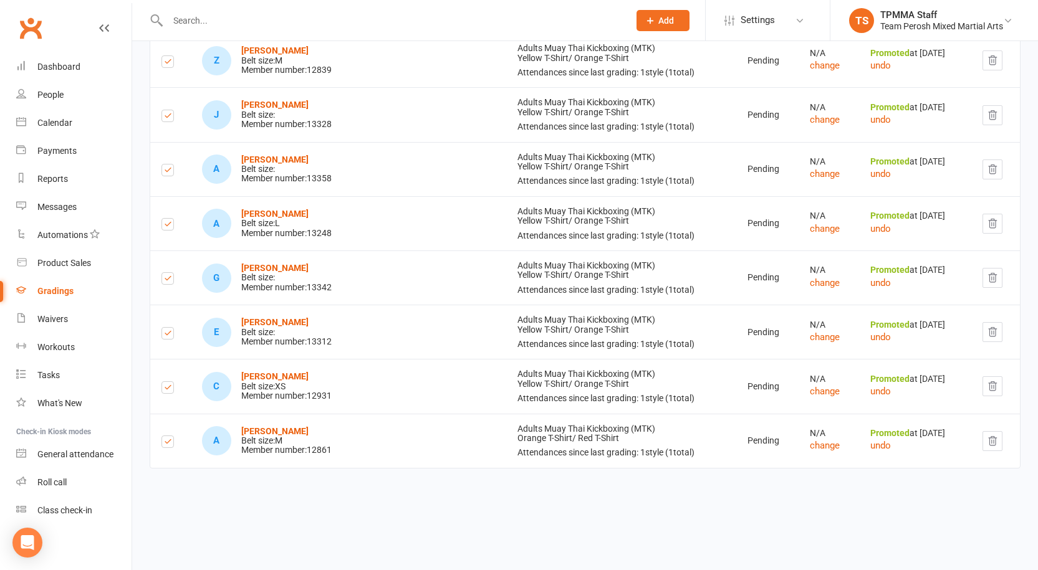
scroll to position [1242, 0]
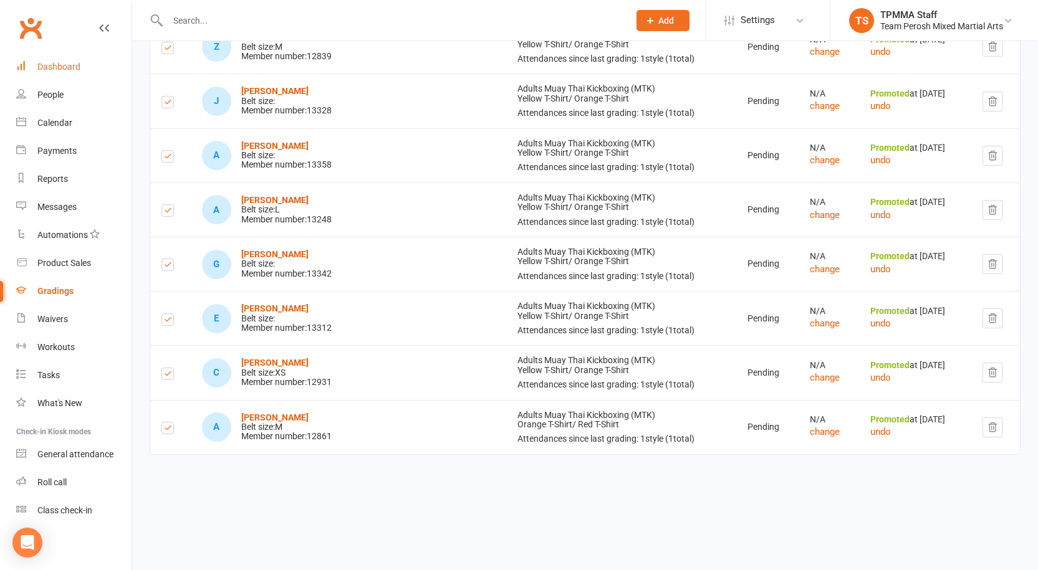
click at [59, 57] on link "Dashboard" at bounding box center [73, 67] width 115 height 28
